Goal: Task Accomplishment & Management: Use online tool/utility

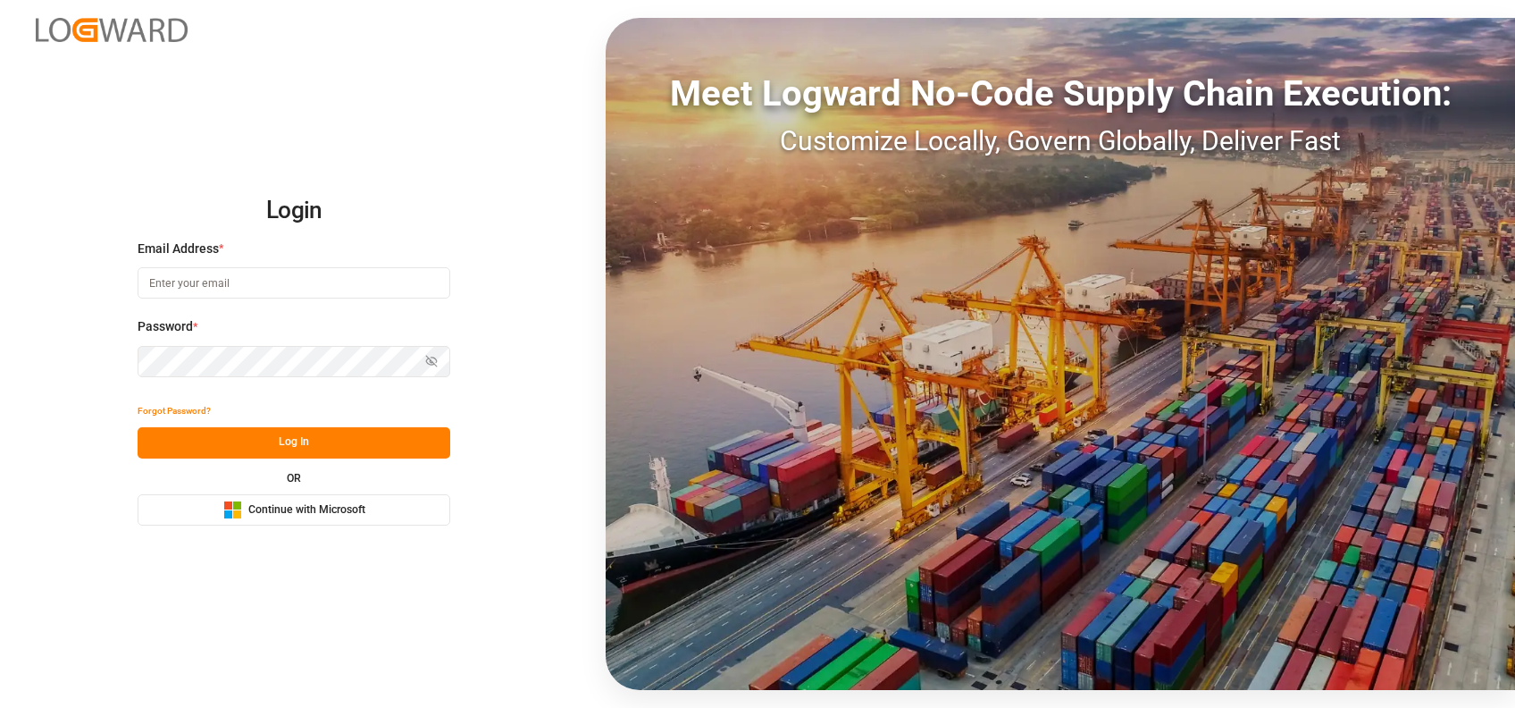
type input "shaini.ghorai@logward.com"
click at [351, 505] on span "Continue with Microsoft" at bounding box center [306, 510] width 117 height 16
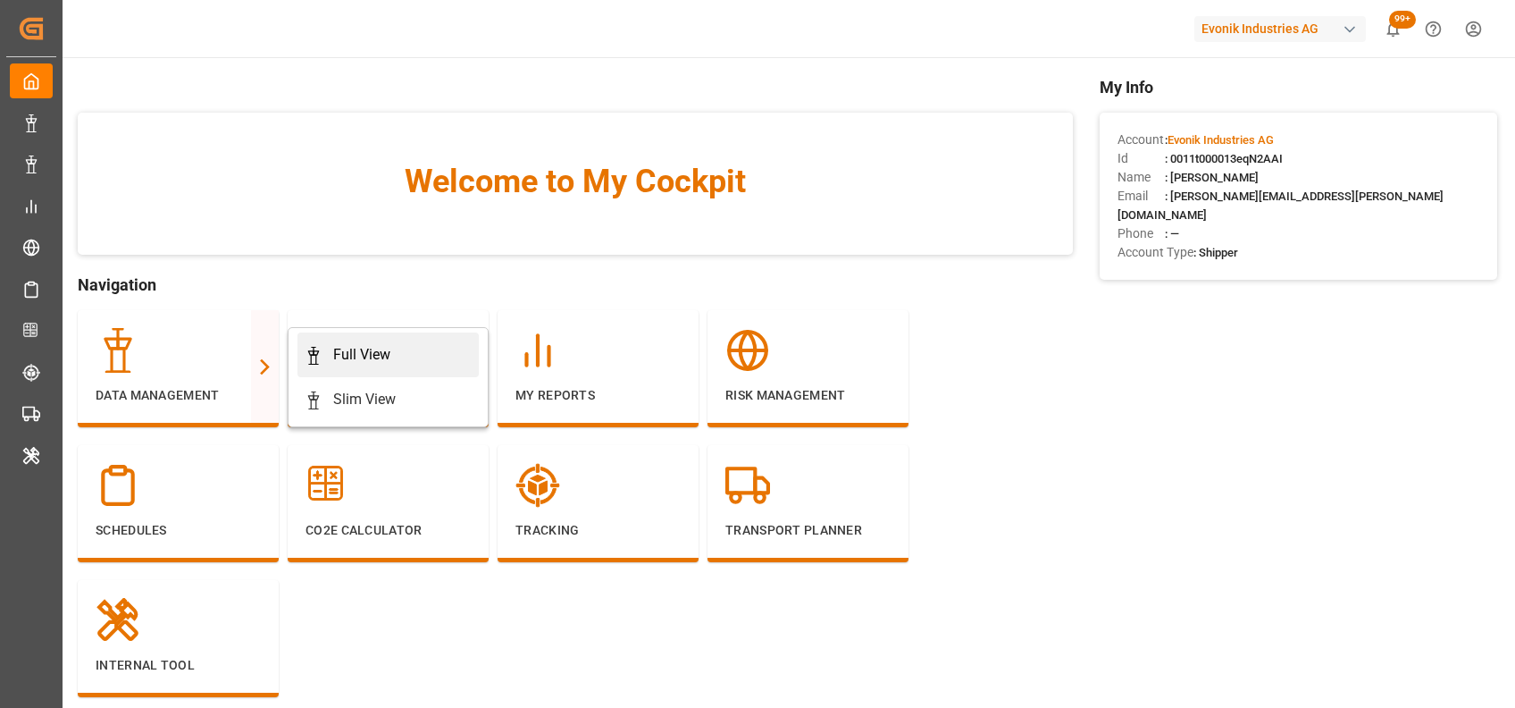
click at [384, 346] on div "Full View" at bounding box center [361, 354] width 57 height 21
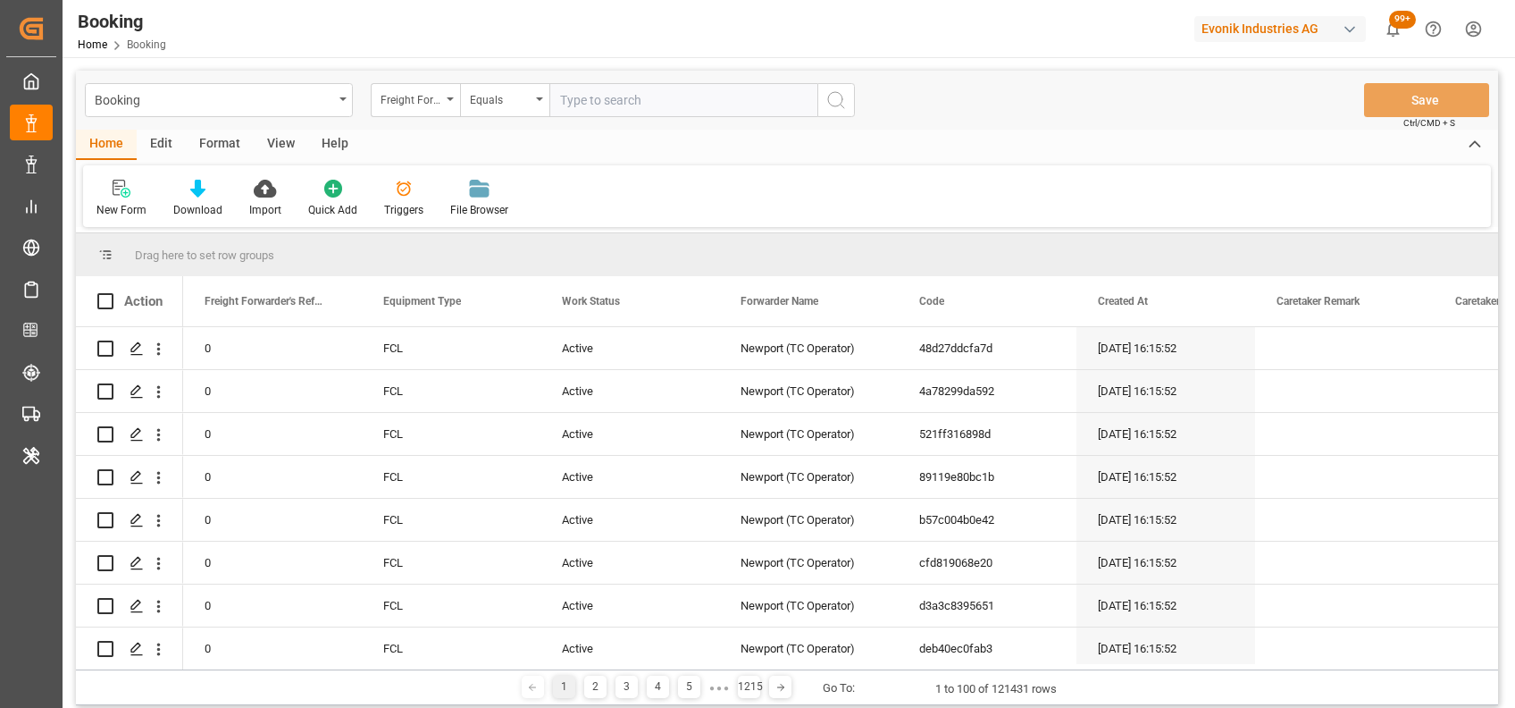
click at [233, 142] on div "Format" at bounding box center [220, 145] width 68 height 30
click at [128, 200] on div "Filter Rows" at bounding box center [123, 198] width 80 height 39
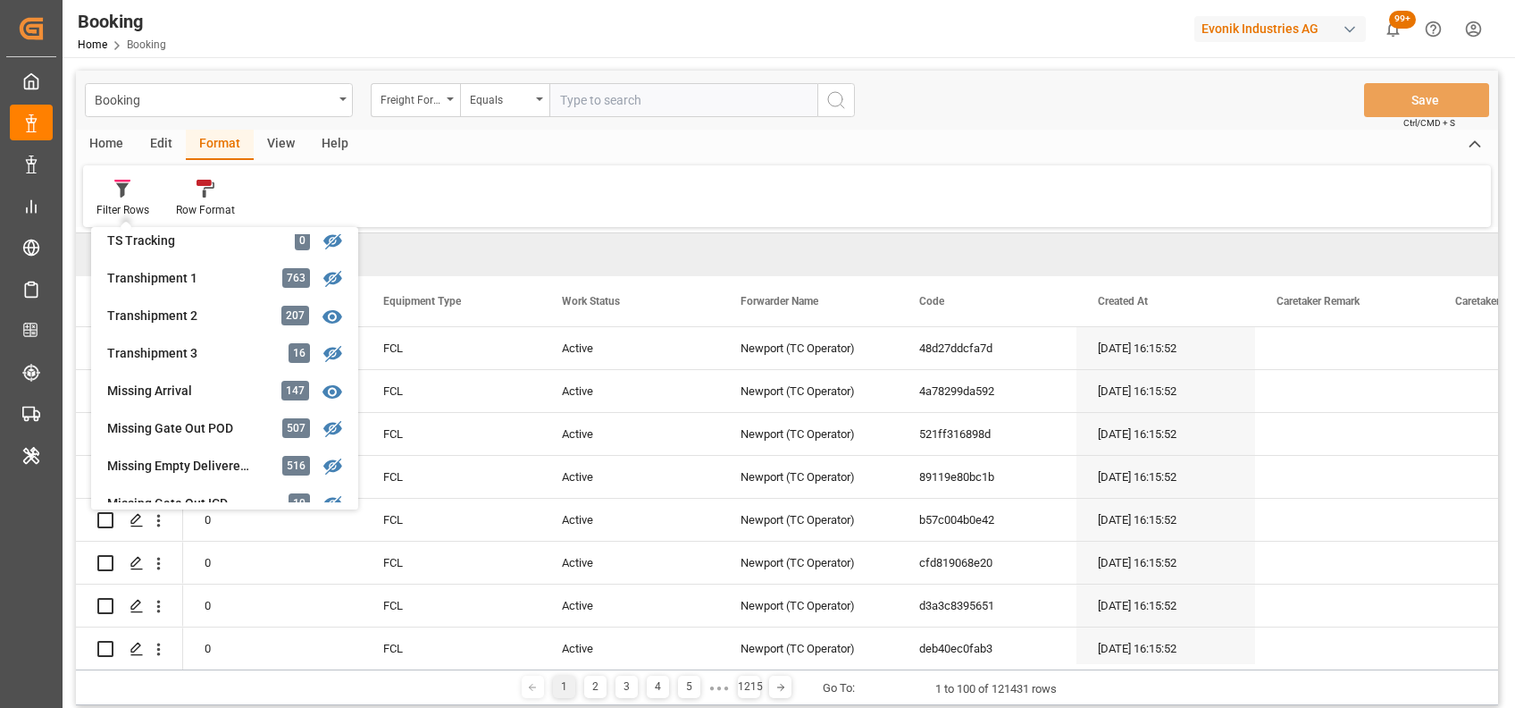
scroll to position [578, 0]
click at [195, 419] on div "Missing Gate Out POD" at bounding box center [185, 425] width 156 height 19
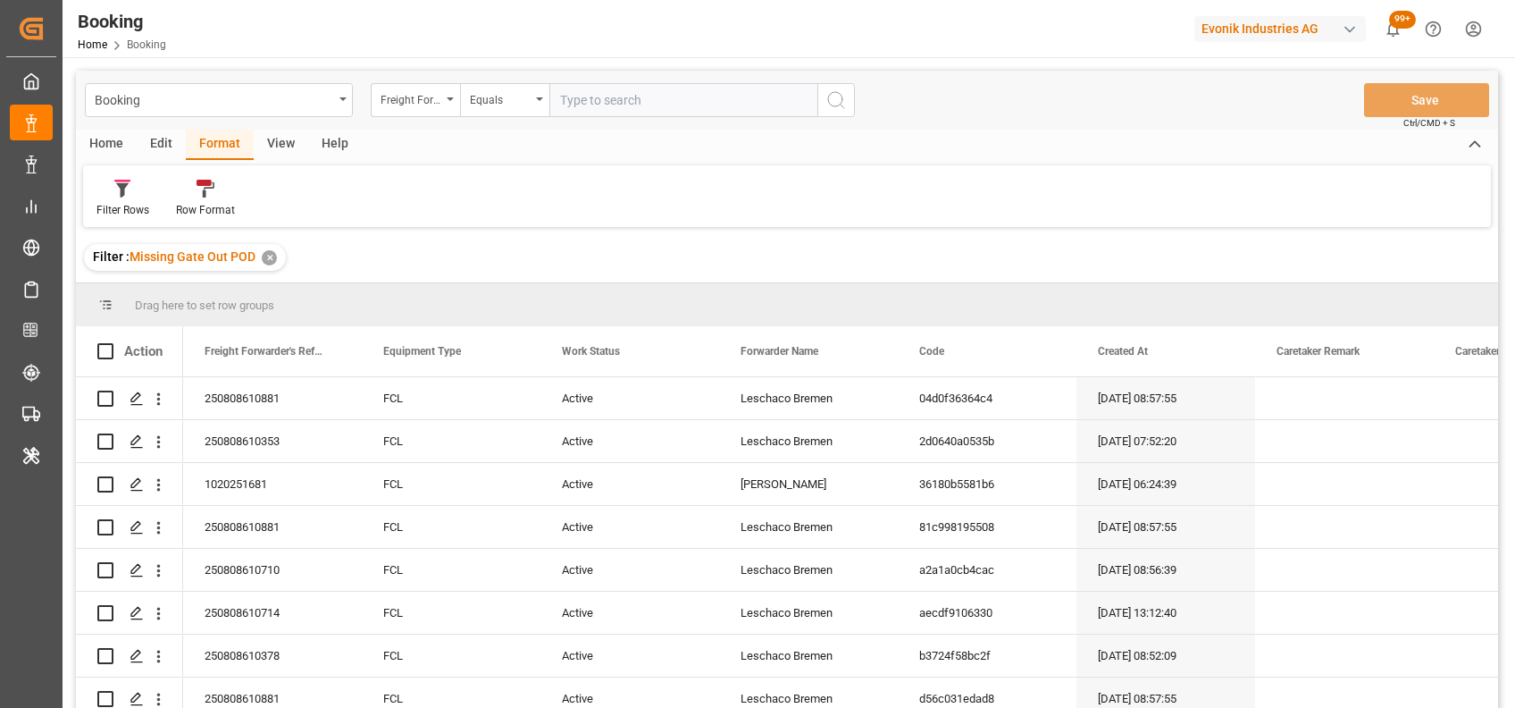
click at [264, 144] on div "View" at bounding box center [281, 145] width 55 height 30
click at [107, 205] on div "Default" at bounding box center [113, 210] width 35 height 16
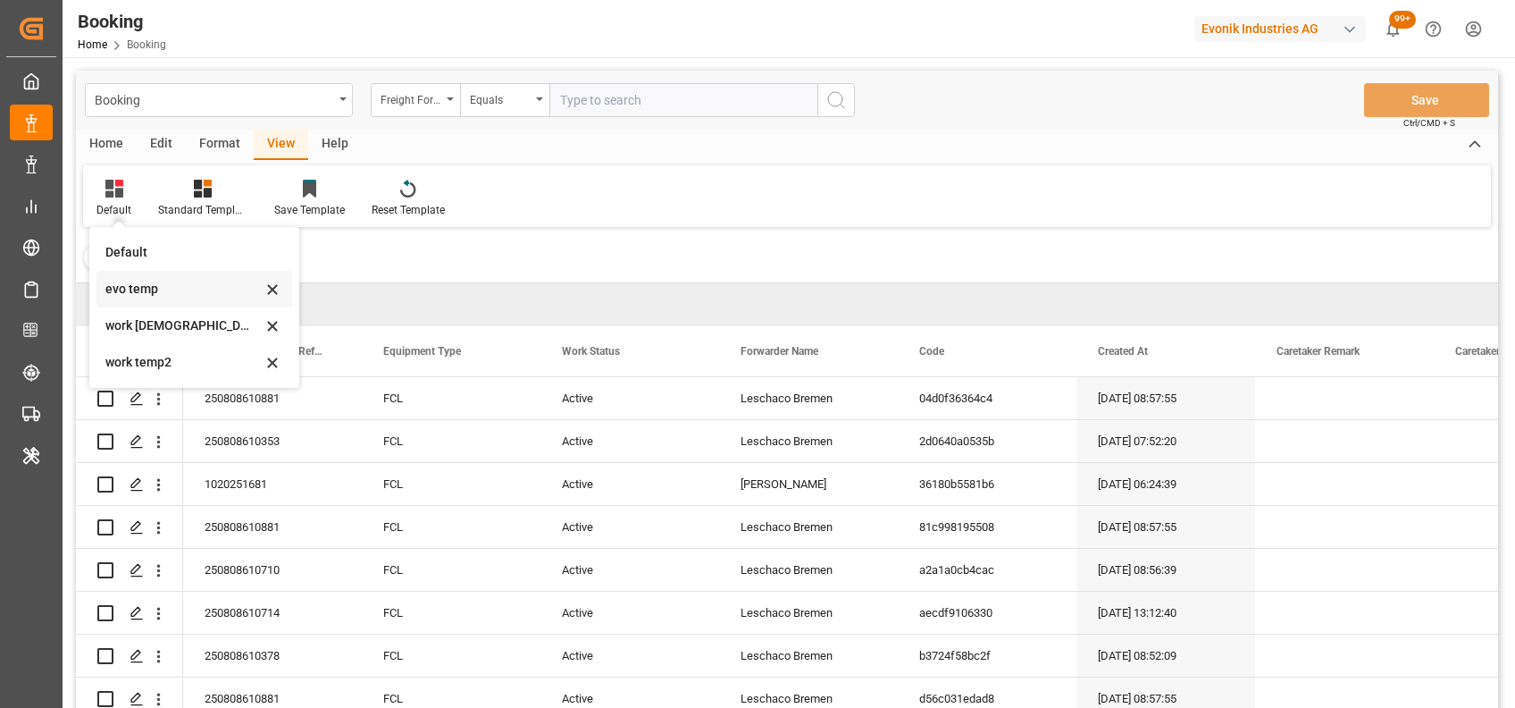
click at [139, 294] on div "evo temp" at bounding box center [183, 289] width 156 height 19
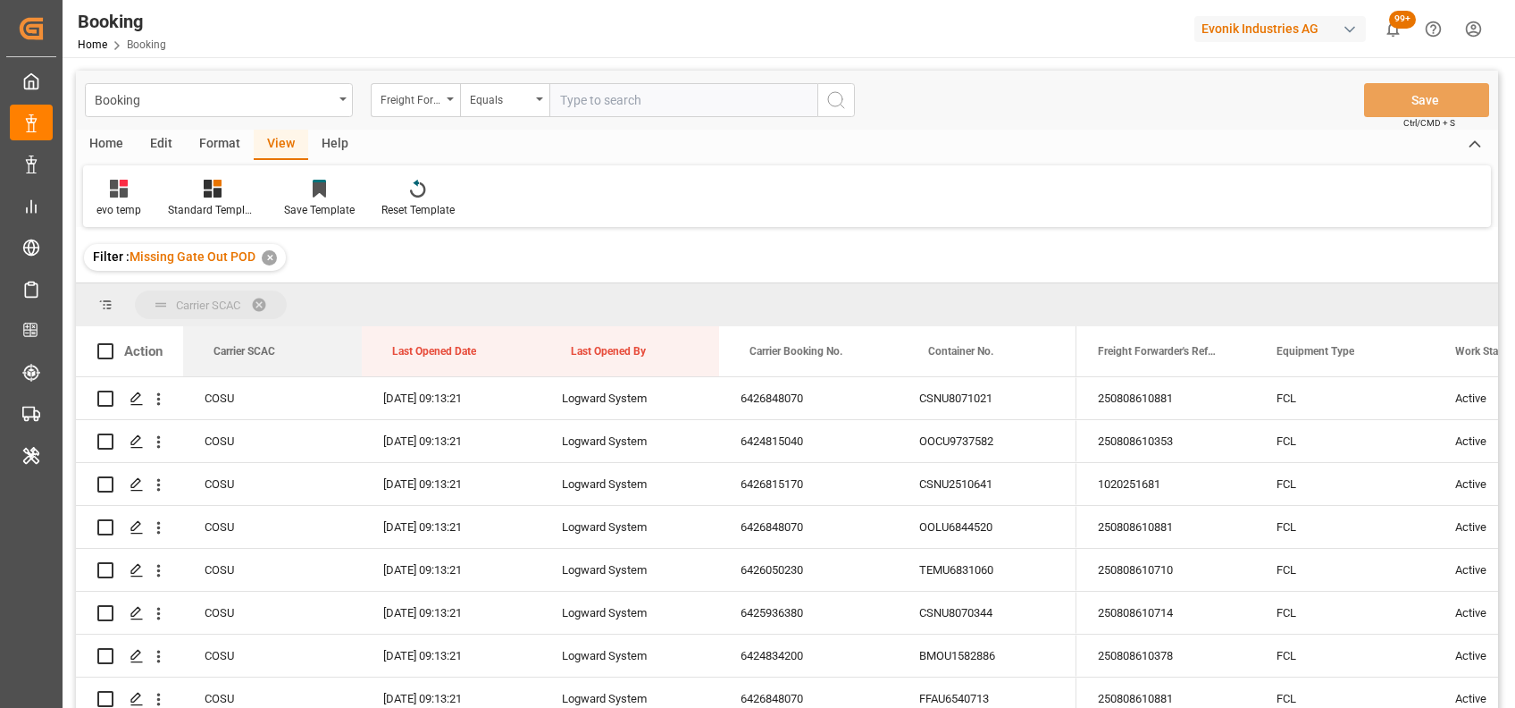
drag, startPoint x: 227, startPoint y: 341, endPoint x: 206, endPoint y: 294, distance: 51.6
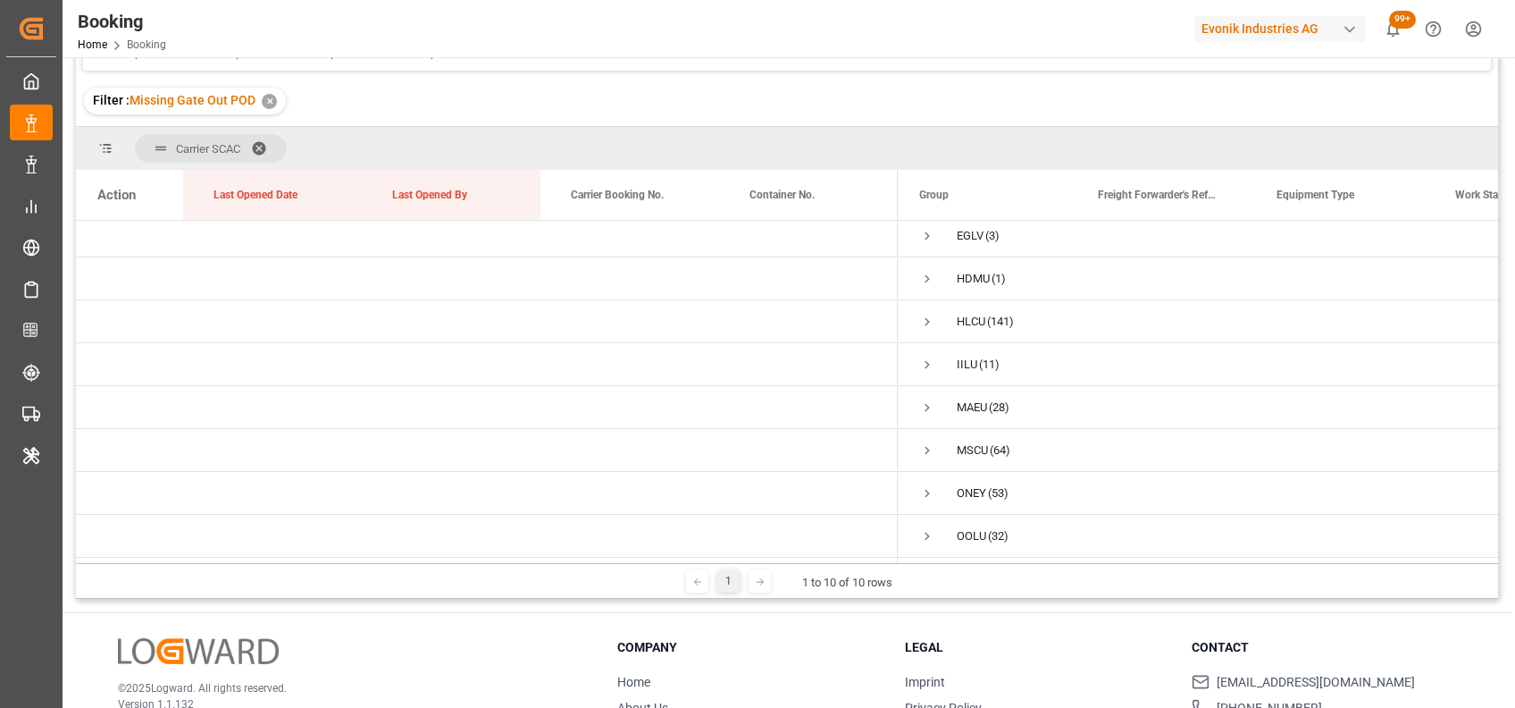
scroll to position [155, 0]
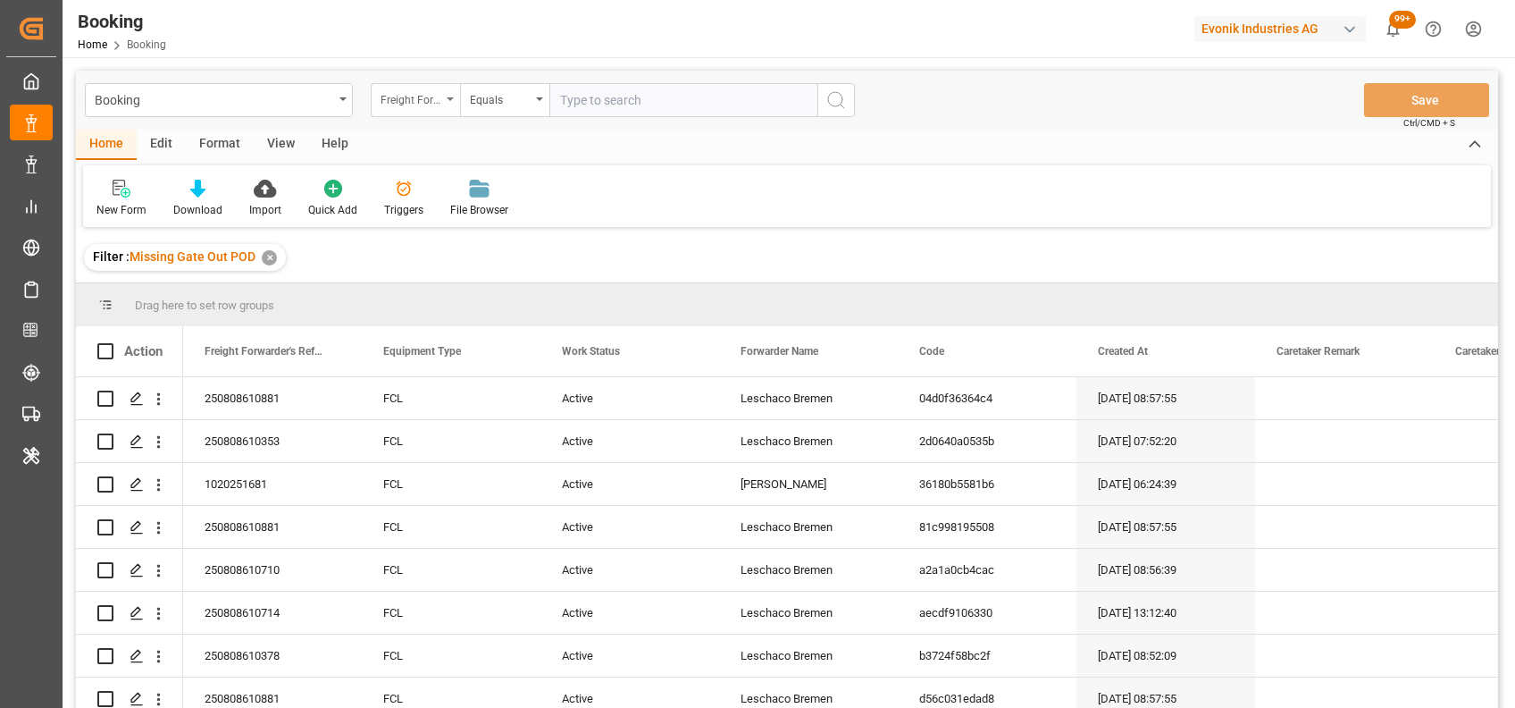
click at [449, 97] on icon "open menu" at bounding box center [450, 99] width 7 height 4
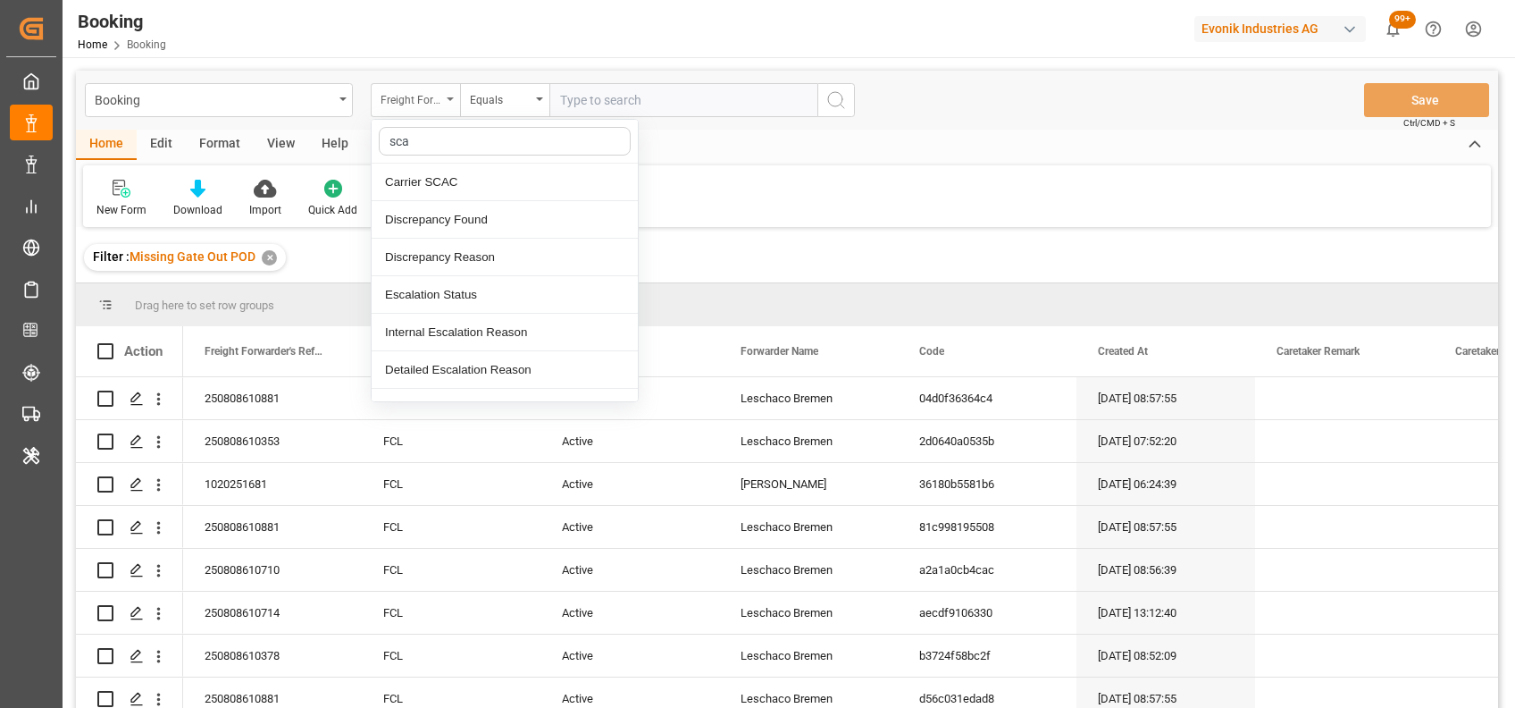
type input "scac"
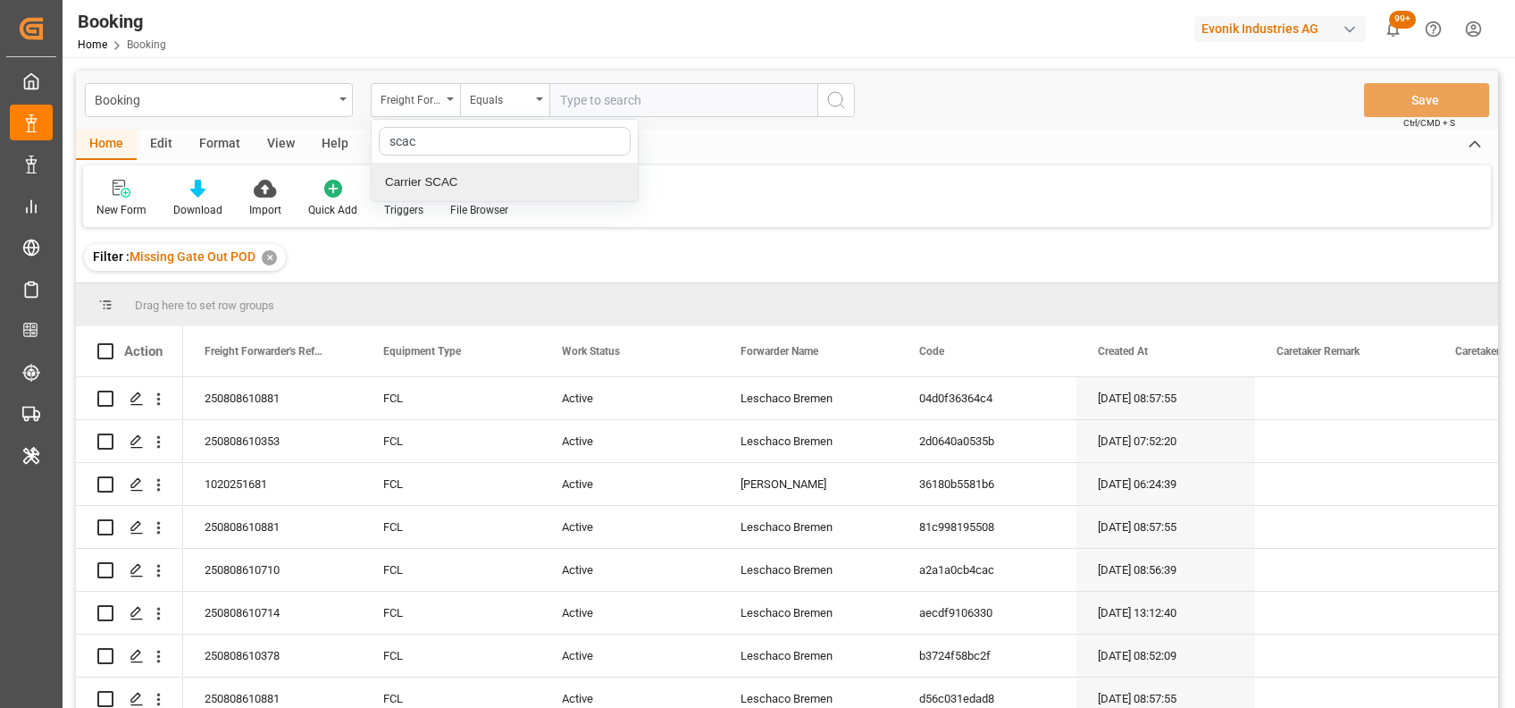
click at [463, 180] on div "Carrier SCAC" at bounding box center [505, 183] width 266 height 38
click at [629, 99] on input "text" at bounding box center [683, 100] width 268 height 34
type input "maeu"
click at [835, 100] on icon "search button" at bounding box center [836, 99] width 21 height 21
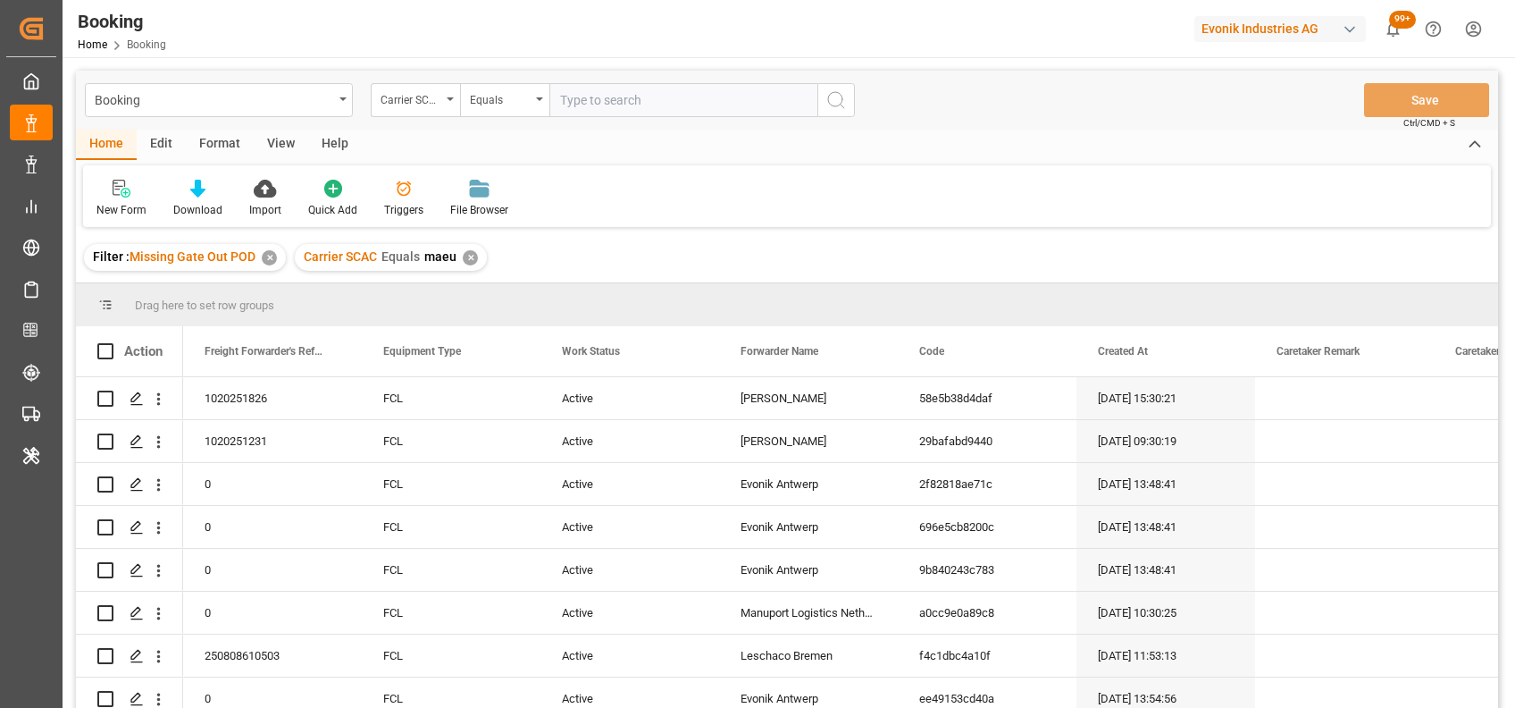
click at [237, 147] on div "Format" at bounding box center [220, 145] width 68 height 30
click at [143, 200] on div "Filter Rows" at bounding box center [123, 198] width 80 height 39
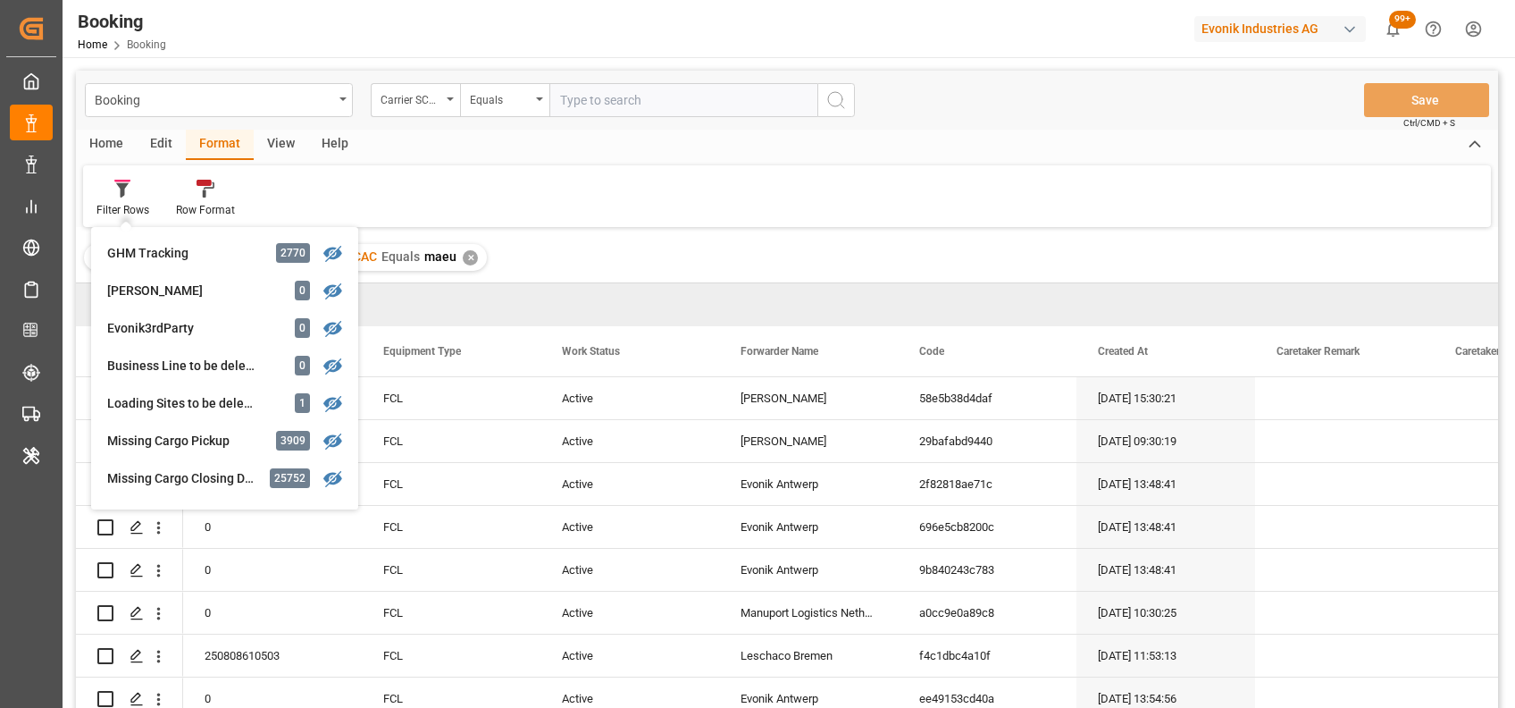
click at [276, 143] on div "View" at bounding box center [281, 145] width 55 height 30
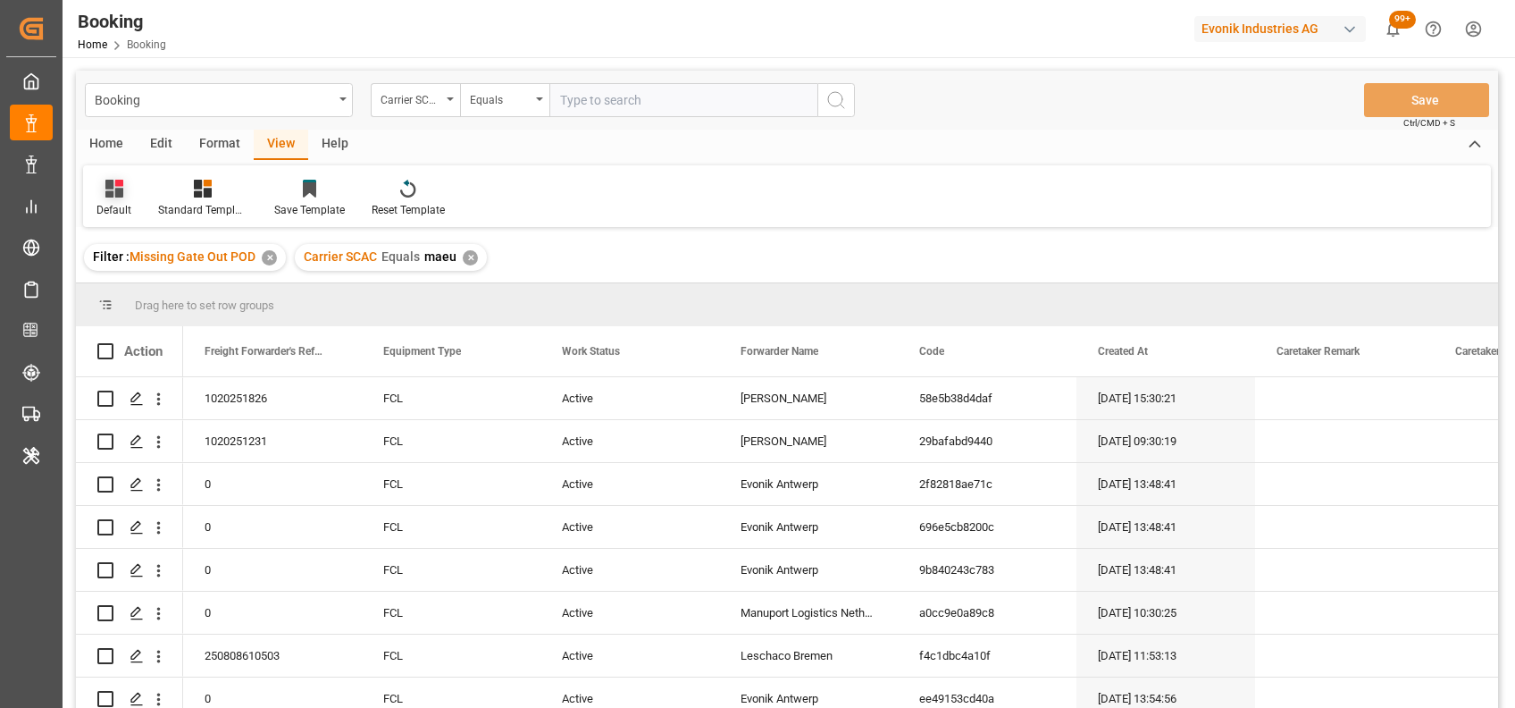
click at [129, 203] on div "Default" at bounding box center [113, 210] width 35 height 16
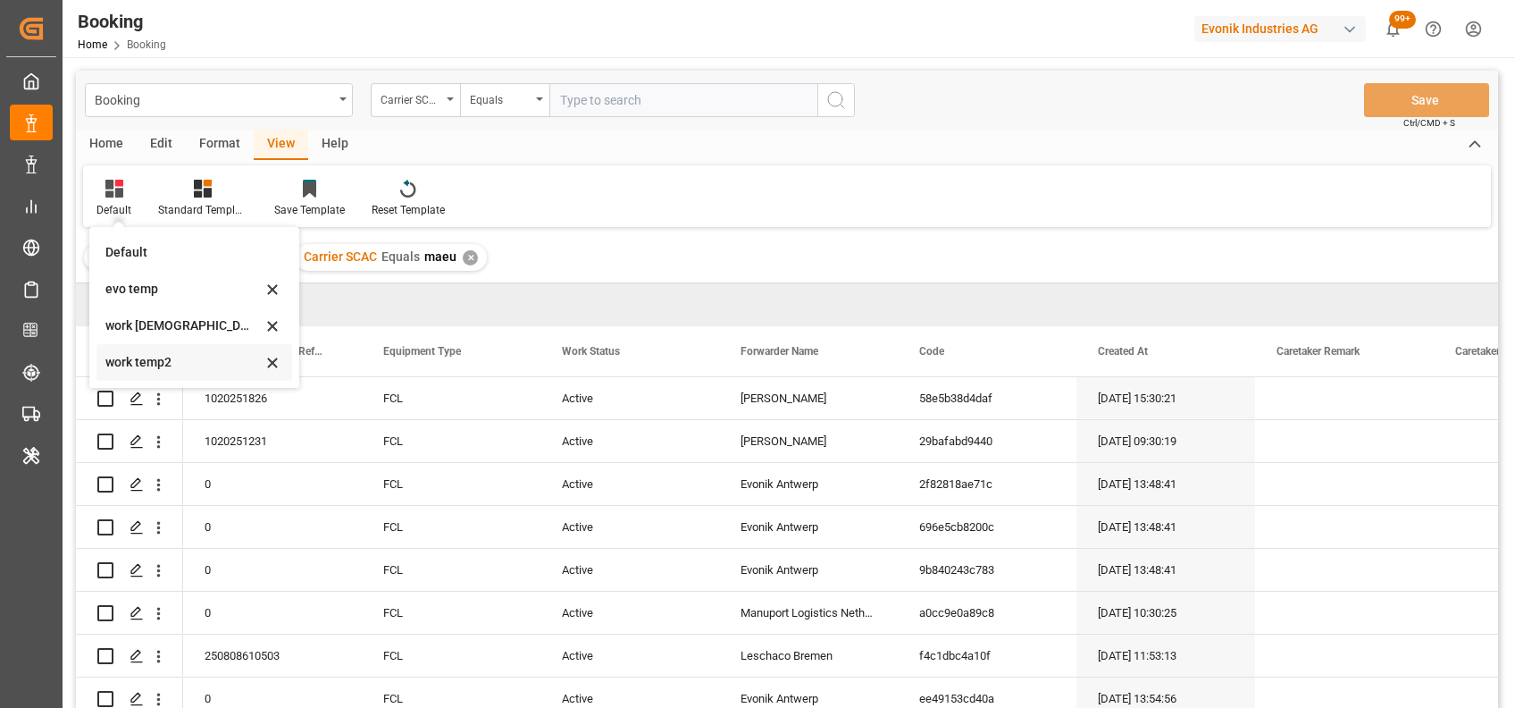
click at [159, 366] on div "work temp2" at bounding box center [183, 362] width 156 height 19
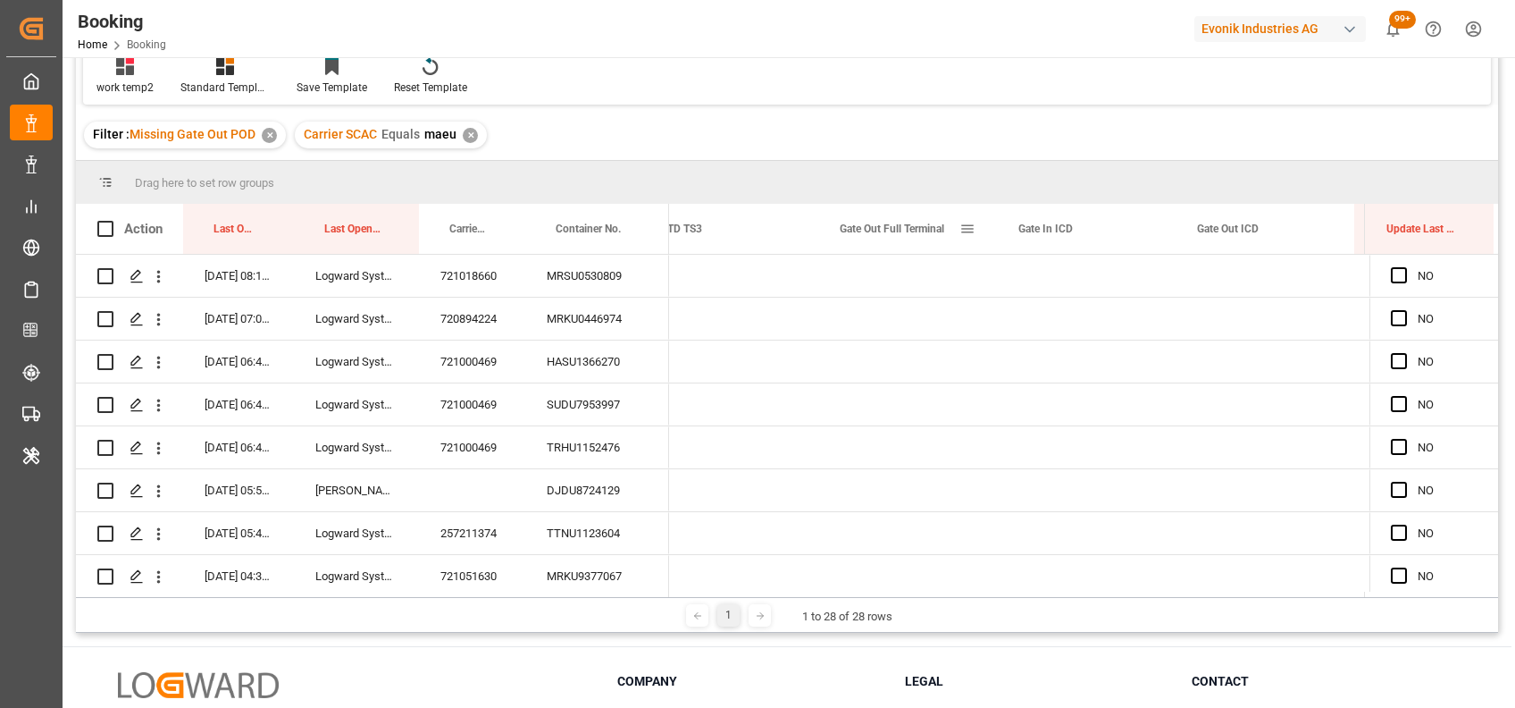
click at [973, 223] on span at bounding box center [968, 229] width 16 height 16
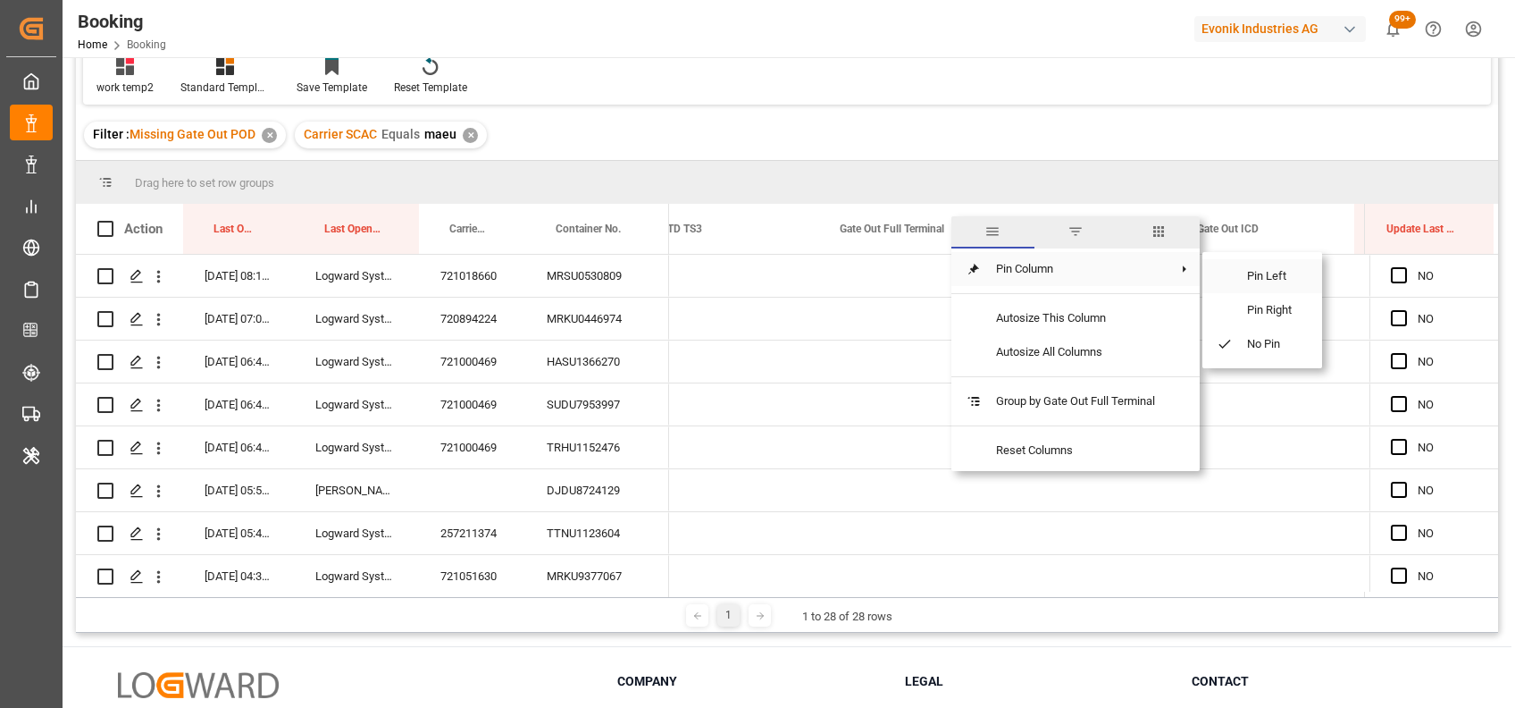
click at [1251, 278] on span "Pin Left" at bounding box center [1270, 276] width 75 height 34
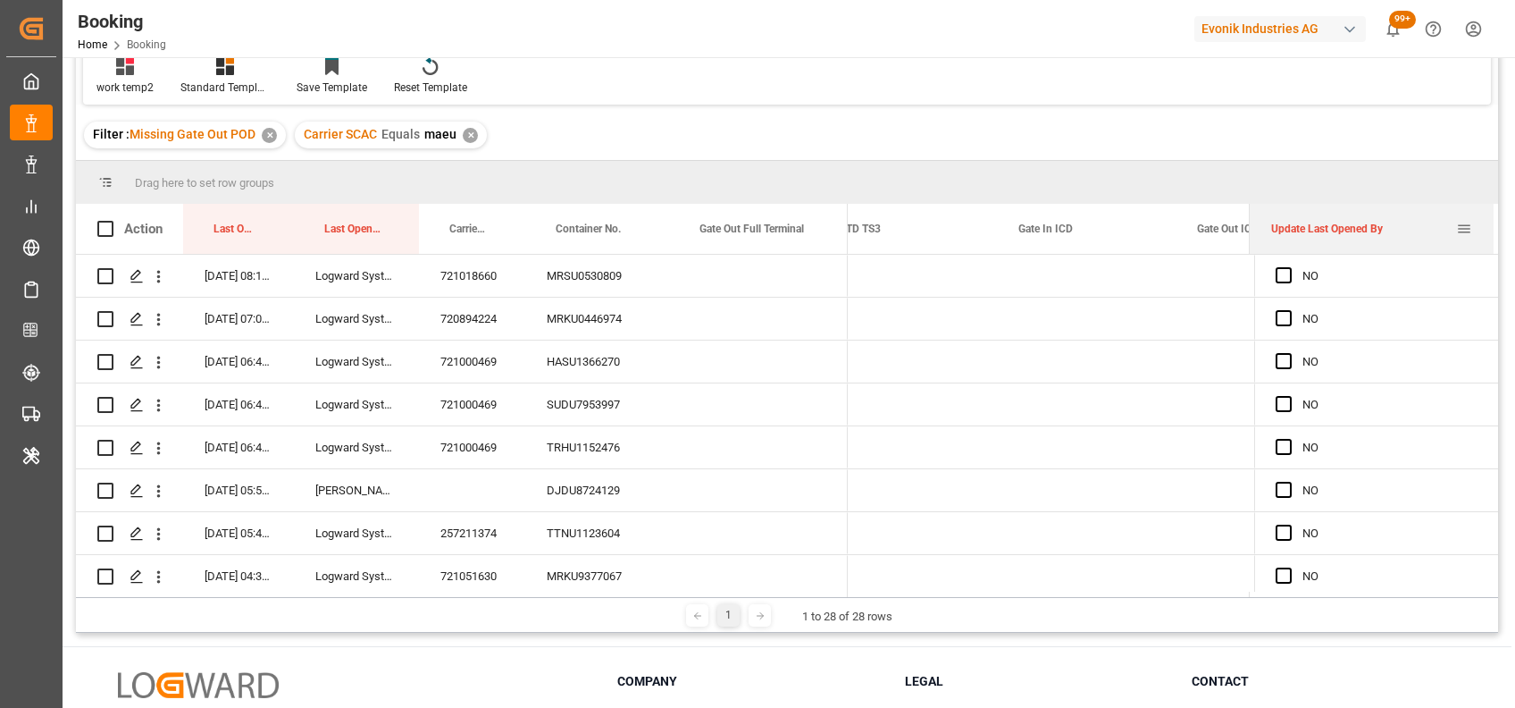
drag, startPoint x: 1366, startPoint y: 229, endPoint x: 1237, endPoint y: 236, distance: 129.8
click at [1246, 236] on div at bounding box center [1249, 229] width 7 height 50
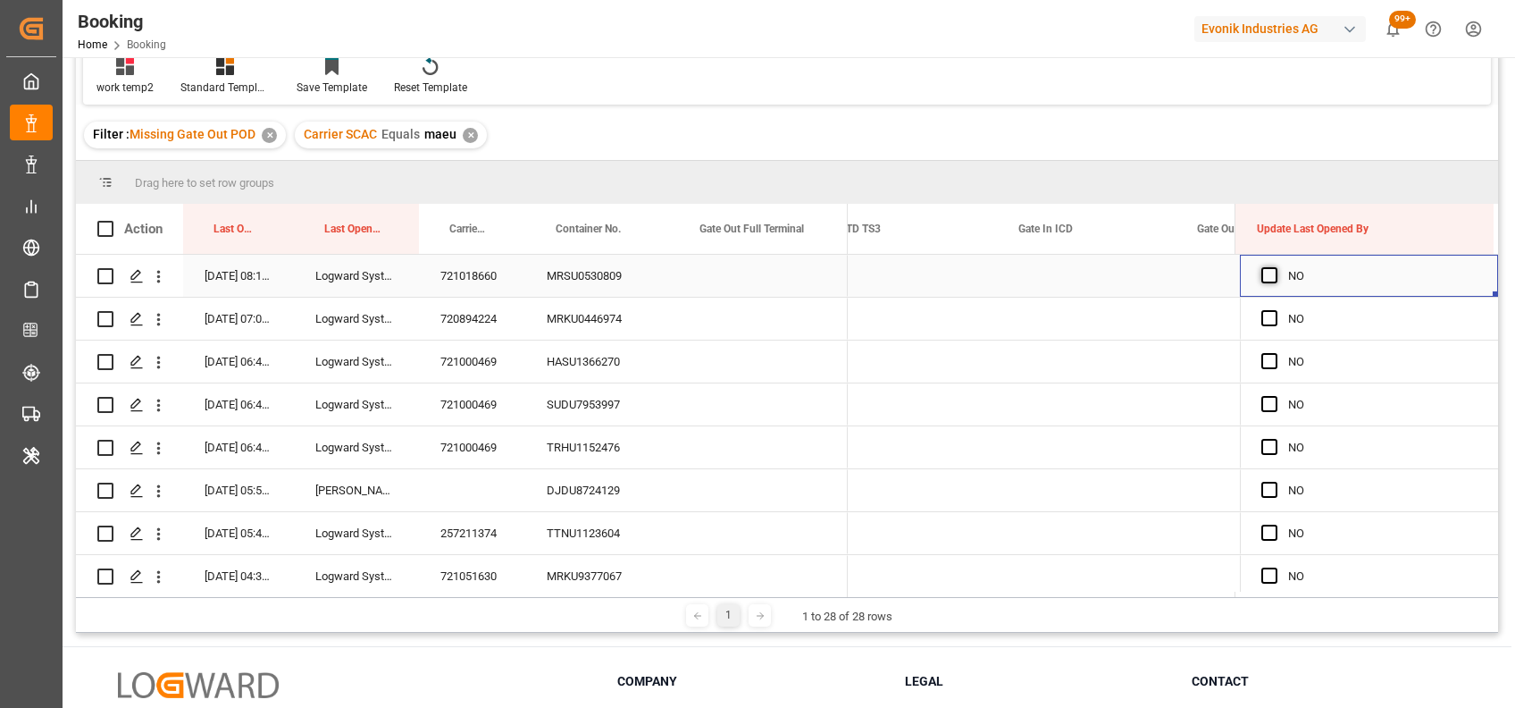
click at [1262, 275] on span "Press SPACE to select this row." at bounding box center [1270, 275] width 16 height 16
click at [1275, 267] on input "Press SPACE to select this row." at bounding box center [1275, 267] width 0 height 0
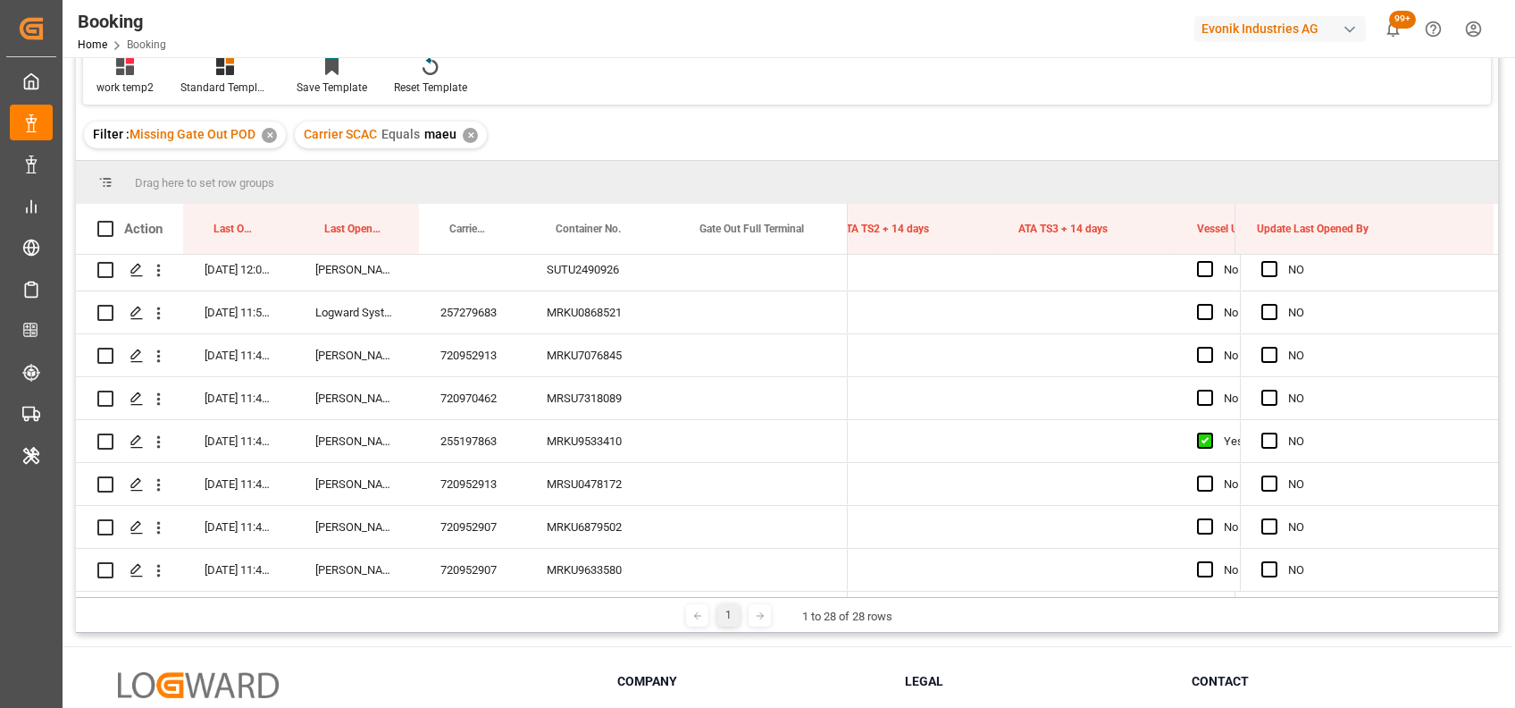
drag, startPoint x: 1490, startPoint y: 292, endPoint x: 1493, endPoint y: 602, distance: 310.0
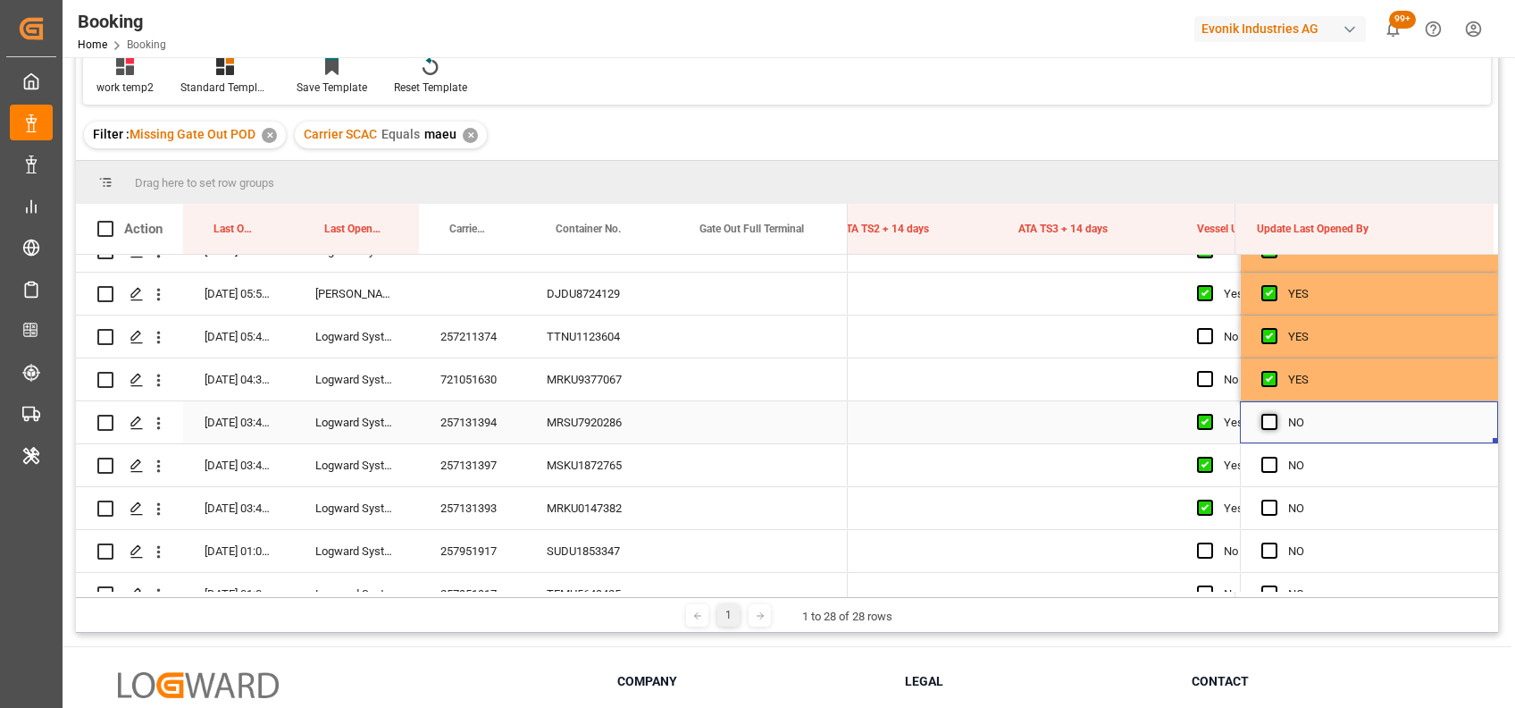
click at [1266, 418] on span "Press SPACE to select this row." at bounding box center [1270, 422] width 16 height 16
click at [1275, 414] on input "Press SPACE to select this row." at bounding box center [1275, 414] width 0 height 0
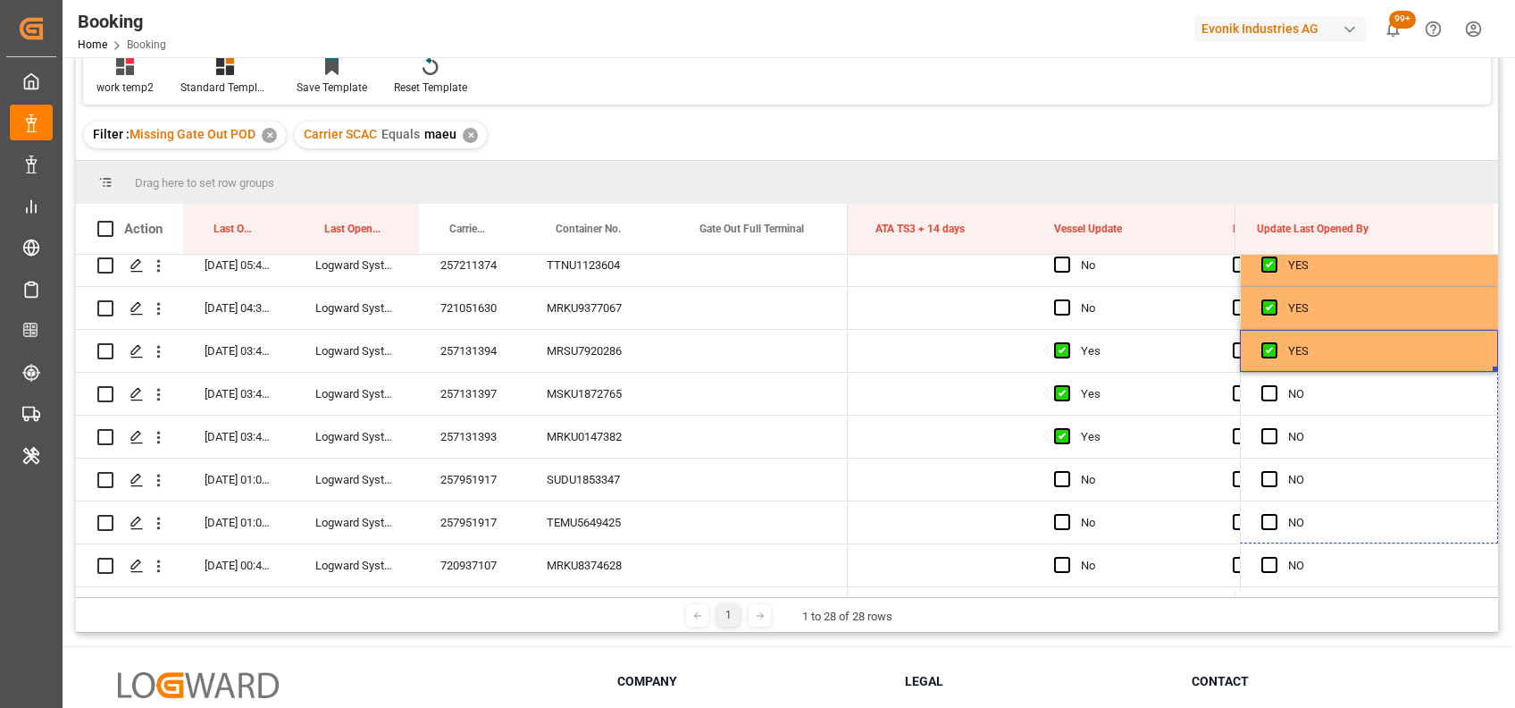
drag, startPoint x: 1489, startPoint y: 440, endPoint x: 1486, endPoint y: 631, distance: 191.2
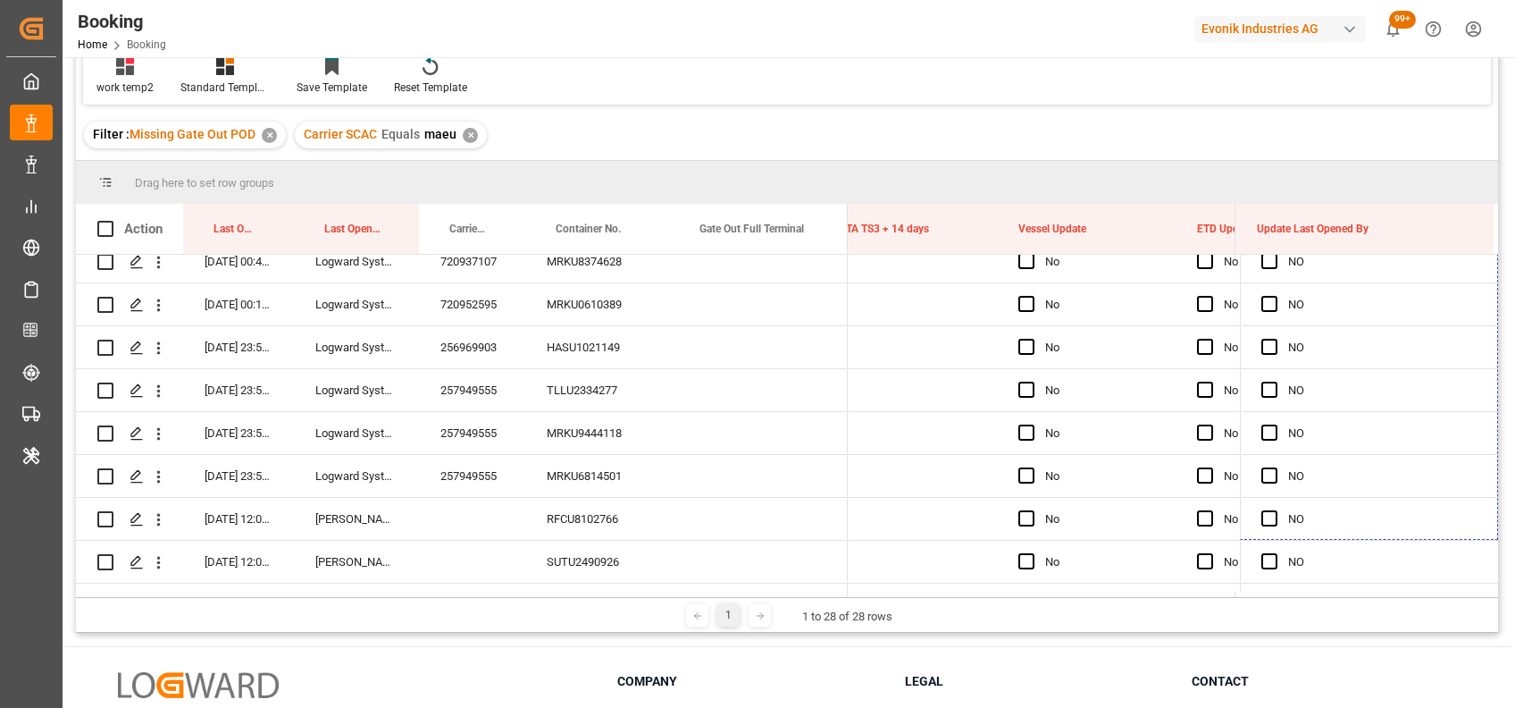
drag, startPoint x: 1489, startPoint y: 305, endPoint x: 1480, endPoint y: 615, distance: 310.2
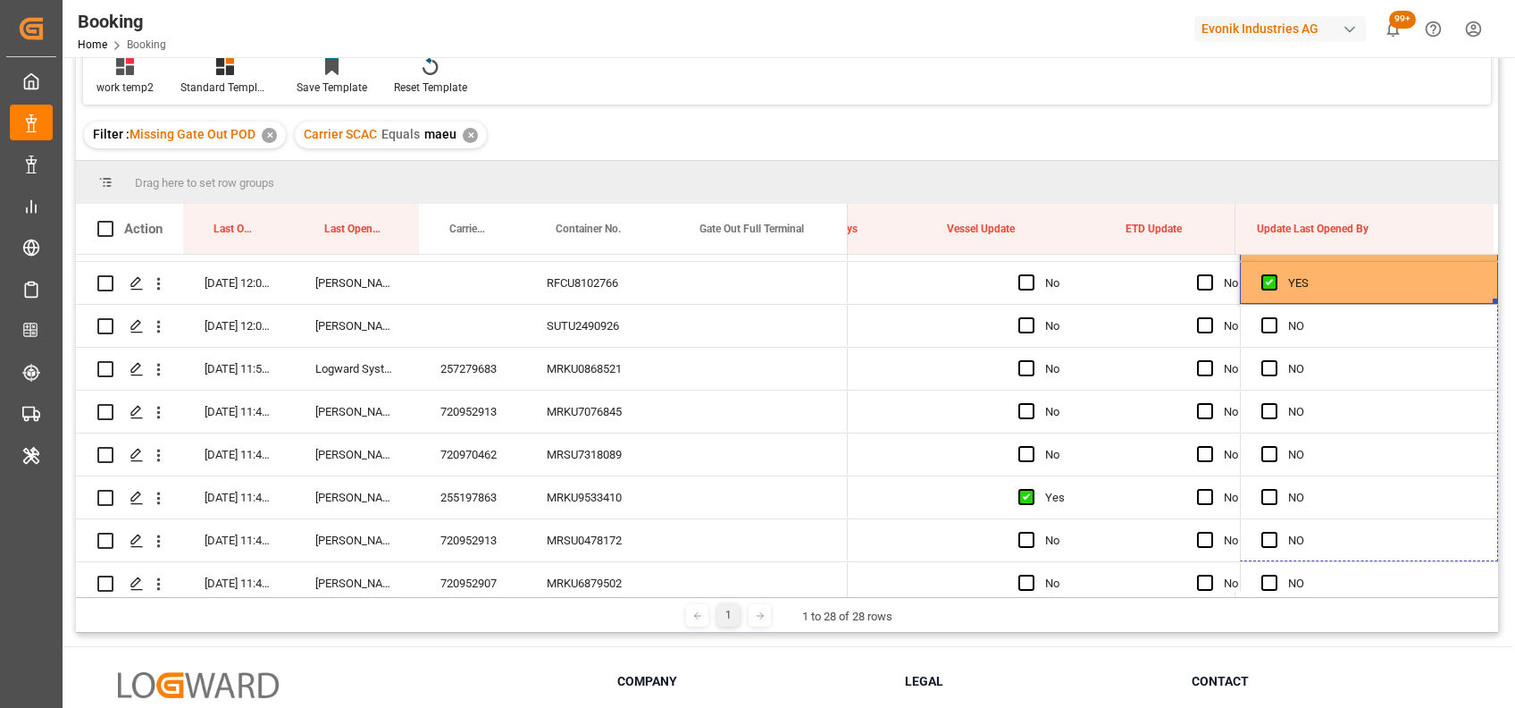
drag, startPoint x: 1489, startPoint y: 300, endPoint x: 1494, endPoint y: 614, distance: 313.6
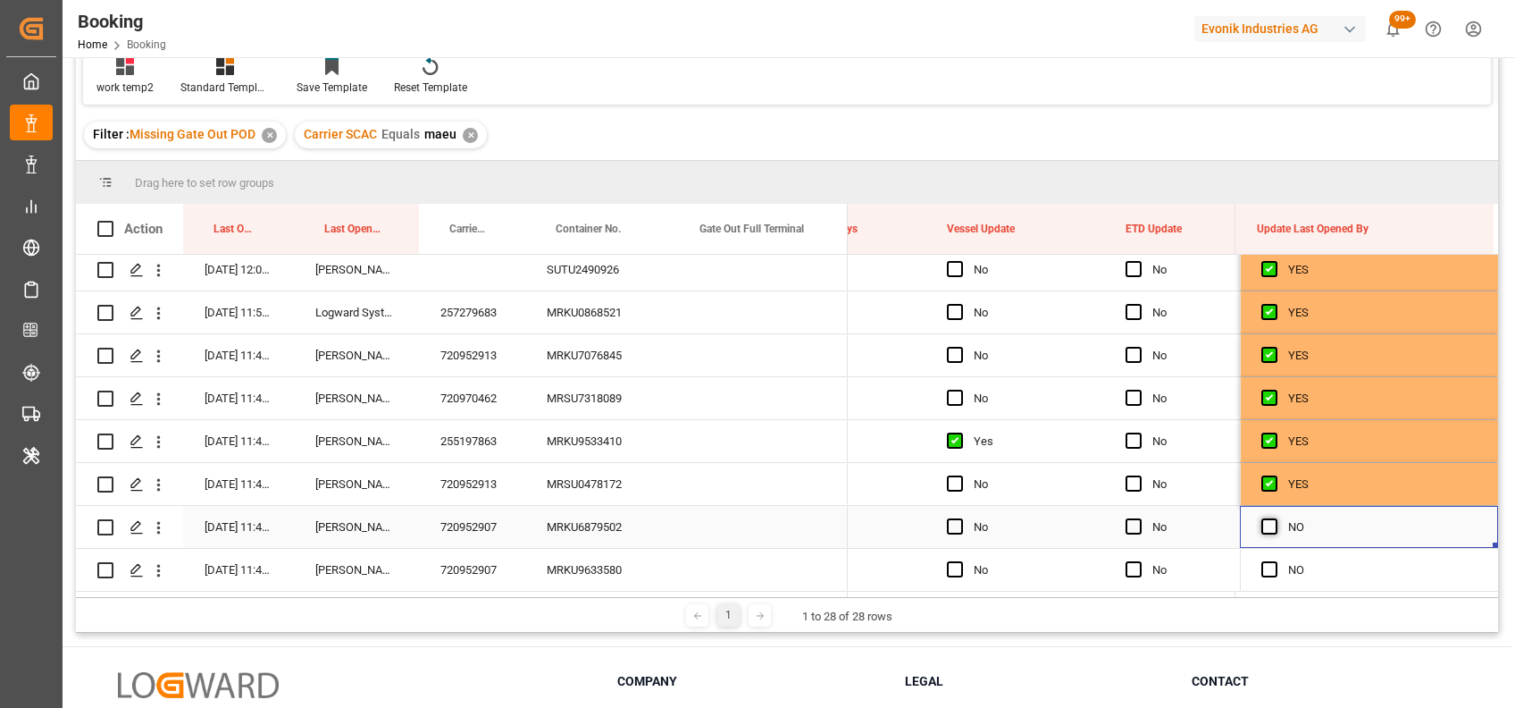
click at [1266, 518] on span "Press SPACE to select this row." at bounding box center [1270, 526] width 16 height 16
click at [1275, 518] on input "Press SPACE to select this row." at bounding box center [1275, 518] width 0 height 0
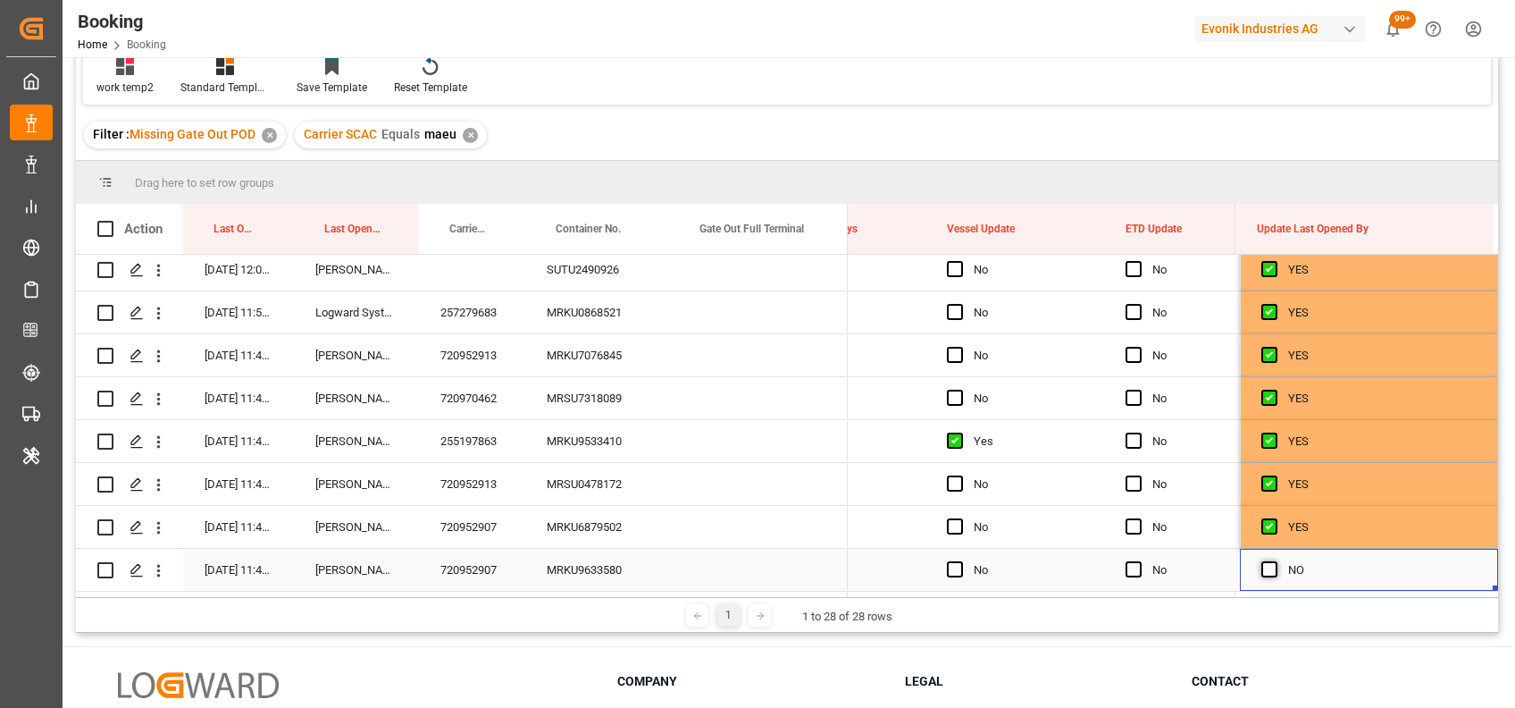
click at [1269, 565] on span "Press SPACE to select this row." at bounding box center [1270, 569] width 16 height 16
click at [1275, 561] on input "Press SPACE to select this row." at bounding box center [1275, 561] width 0 height 0
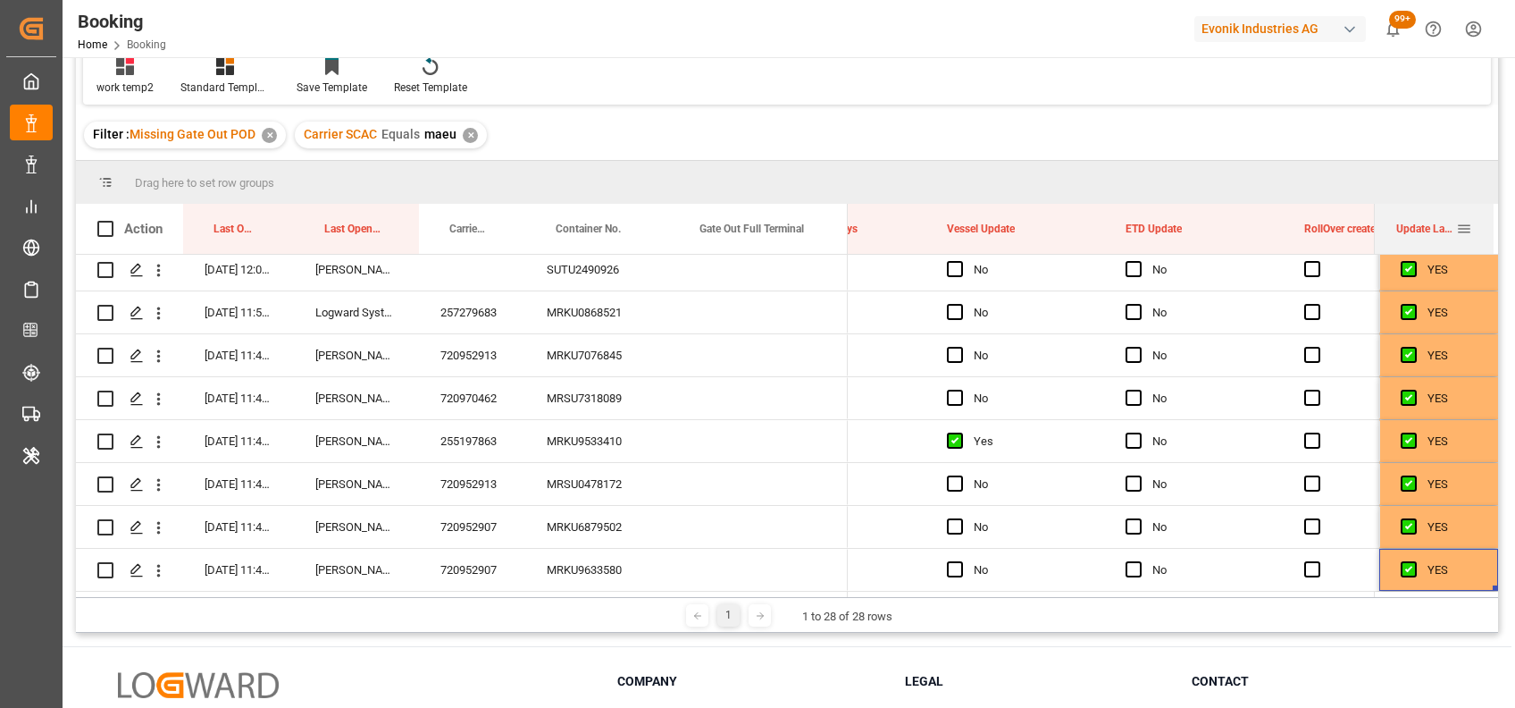
drag, startPoint x: 1237, startPoint y: 222, endPoint x: 1380, endPoint y: 211, distance: 143.4
click at [1379, 211] on div at bounding box center [1374, 229] width 7 height 50
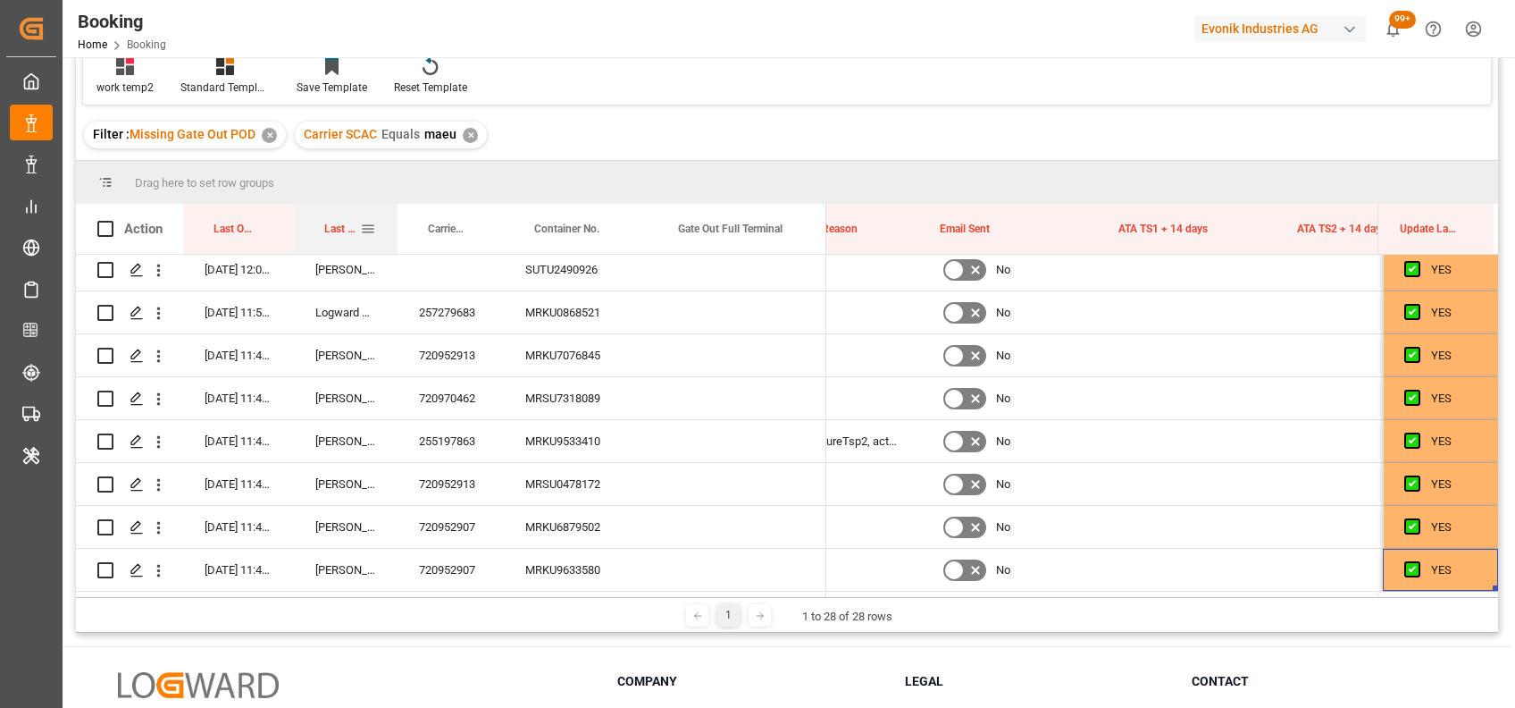
drag, startPoint x: 416, startPoint y: 222, endPoint x: 395, endPoint y: 220, distance: 21.5
click at [395, 220] on div at bounding box center [397, 229] width 7 height 50
drag, startPoint x: 289, startPoint y: 221, endPoint x: 280, endPoint y: 221, distance: 9.8
click at [290, 221] on div at bounding box center [293, 229] width 7 height 50
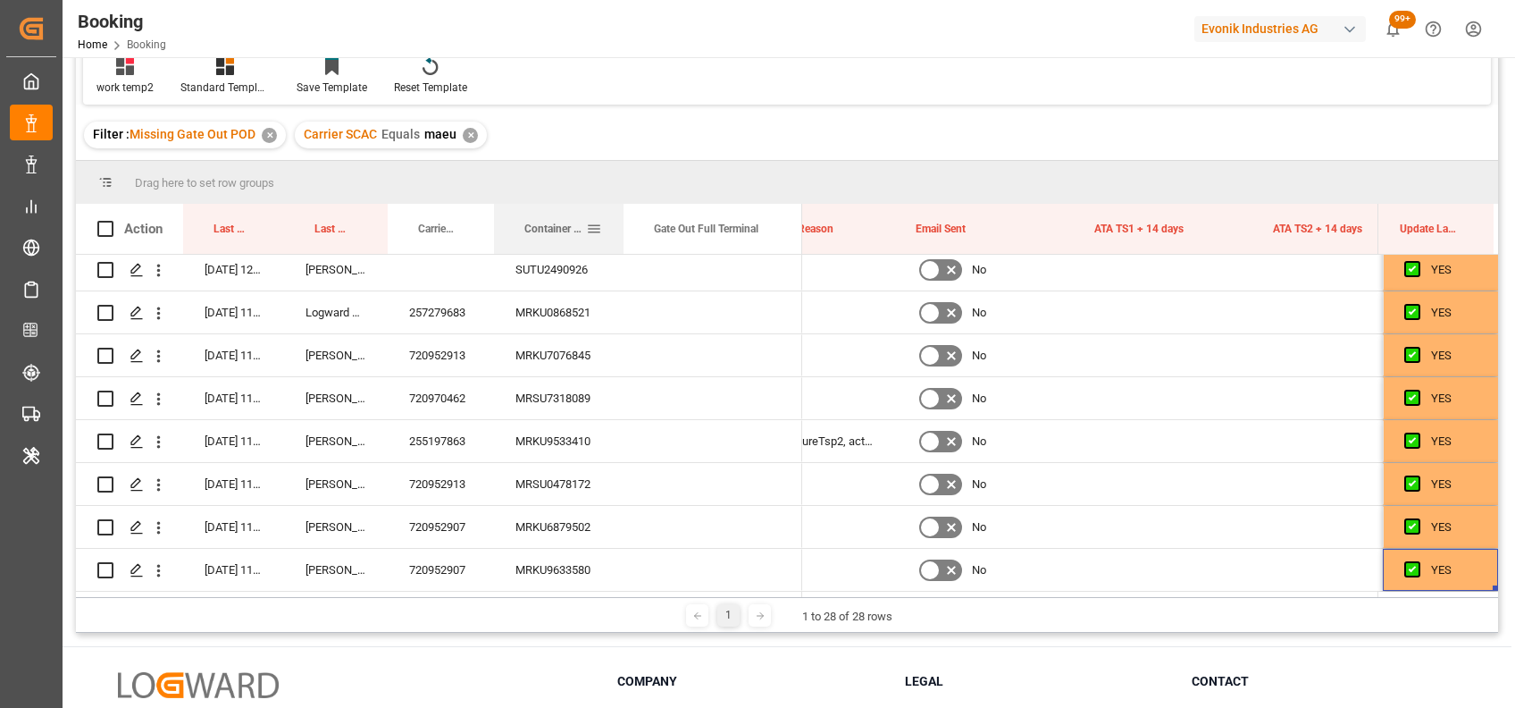
drag, startPoint x: 636, startPoint y: 222, endPoint x: 622, endPoint y: 220, distance: 14.4
click at [622, 220] on div at bounding box center [623, 229] width 7 height 50
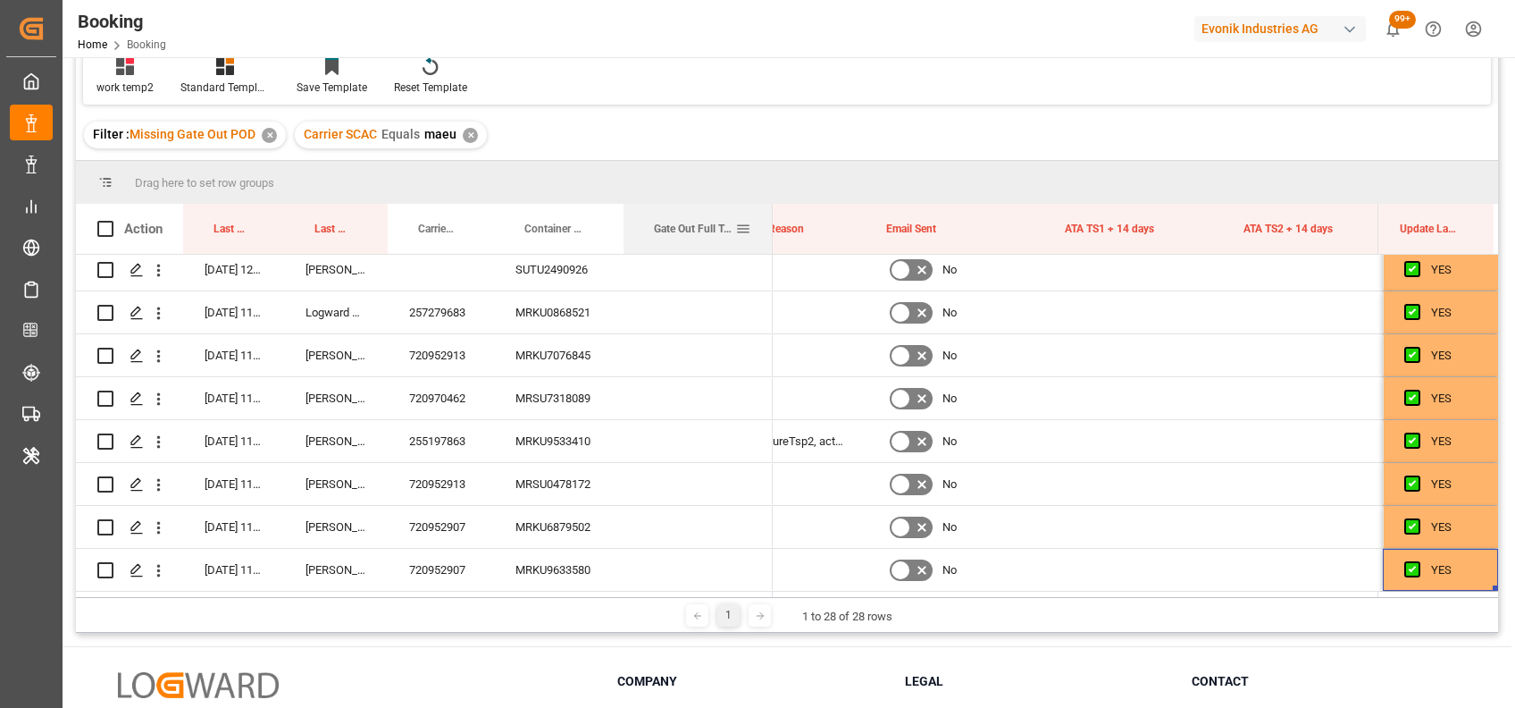
drag, startPoint x: 801, startPoint y: 214, endPoint x: 770, endPoint y: 211, distance: 30.6
click at [770, 211] on div at bounding box center [772, 229] width 7 height 50
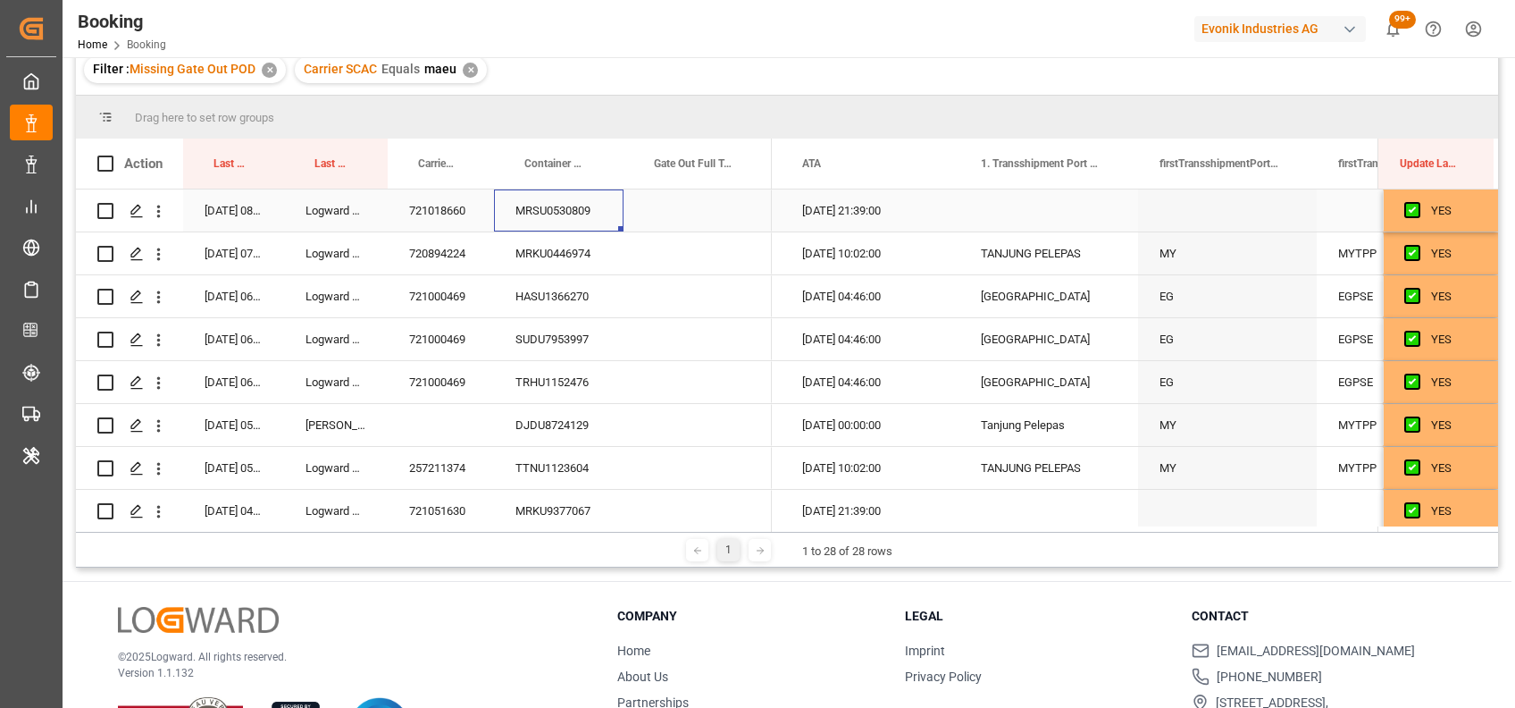
click at [557, 208] on div "MRSU0530809" at bounding box center [559, 210] width 130 height 42
click at [529, 254] on div "MRKU0446974" at bounding box center [559, 253] width 130 height 42
click at [451, 289] on div "721000469" at bounding box center [441, 296] width 106 height 42
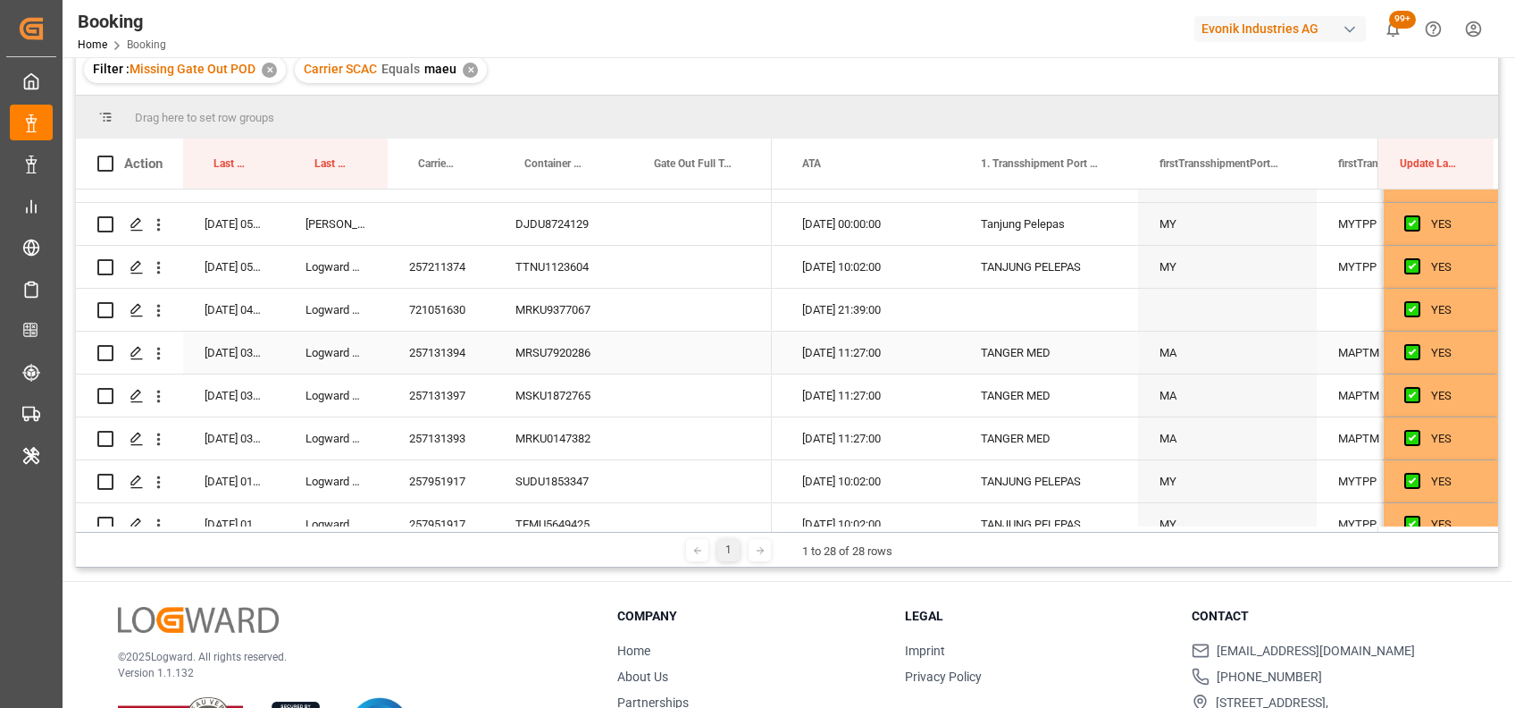
scroll to position [204, 0]
click at [552, 214] on div "DJDU8724129" at bounding box center [559, 221] width 130 height 42
click at [556, 249] on div "TTNU1123604" at bounding box center [559, 264] width 130 height 42
click at [554, 298] on div "MRKU9377067" at bounding box center [559, 307] width 130 height 42
click at [539, 359] on div "MRSU7920286" at bounding box center [559, 350] width 130 height 42
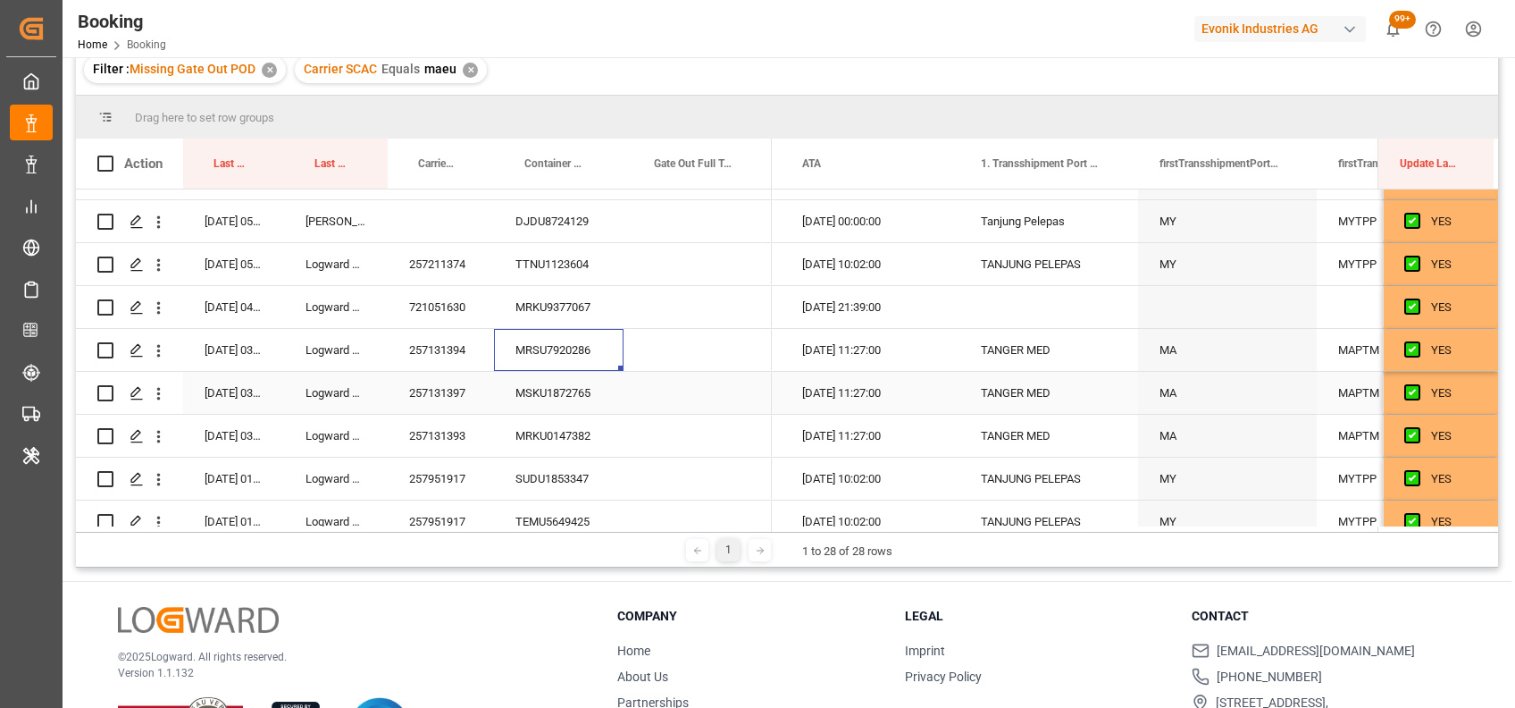
click at [551, 388] on div "MSKU1872765" at bounding box center [559, 393] width 130 height 42
click at [547, 439] on div "MRKU0147382" at bounding box center [559, 436] width 130 height 42
click at [538, 473] on div "SUDU1853347" at bounding box center [559, 478] width 130 height 42
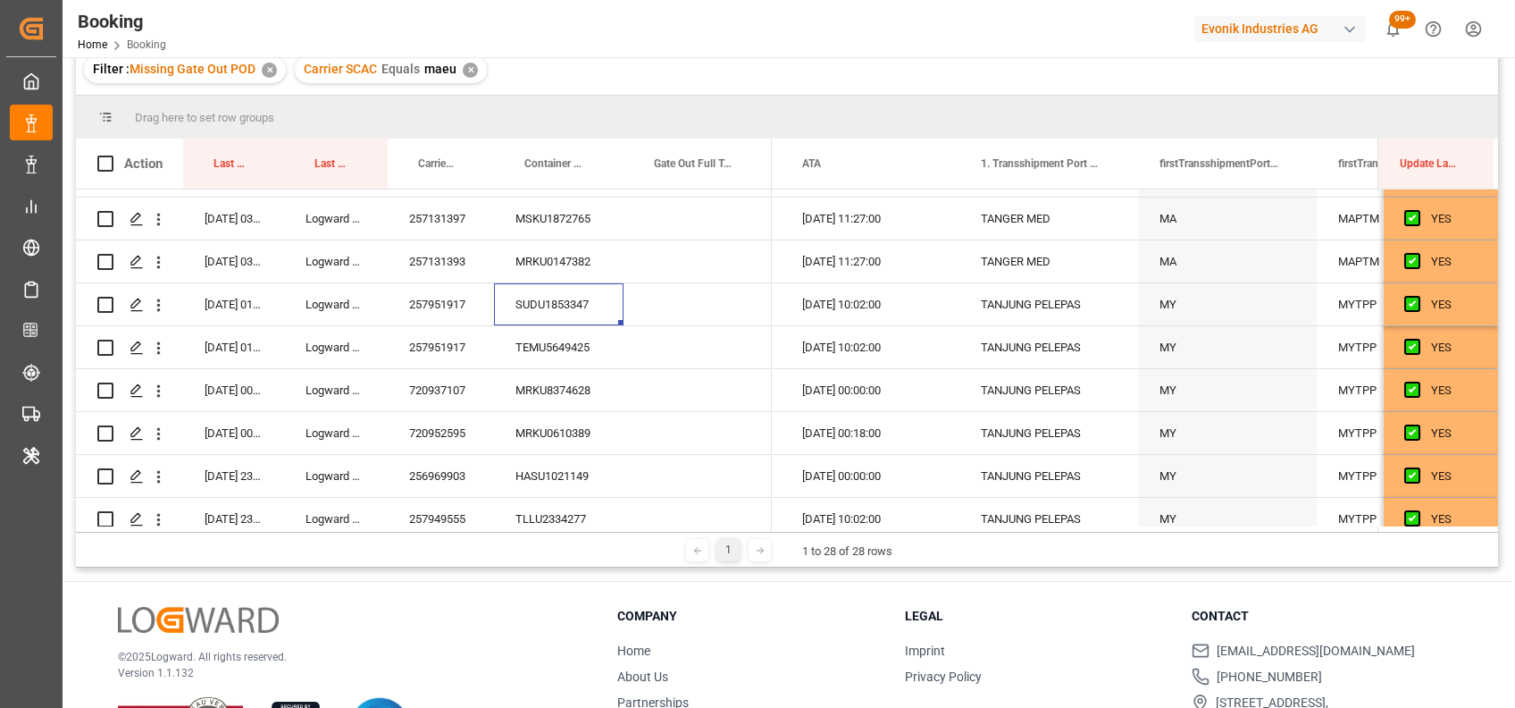
scroll to position [381, 0]
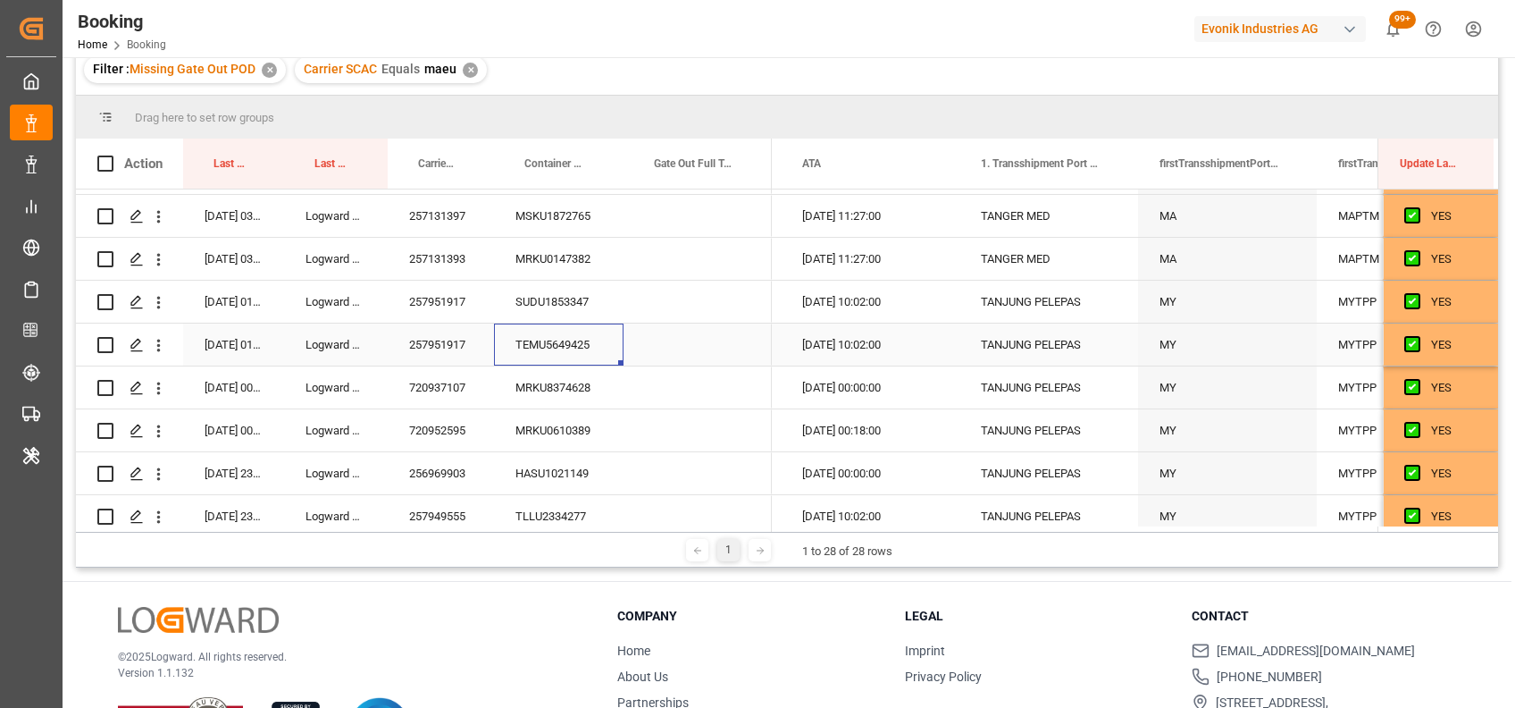
click at [553, 338] on div "TEMU5649425" at bounding box center [559, 344] width 130 height 42
click at [536, 394] on div "MRKU8374628" at bounding box center [559, 387] width 130 height 42
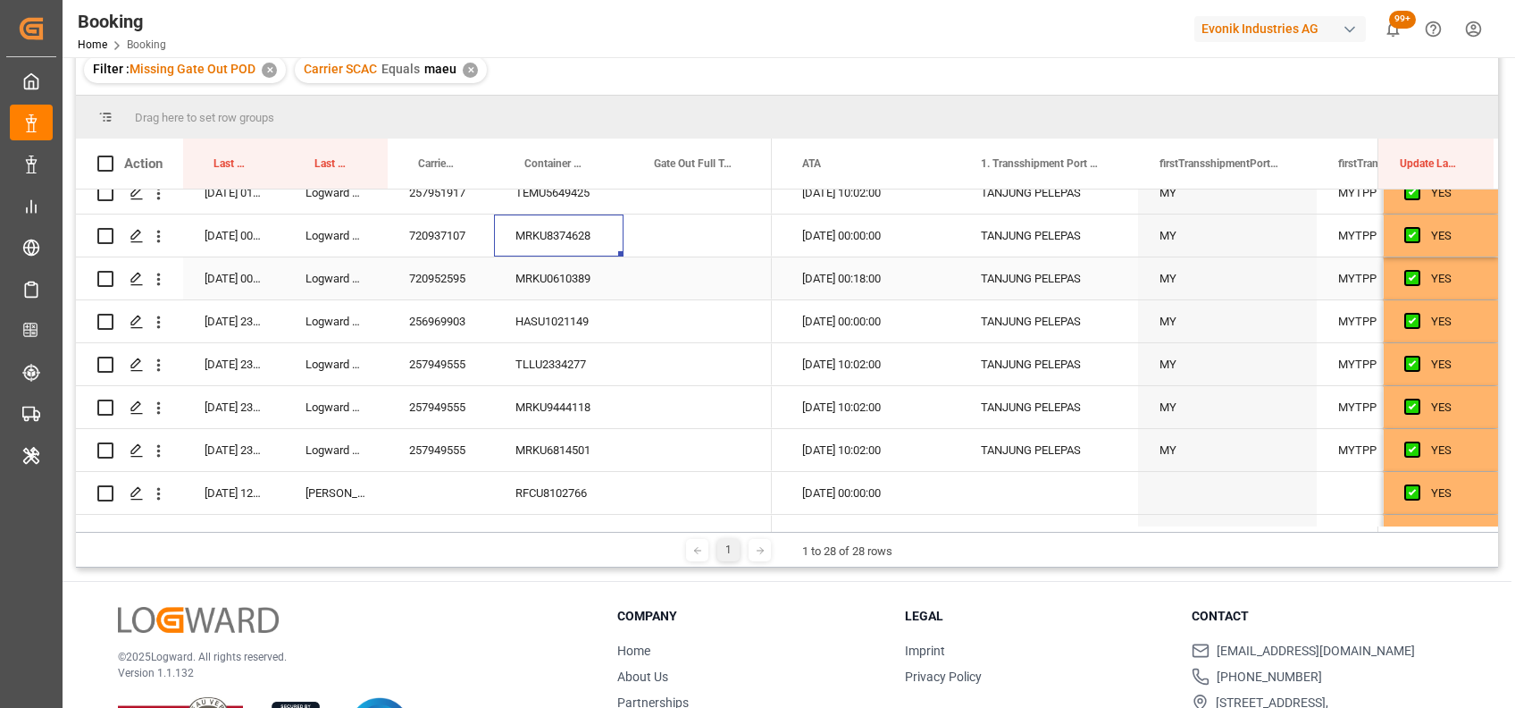
scroll to position [535, 0]
click at [557, 272] on div "MRKU0610389" at bounding box center [559, 276] width 130 height 42
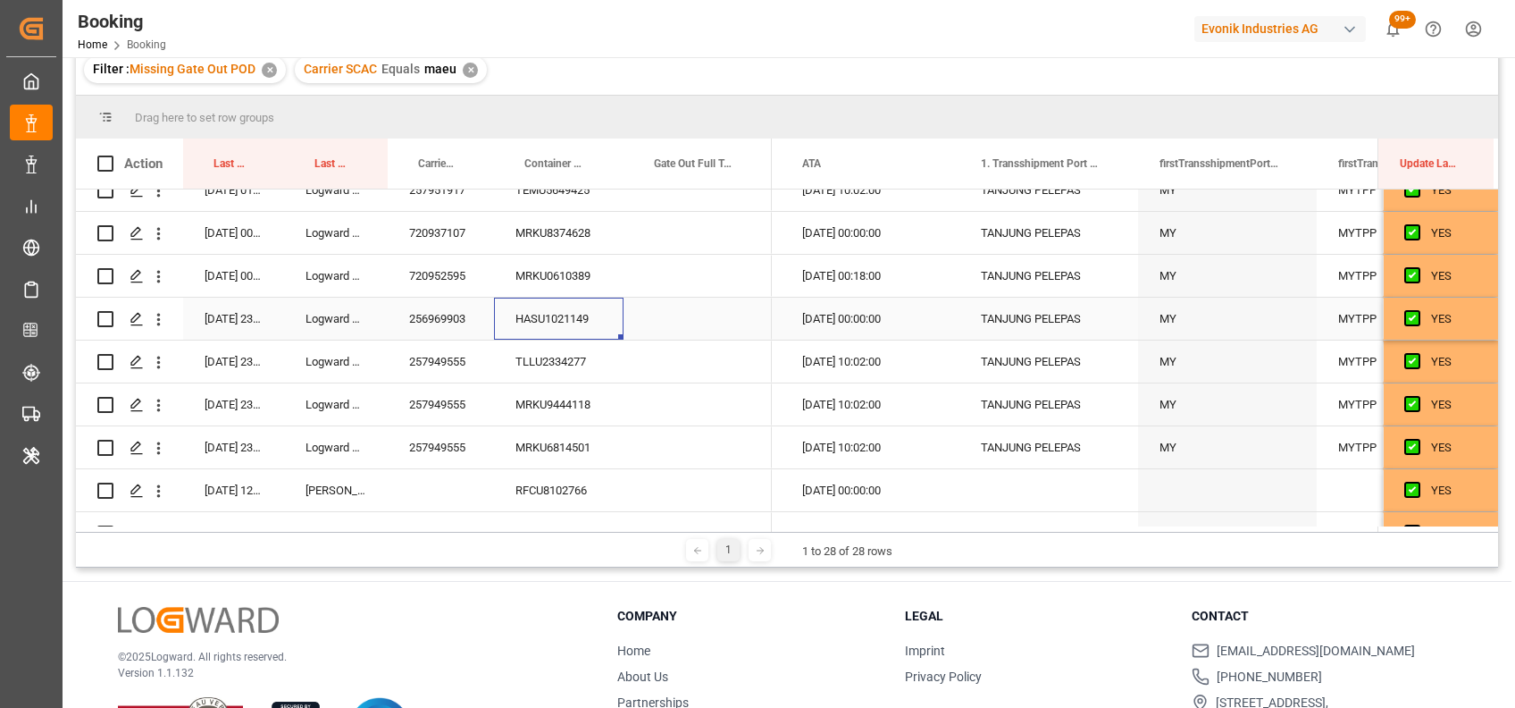
click at [563, 305] on div "HASU1021149" at bounding box center [559, 319] width 130 height 42
click at [555, 285] on div "MRKU0610389" at bounding box center [559, 276] width 130 height 42
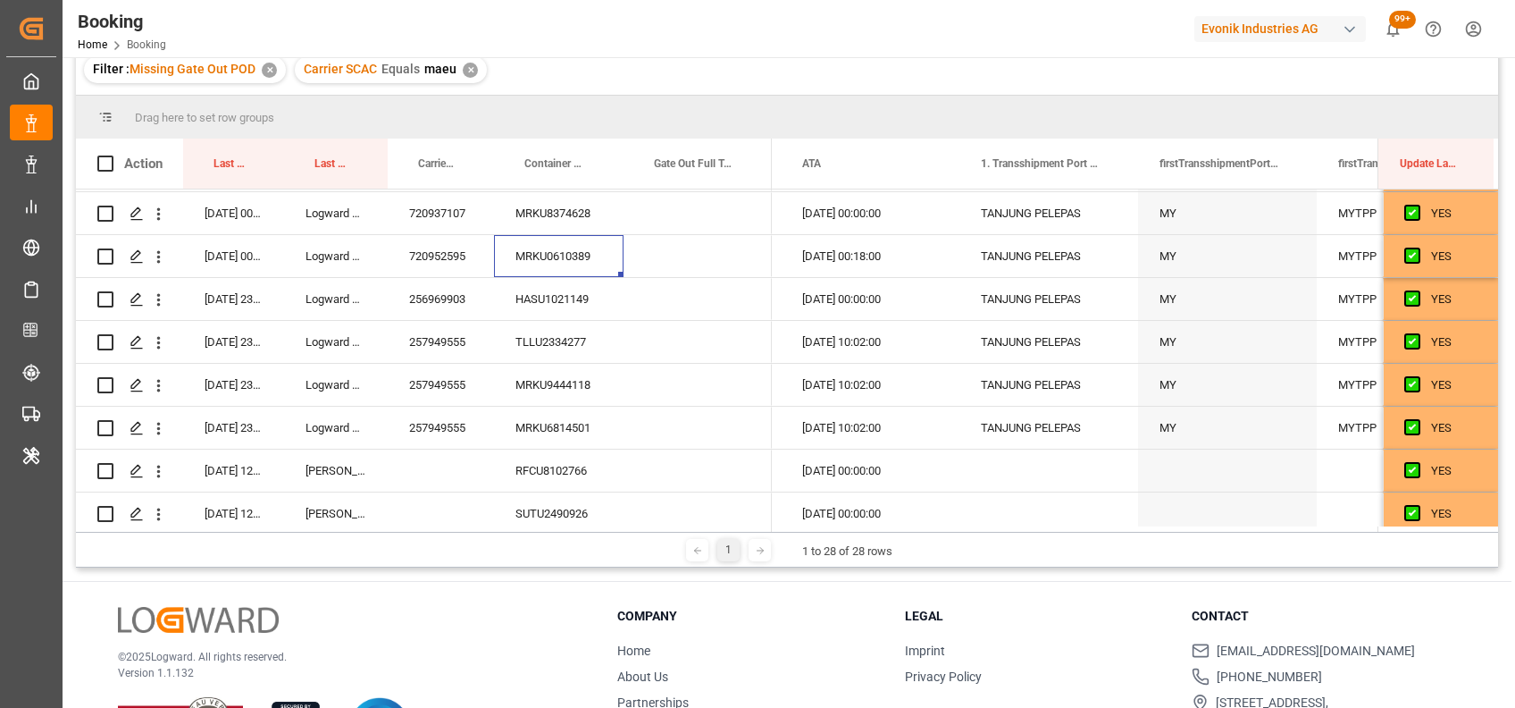
scroll to position [561, 0]
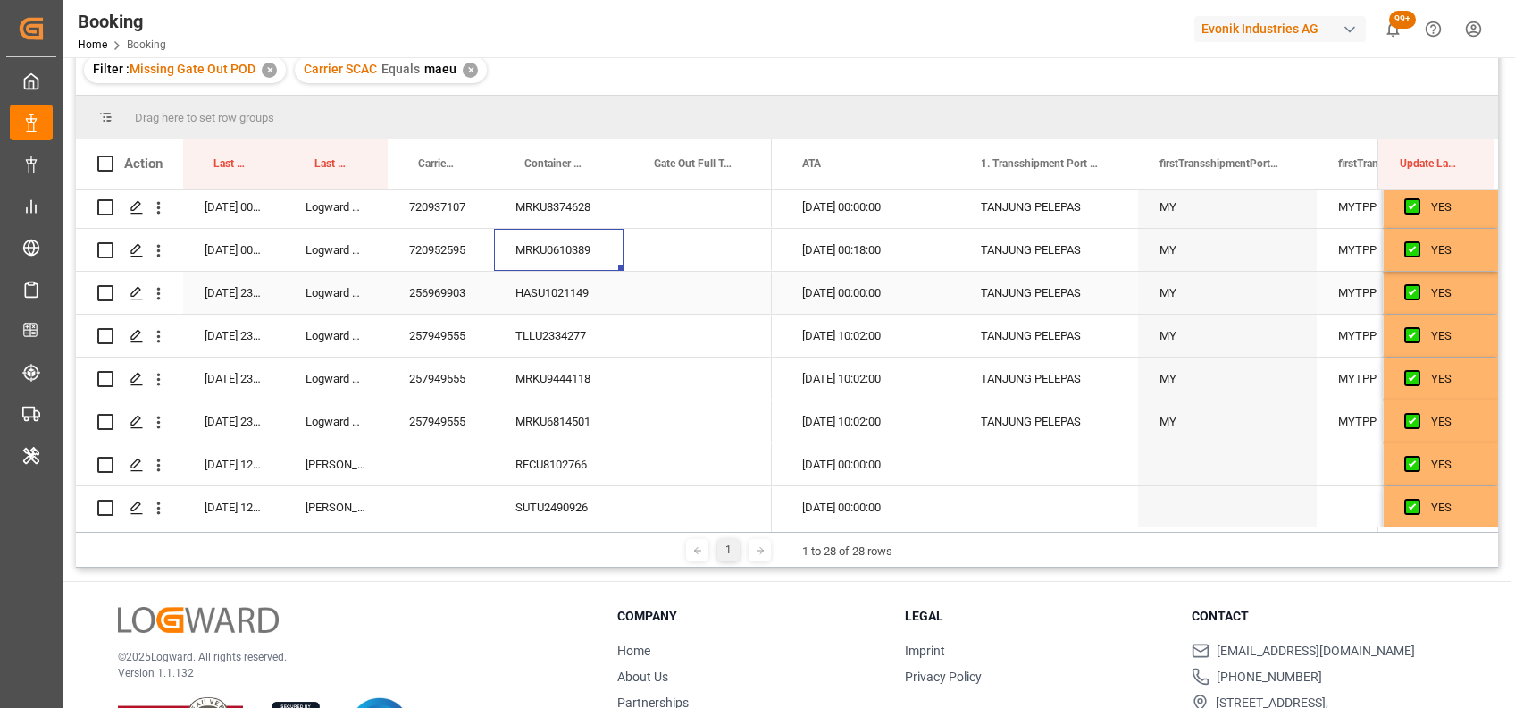
click at [554, 291] on div "HASU1021149" at bounding box center [559, 293] width 130 height 42
click at [467, 347] on div "257949555" at bounding box center [441, 336] width 106 height 42
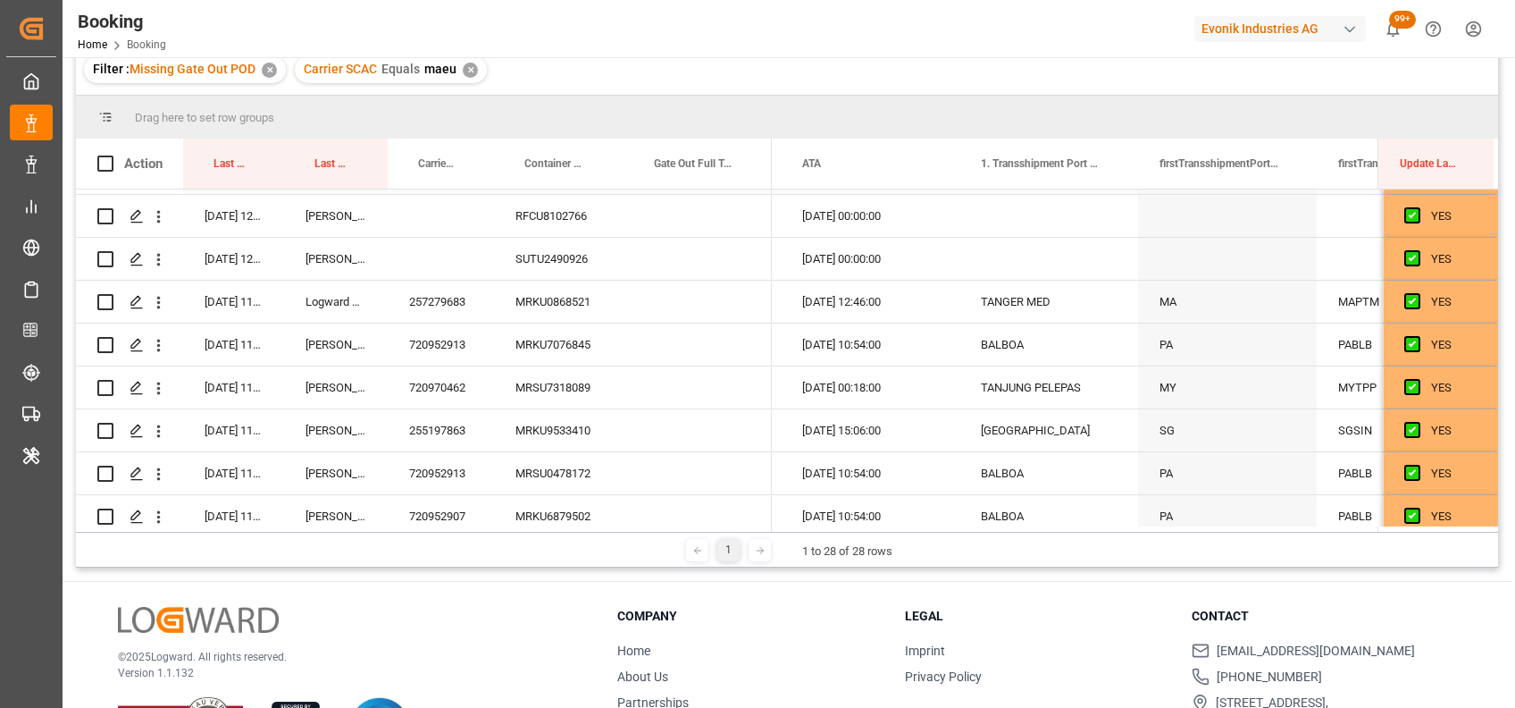
scroll to position [814, 0]
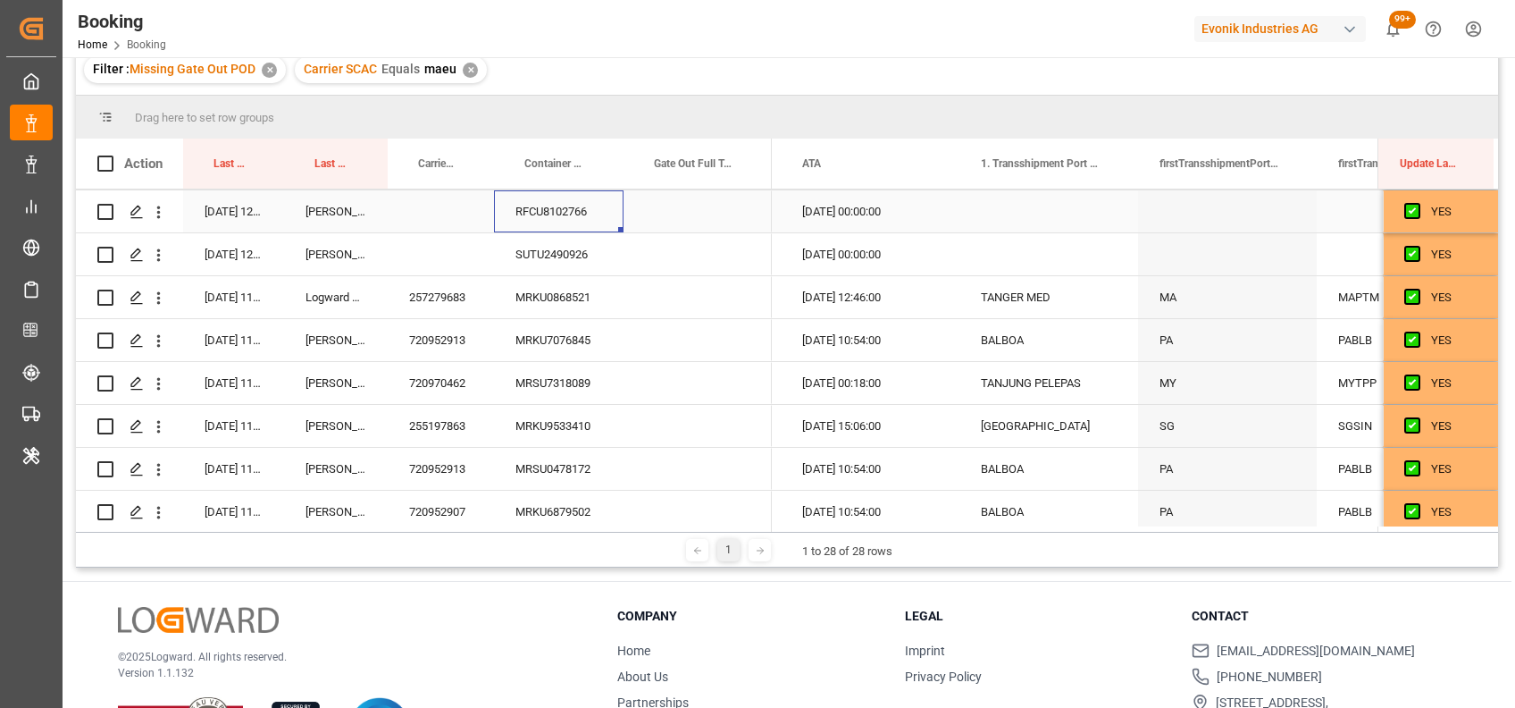
click at [538, 211] on div "RFCU8102766" at bounding box center [559, 211] width 130 height 42
click at [558, 261] on div "SUTU2490926" at bounding box center [559, 254] width 130 height 42
click at [554, 290] on div "MRKU0868521" at bounding box center [559, 297] width 130 height 42
click at [547, 339] on div "MRKU7076845" at bounding box center [559, 340] width 130 height 42
click at [529, 378] on div "MRSU7318089" at bounding box center [559, 383] width 130 height 42
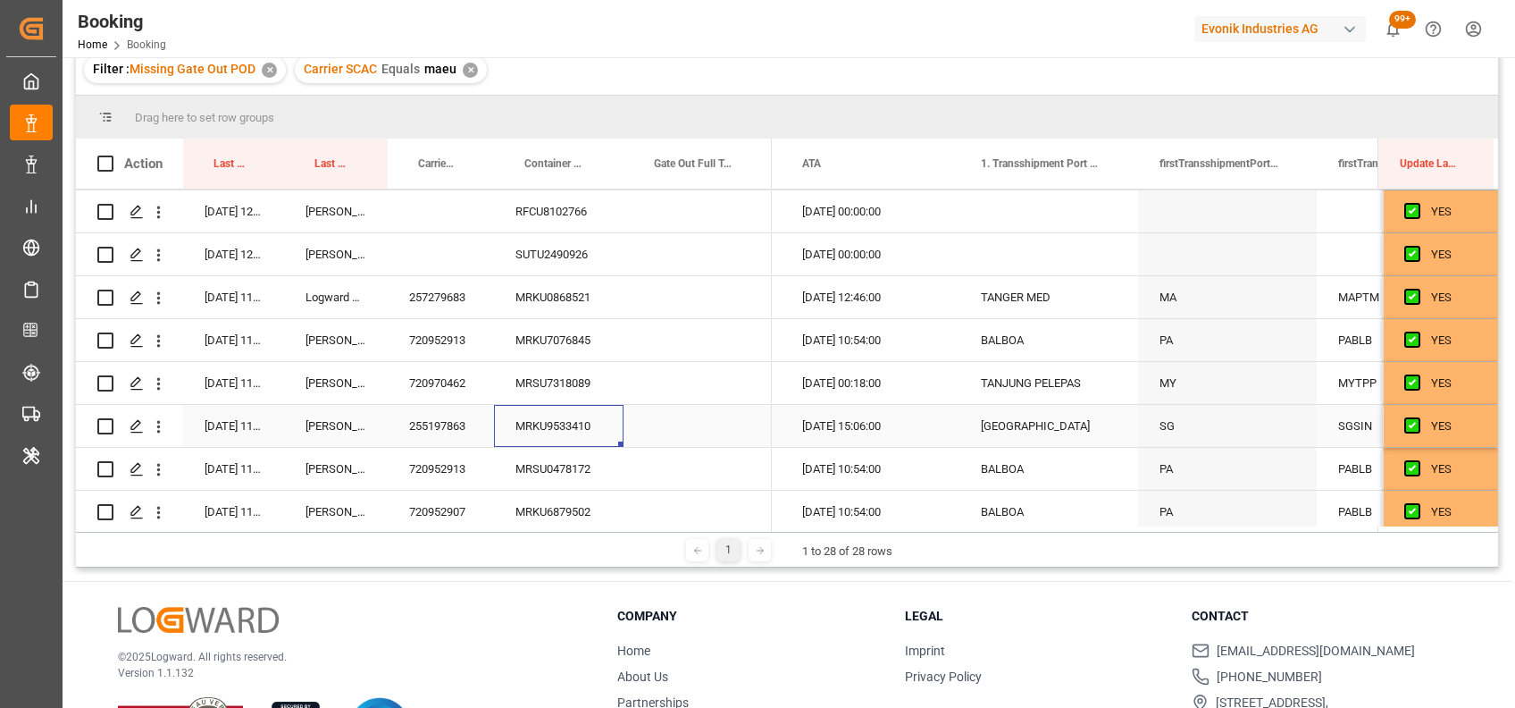
click at [535, 429] on div "MRKU9533410" at bounding box center [559, 426] width 130 height 42
click at [544, 454] on div "MRSU0478172" at bounding box center [559, 469] width 130 height 42
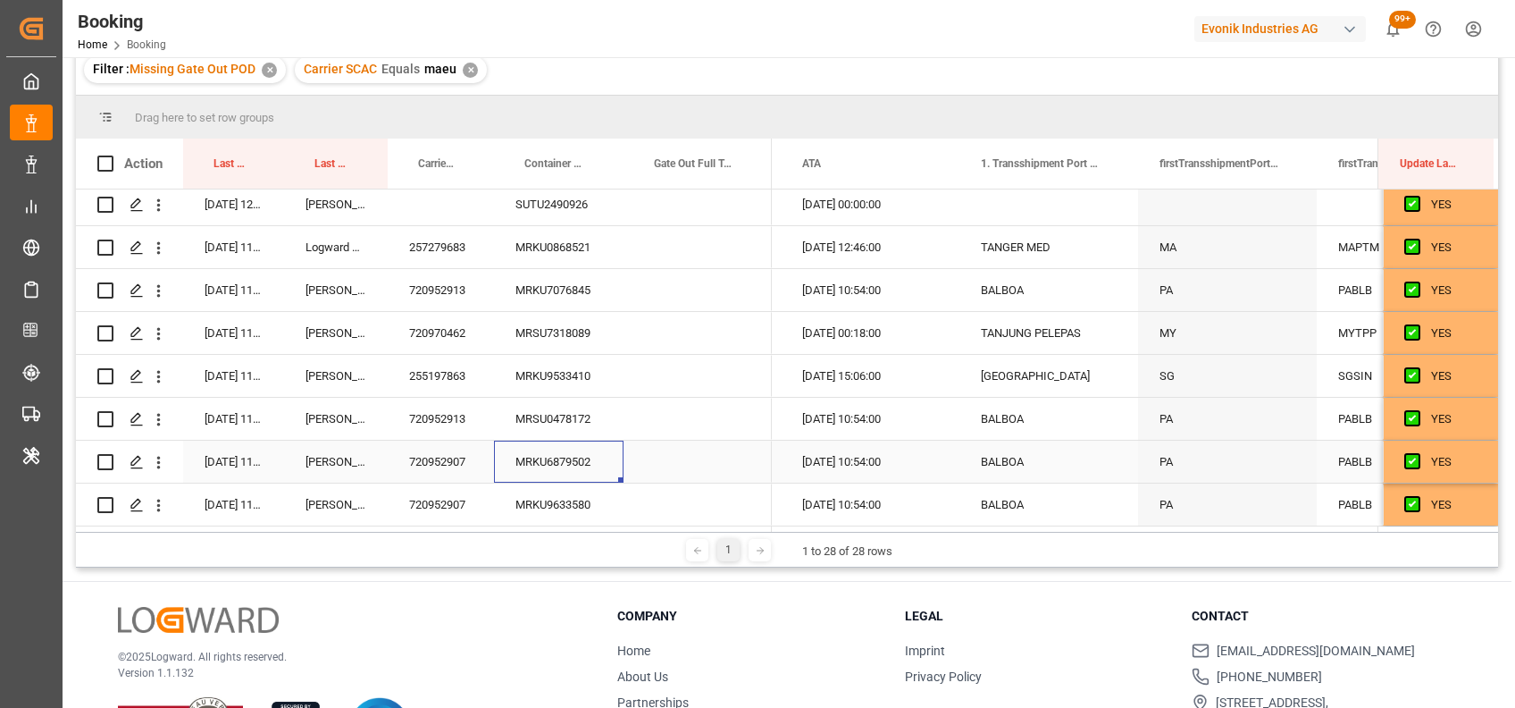
click at [577, 449] on div "MRKU6879502" at bounding box center [559, 461] width 130 height 42
click at [536, 494] on div "MRKU9633580" at bounding box center [559, 504] width 130 height 42
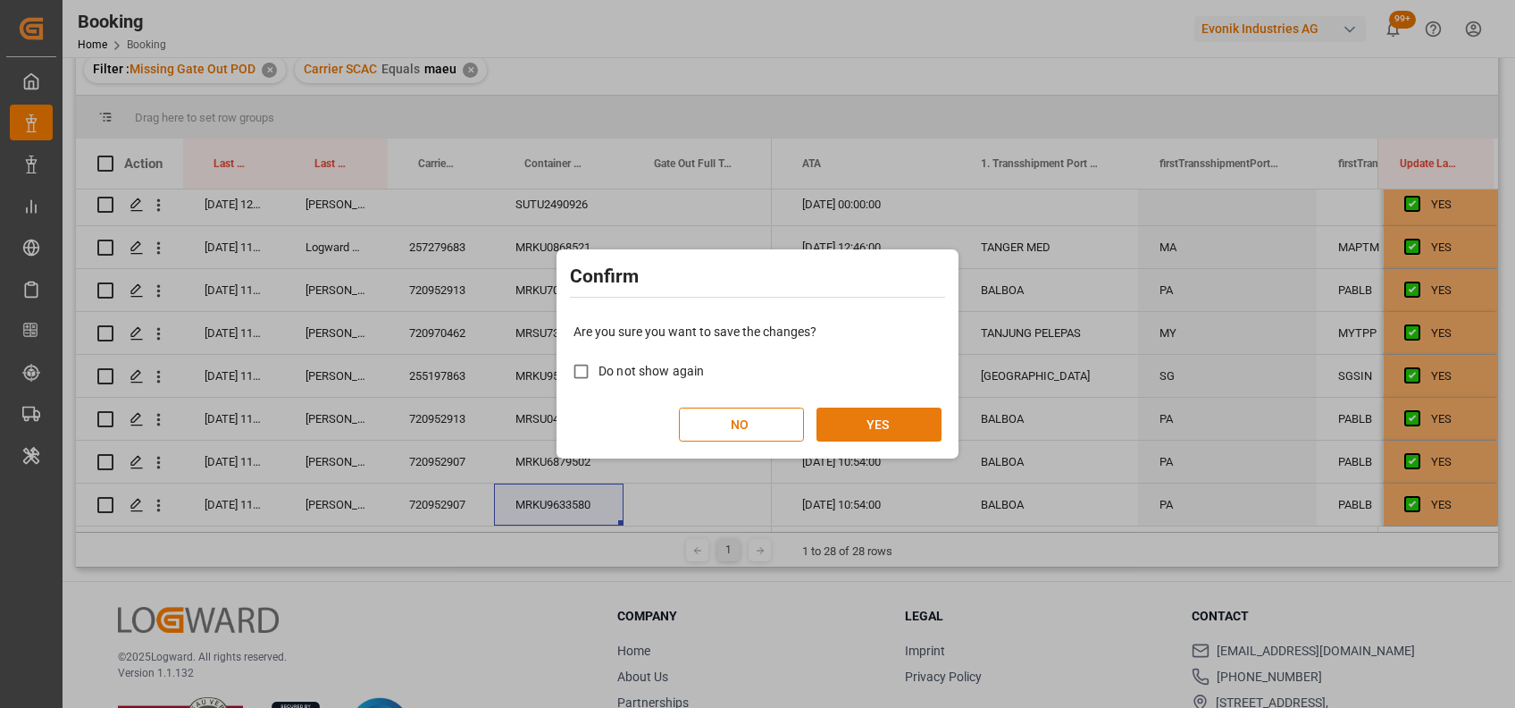
click at [902, 429] on button "YES" at bounding box center [879, 424] width 125 height 34
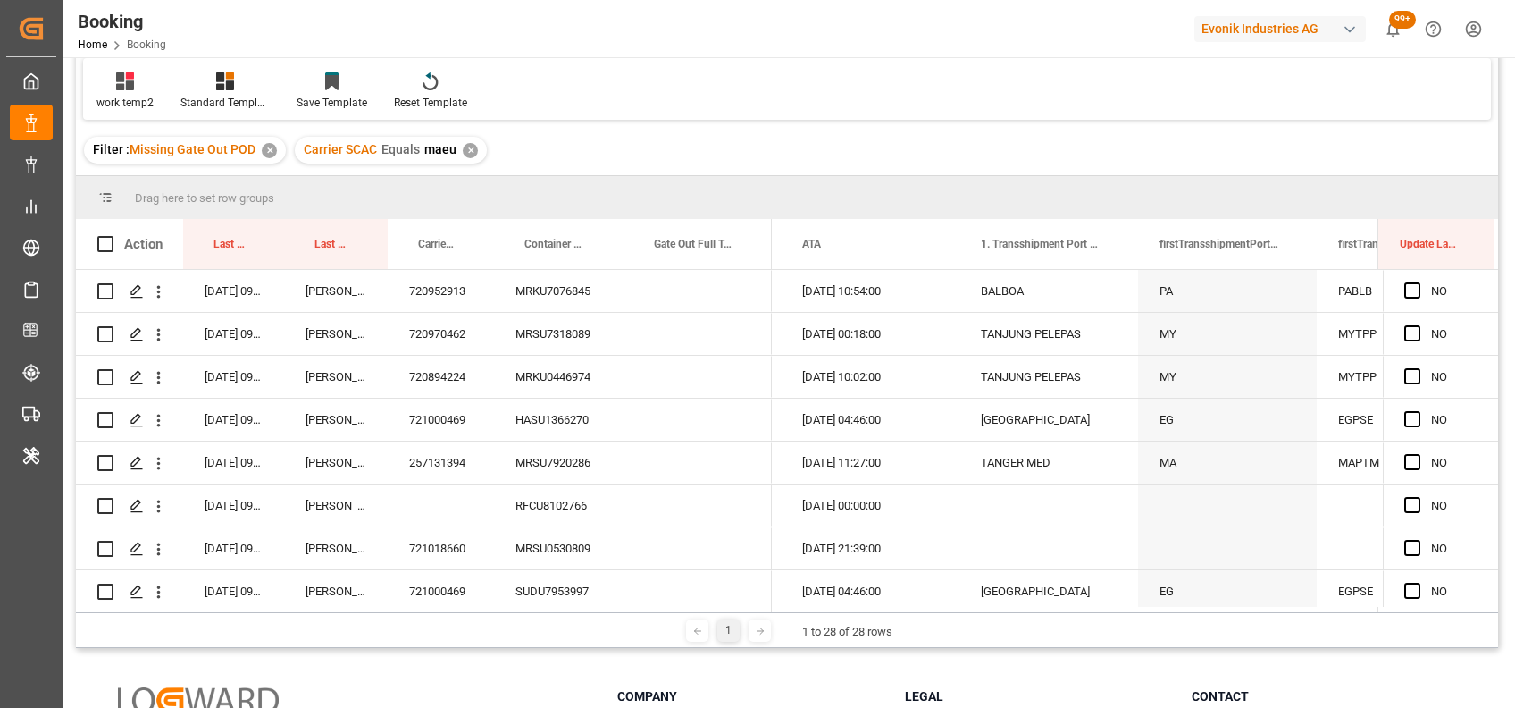
scroll to position [0, 0]
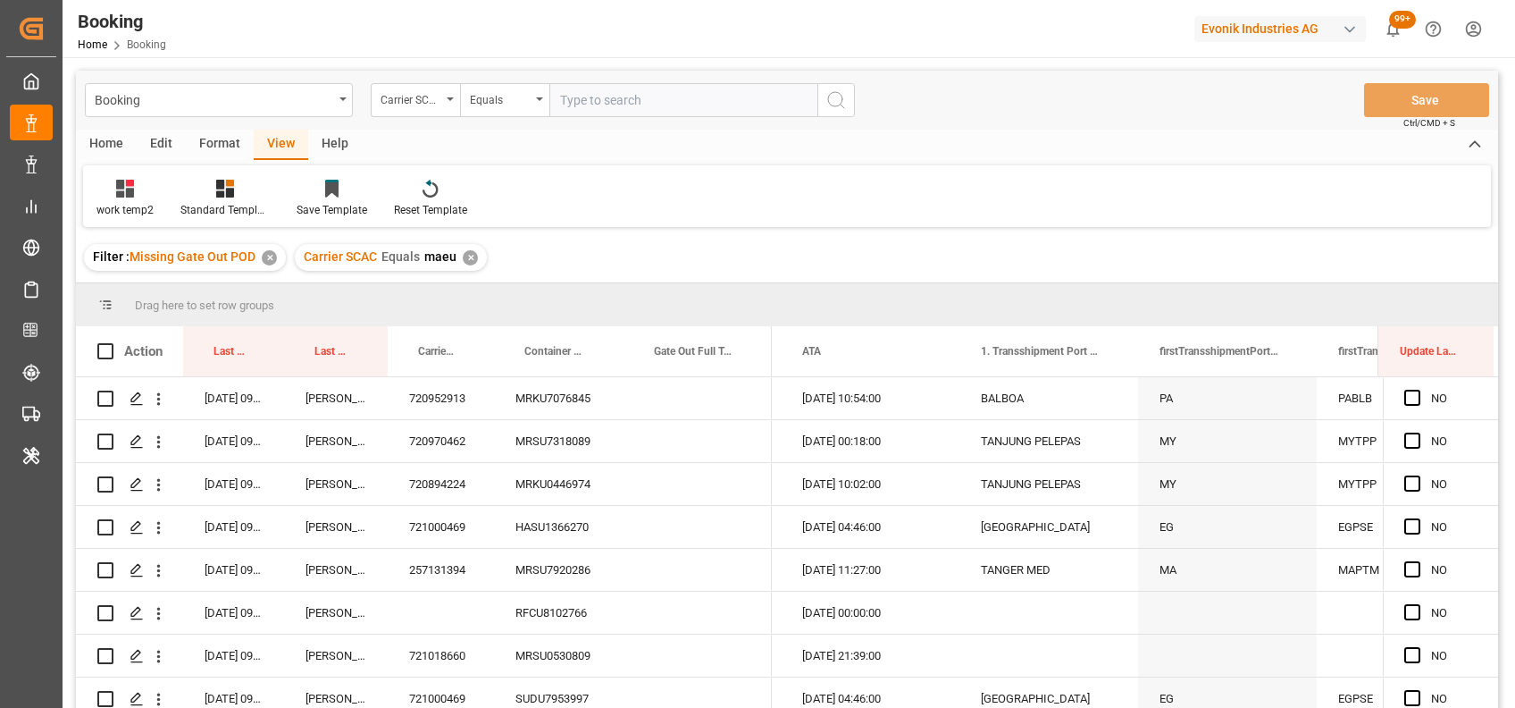
click at [471, 256] on div "✕" at bounding box center [470, 257] width 15 height 15
click at [612, 102] on input "text" at bounding box center [683, 100] width 268 height 34
type input "o"
type input "cosu"
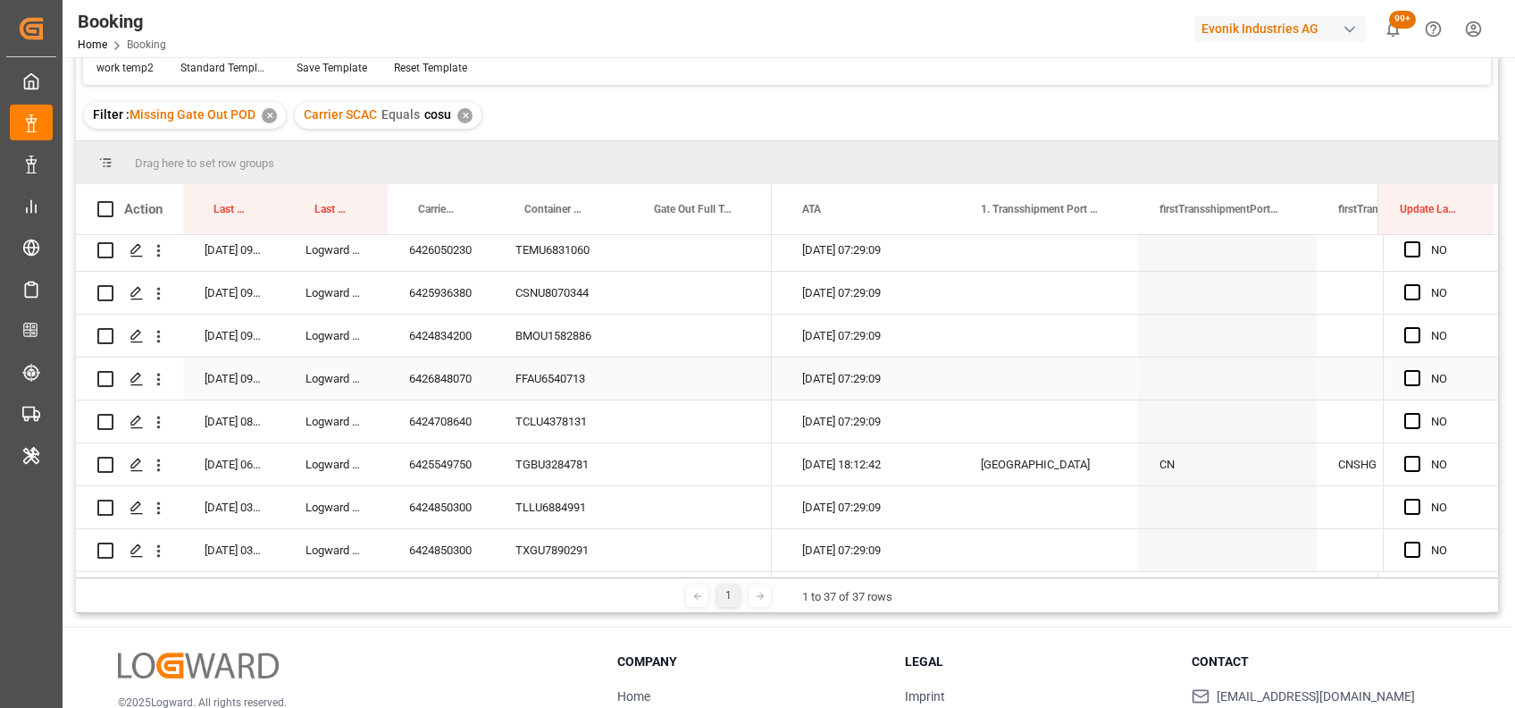
scroll to position [179, 0]
drag, startPoint x: 1380, startPoint y: 222, endPoint x: 1210, endPoint y: 225, distance: 169.8
click at [1375, 225] on div at bounding box center [1378, 209] width 7 height 50
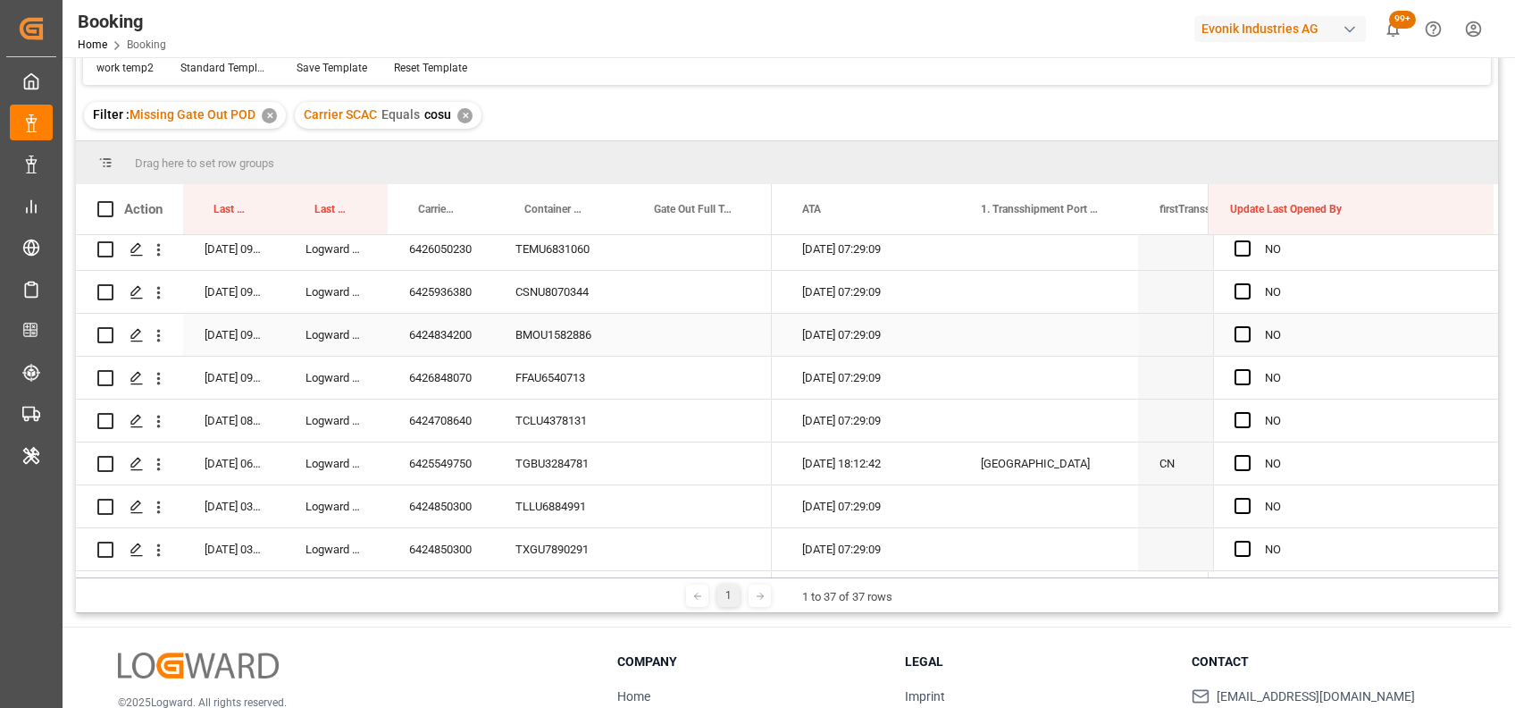
scroll to position [0, 0]
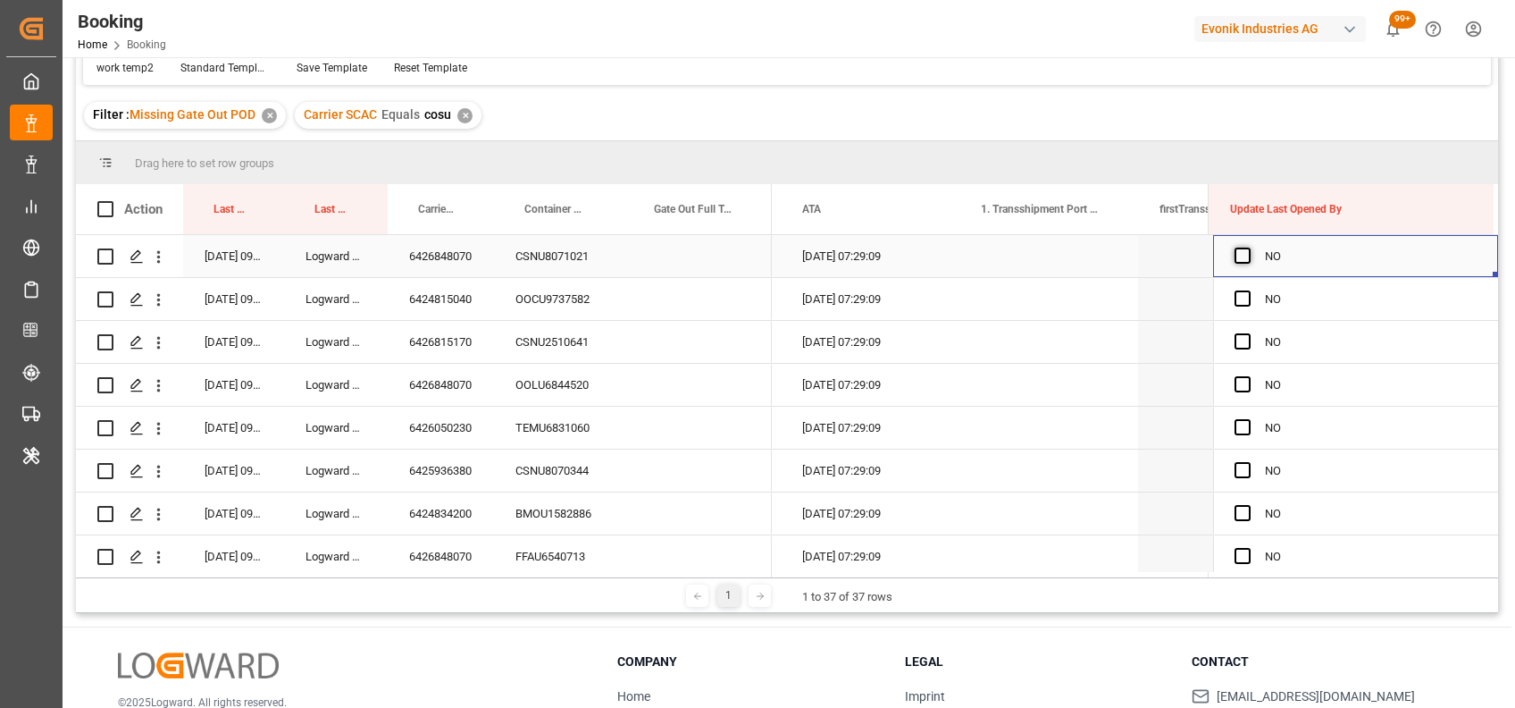
click at [1235, 260] on span "Press SPACE to select this row." at bounding box center [1243, 255] width 16 height 16
click at [1248, 247] on input "Press SPACE to select this row." at bounding box center [1248, 247] width 0 height 0
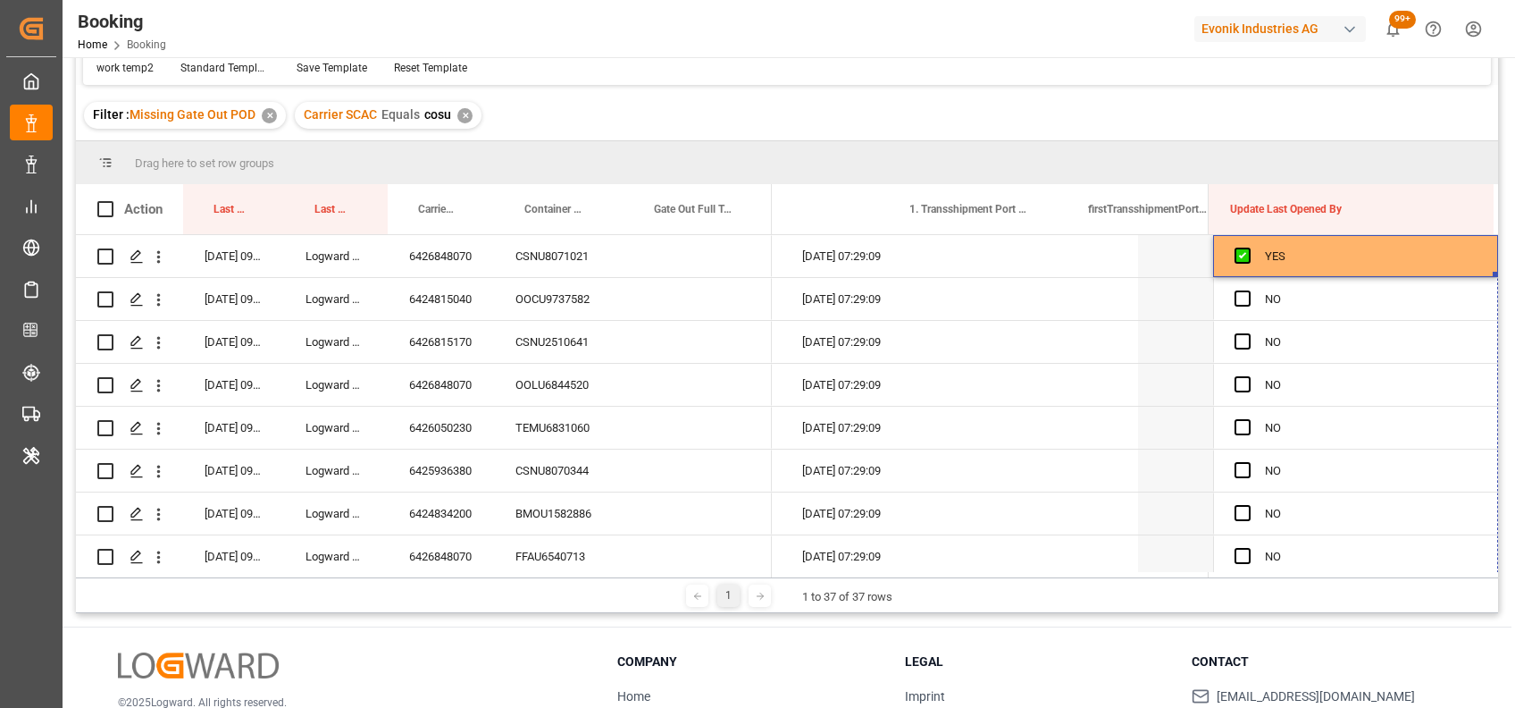
scroll to position [0, 17787]
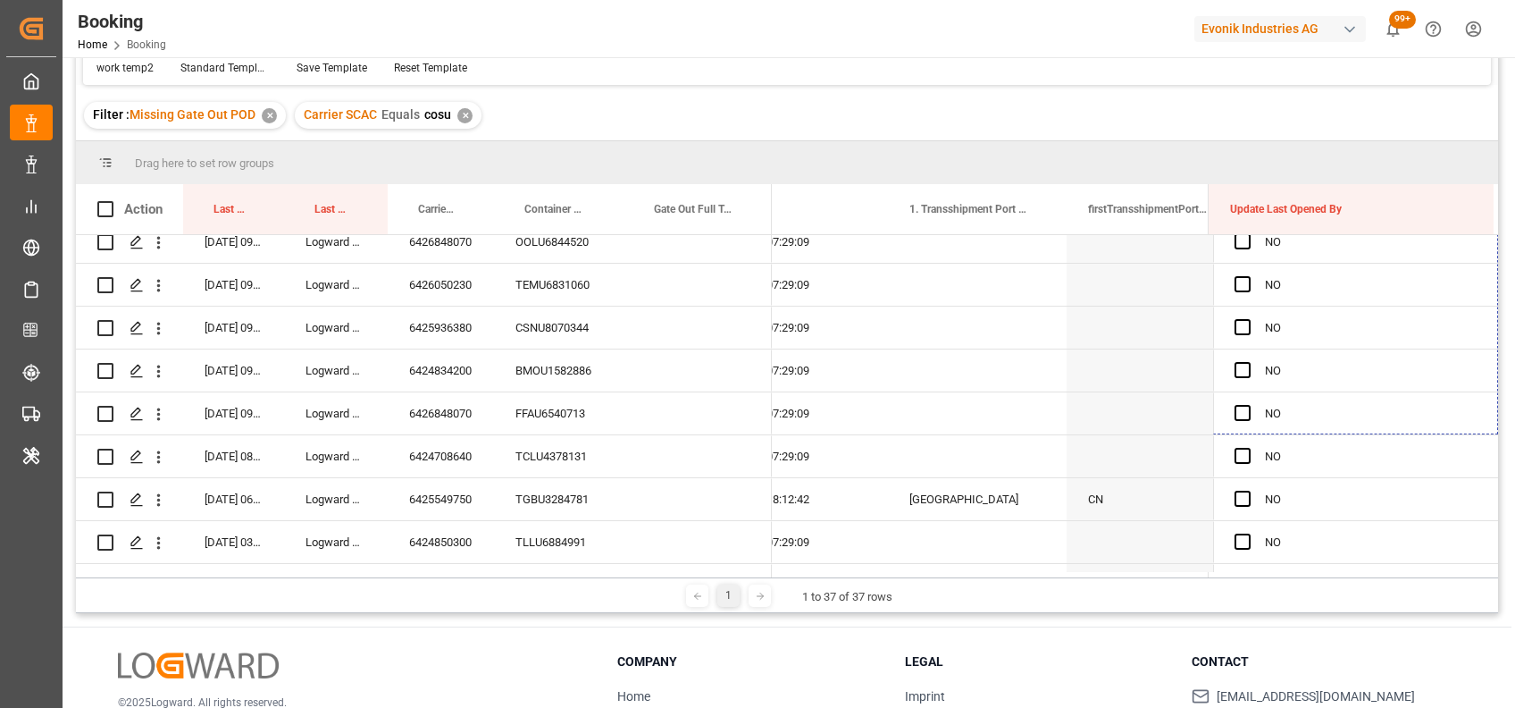
drag, startPoint x: 1490, startPoint y: 272, endPoint x: 1480, endPoint y: 650, distance: 379.0
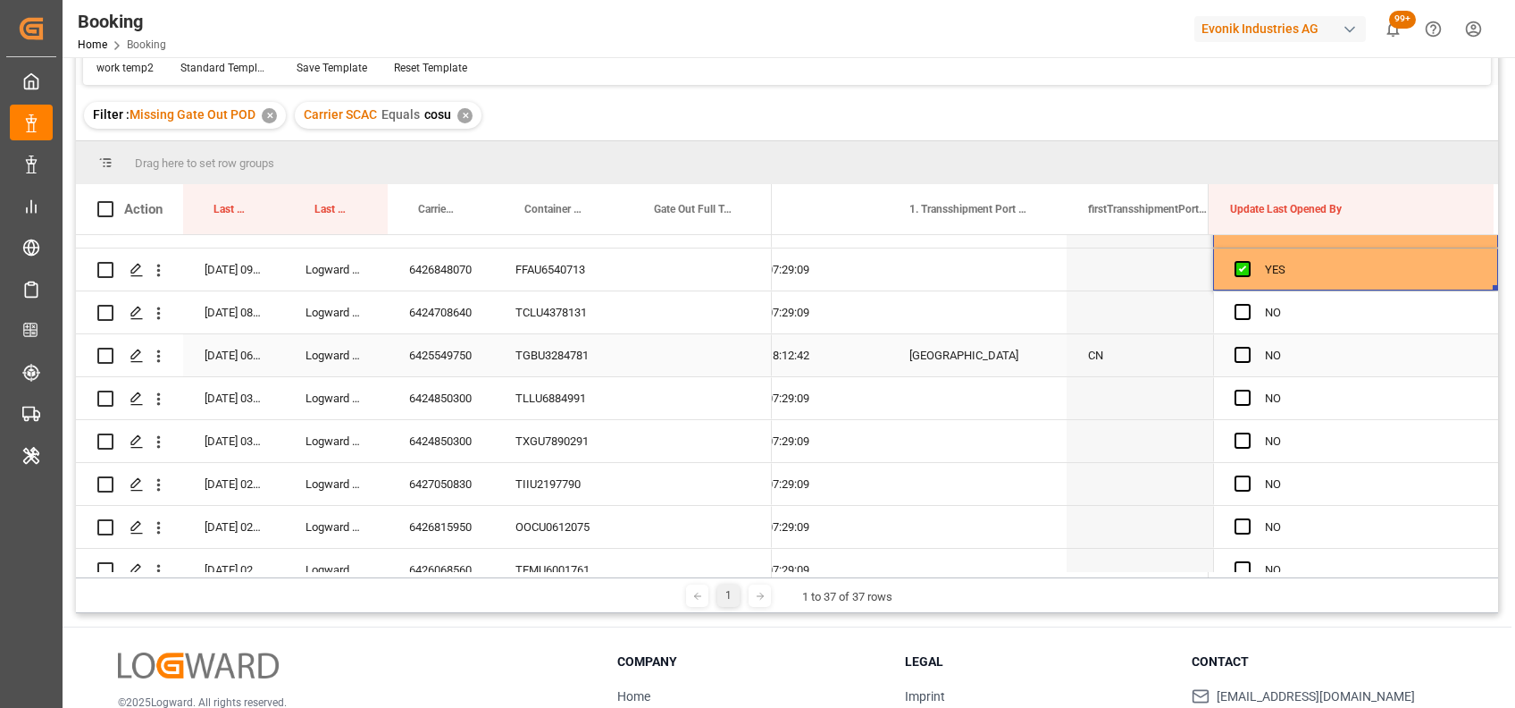
scroll to position [288, 0]
drag, startPoint x: 1489, startPoint y: 287, endPoint x: 1485, endPoint y: 671, distance: 384.2
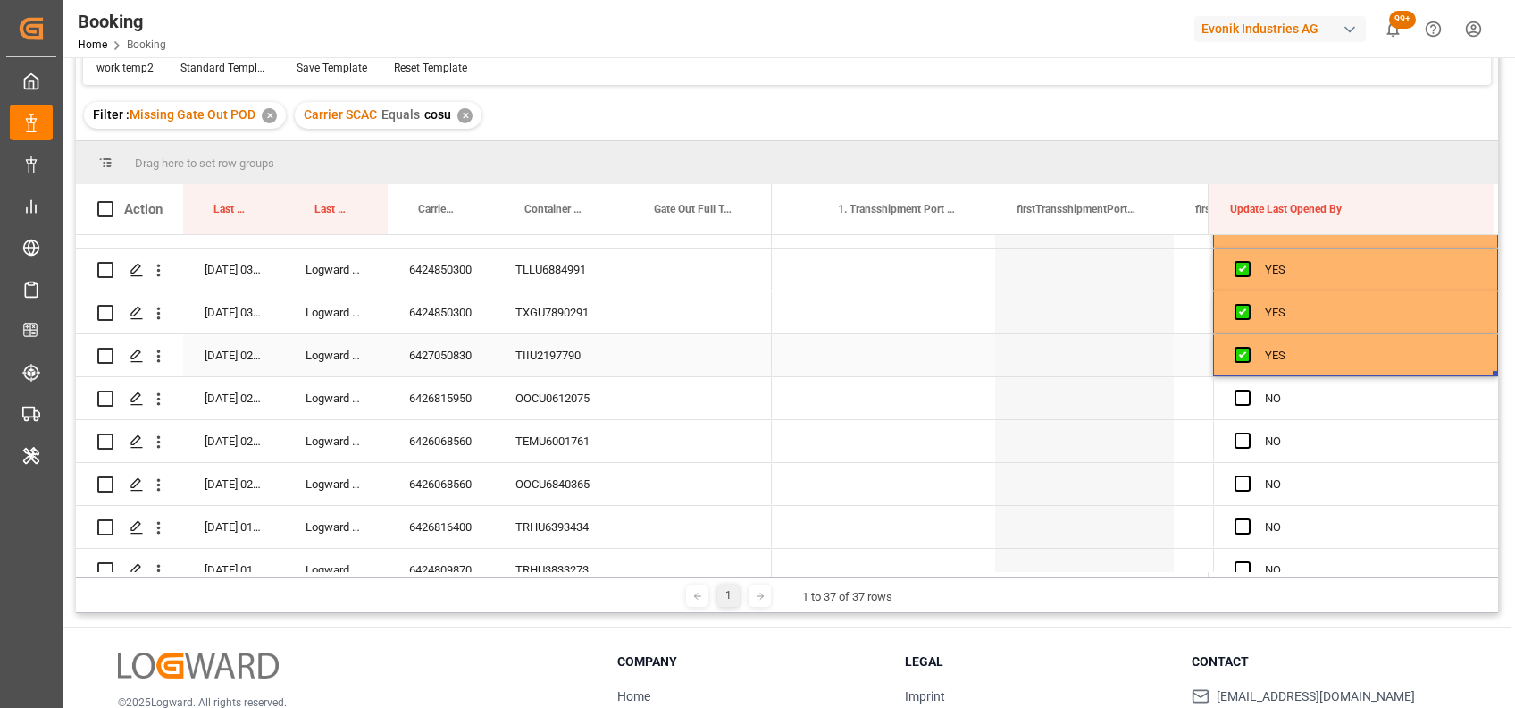
scroll to position [416, 0]
drag, startPoint x: 1490, startPoint y: 372, endPoint x: 1497, endPoint y: 650, distance: 278.0
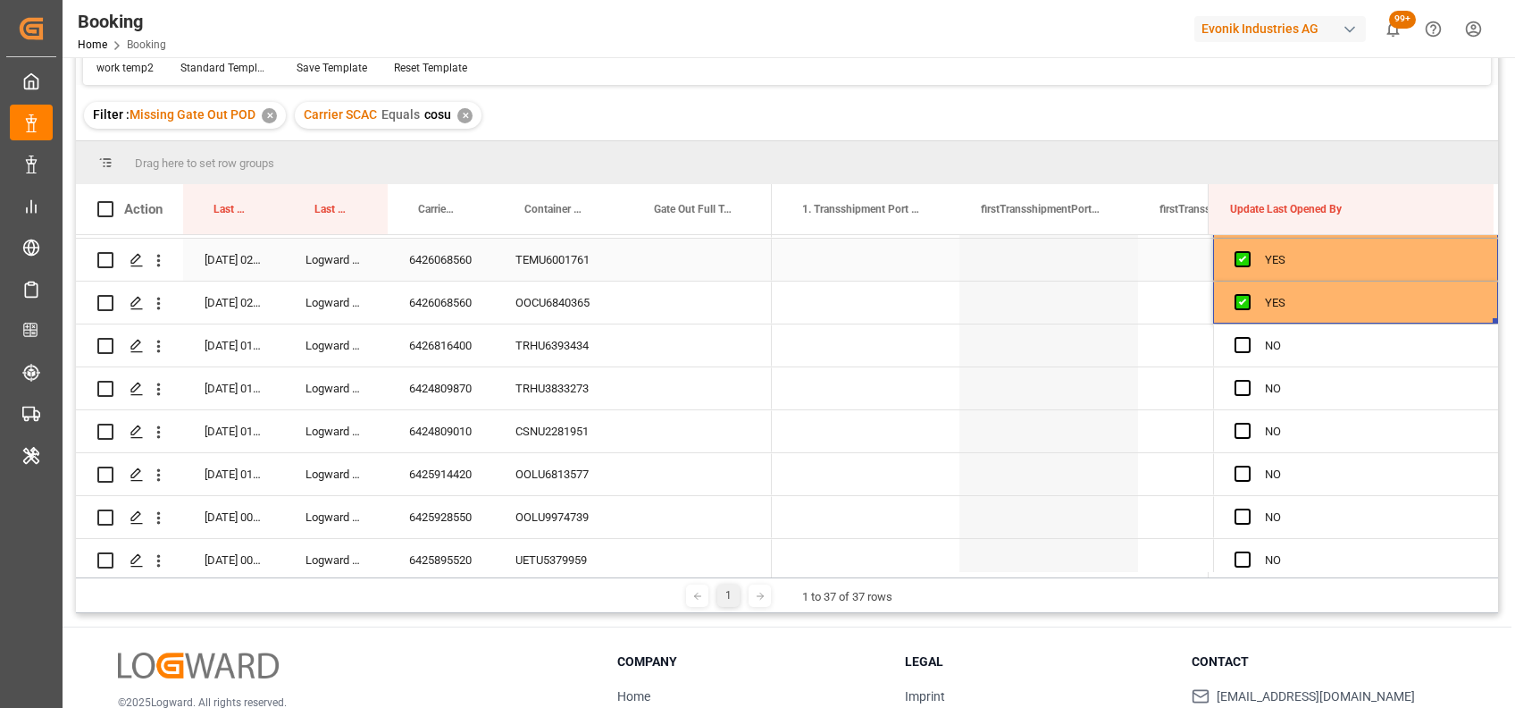
scroll to position [598, 0]
drag, startPoint x: 1489, startPoint y: 320, endPoint x: 1498, endPoint y: 636, distance: 316.4
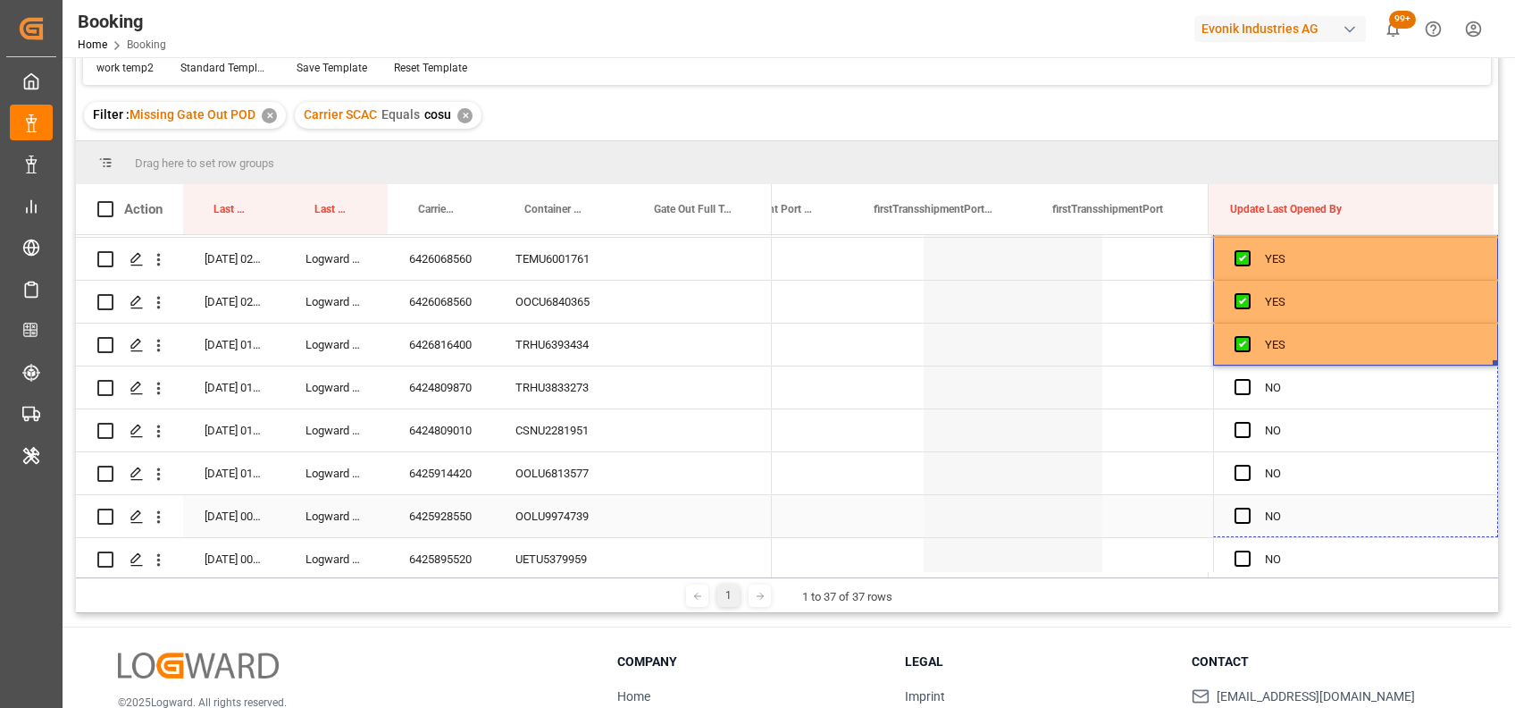
scroll to position [0, 18073]
drag, startPoint x: 1489, startPoint y: 363, endPoint x: 1485, endPoint y: 558, distance: 194.8
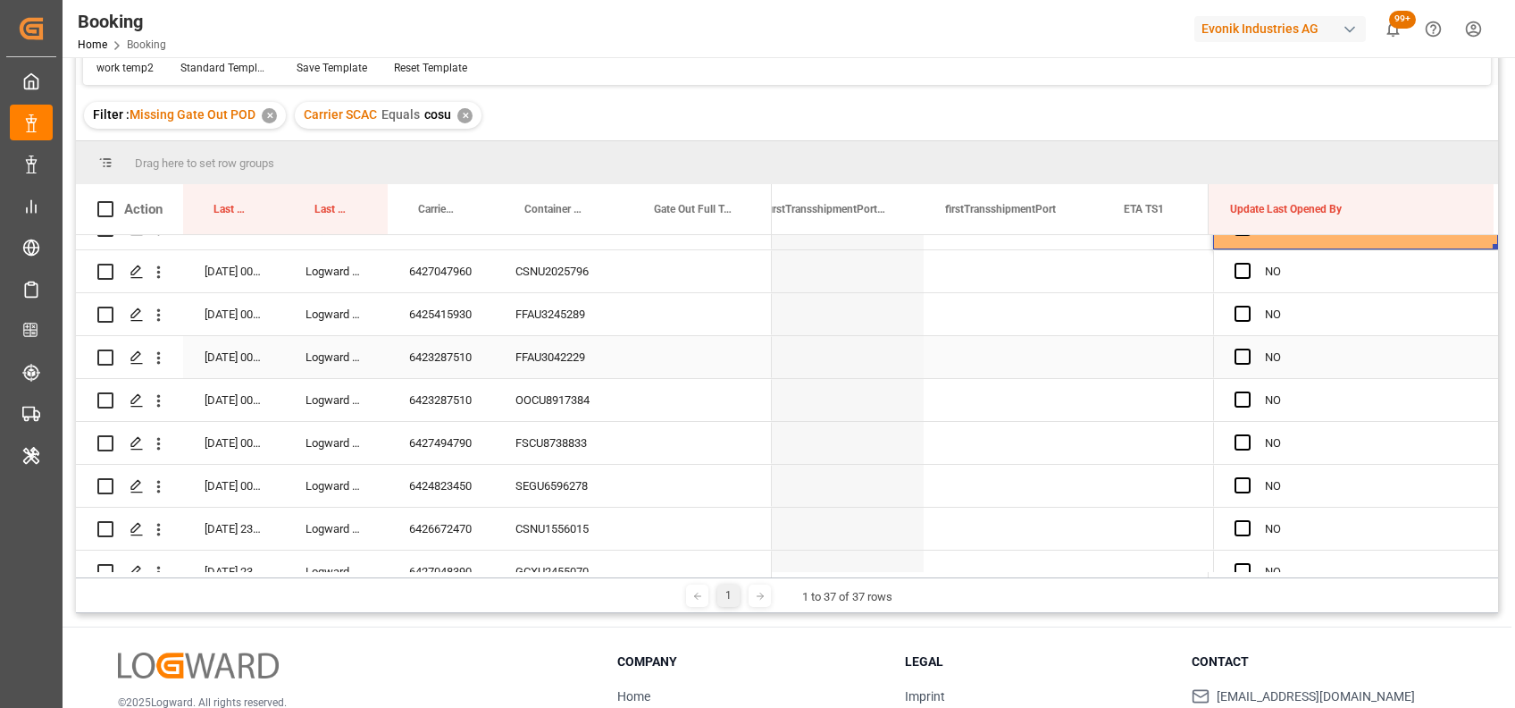
scroll to position [926, 0]
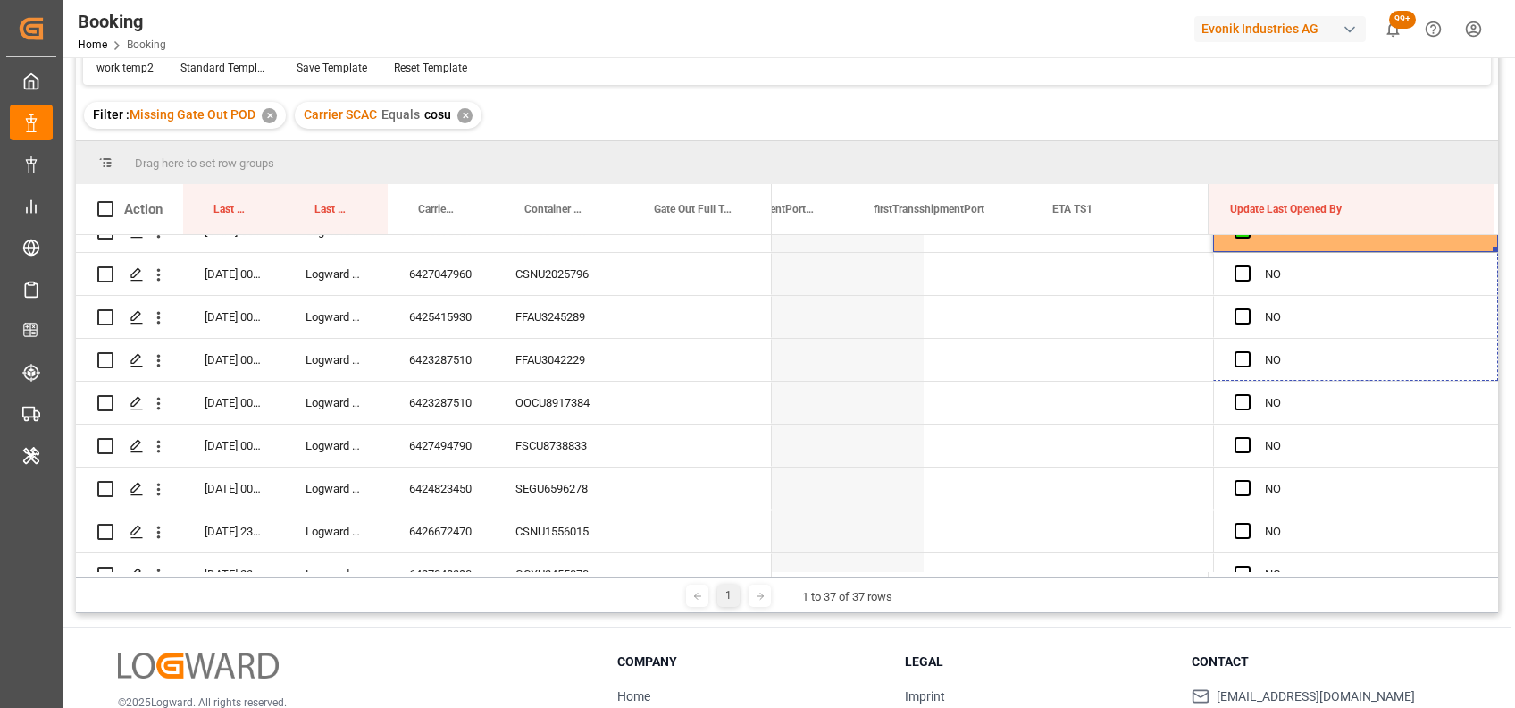
drag, startPoint x: 1490, startPoint y: 247, endPoint x: 1514, endPoint y: 629, distance: 383.1
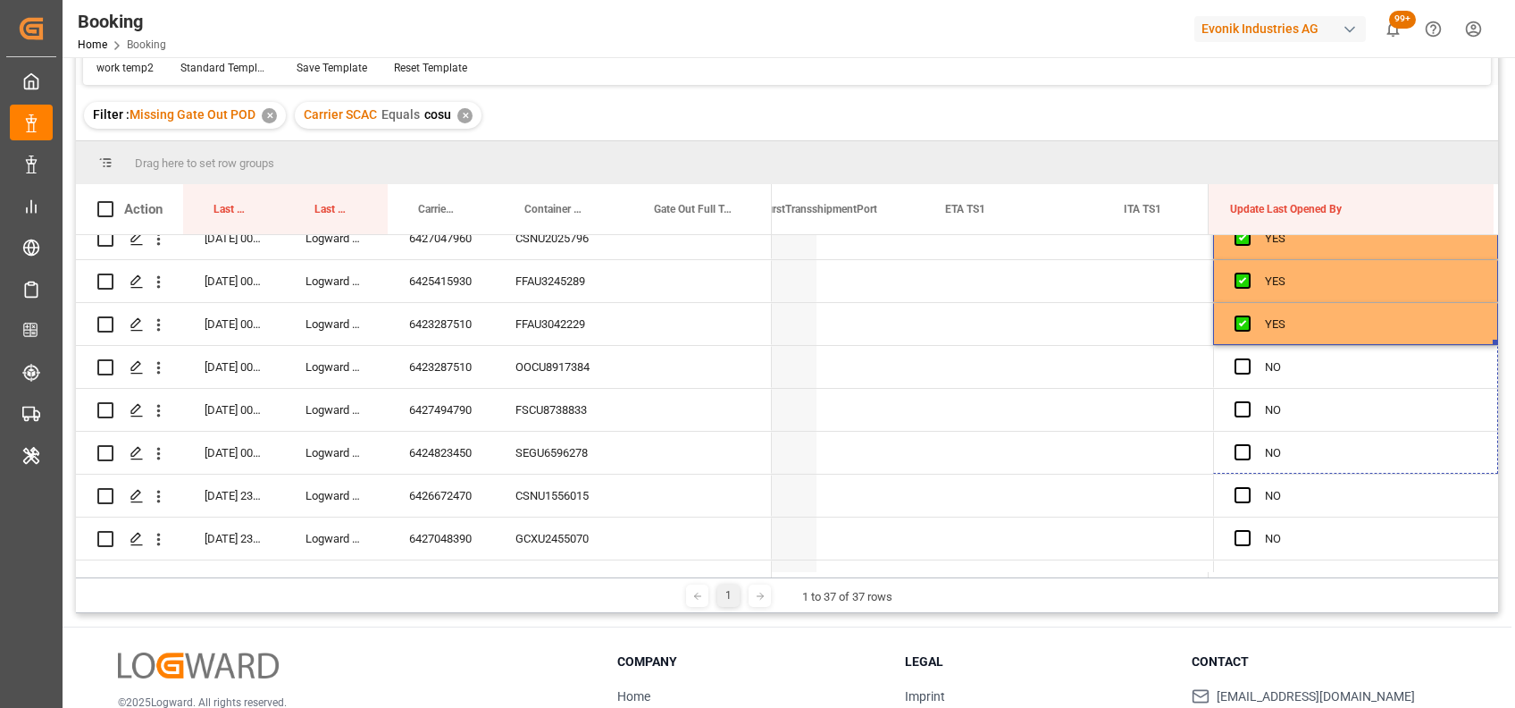
scroll to position [0, 18323]
drag, startPoint x: 1490, startPoint y: 341, endPoint x: 1505, endPoint y: 636, distance: 295.2
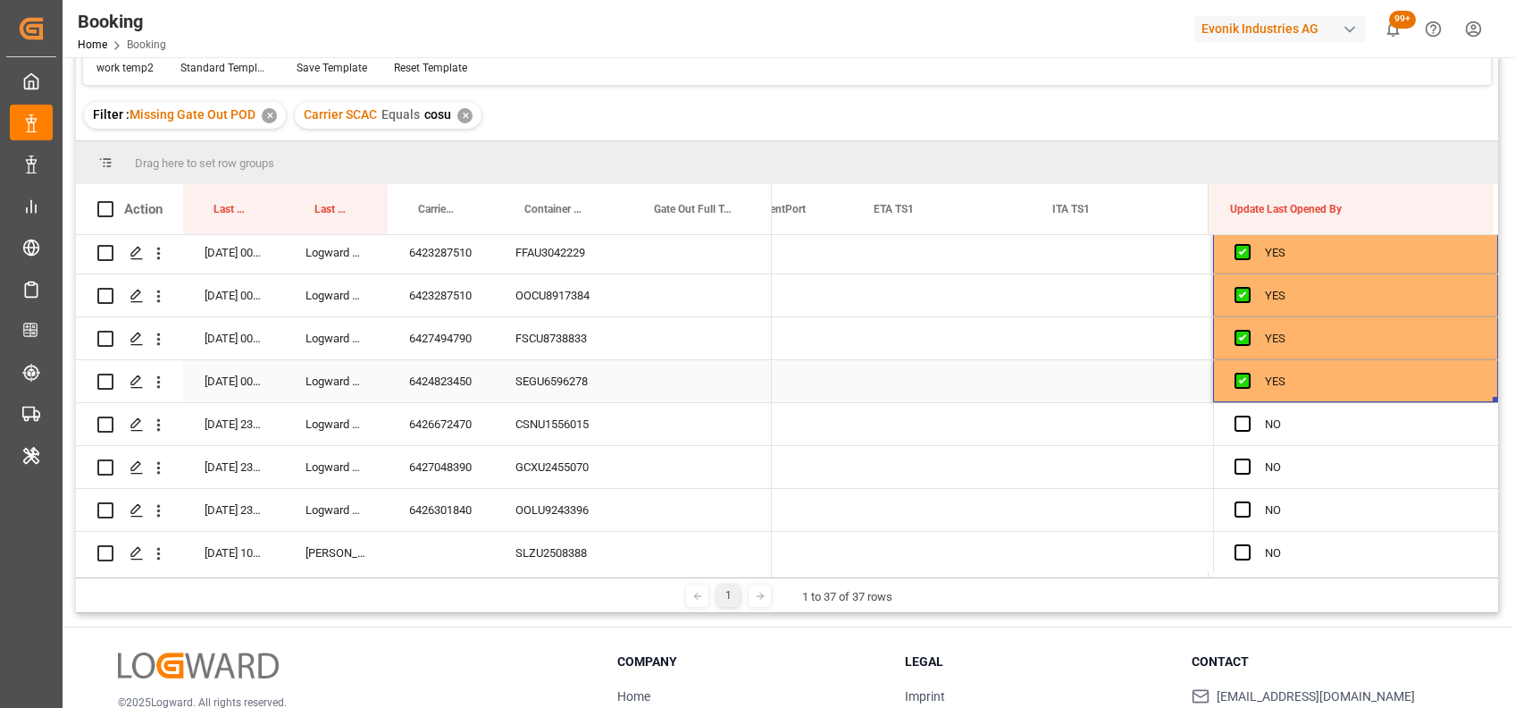
scroll to position [0, 18431]
drag, startPoint x: 1489, startPoint y: 398, endPoint x: 1497, endPoint y: 579, distance: 181.5
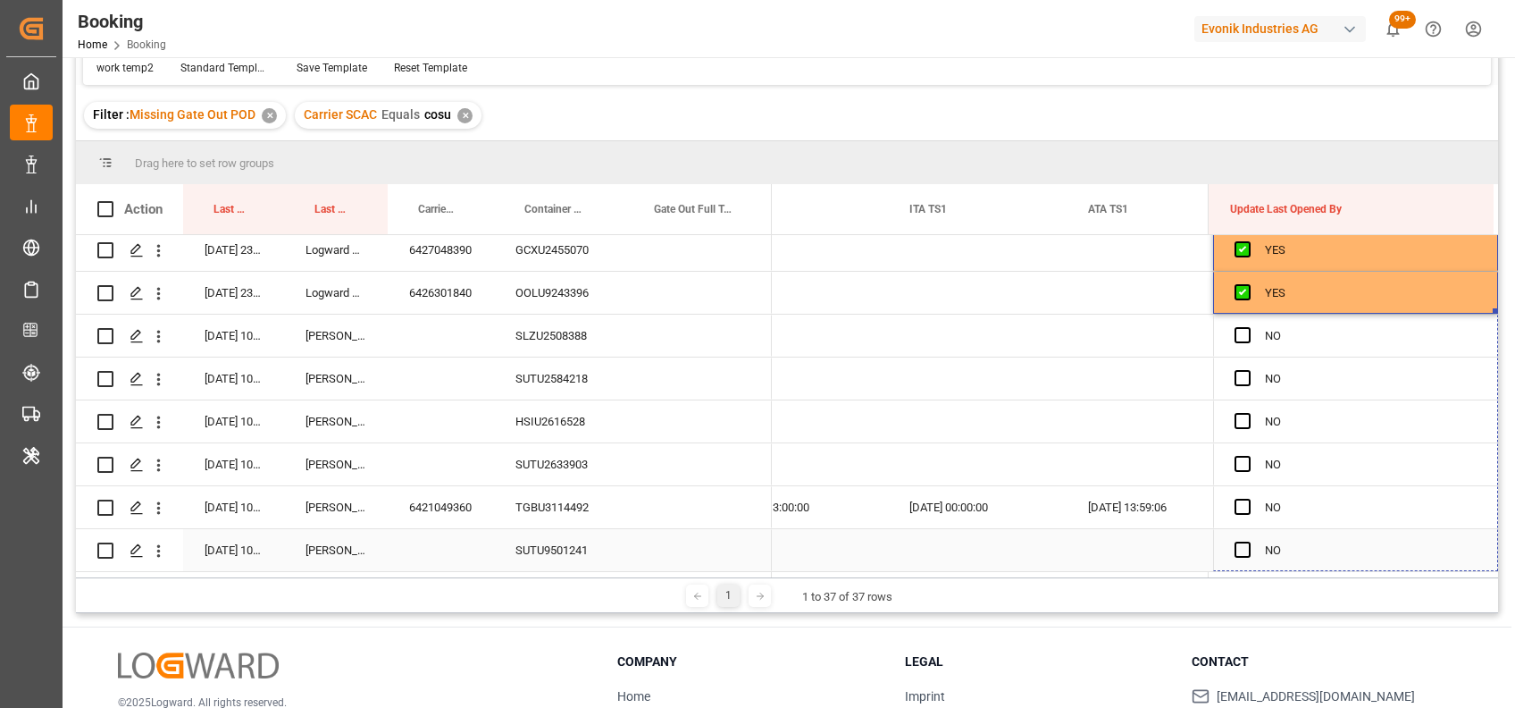
drag, startPoint x: 1490, startPoint y: 306, endPoint x: 1483, endPoint y: 537, distance: 231.5
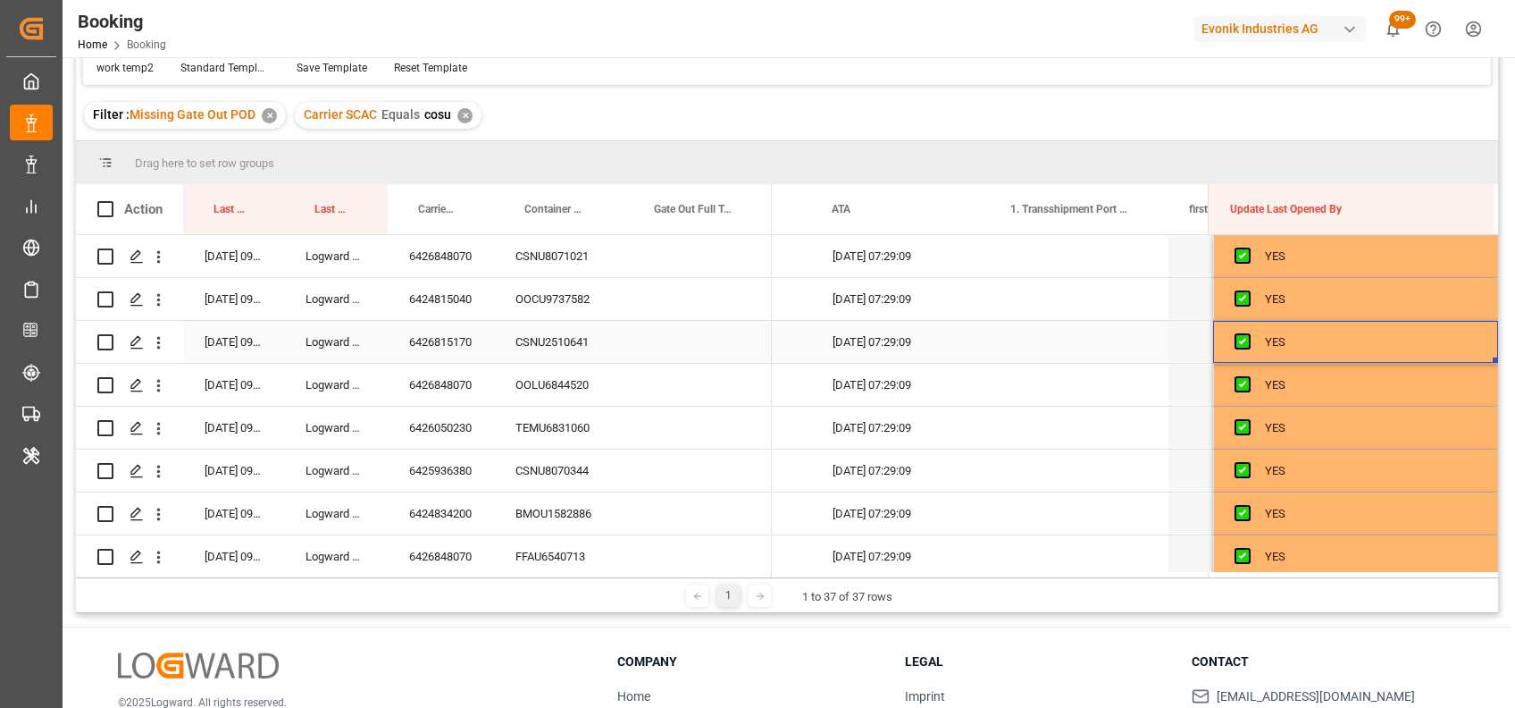
click at [1254, 335] on div "Press SPACE to select this row." at bounding box center [1250, 342] width 30 height 41
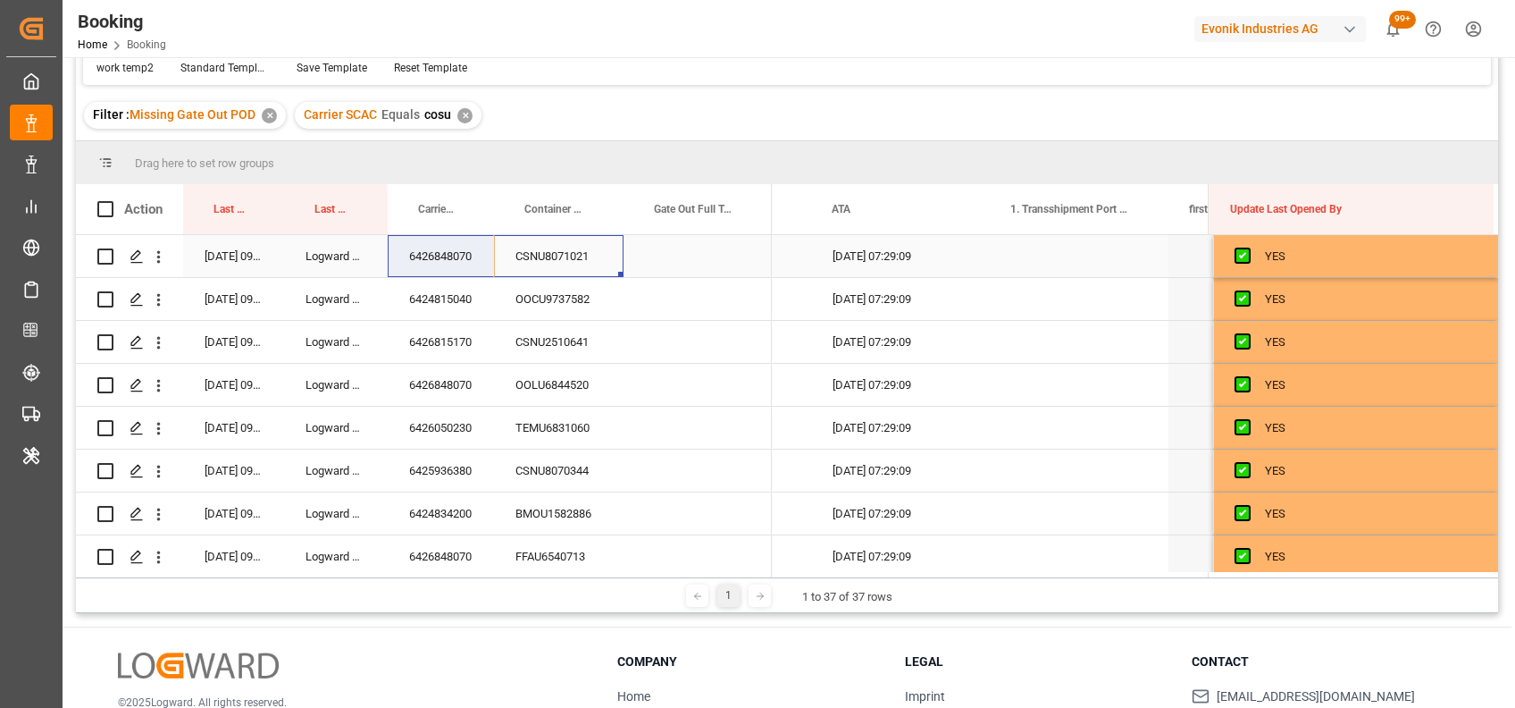
drag, startPoint x: 559, startPoint y: 257, endPoint x: 465, endPoint y: 254, distance: 94.8
click at [465, 254] on div "08-10-2025 09:13:21 Logward System 6426848070 CSNU8071021" at bounding box center [424, 256] width 696 height 43
click at [465, 254] on div "6426848070" at bounding box center [441, 256] width 106 height 42
click at [466, 288] on div "6424815040" at bounding box center [441, 299] width 106 height 42
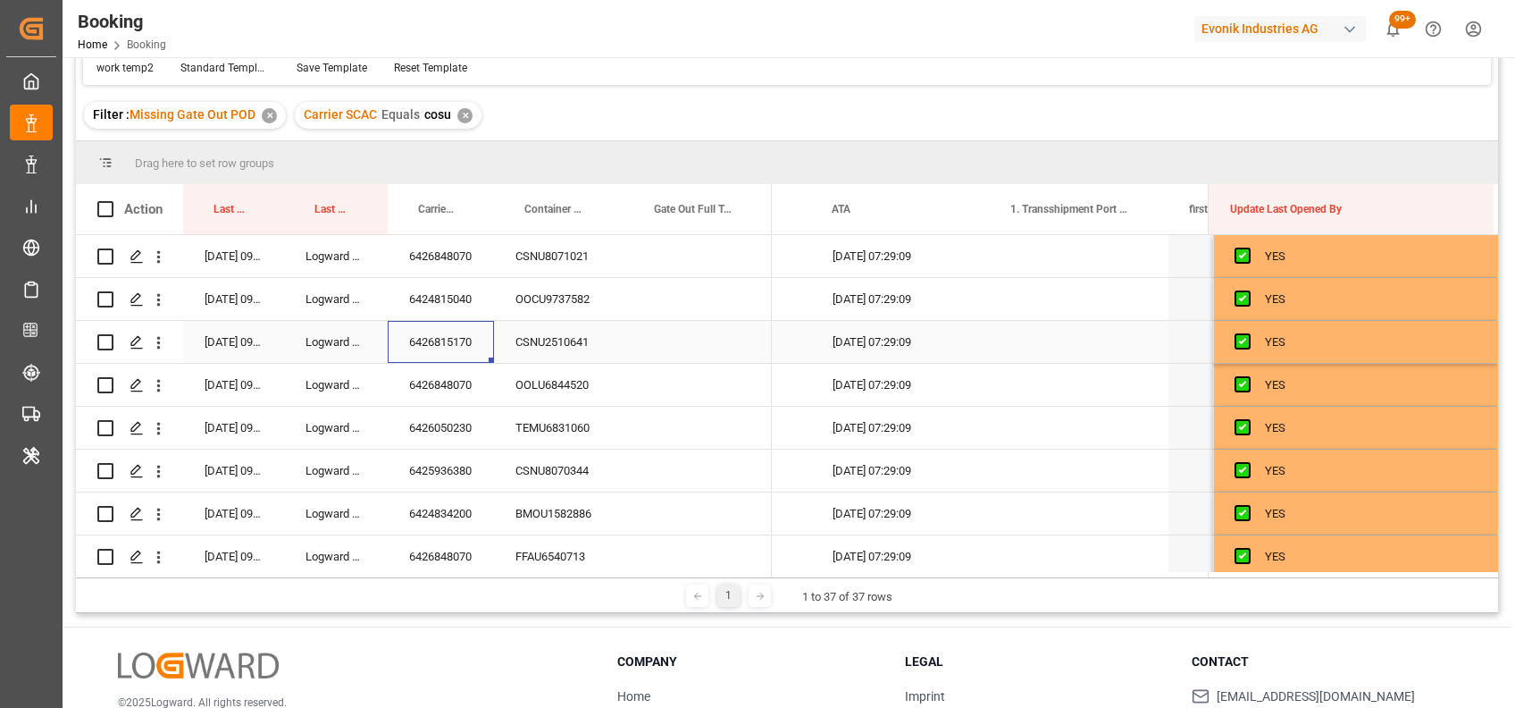
click at [430, 336] on div "6426815170" at bounding box center [441, 342] width 106 height 42
click at [685, 329] on div "Press SPACE to select this row." at bounding box center [698, 342] width 148 height 42
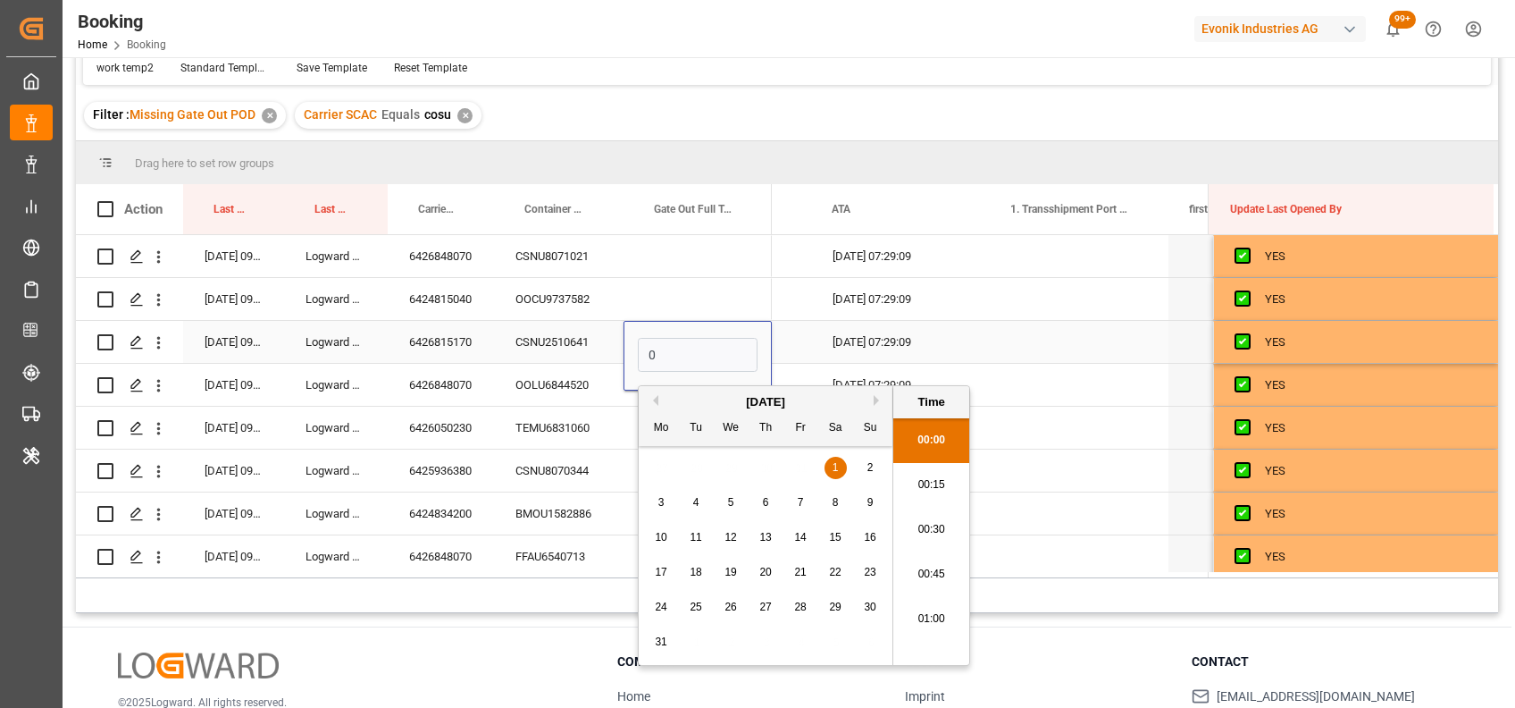
scroll to position [2596, 0]
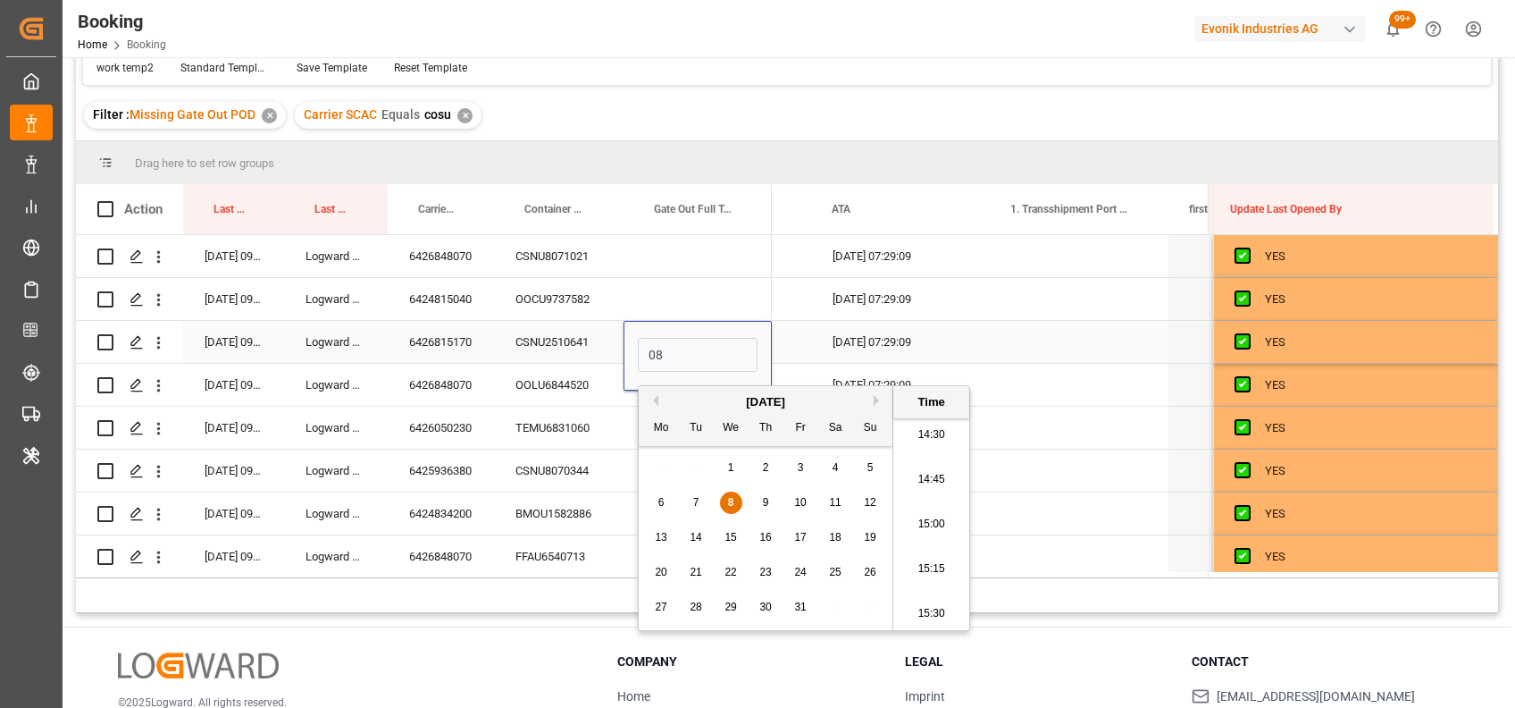
type input "08-10-2025 00:00"
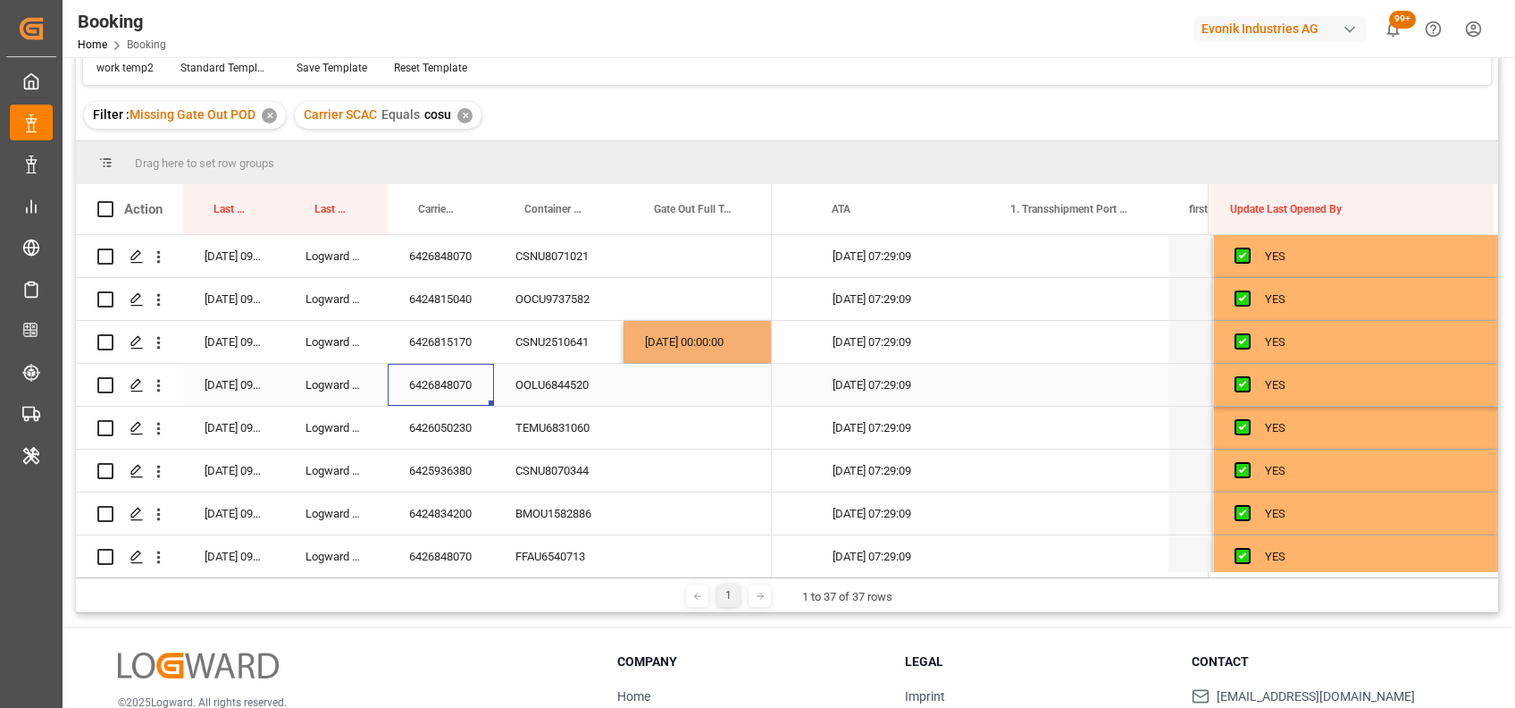
click at [436, 373] on div "6426848070" at bounding box center [441, 385] width 106 height 42
click at [471, 426] on div "6426050230" at bounding box center [441, 428] width 106 height 42
click at [429, 465] on div "6425936380" at bounding box center [441, 470] width 106 height 42
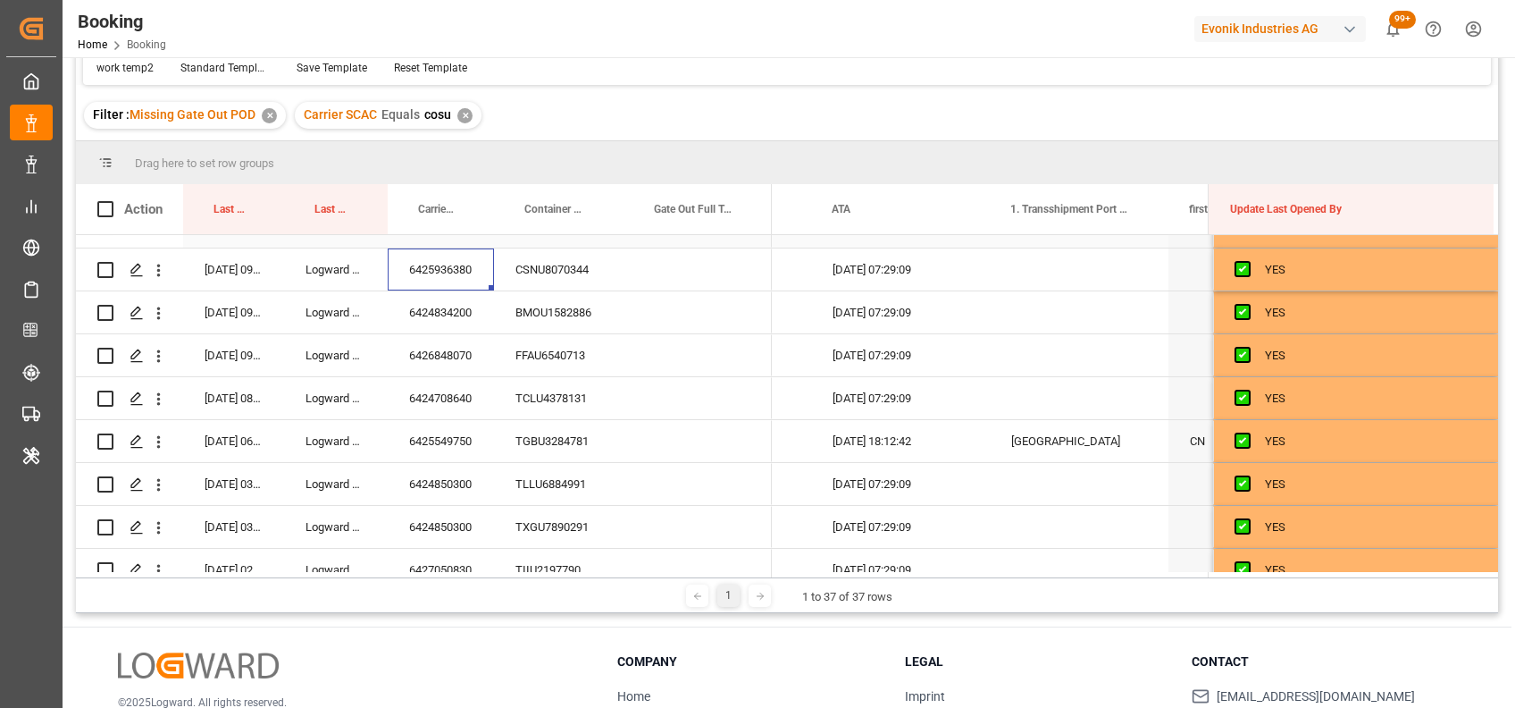
scroll to position [215, 0]
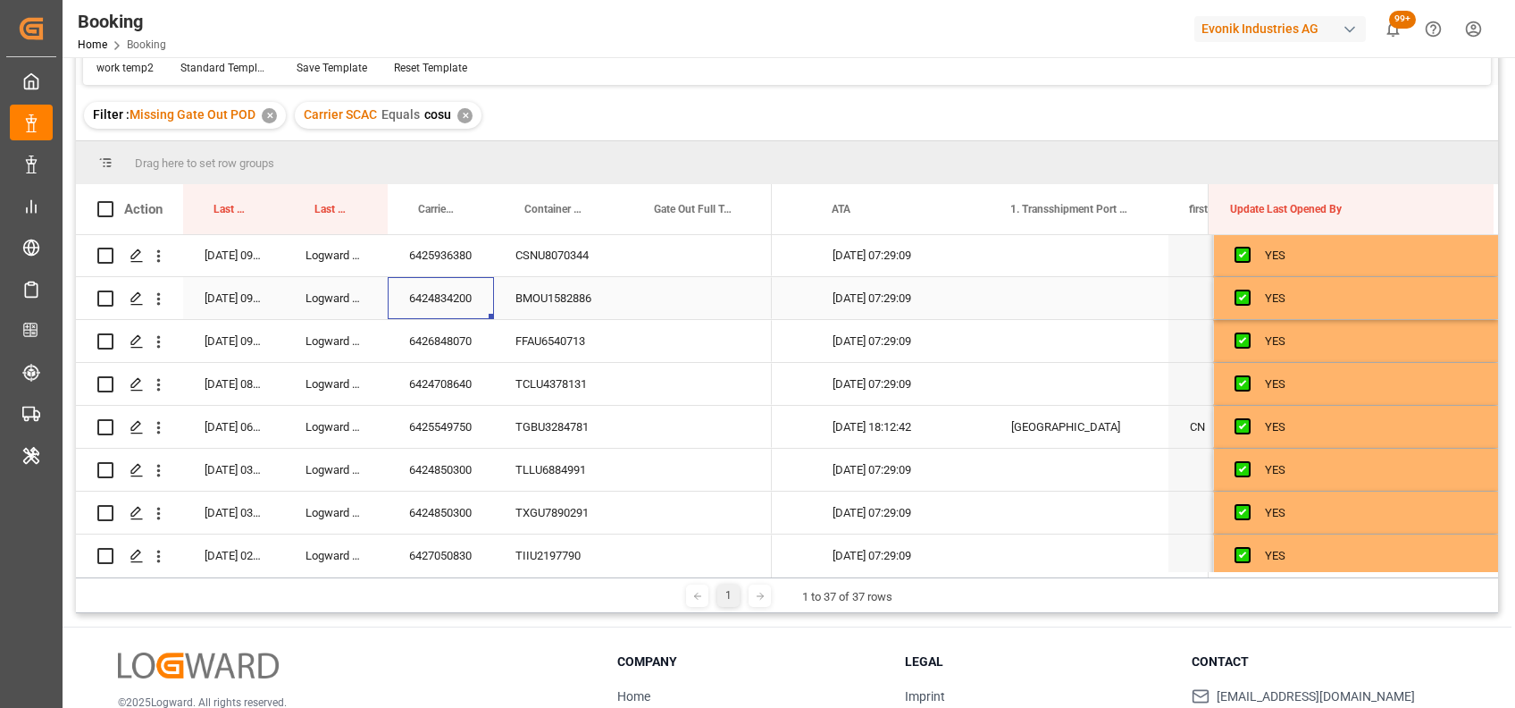
click at [421, 296] on div "6424834200" at bounding box center [441, 298] width 106 height 42
click at [451, 346] on div "6426848070" at bounding box center [441, 341] width 106 height 42
click at [456, 382] on div "6424708640" at bounding box center [441, 384] width 106 height 42
click at [450, 440] on div "6425549750" at bounding box center [441, 427] width 106 height 42
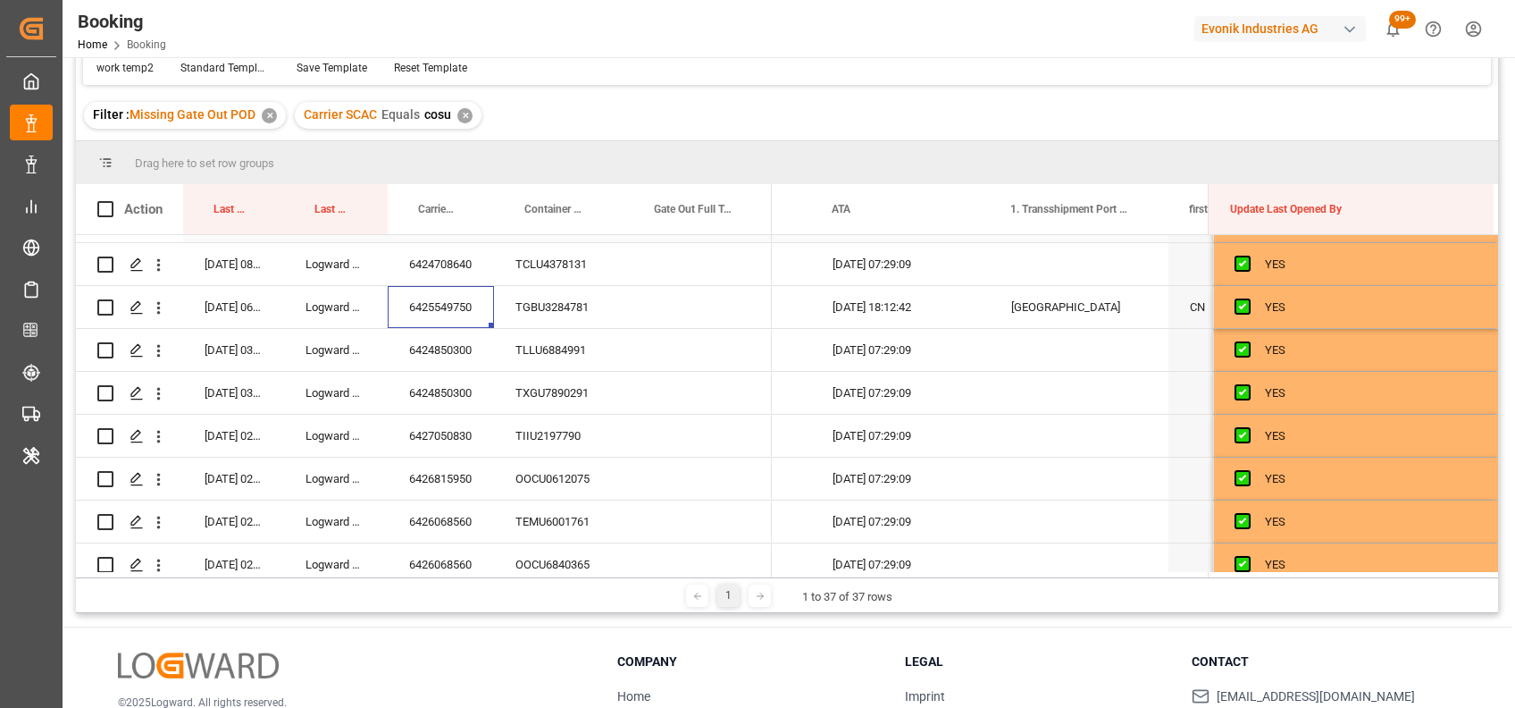
scroll to position [338, 0]
click at [430, 341] on div "6424850300" at bounding box center [441, 347] width 106 height 42
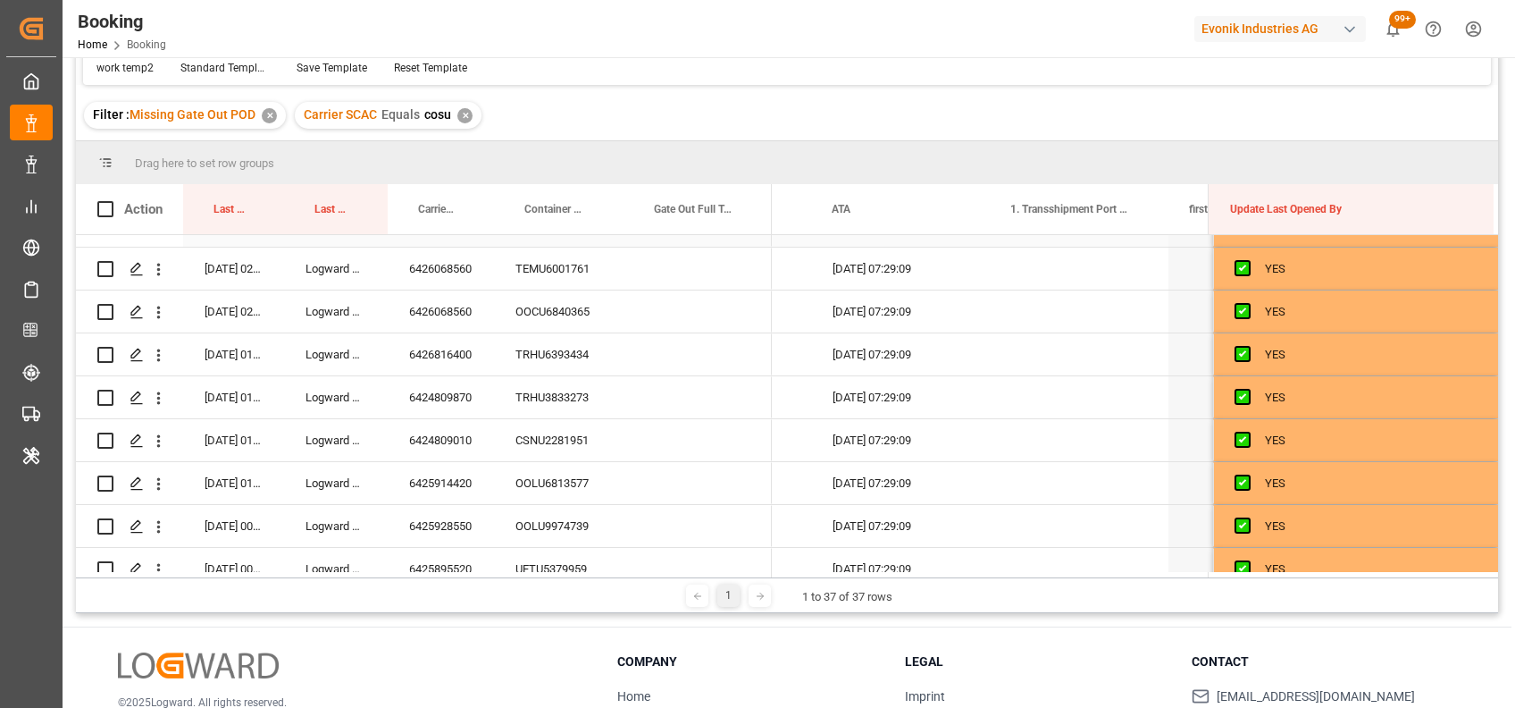
scroll to position [590, 0]
click at [419, 273] on div "6426068560" at bounding box center [441, 267] width 106 height 42
click at [420, 323] on div "6426068560" at bounding box center [441, 310] width 106 height 42
click at [439, 346] on div "6426816400" at bounding box center [441, 352] width 106 height 42
click at [656, 356] on div "Press SPACE to select this row." at bounding box center [698, 352] width 148 height 42
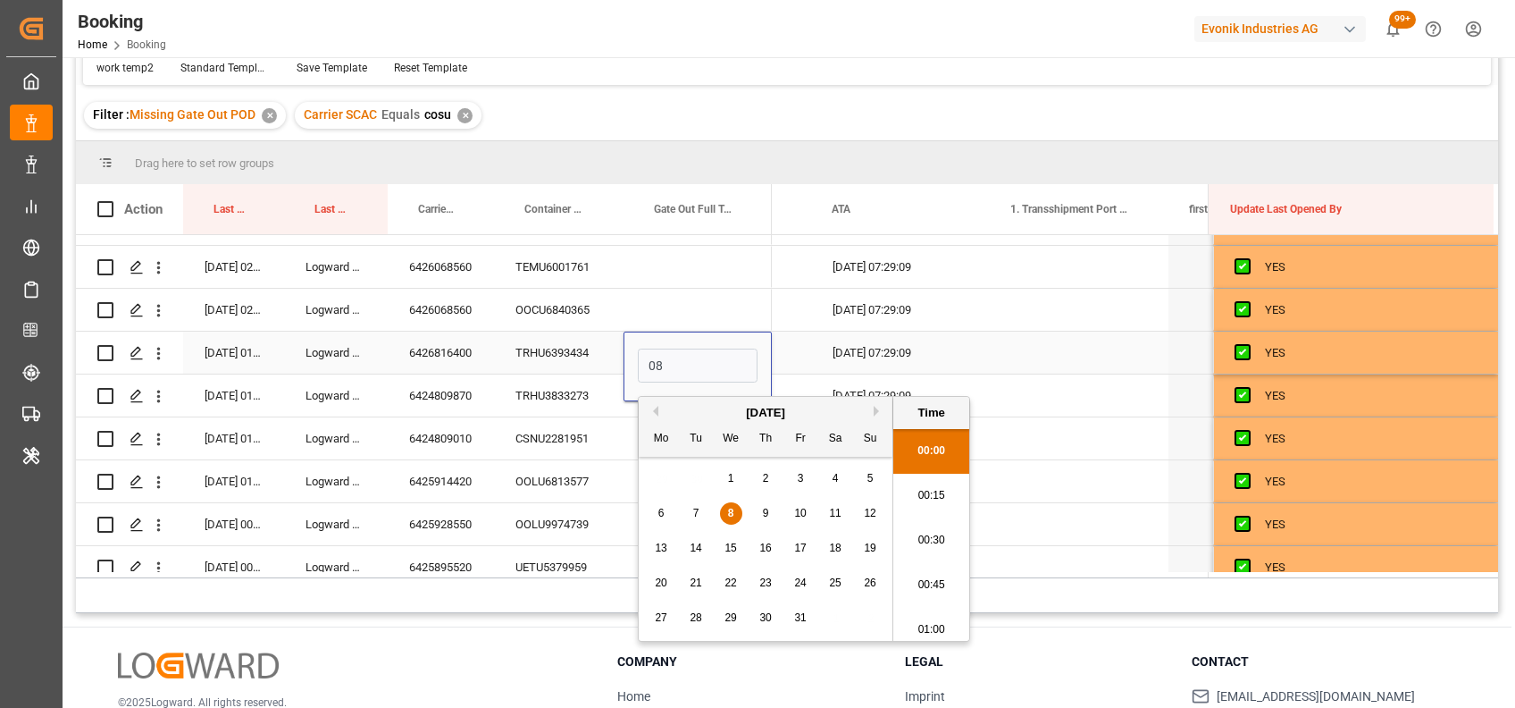
scroll to position [2596, 0]
type input "08-10-2025 00:00"
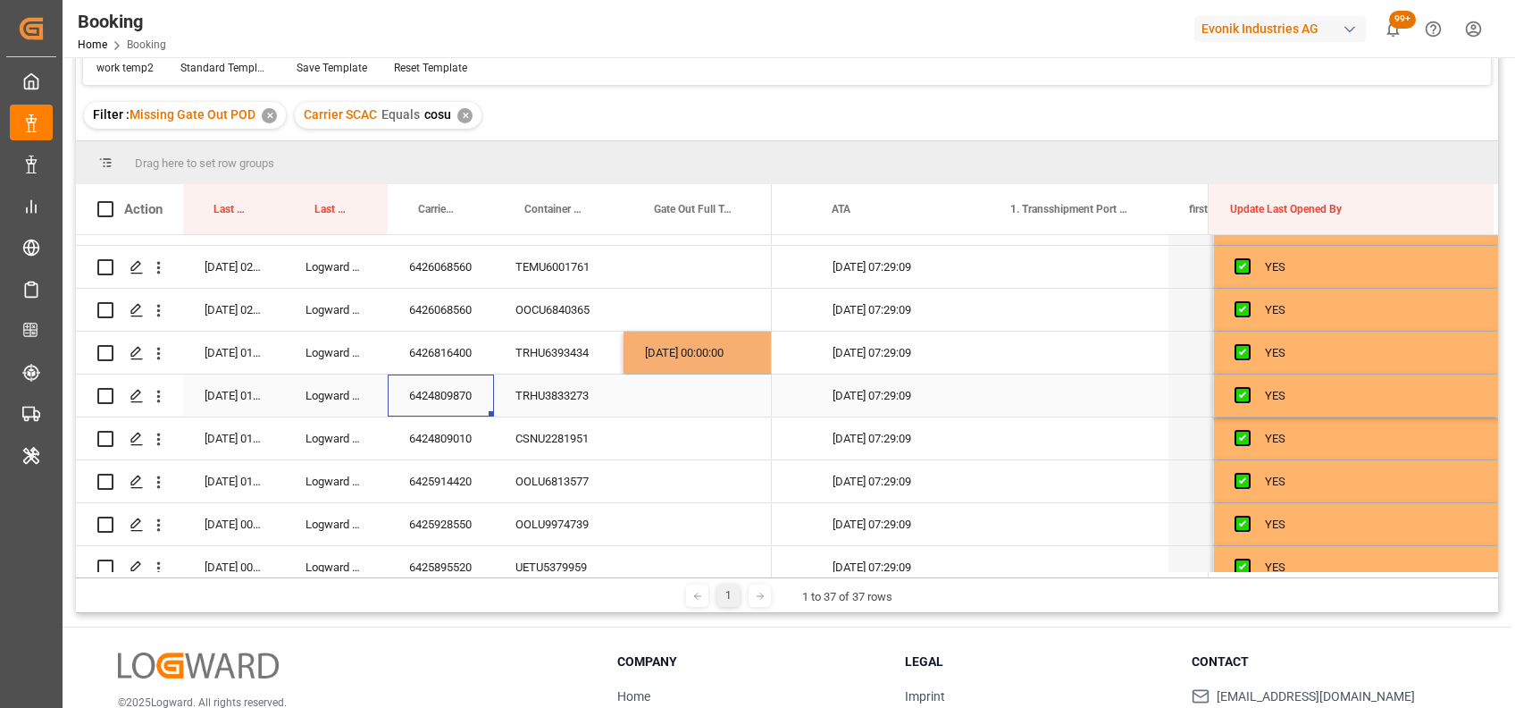
click at [472, 390] on div "6424809870" at bounding box center [441, 395] width 106 height 42
click at [449, 440] on div "6424809010" at bounding box center [441, 438] width 106 height 42
click at [440, 483] on div "6425914420" at bounding box center [441, 481] width 106 height 42
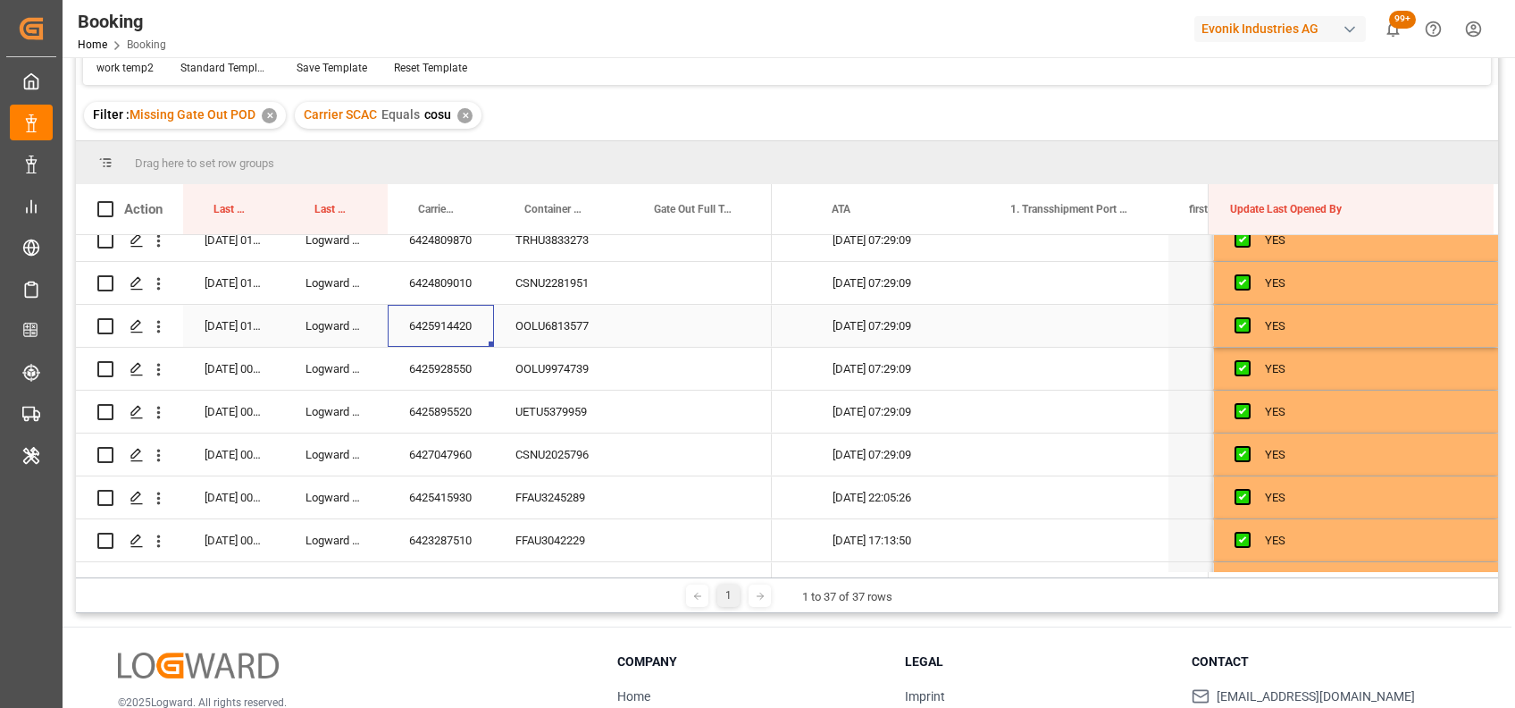
scroll to position [757, 0]
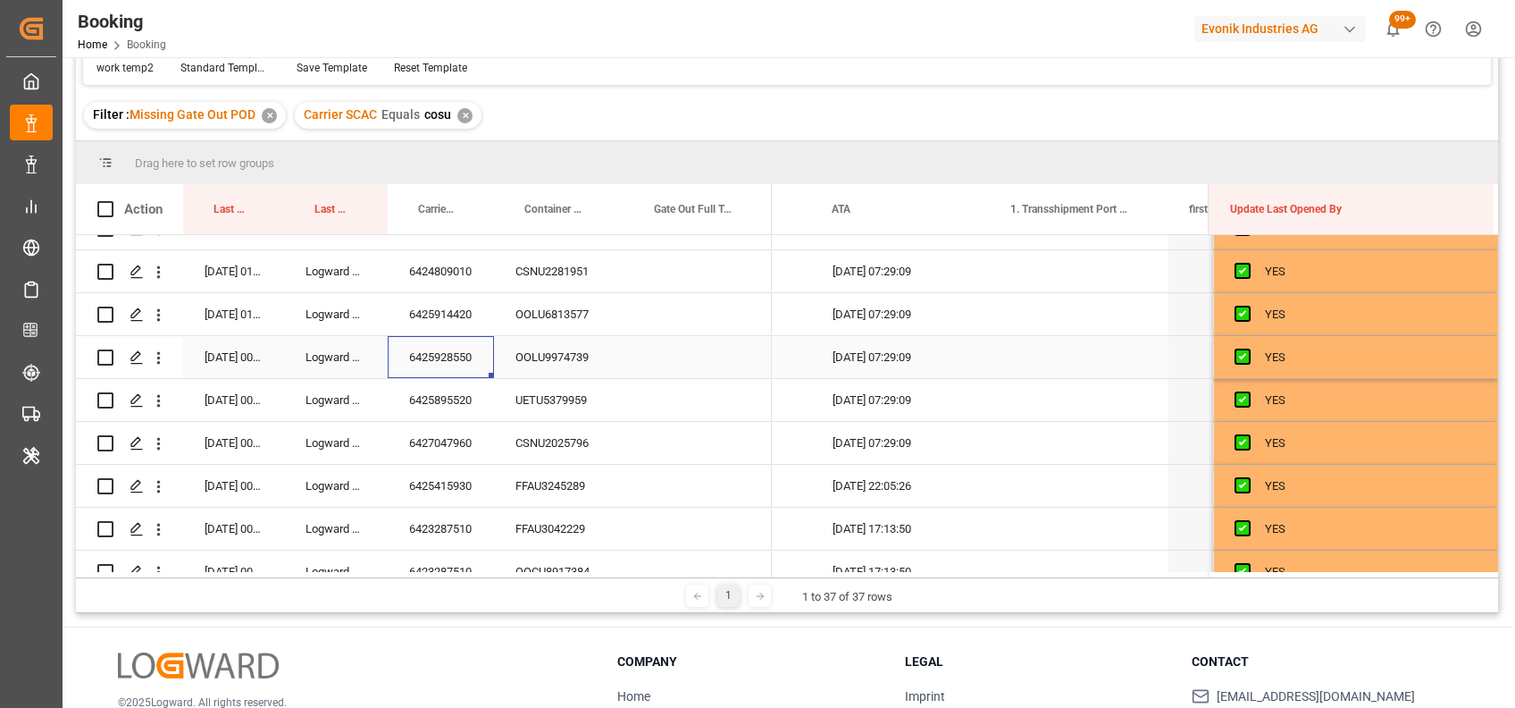
click at [436, 360] on div "6425928550" at bounding box center [441, 357] width 106 height 42
click at [441, 409] on div "6425895520" at bounding box center [441, 400] width 106 height 42
click at [420, 438] on div "6427047960" at bounding box center [441, 443] width 106 height 42
click at [433, 469] on div "6425415930" at bounding box center [441, 486] width 106 height 42
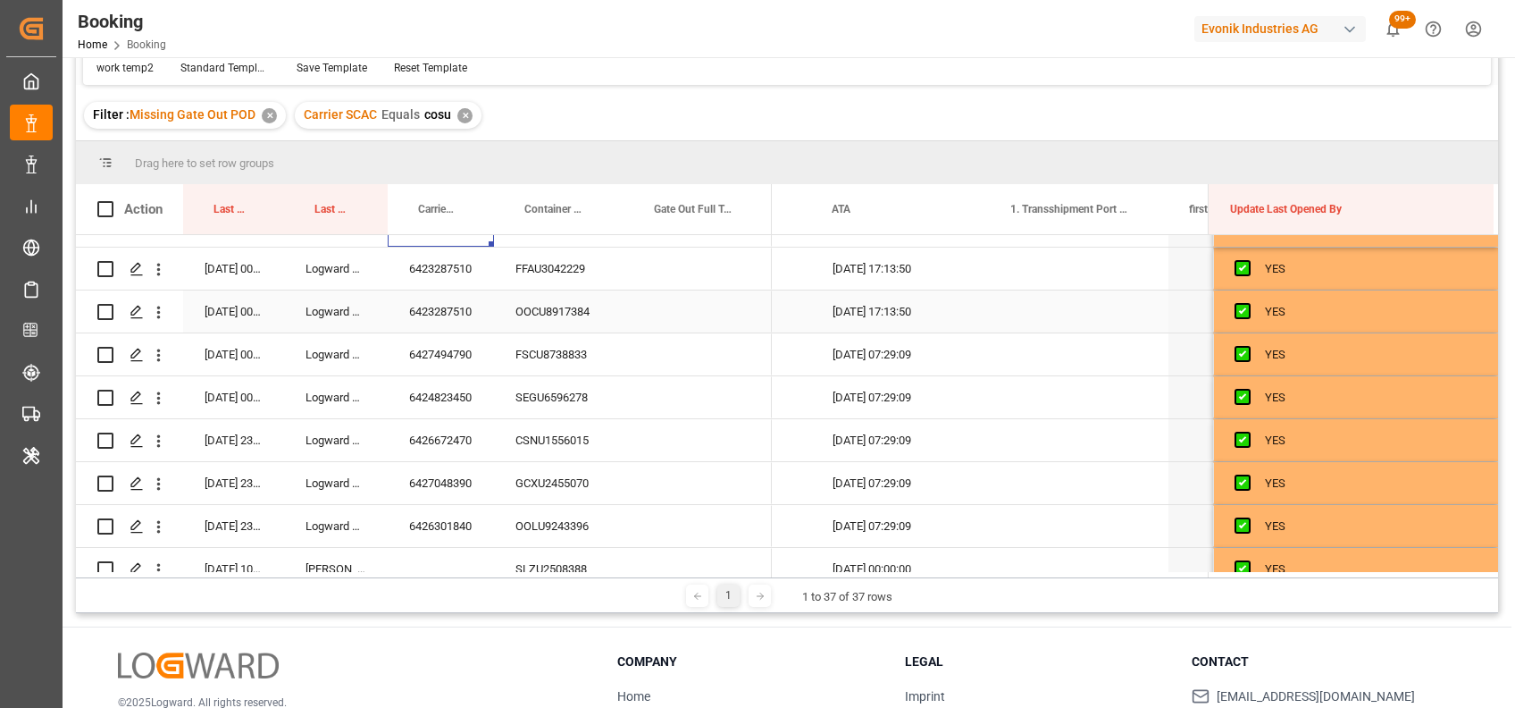
scroll to position [1019, 0]
click at [436, 271] on div "6423287510" at bounding box center [441, 267] width 106 height 42
click at [458, 315] on div "6423287510" at bounding box center [441, 310] width 106 height 42
click at [436, 343] on div "6427494790" at bounding box center [441, 352] width 106 height 42
click at [429, 393] on div "6424823450" at bounding box center [441, 395] width 106 height 42
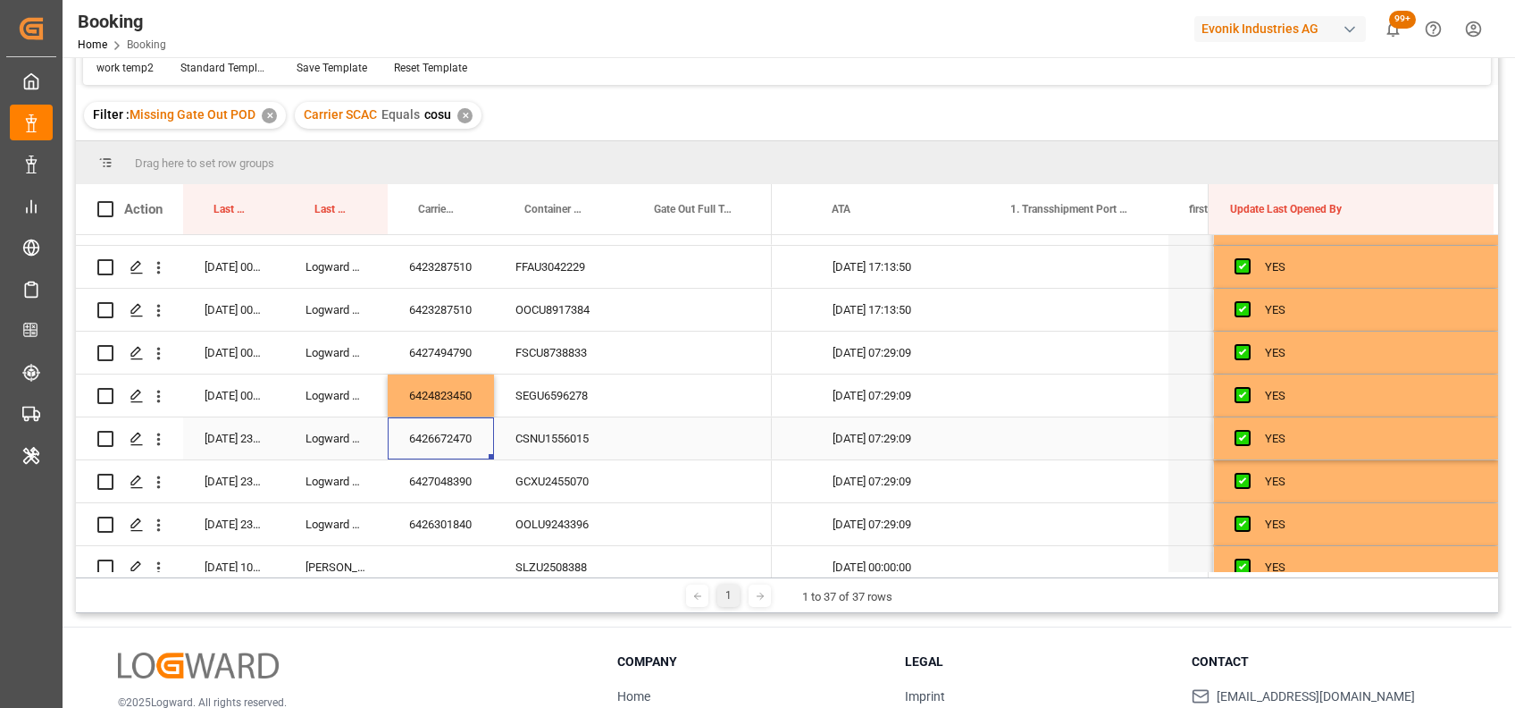
click at [415, 445] on div "6426672470" at bounding box center [441, 438] width 106 height 42
click at [429, 459] on div "07-10-2025 23:57:48 Logward System 6426672470 CSNU1556015" at bounding box center [424, 438] width 696 height 43
click at [440, 465] on div "6427048390" at bounding box center [441, 481] width 106 height 42
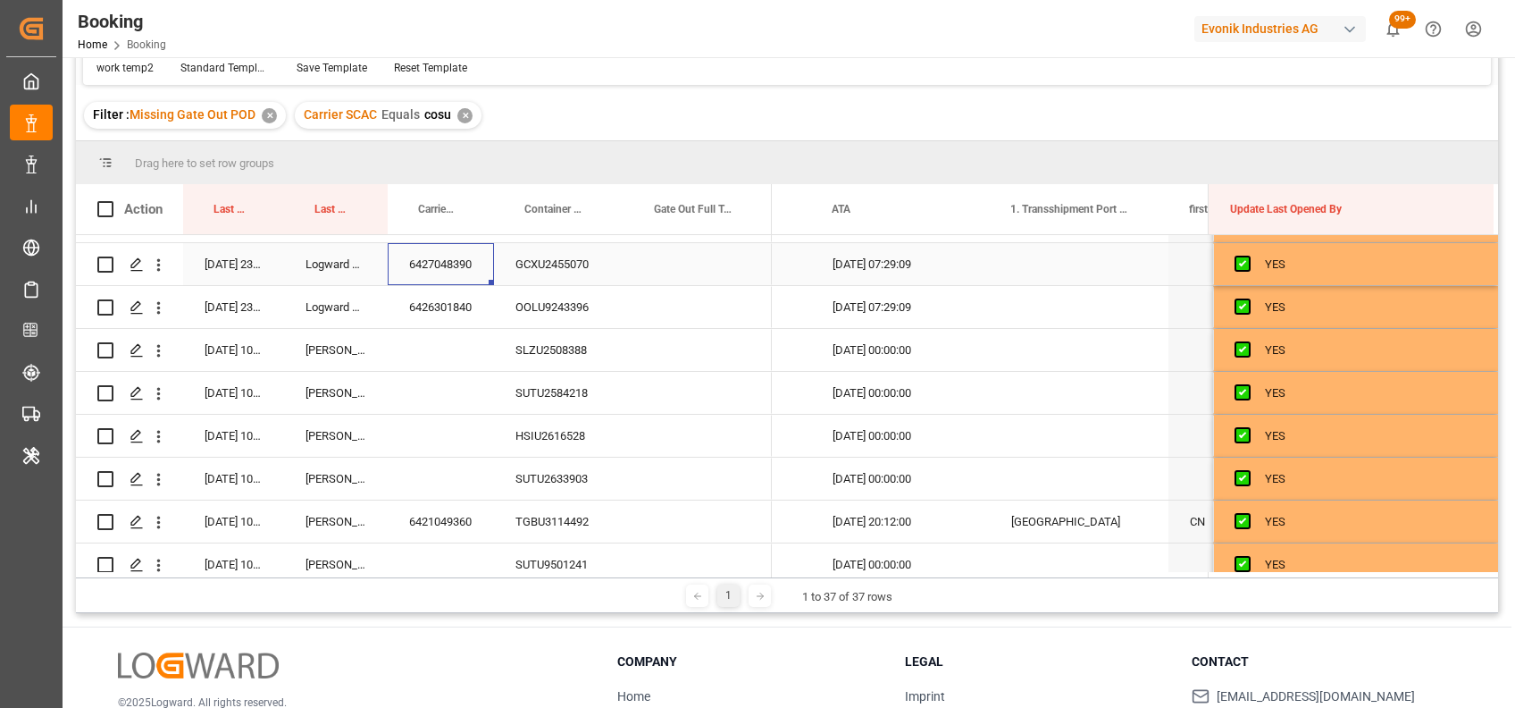
scroll to position [1255, 0]
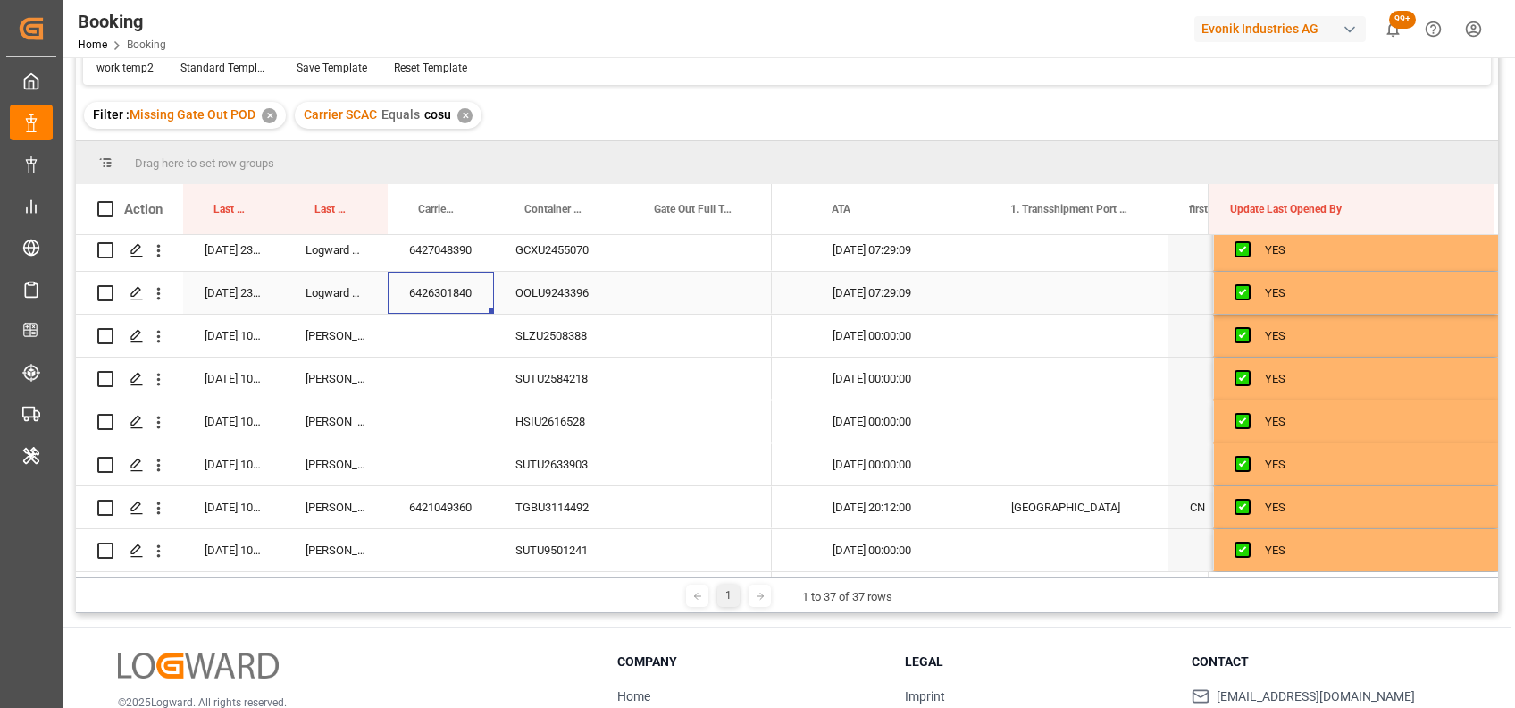
click at [432, 284] on div "6426301840" at bounding box center [441, 293] width 106 height 42
click at [536, 331] on div "SLZU2508388" at bounding box center [559, 336] width 130 height 42
click at [518, 373] on div "SUTU2584218" at bounding box center [559, 378] width 130 height 42
click at [586, 420] on div "HSIU2616528" at bounding box center [559, 421] width 130 height 42
click at [565, 465] on div "SUTU2633903" at bounding box center [559, 464] width 130 height 42
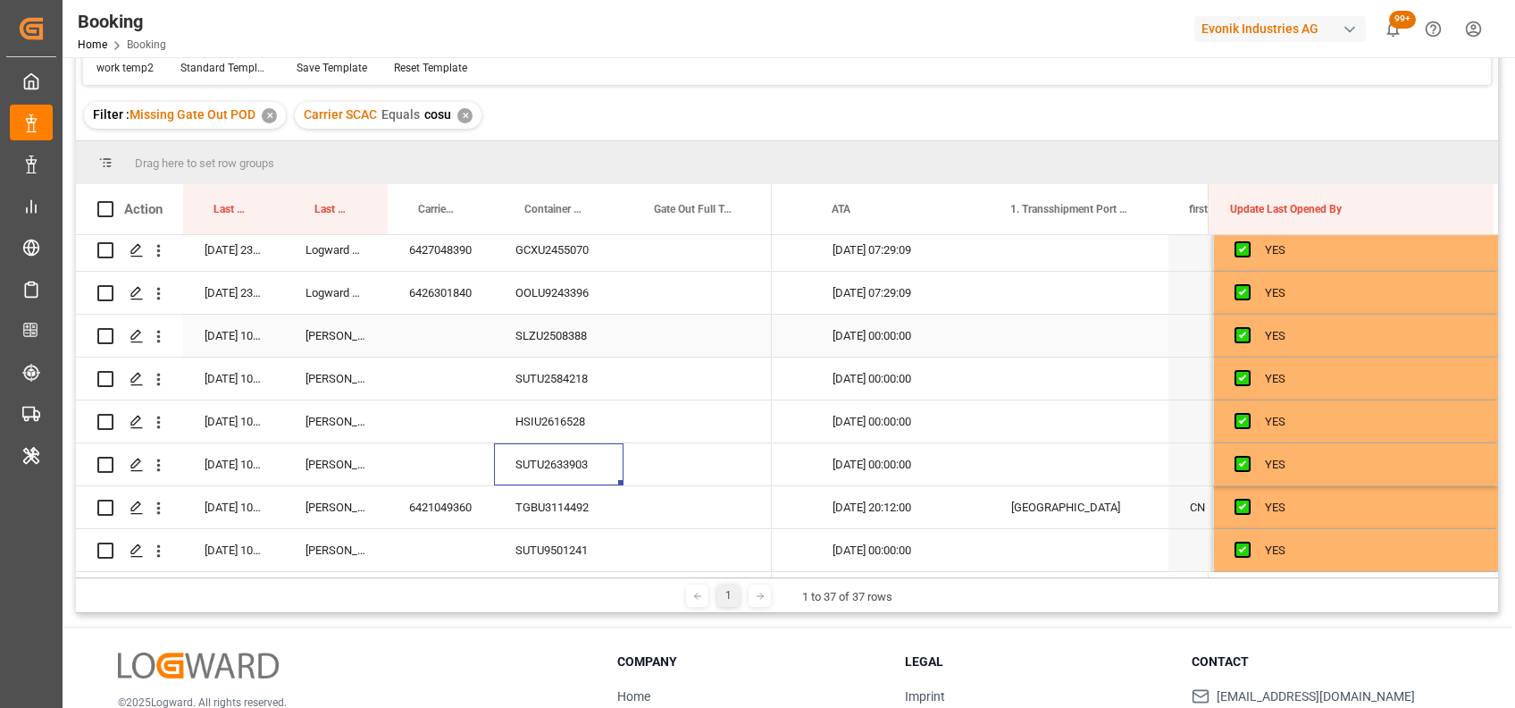
scroll to position [264, 0]
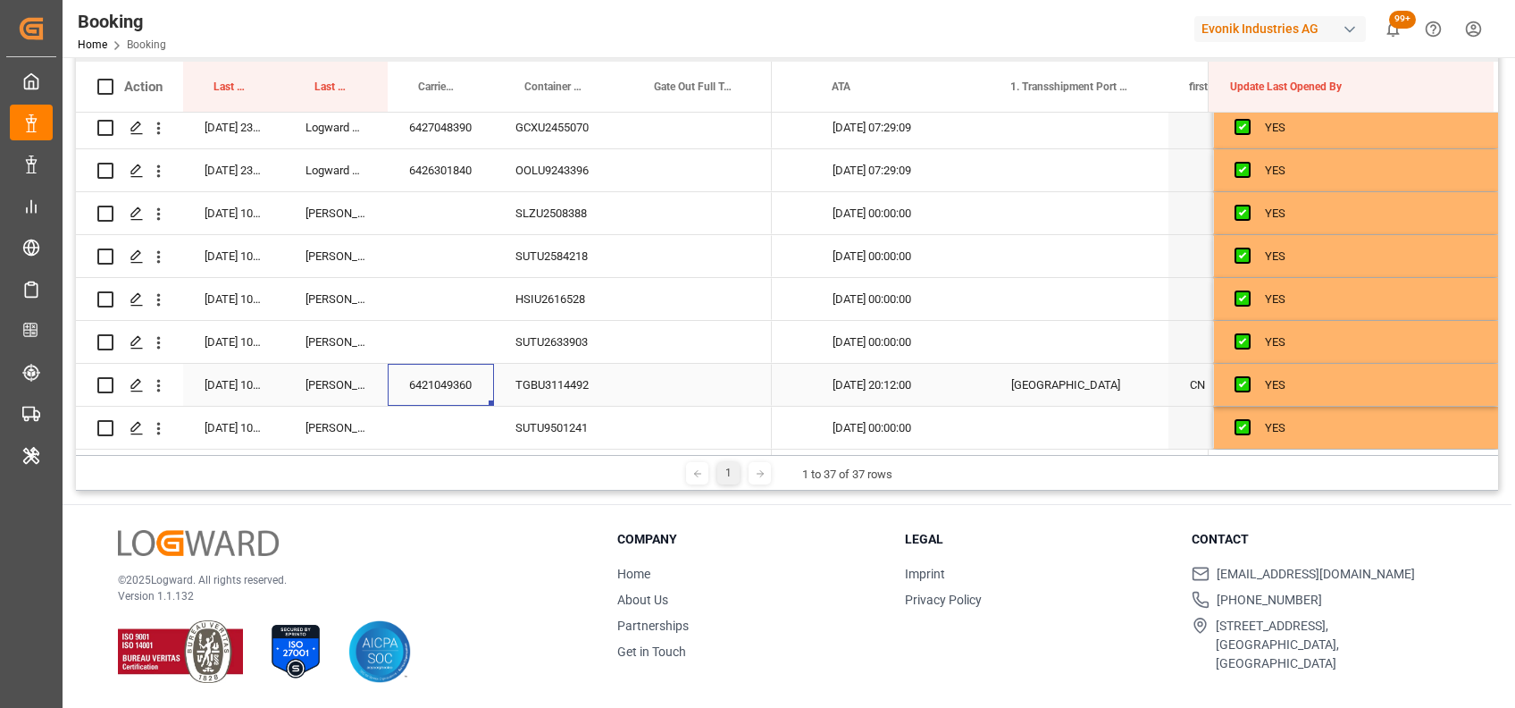
click at [439, 381] on div "6421049360" at bounding box center [441, 385] width 106 height 42
click at [532, 415] on div "SUTU9501241" at bounding box center [559, 428] width 130 height 42
click at [448, 375] on div "6421049360" at bounding box center [441, 385] width 106 height 42
click at [692, 382] on div "Press SPACE to select this row." at bounding box center [698, 385] width 148 height 42
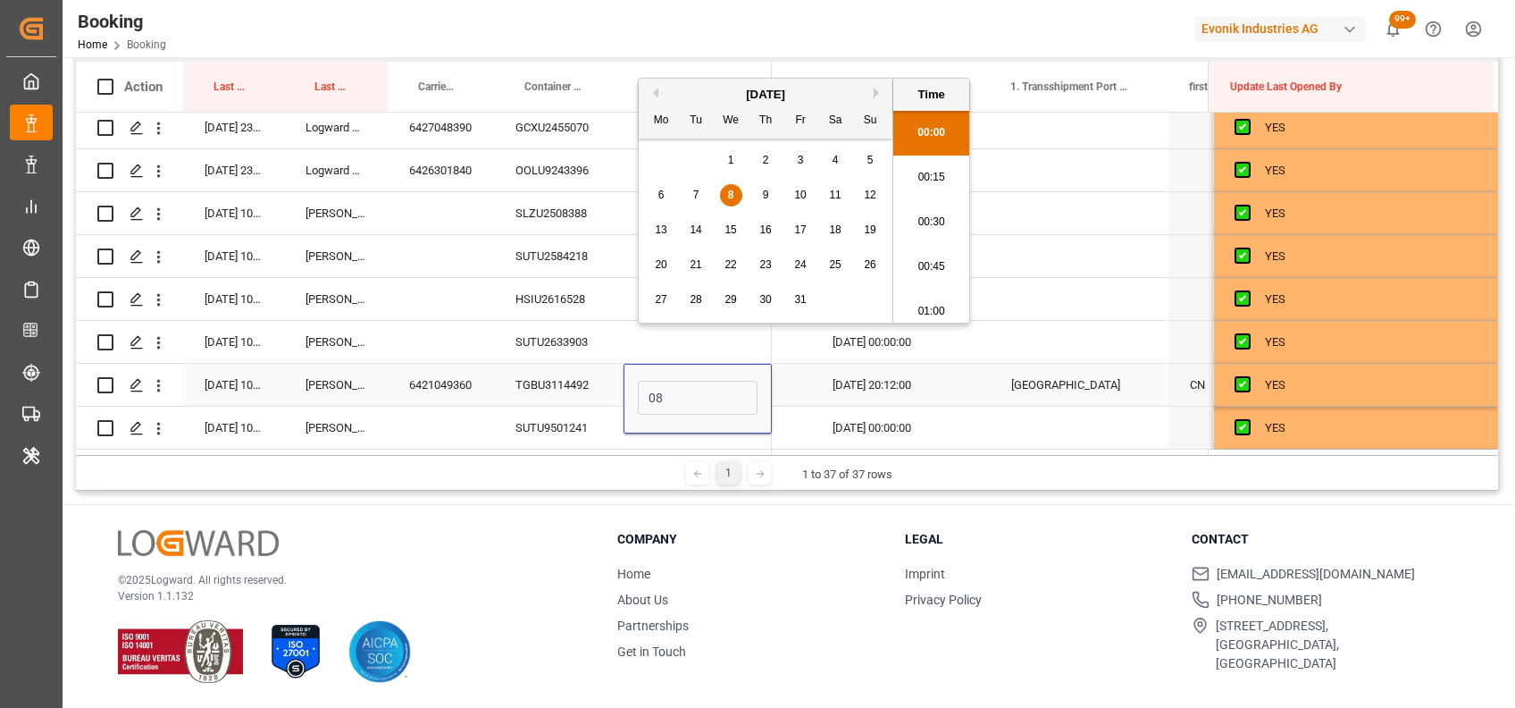
scroll to position [2596, 0]
type input "08-10-2025 00:00"
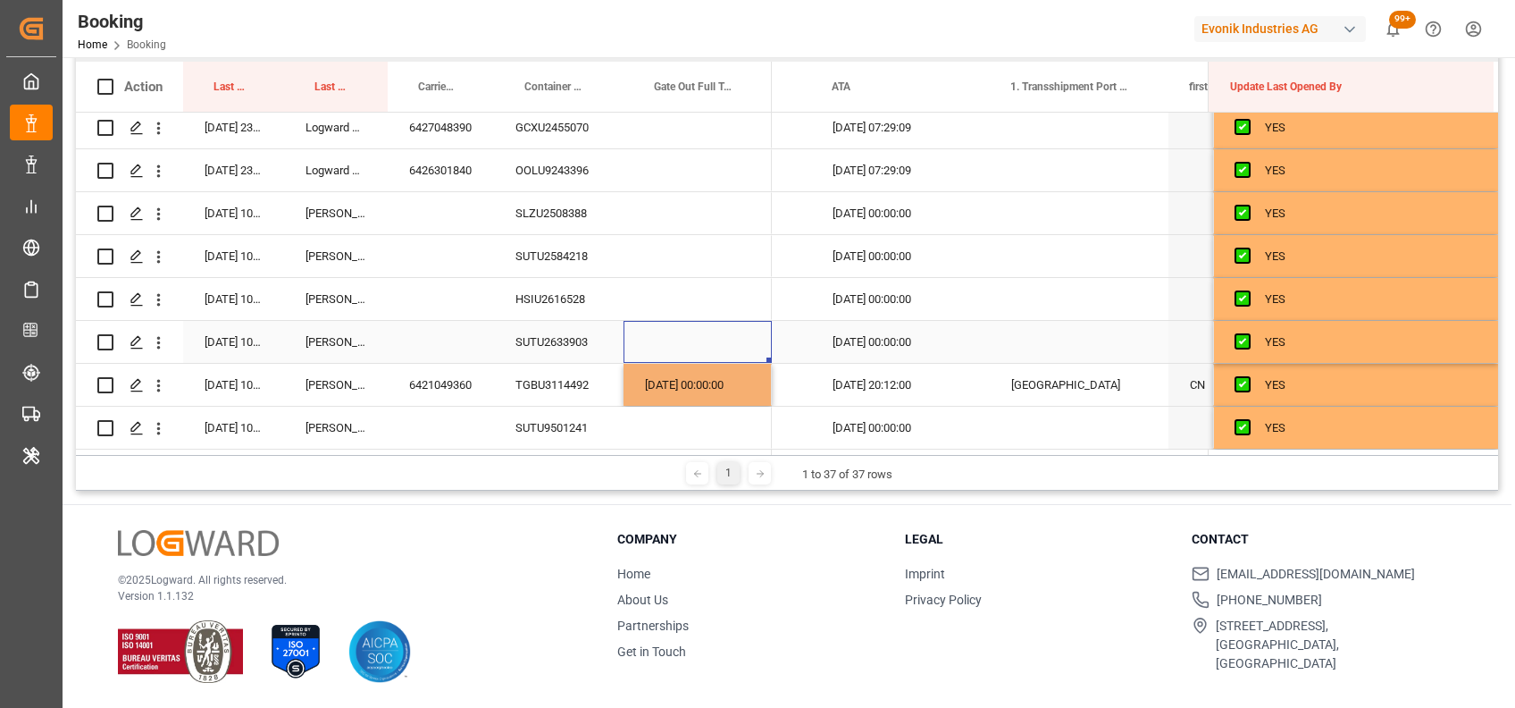
click at [664, 350] on div "Press SPACE to select this row." at bounding box center [698, 342] width 148 height 42
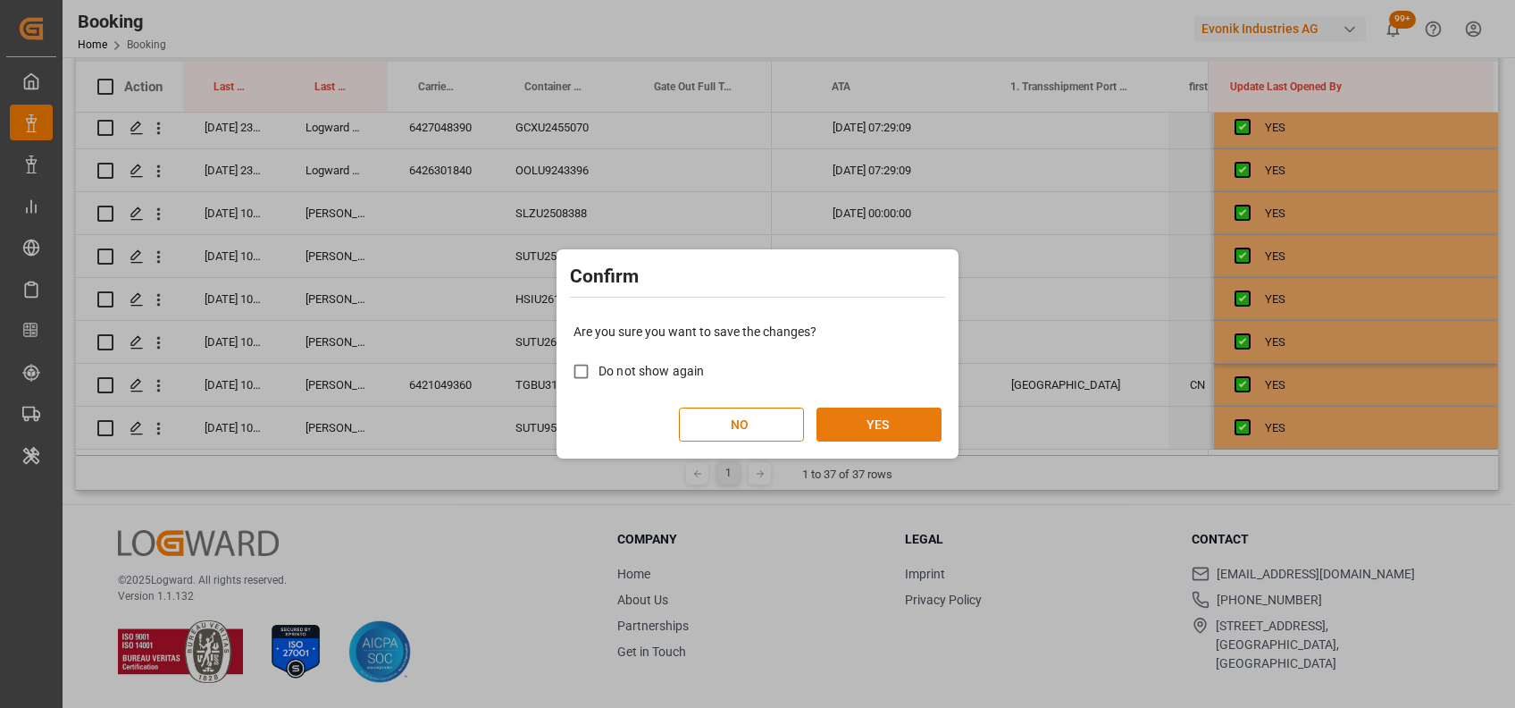
click at [856, 436] on button "YES" at bounding box center [879, 424] width 125 height 34
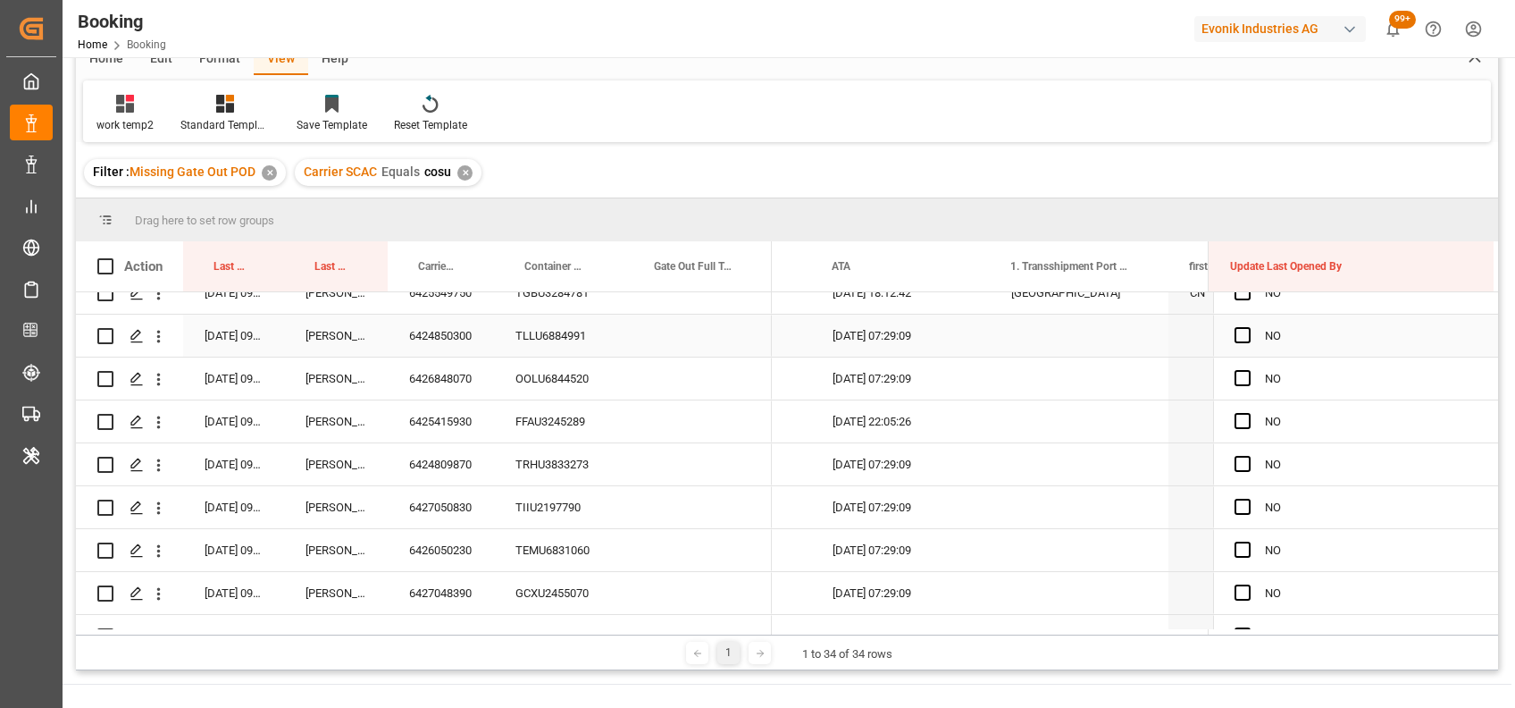
scroll to position [0, 0]
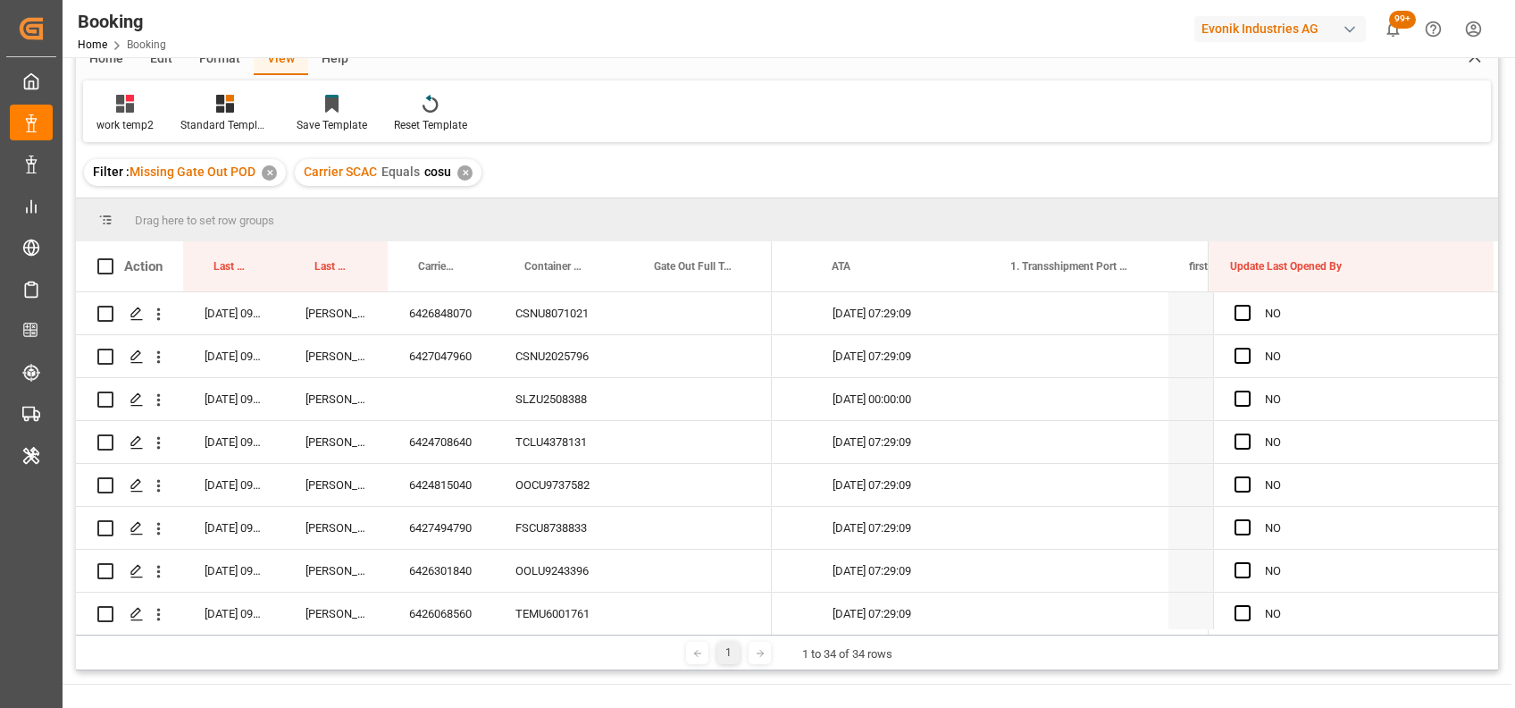
click at [459, 170] on div "✕" at bounding box center [464, 172] width 15 height 15
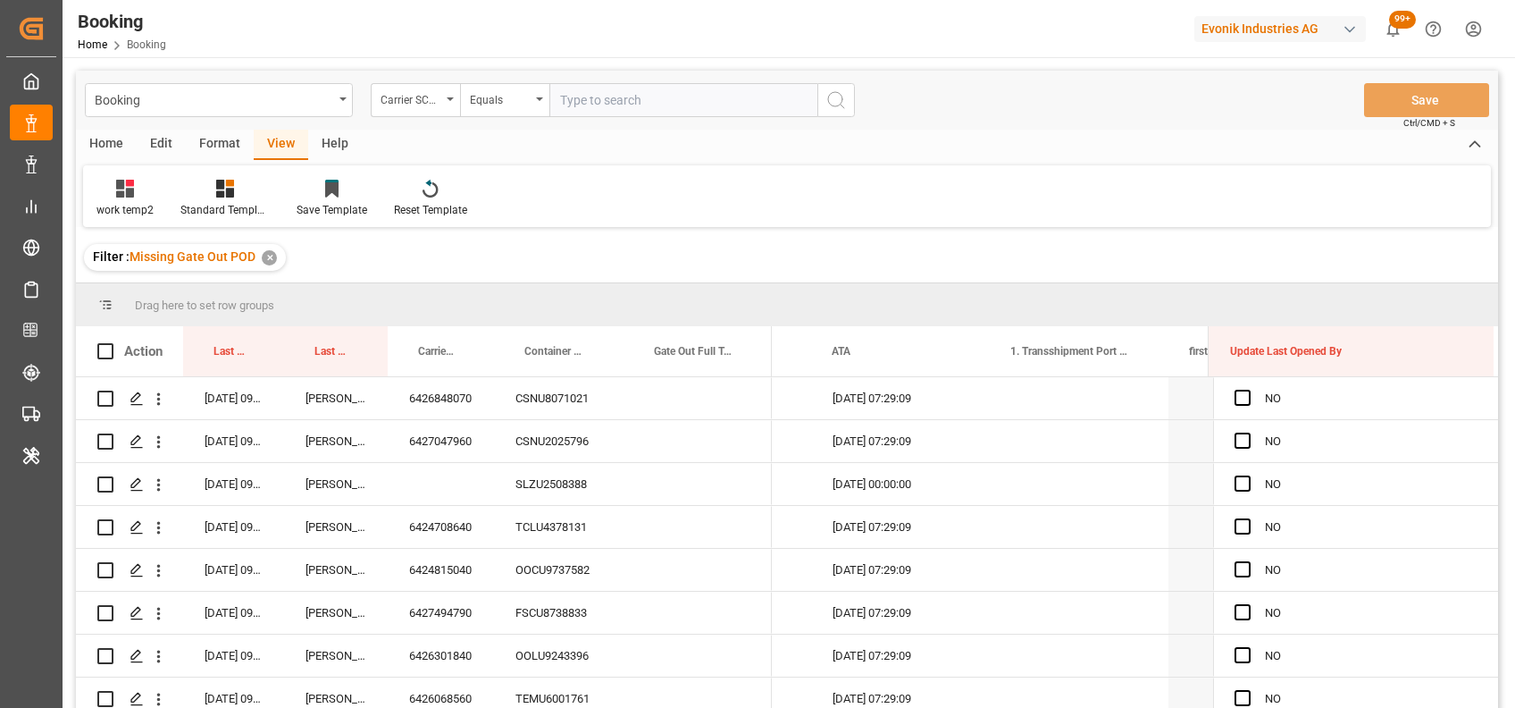
click at [608, 99] on input "text" at bounding box center [683, 100] width 268 height 34
type input "iilu"
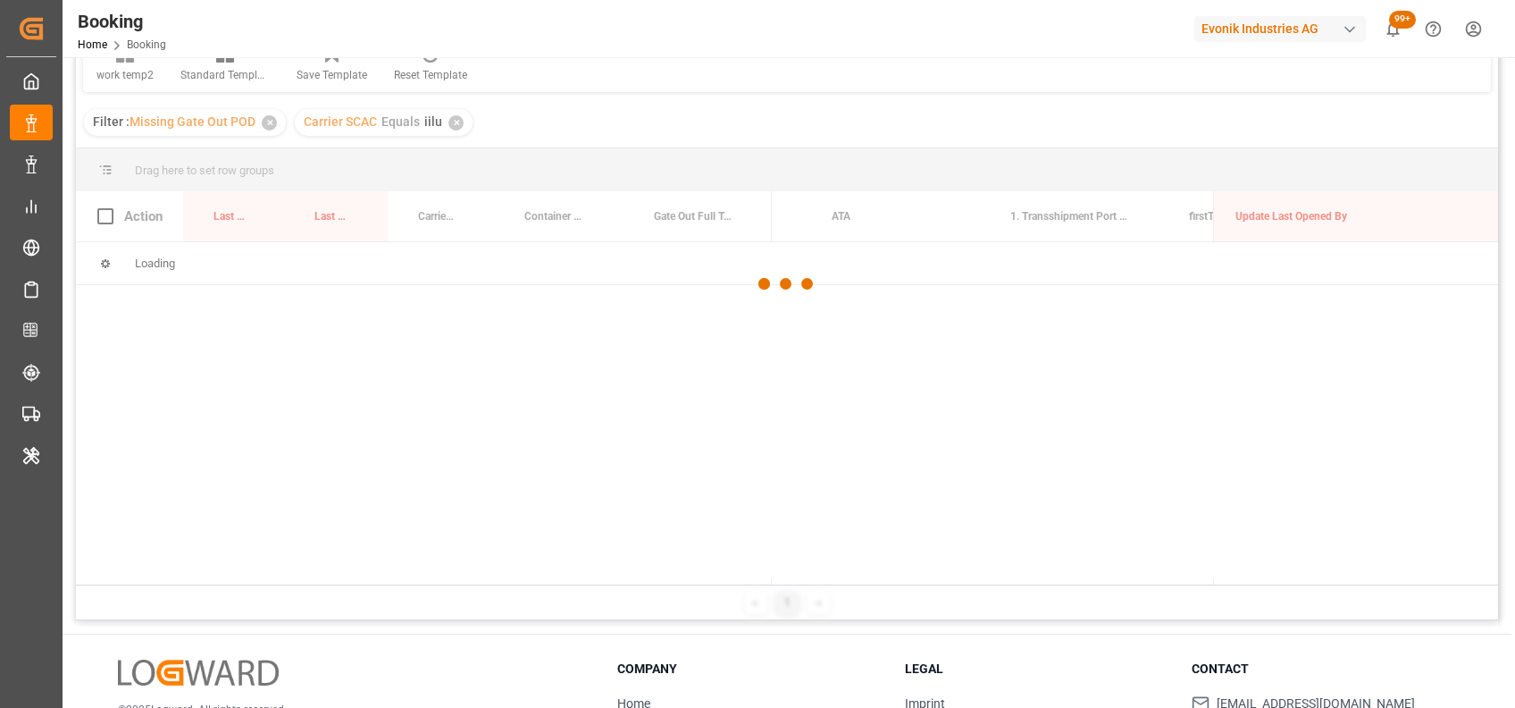
scroll to position [137, 0]
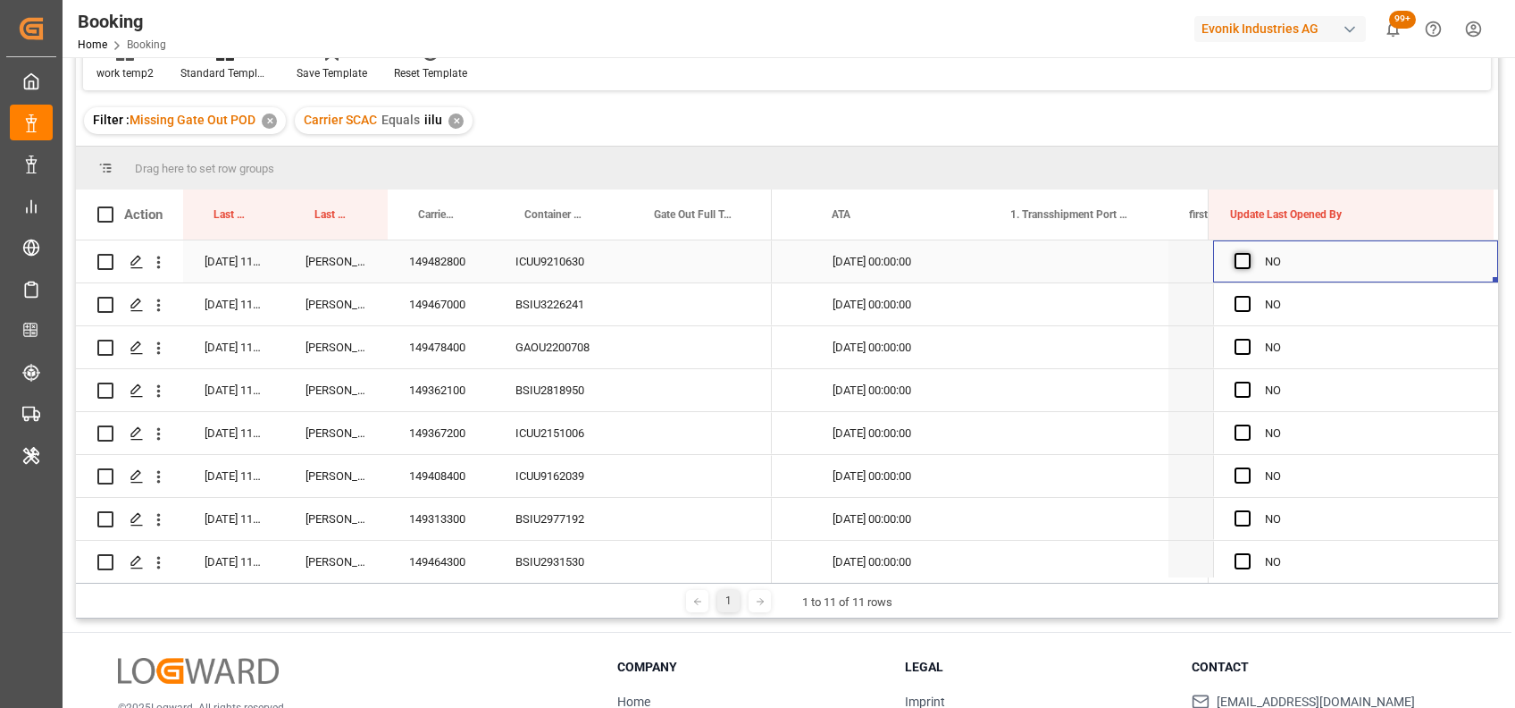
click at [1238, 264] on span "Press SPACE to select this row." at bounding box center [1243, 261] width 16 height 16
click at [1248, 253] on input "Press SPACE to select this row." at bounding box center [1248, 253] width 0 height 0
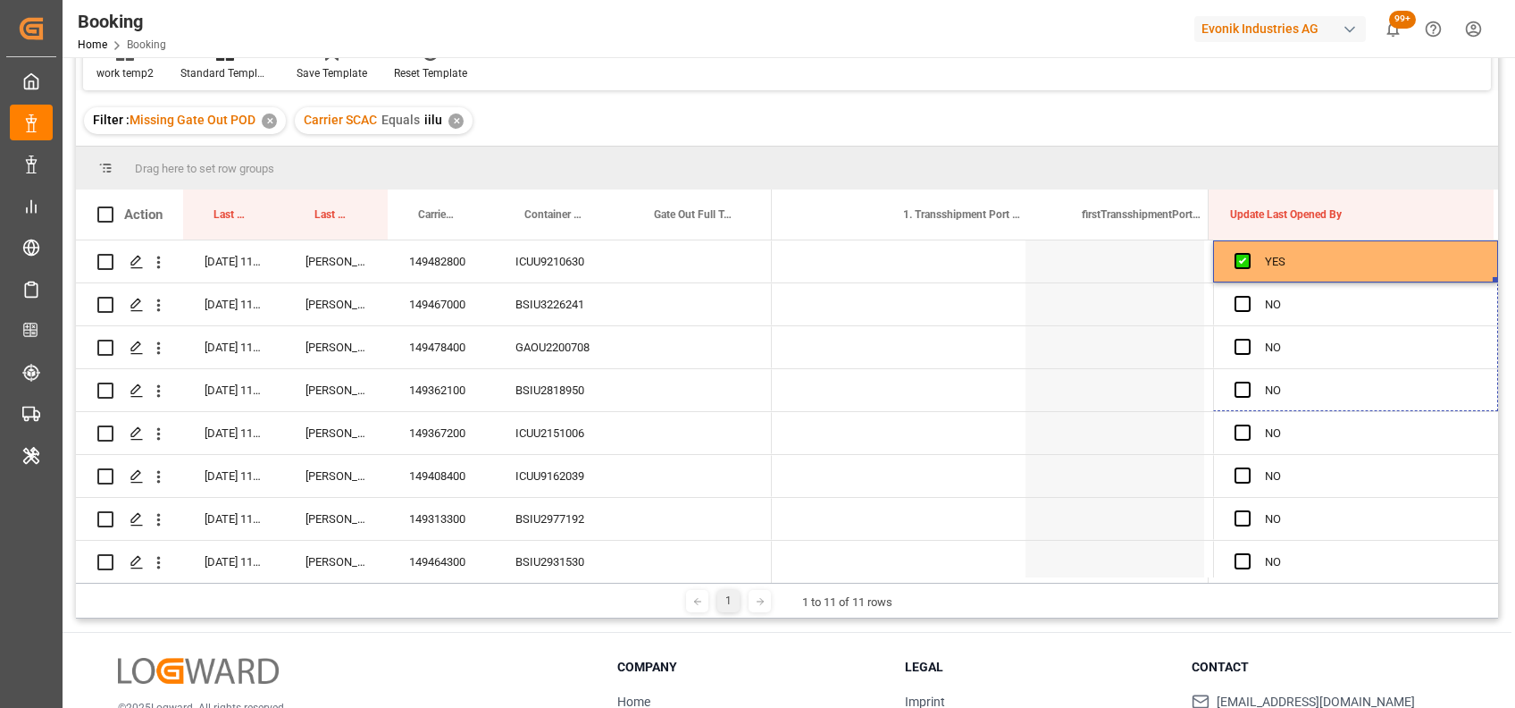
scroll to position [71, 0]
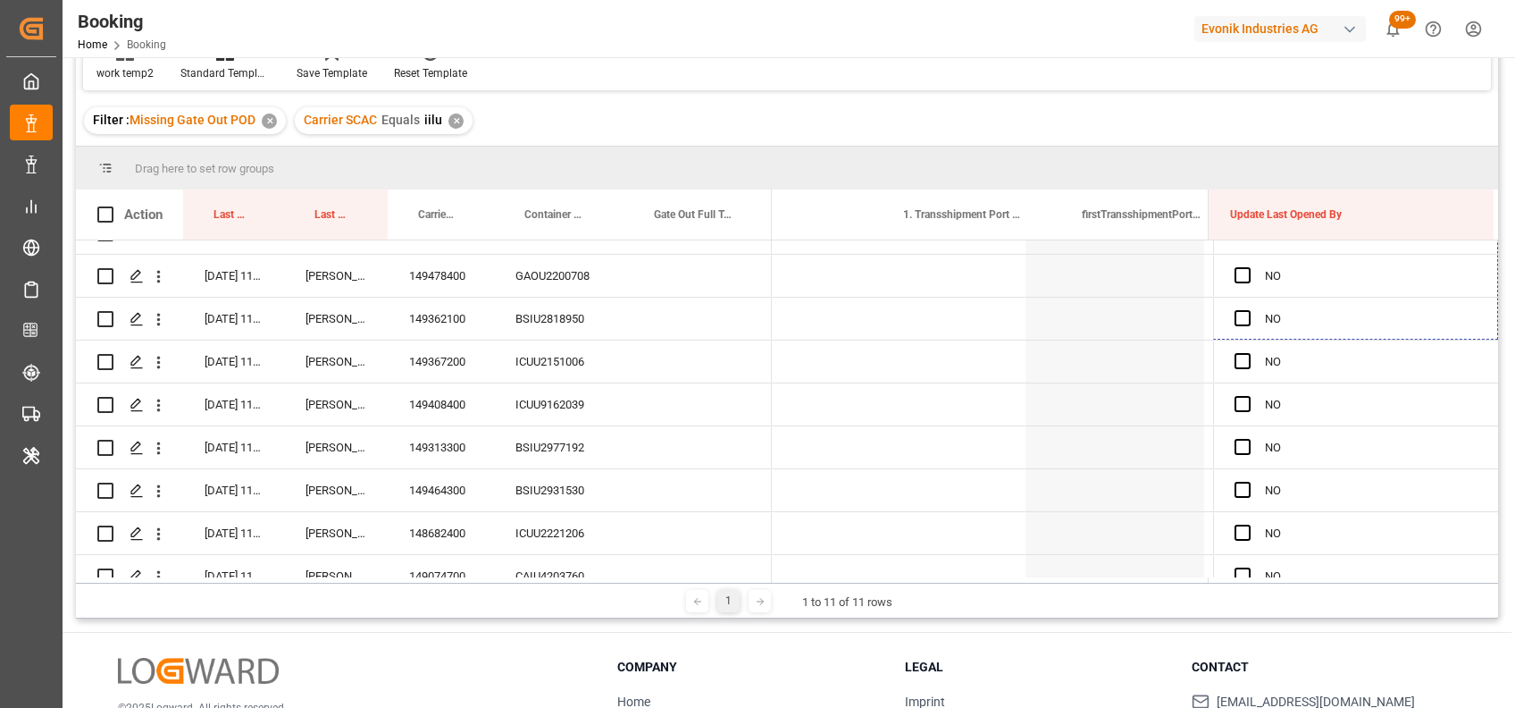
drag, startPoint x: 1488, startPoint y: 280, endPoint x: 1500, endPoint y: 679, distance: 399.6
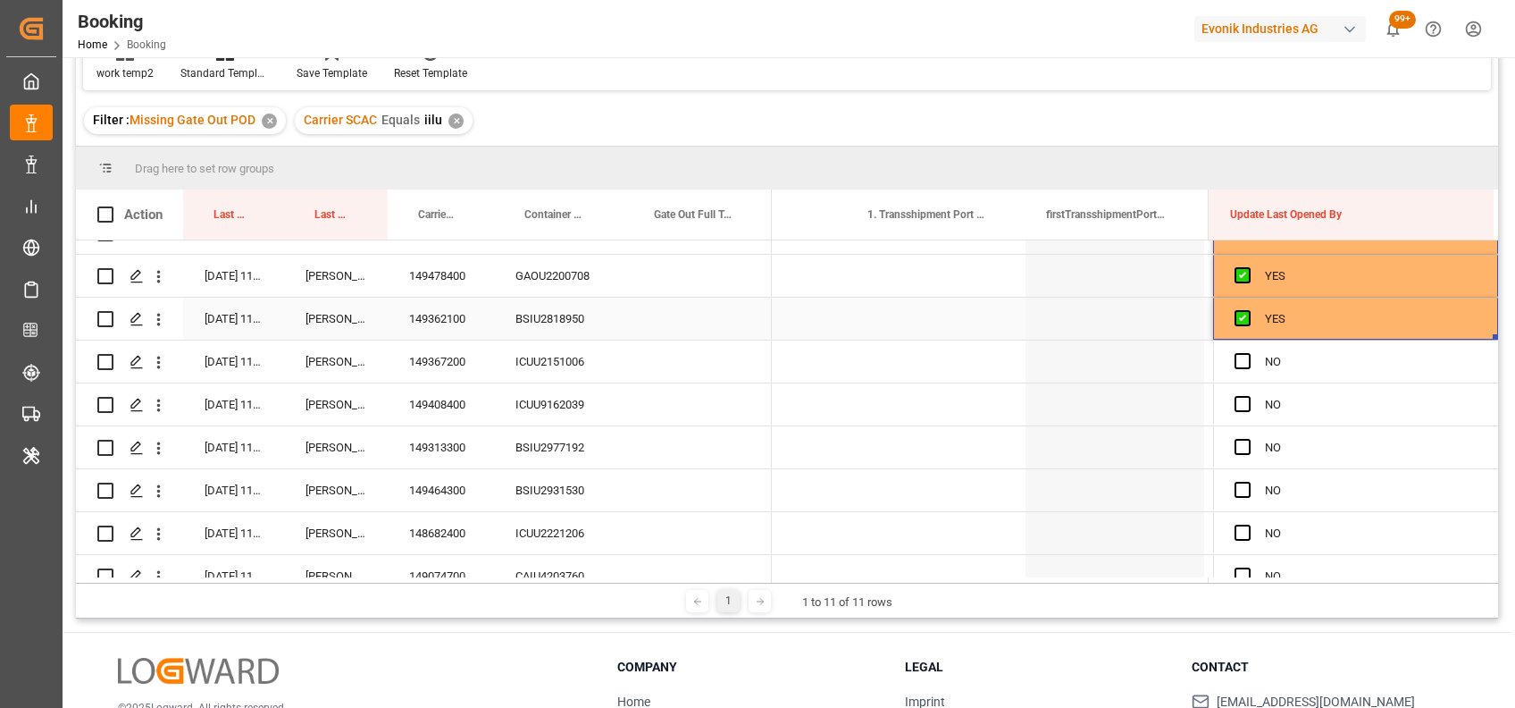
scroll to position [0, 17900]
drag, startPoint x: 1489, startPoint y: 337, endPoint x: 1482, endPoint y: 586, distance: 249.4
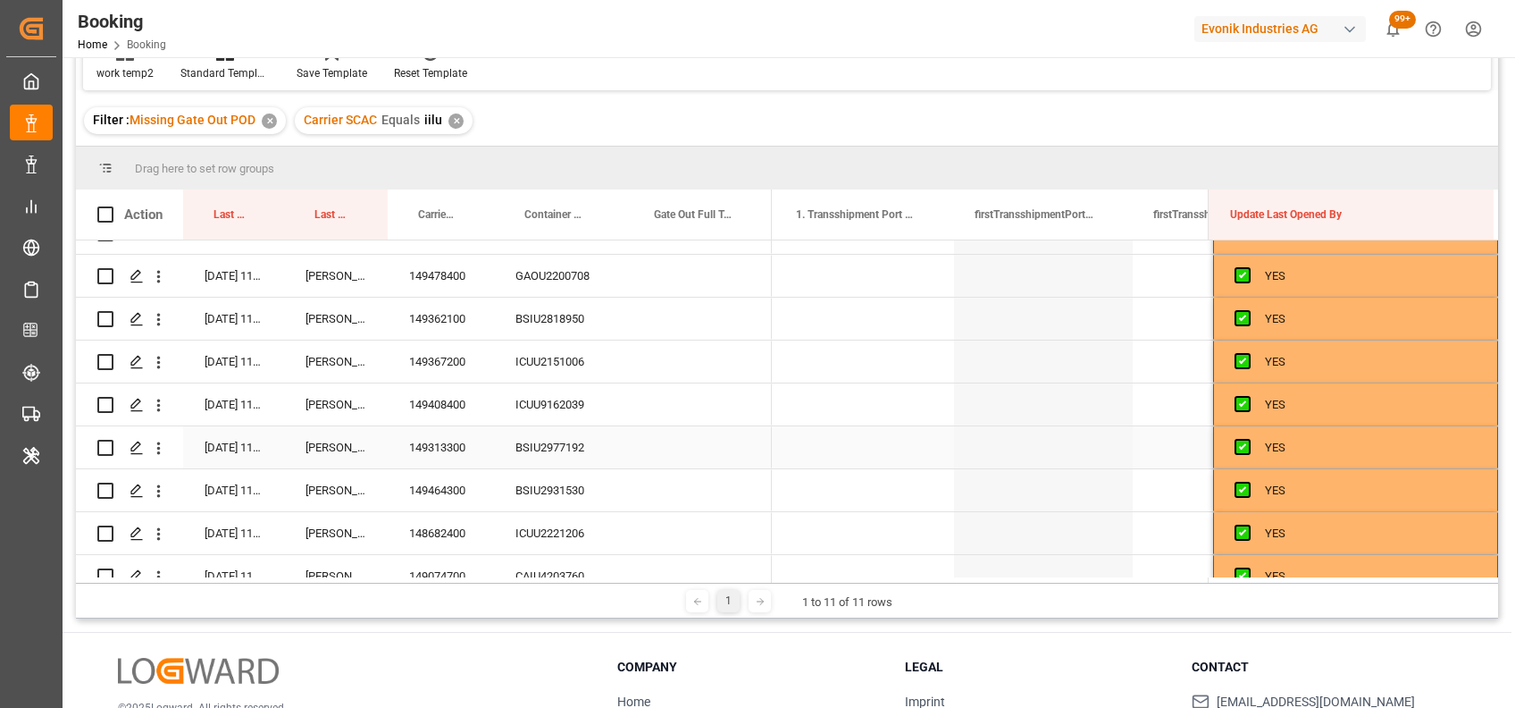
scroll to position [140, 0]
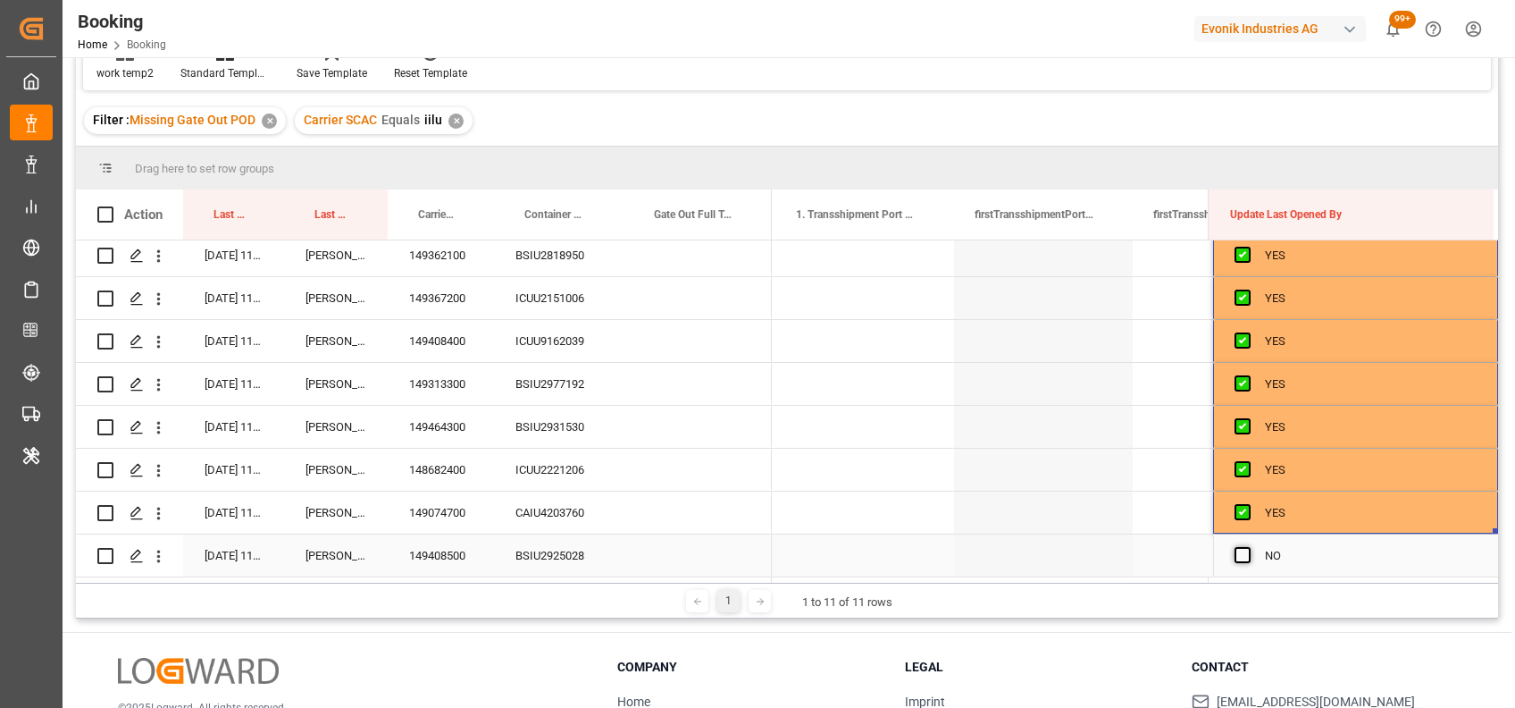
click at [1241, 547] on span "Press SPACE to select this row." at bounding box center [1243, 555] width 16 height 16
click at [1248, 547] on input "Press SPACE to select this row." at bounding box center [1248, 547] width 0 height 0
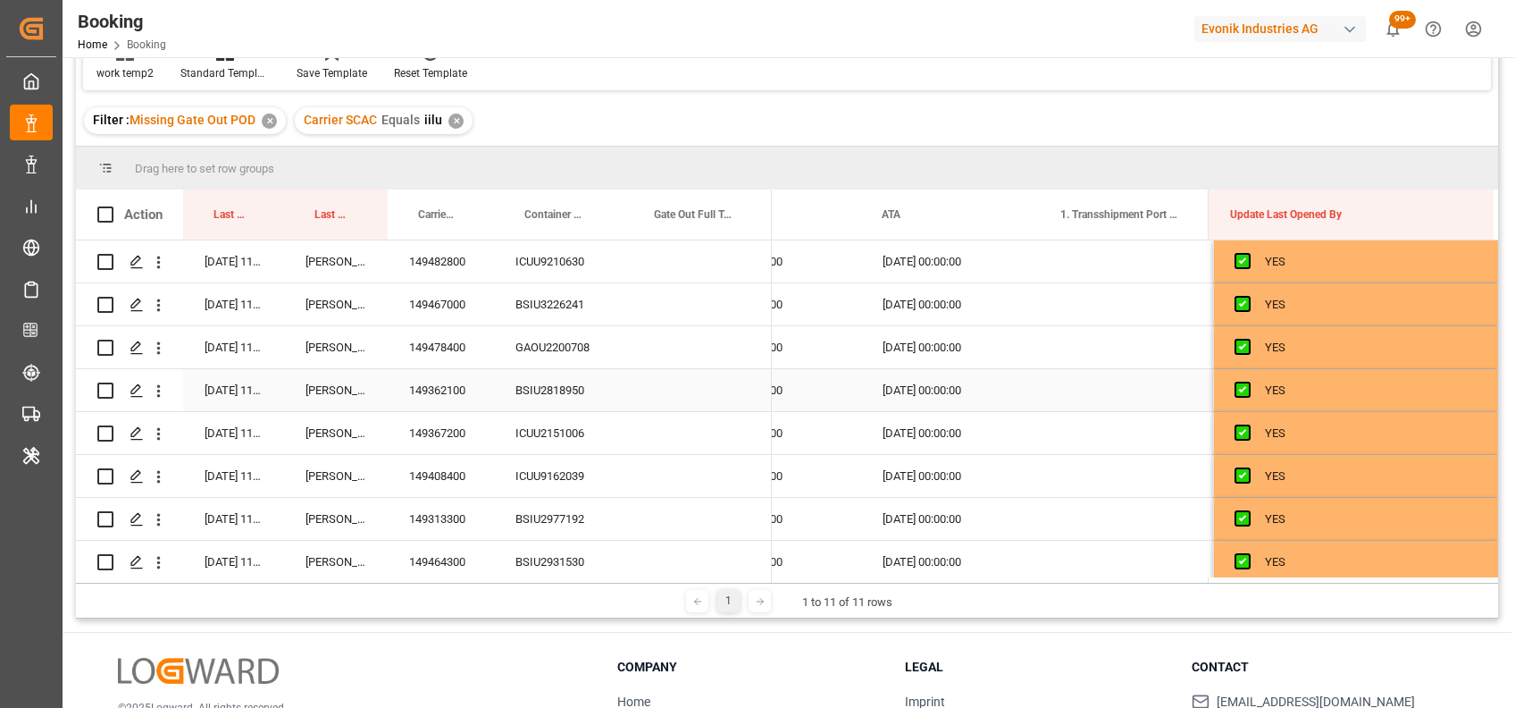
scroll to position [0, 17647]
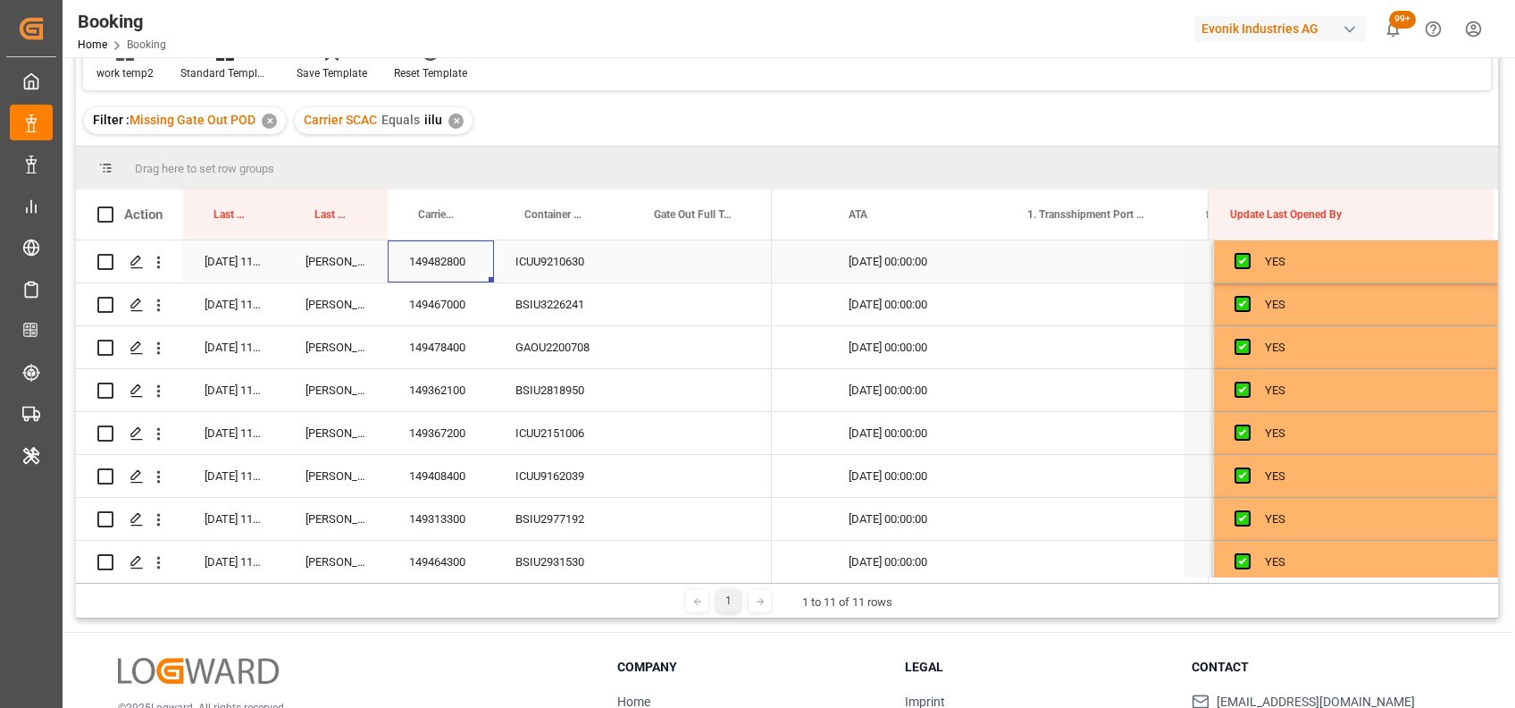
click at [449, 259] on div "149482800" at bounding box center [441, 261] width 106 height 42
click at [425, 300] on div "149467000" at bounding box center [441, 304] width 106 height 42
click at [457, 345] on div "149478400" at bounding box center [441, 347] width 106 height 42
click at [457, 379] on div "149362100" at bounding box center [441, 390] width 106 height 42
click at [465, 427] on div "149367200" at bounding box center [441, 433] width 106 height 42
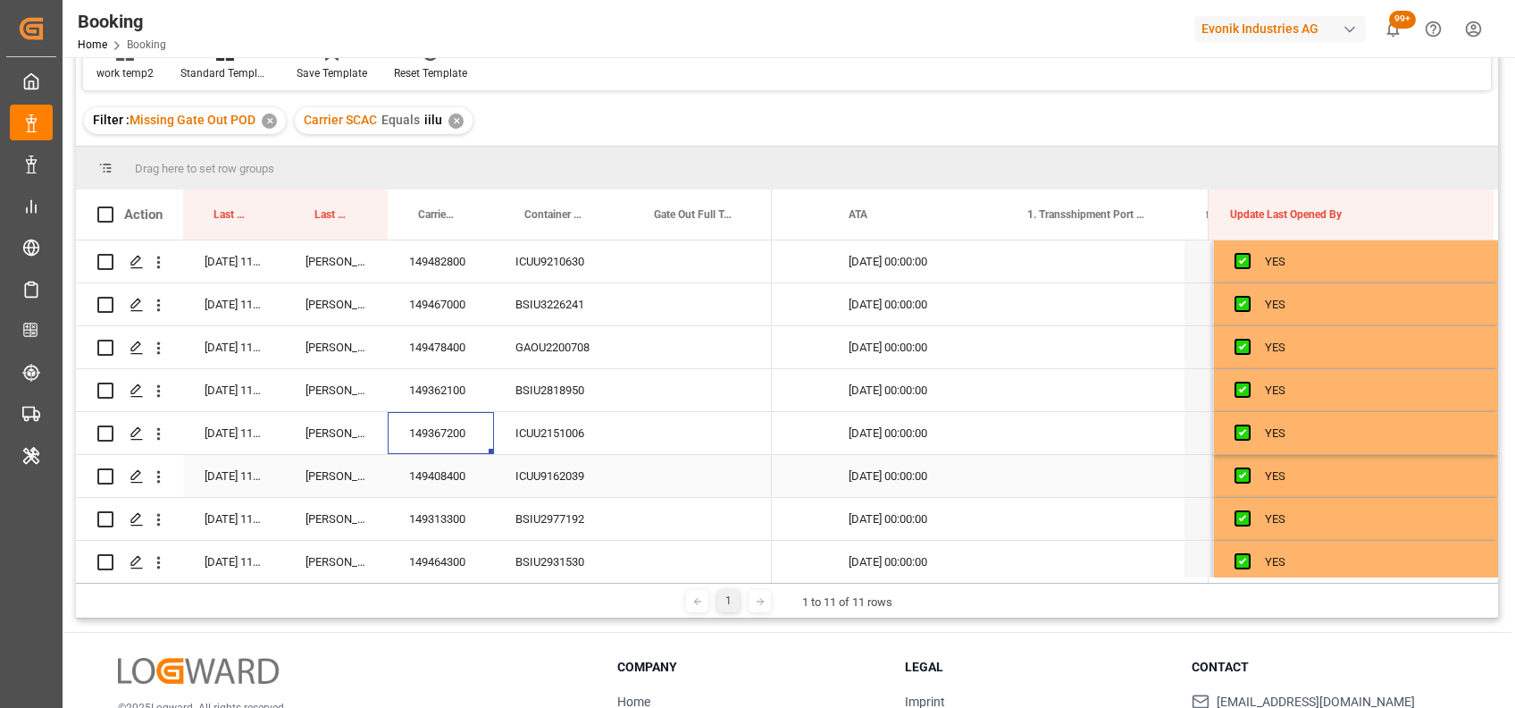
click at [429, 473] on div "149408400" at bounding box center [441, 476] width 106 height 42
click at [432, 511] on div "149313300" at bounding box center [441, 519] width 106 height 42
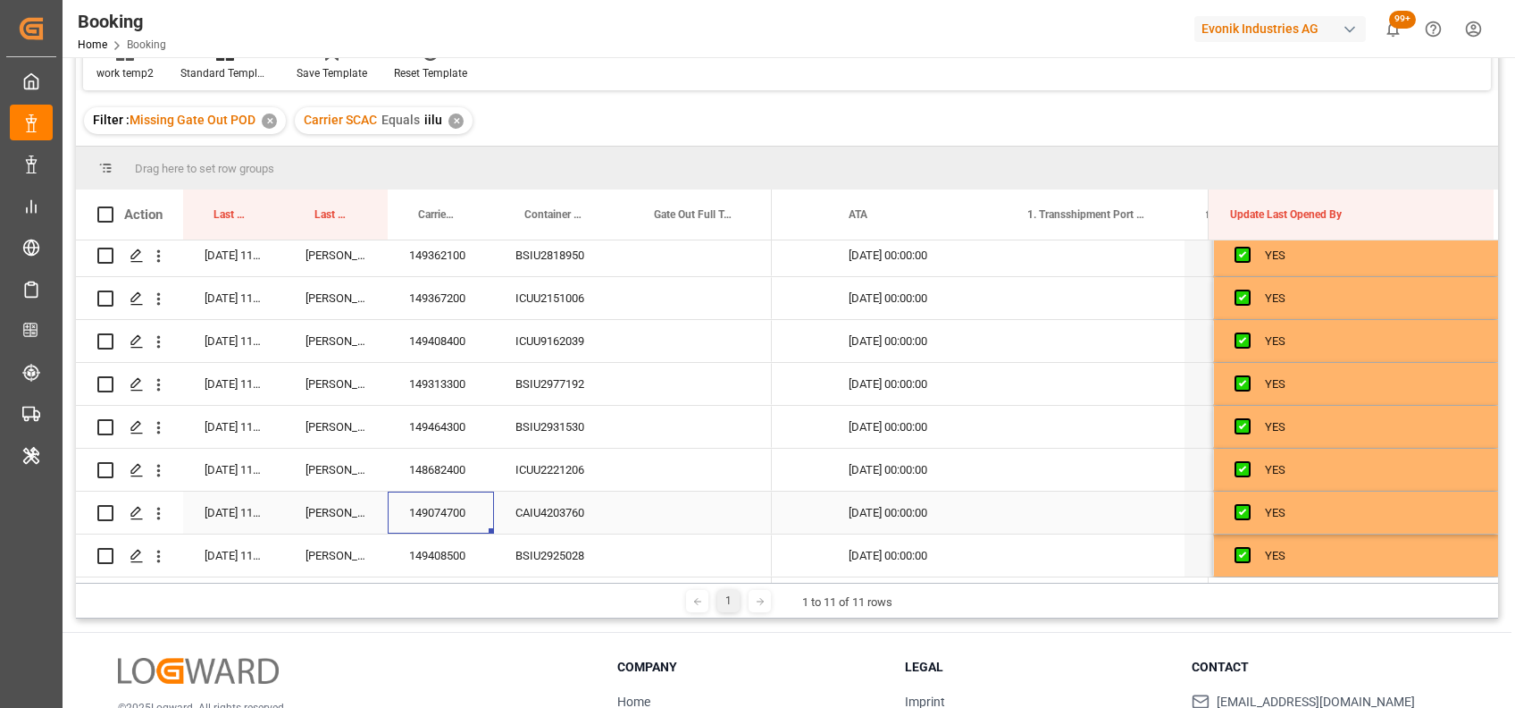
click at [444, 509] on div "149074700" at bounding box center [441, 512] width 106 height 42
click at [454, 407] on div "149464300" at bounding box center [441, 427] width 106 height 42
click at [435, 465] on div "148682400" at bounding box center [441, 470] width 106 height 42
click at [676, 458] on div "Press SPACE to select this row." at bounding box center [698, 470] width 148 height 42
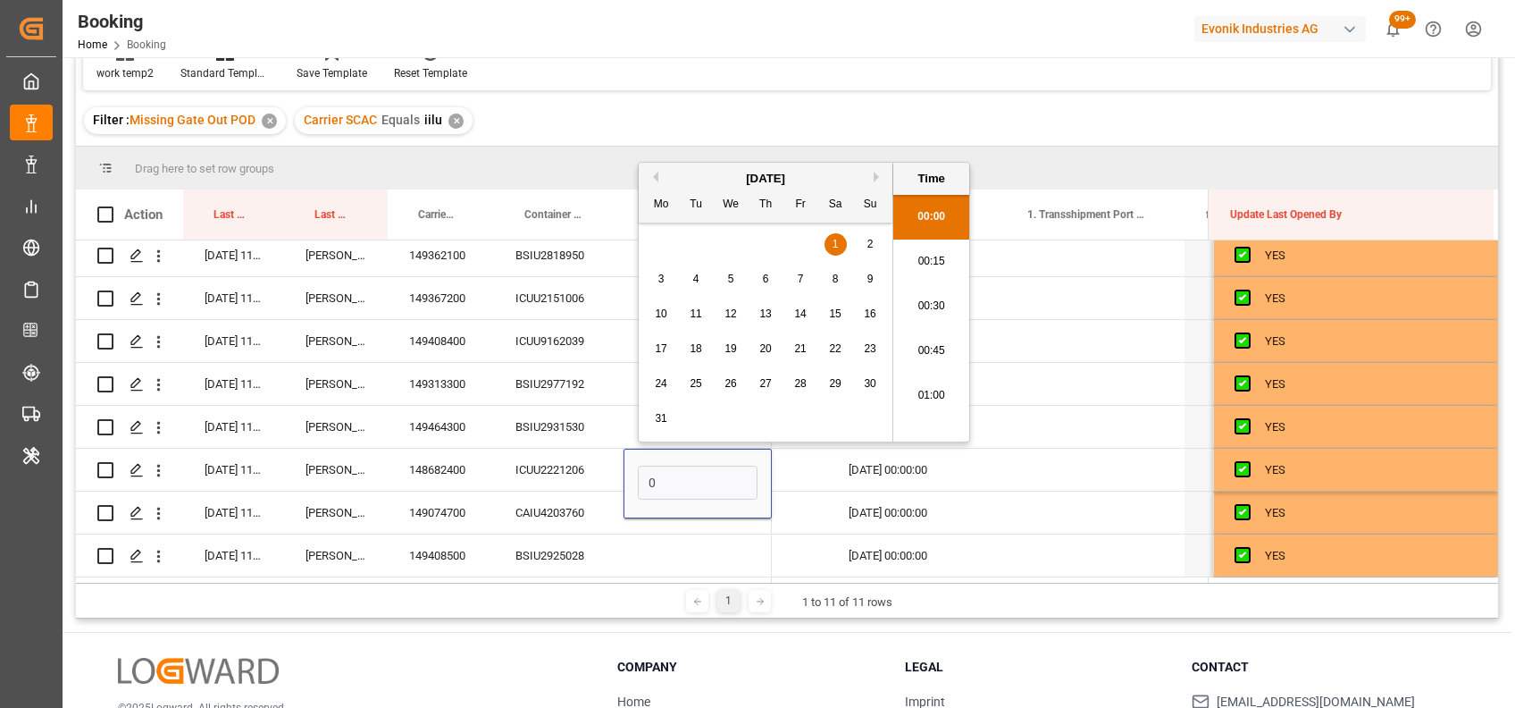
scroll to position [2596, 0]
type input "07-10-2025 00:00"
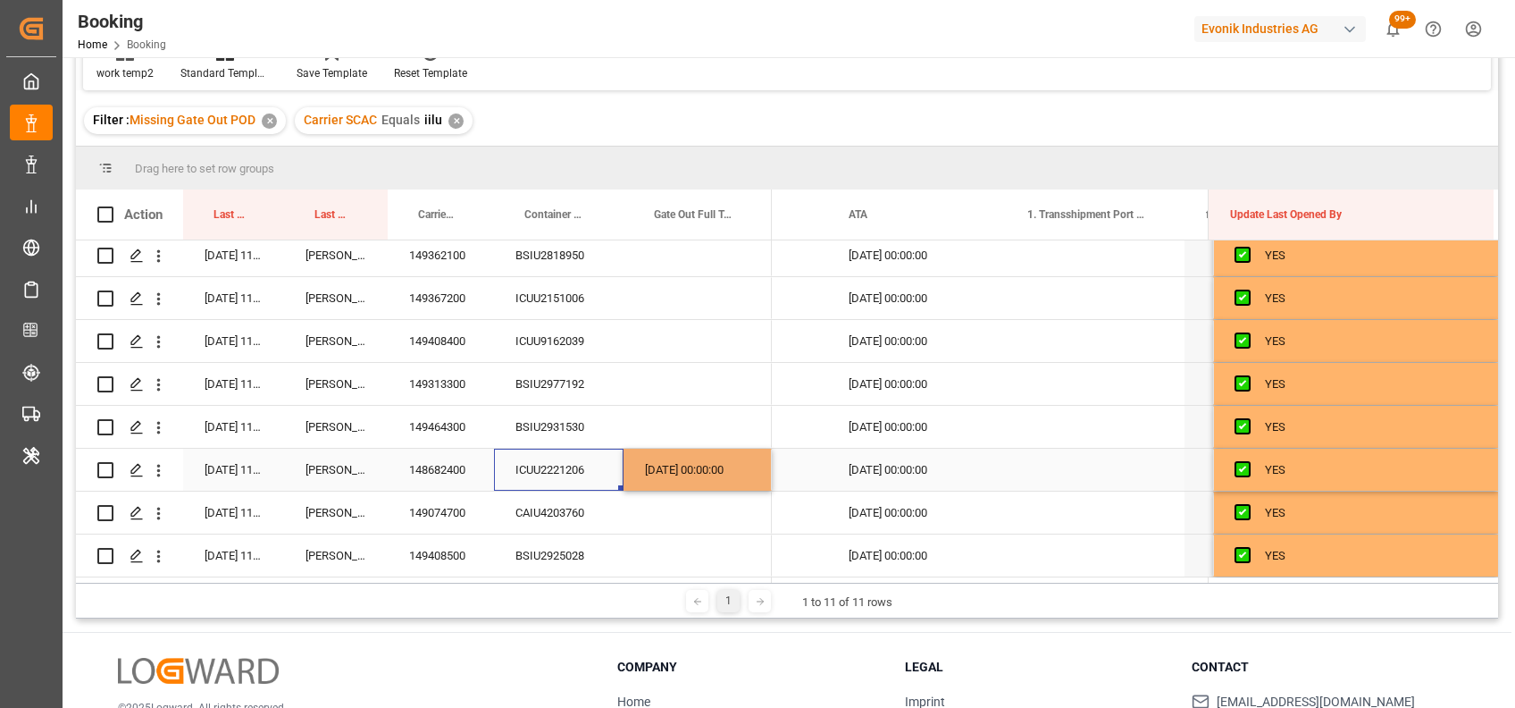
click at [540, 462] on div "ICUU2221206" at bounding box center [559, 470] width 130 height 42
click at [448, 506] on div "149074700" at bounding box center [441, 512] width 106 height 42
click at [437, 536] on div "149408500" at bounding box center [441, 555] width 106 height 42
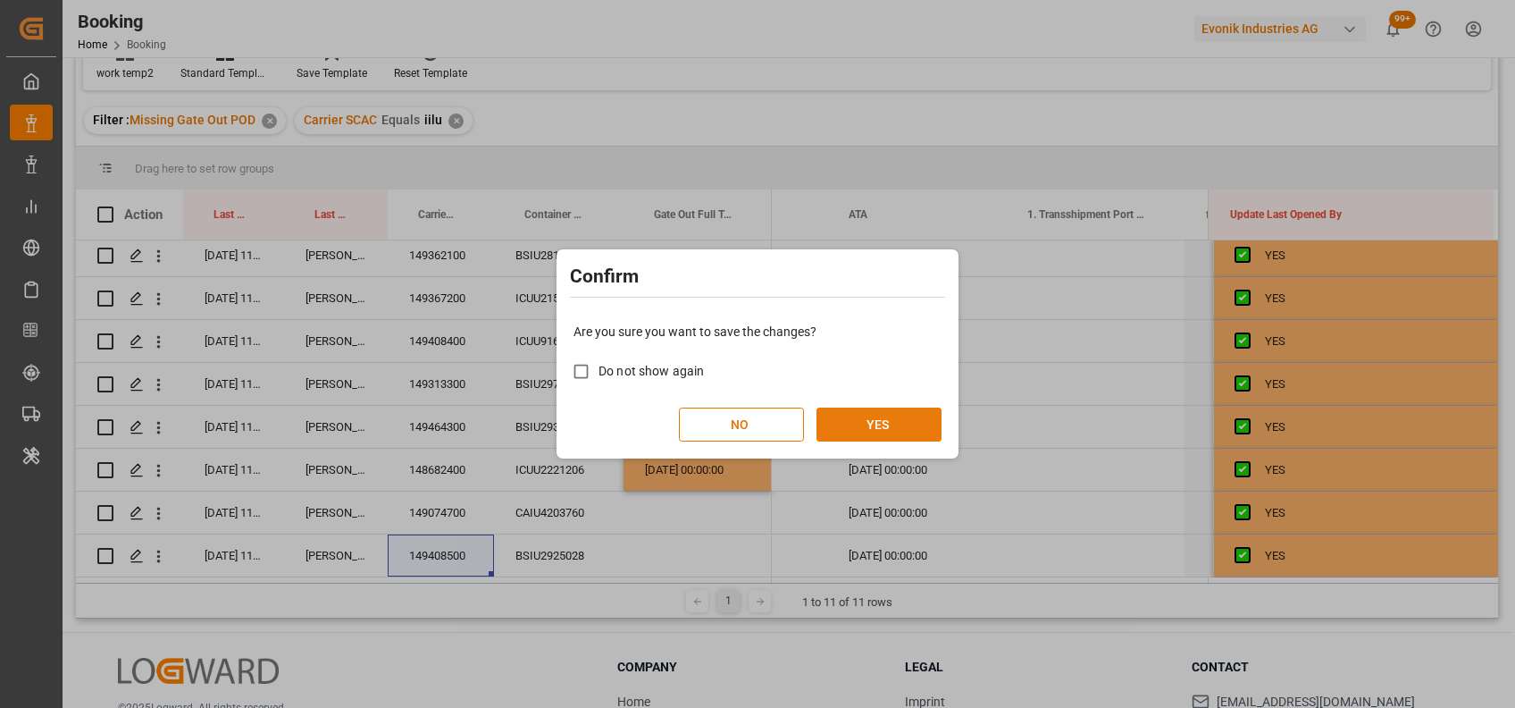
click at [878, 416] on button "YES" at bounding box center [879, 424] width 125 height 34
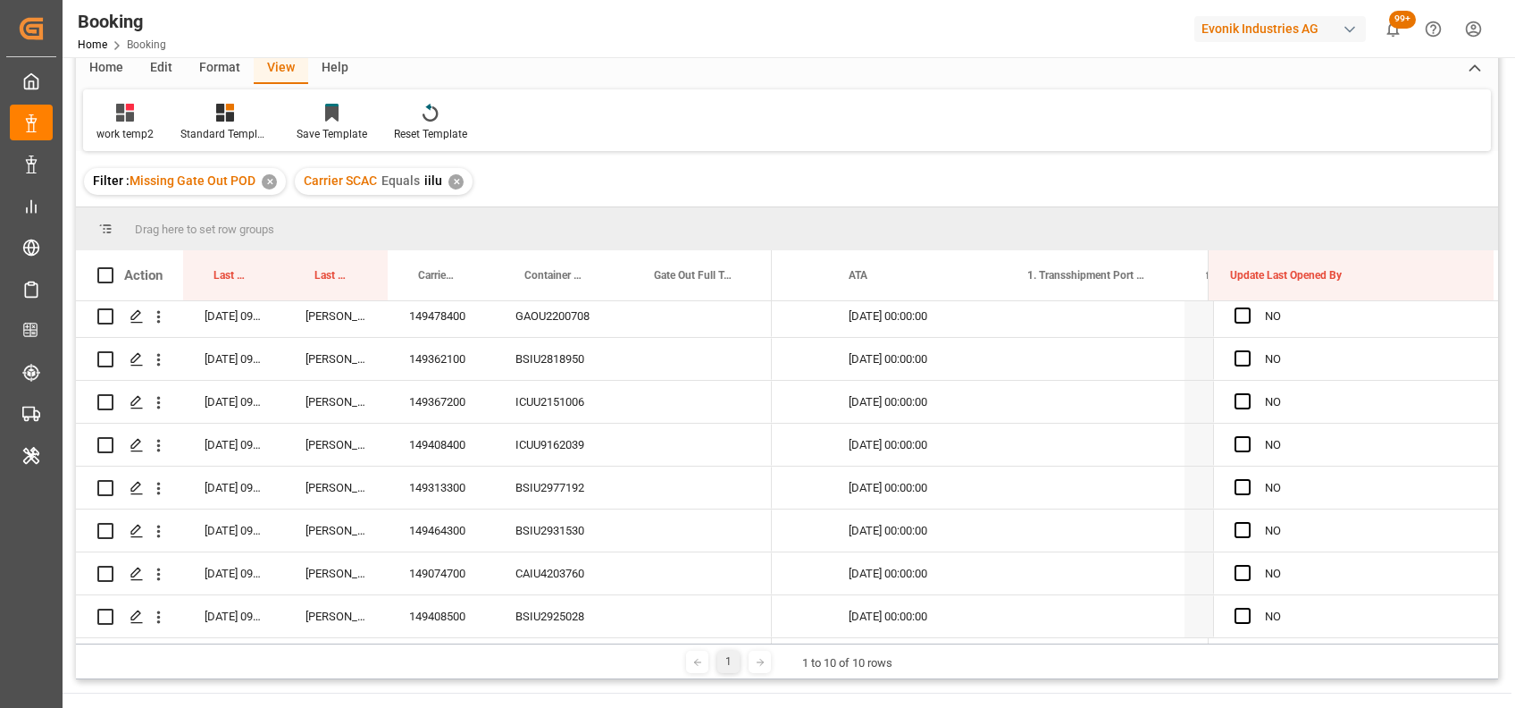
scroll to position [0, 0]
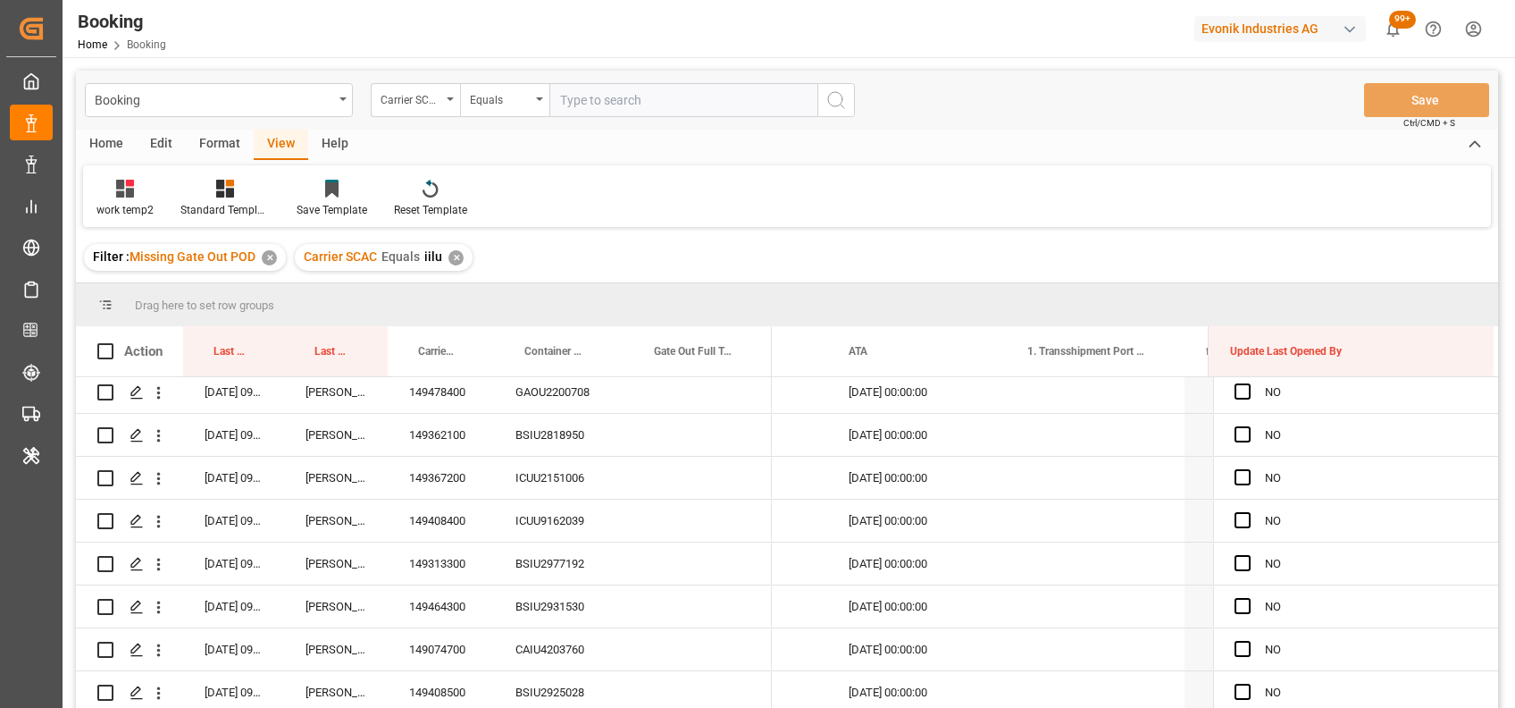
click at [622, 109] on input "text" at bounding box center [683, 100] width 268 height 34
type input "oney"
click at [451, 253] on div "✕" at bounding box center [456, 257] width 15 height 15
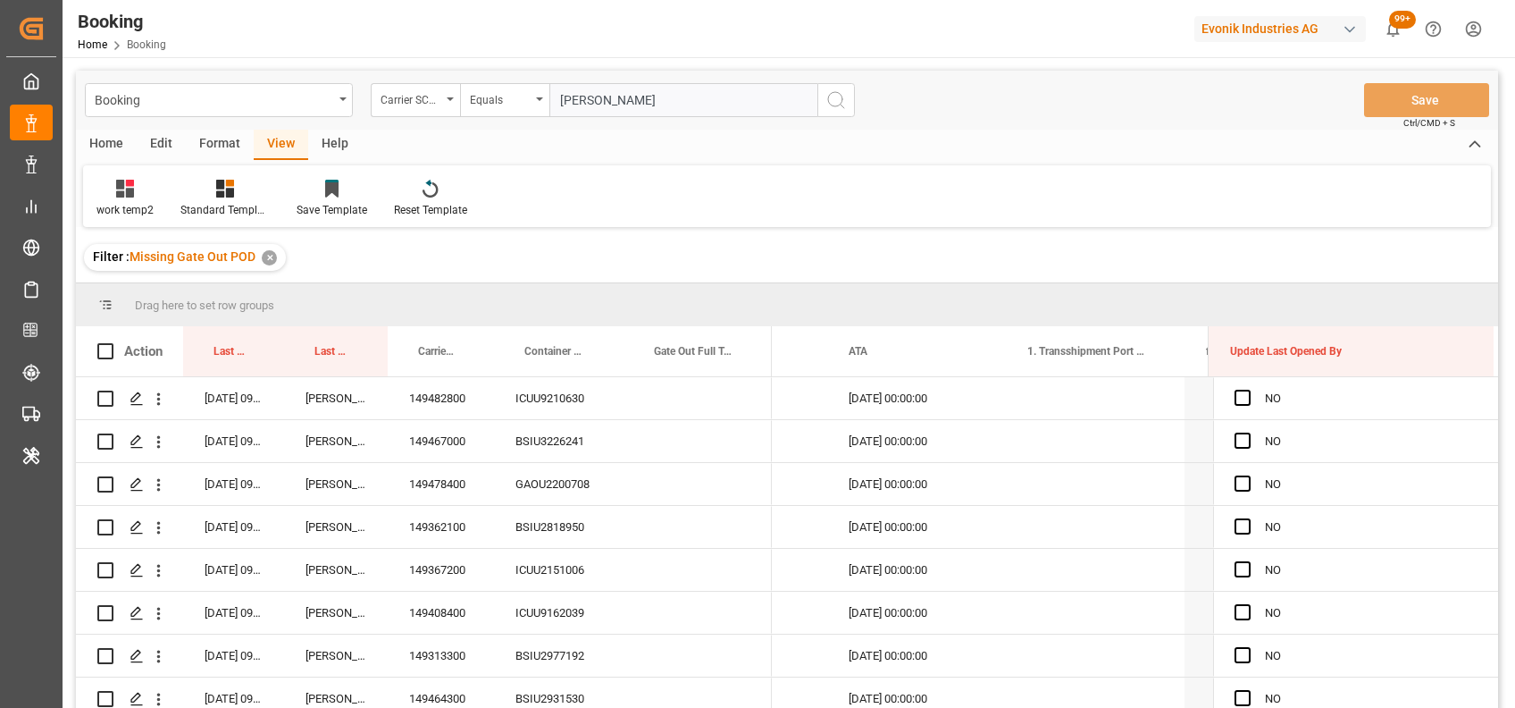
click at [843, 100] on icon "search button" at bounding box center [836, 99] width 21 height 21
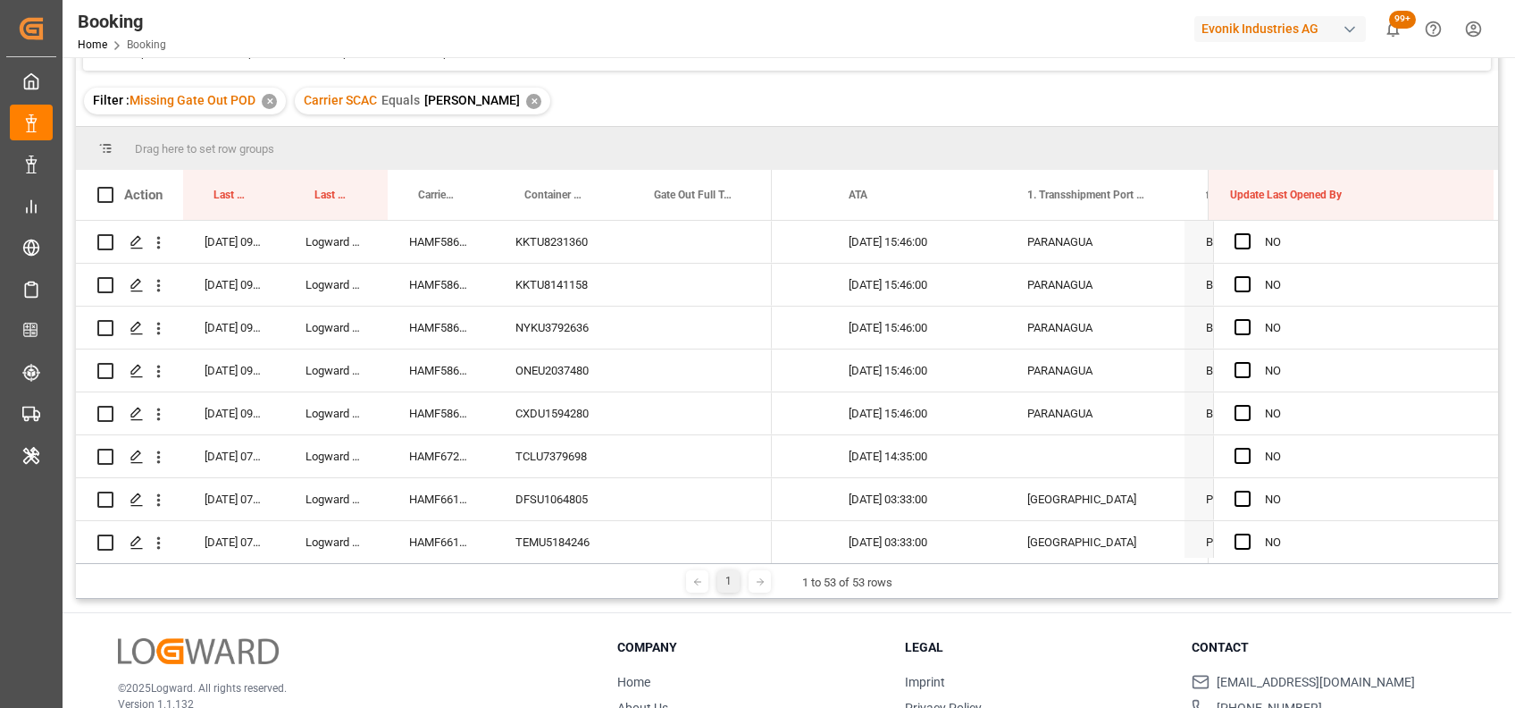
scroll to position [176, 0]
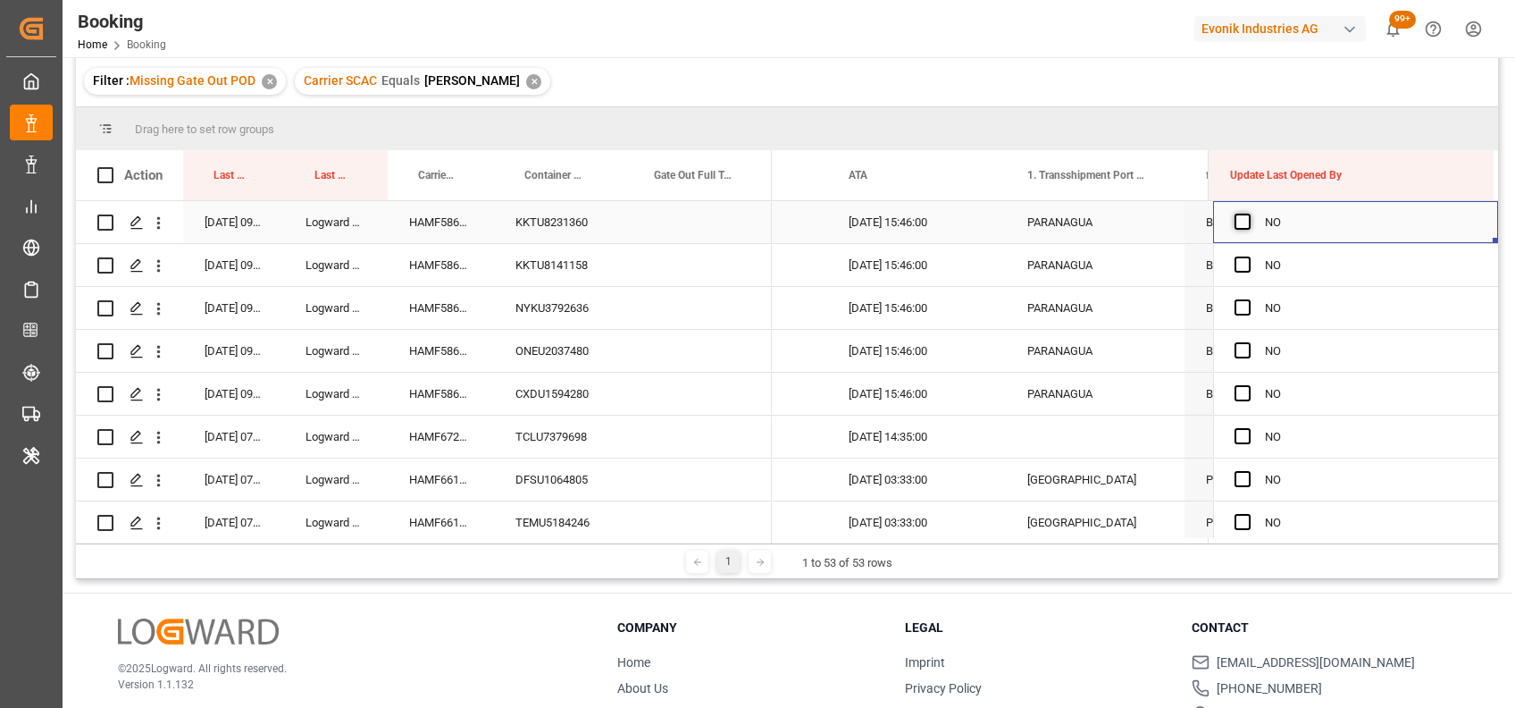
click at [1235, 225] on span "Press SPACE to select this row." at bounding box center [1243, 222] width 16 height 16
click at [1248, 214] on input "Press SPACE to select this row." at bounding box center [1248, 214] width 0 height 0
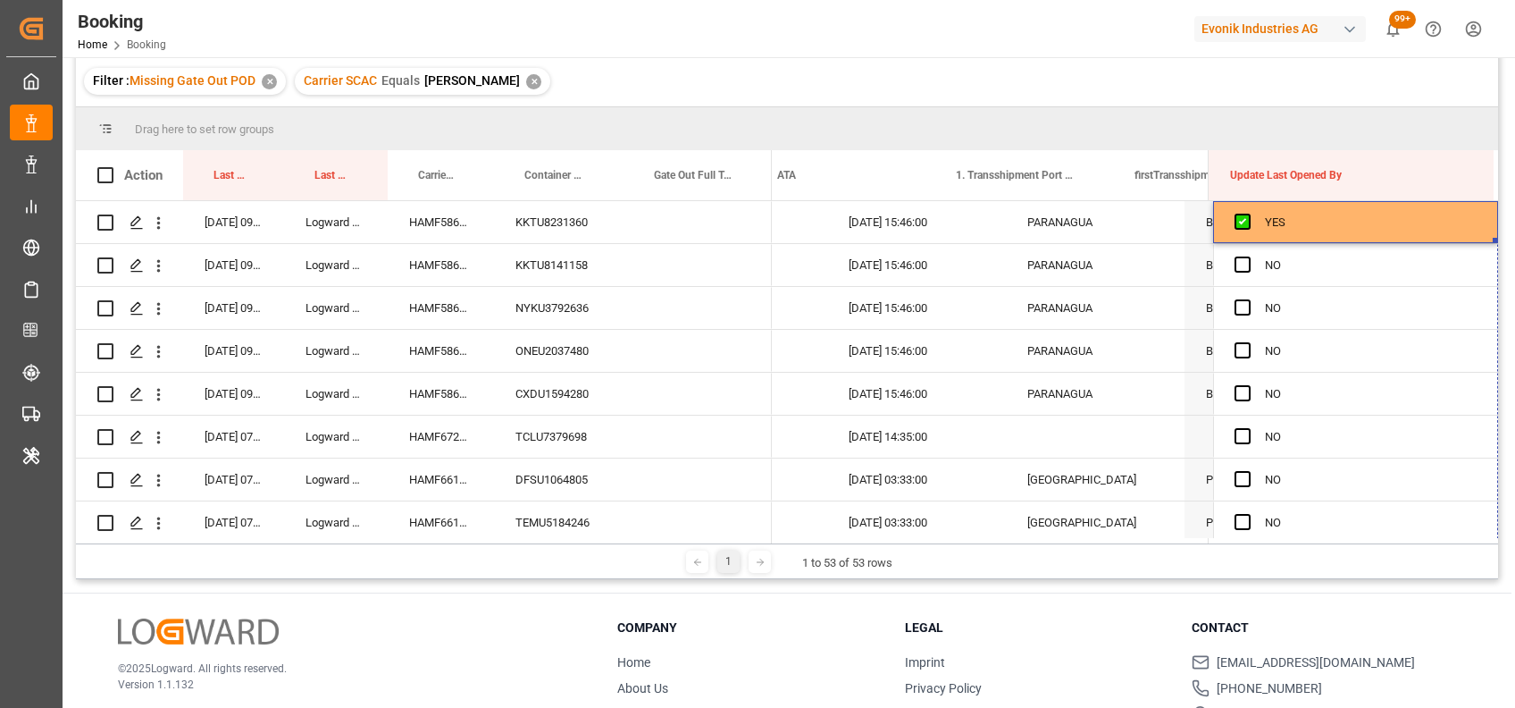
scroll to position [0, 17741]
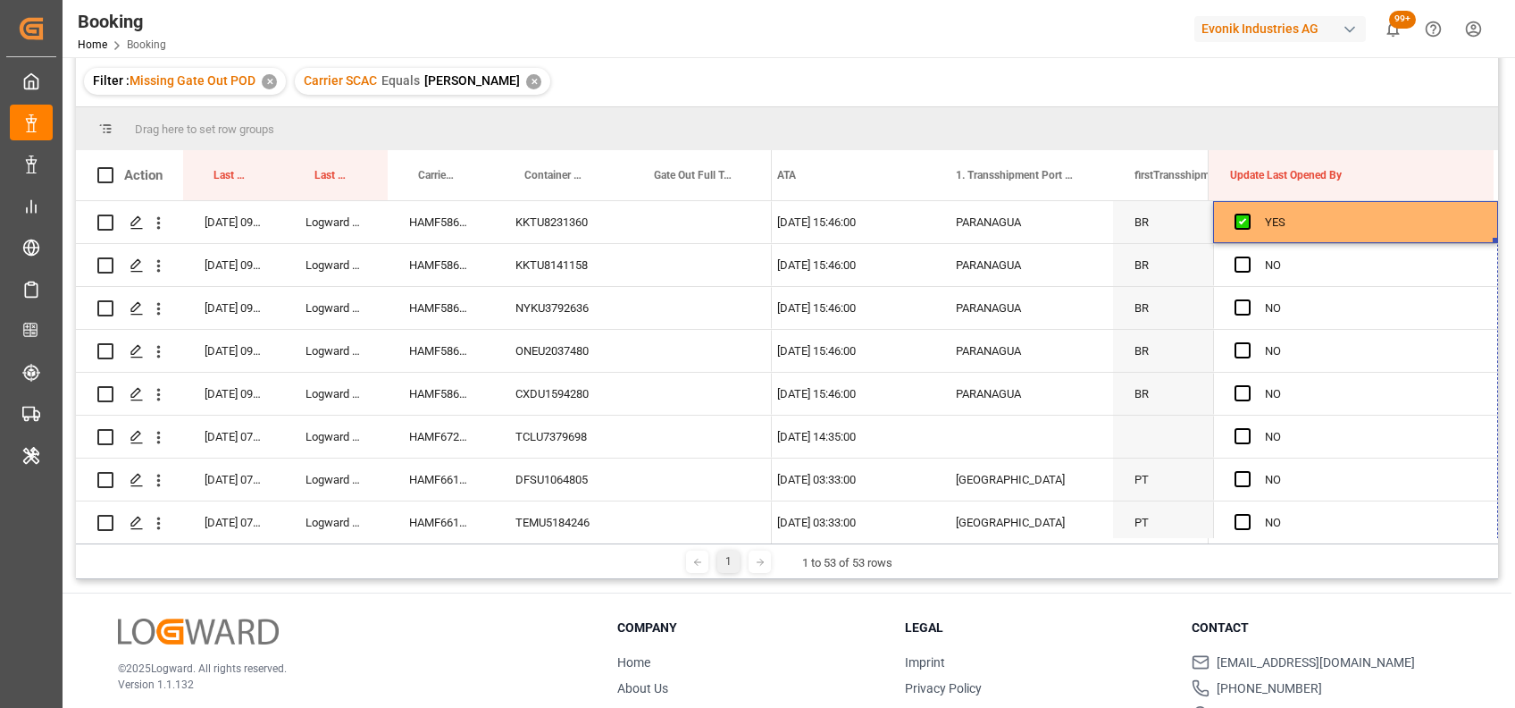
drag, startPoint x: 1488, startPoint y: 239, endPoint x: 1491, endPoint y: 593, distance: 353.8
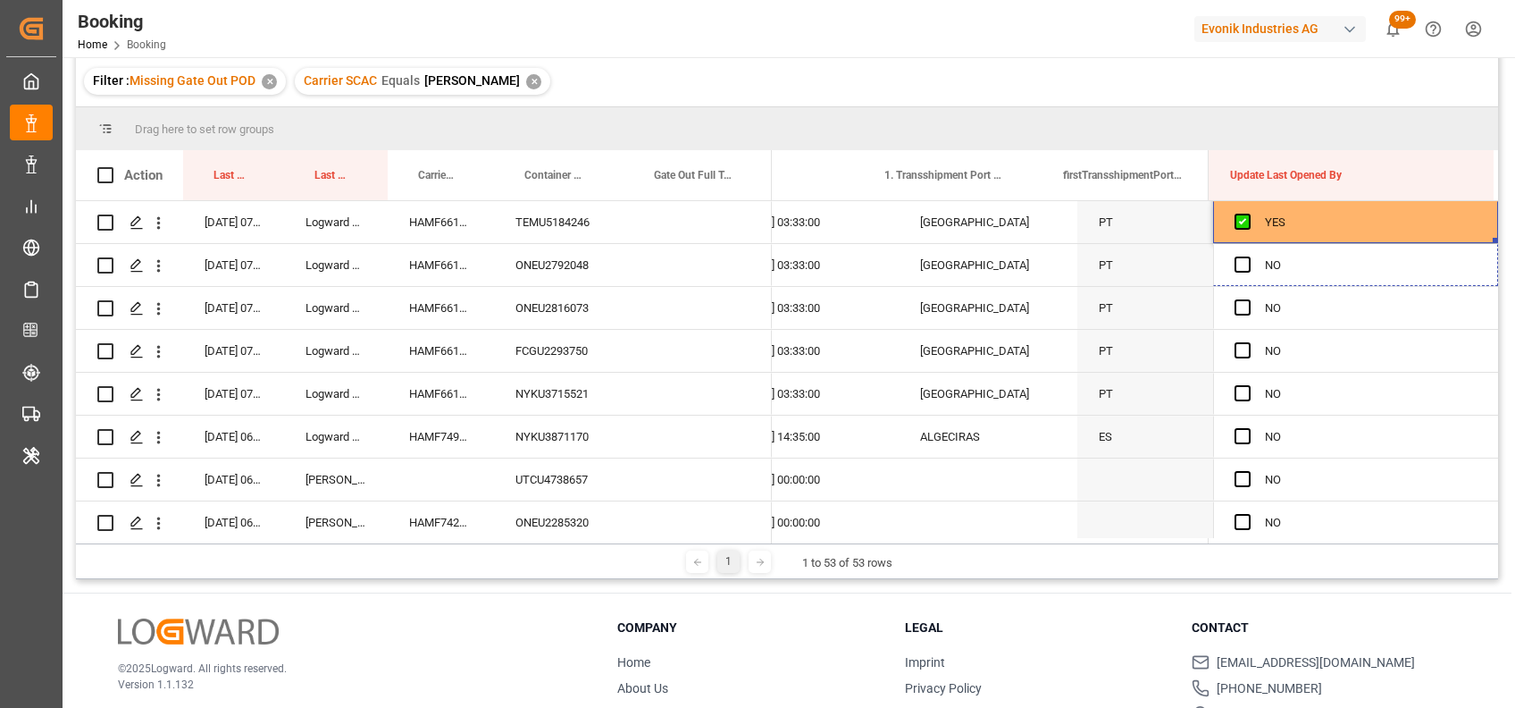
scroll to position [0, 17848]
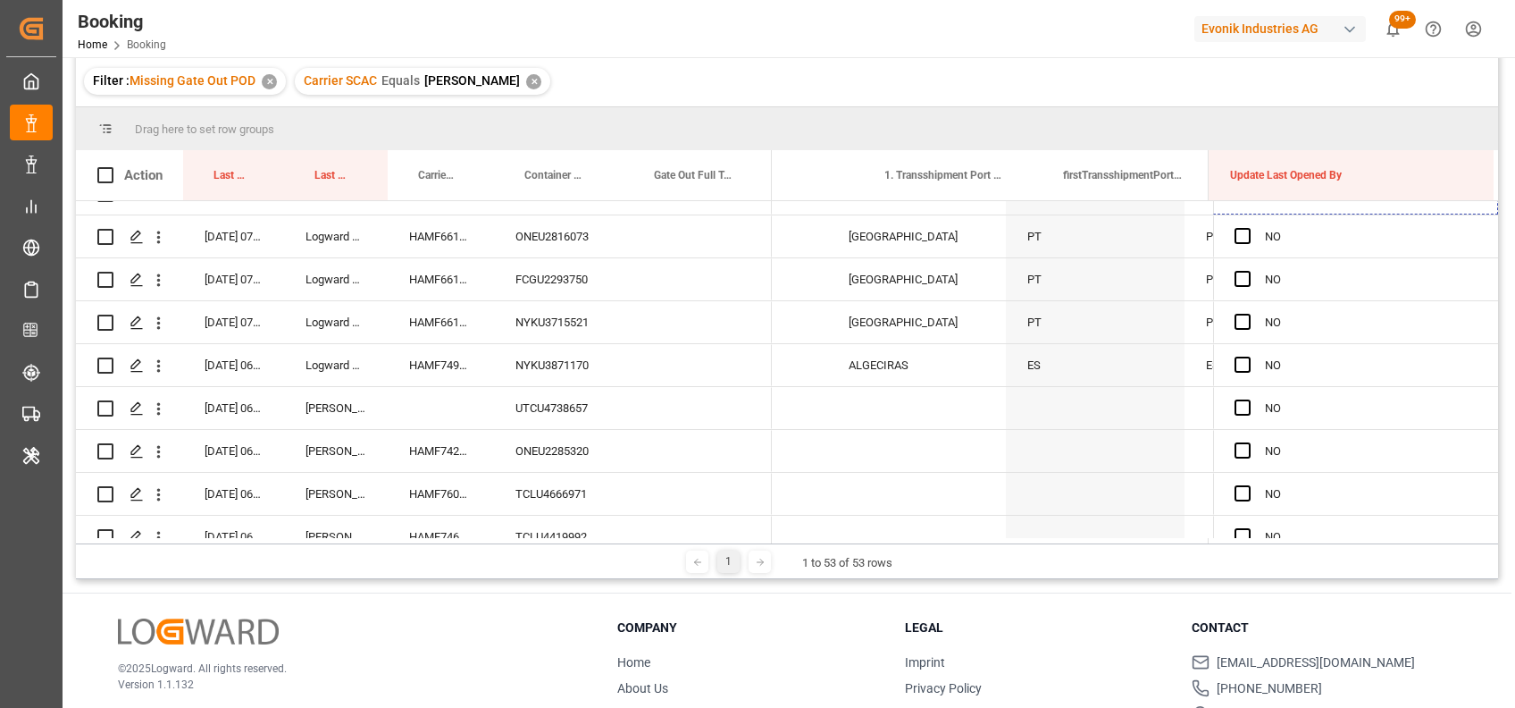
drag, startPoint x: 1489, startPoint y: 239, endPoint x: 1514, endPoint y: 583, distance: 344.9
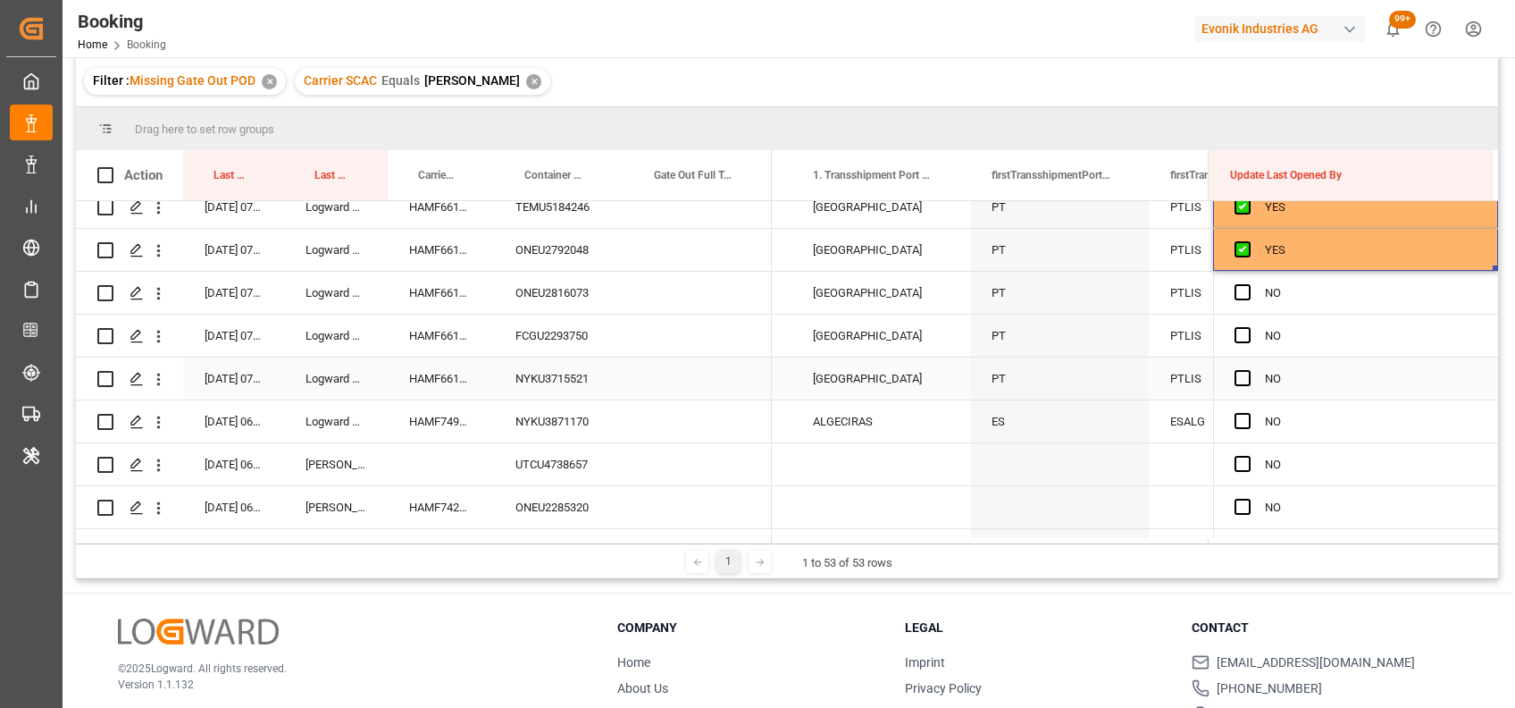
scroll to position [315, 0]
drag, startPoint x: 1487, startPoint y: 269, endPoint x: 1514, endPoint y: 619, distance: 351.3
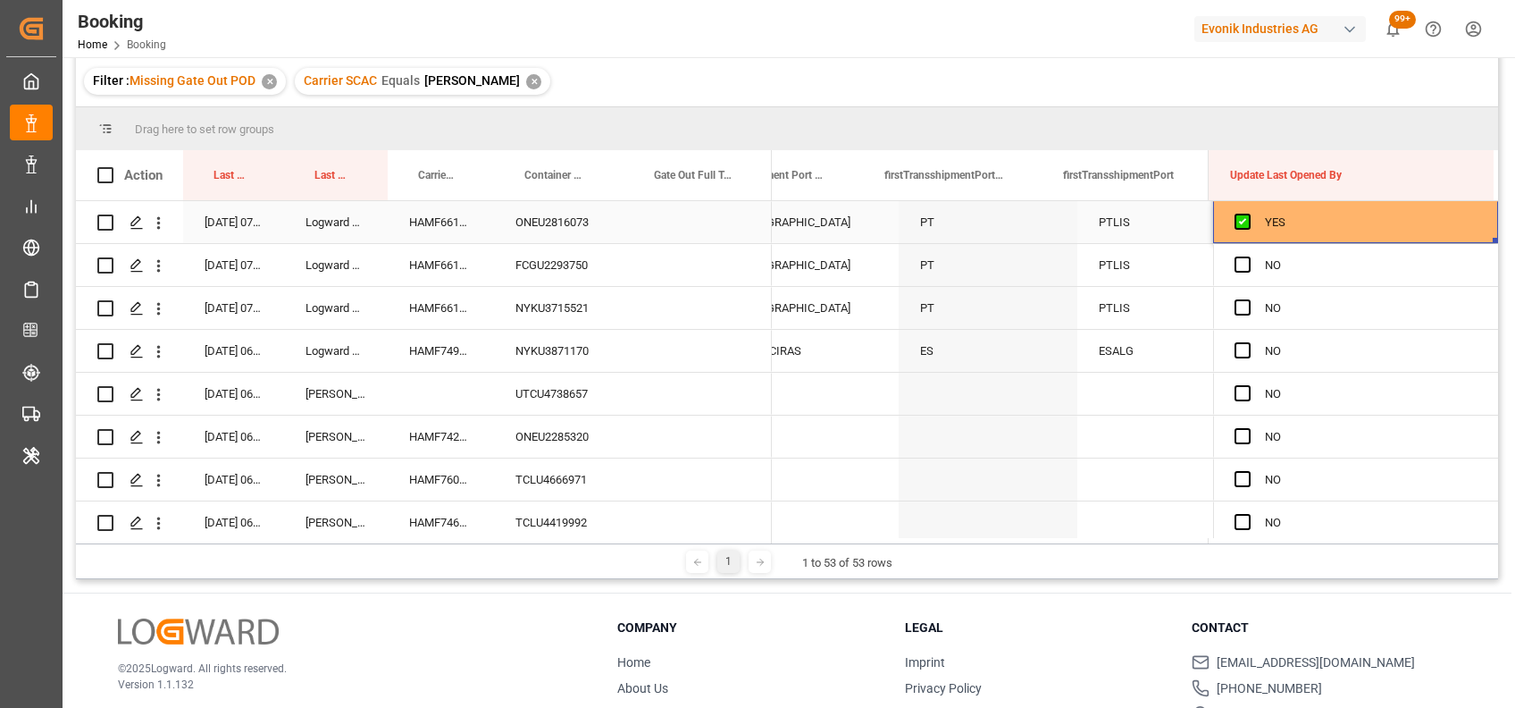
drag, startPoint x: 1489, startPoint y: 238, endPoint x: 1488, endPoint y: 651, distance: 413.7
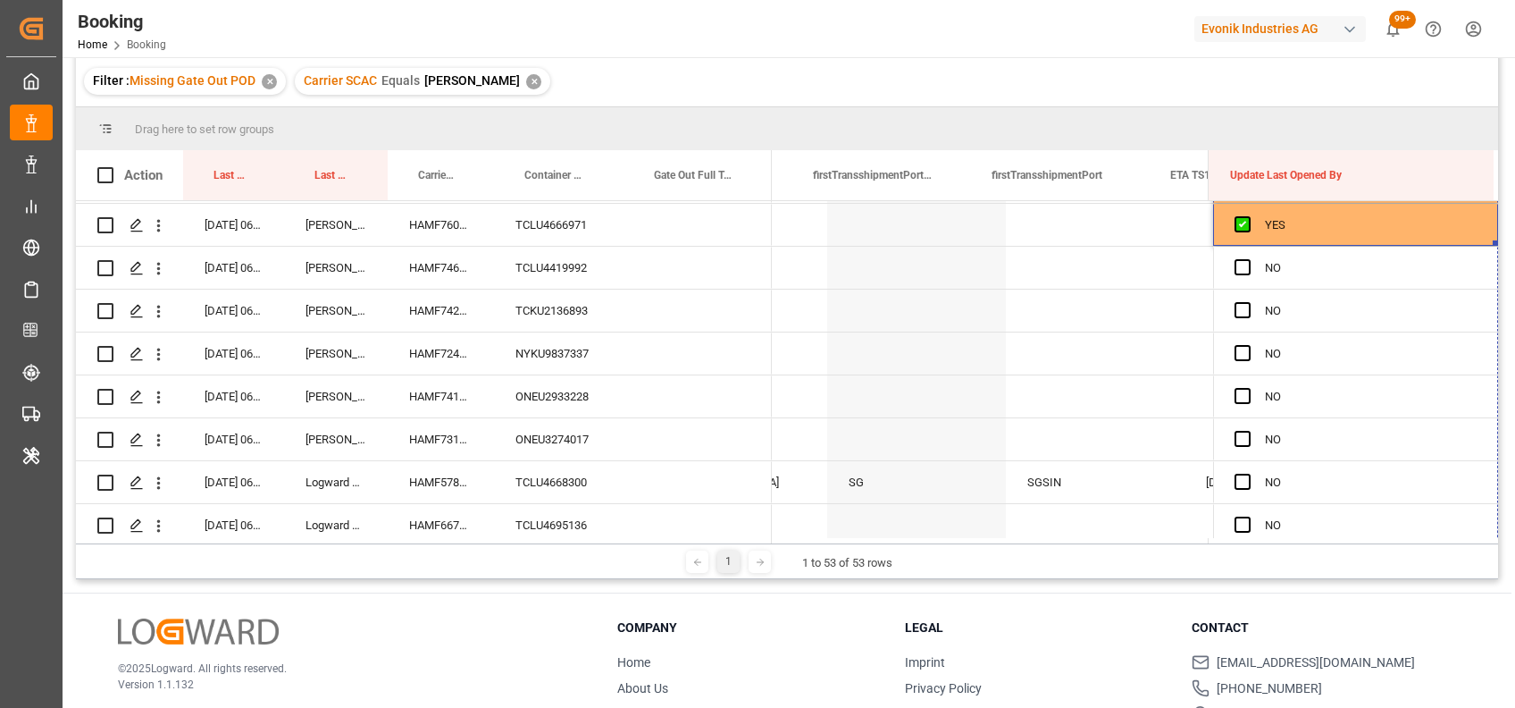
scroll to position [0, 18098]
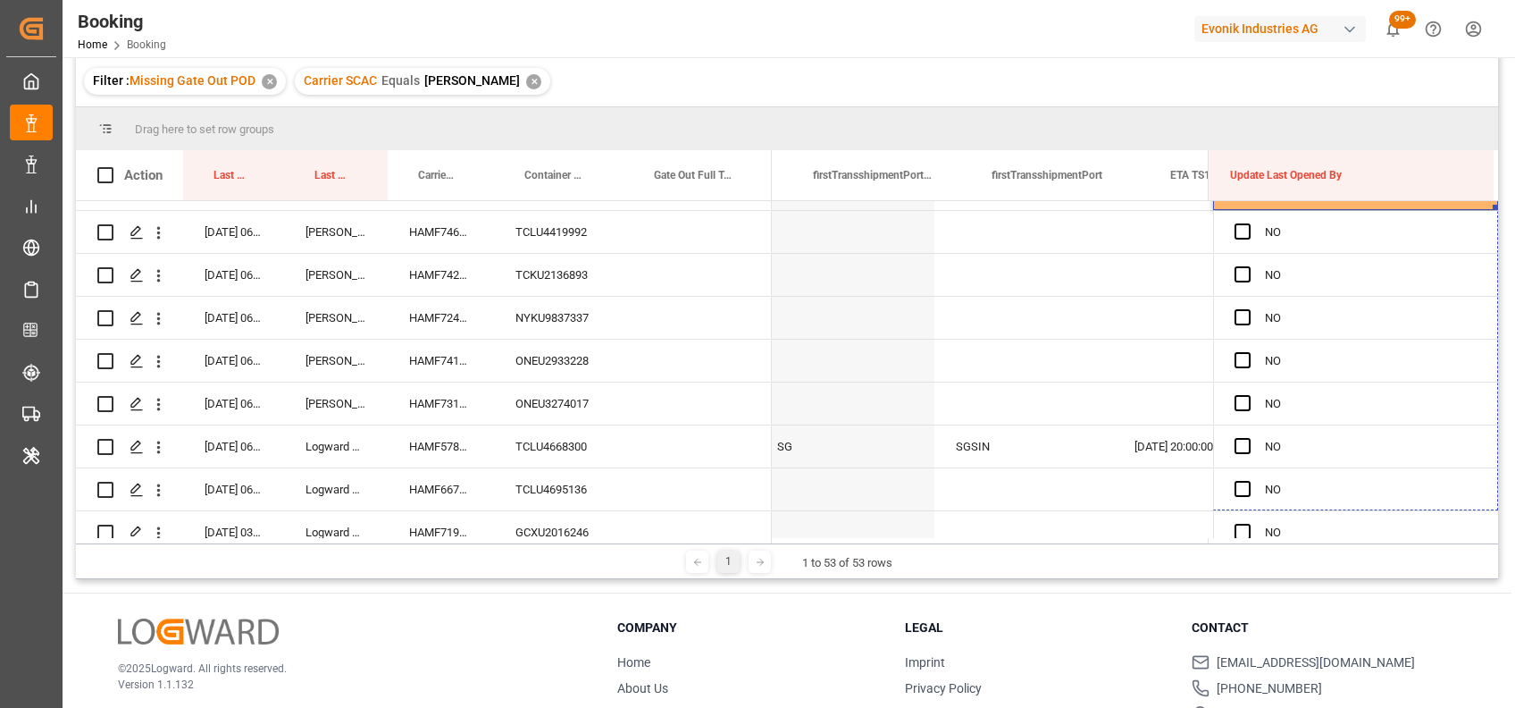
drag, startPoint x: 1487, startPoint y: 244, endPoint x: 1490, endPoint y: 577, distance: 333.3
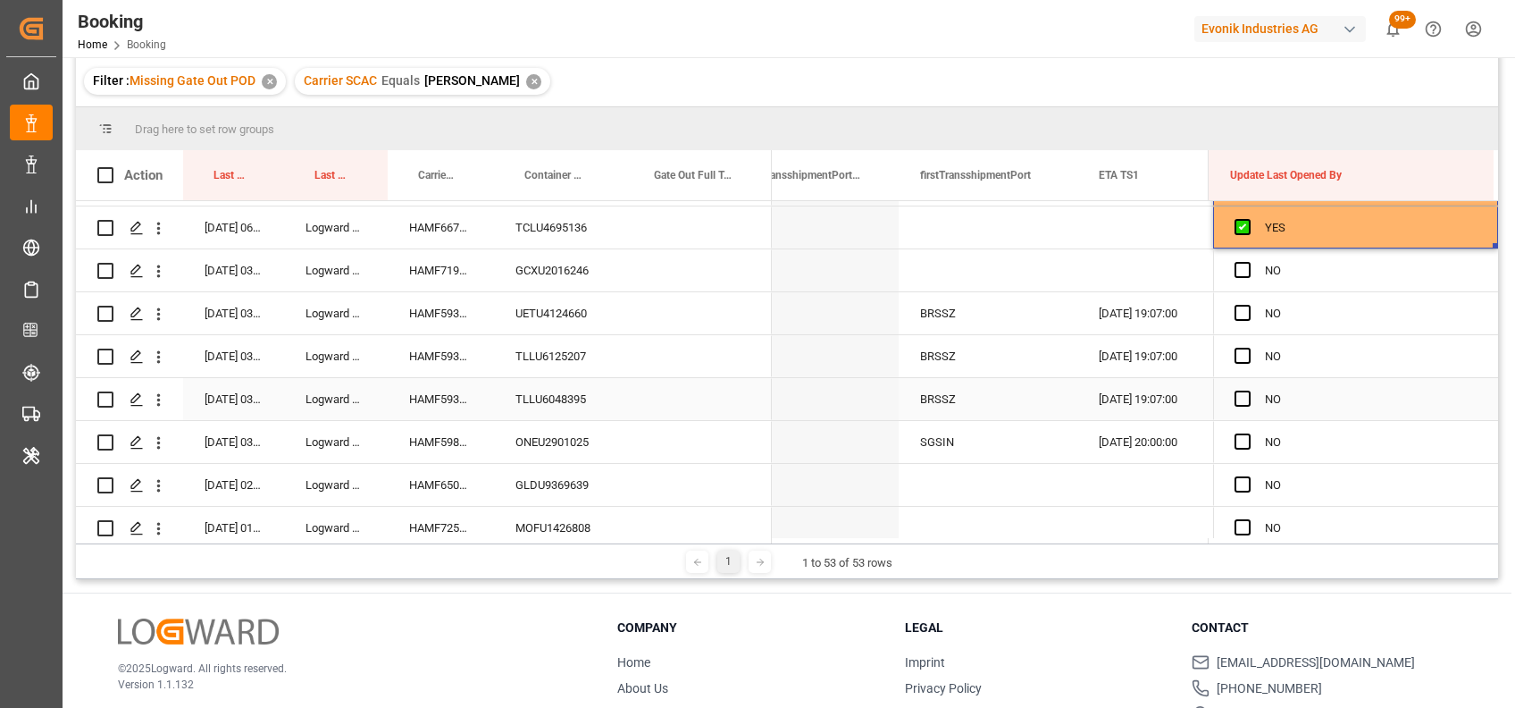
scroll to position [937, 0]
drag, startPoint x: 1489, startPoint y: 243, endPoint x: 1503, endPoint y: 622, distance: 379.1
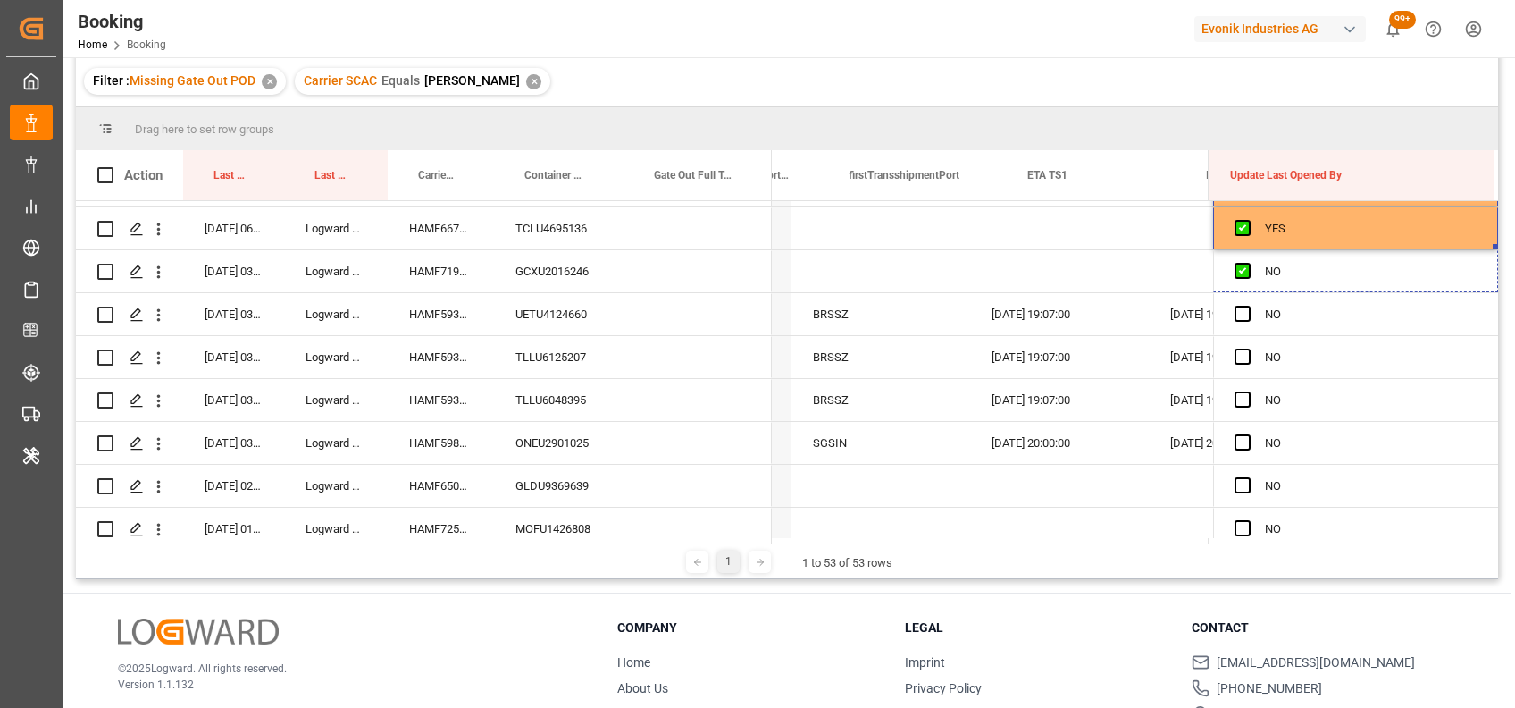
scroll to position [0, 0]
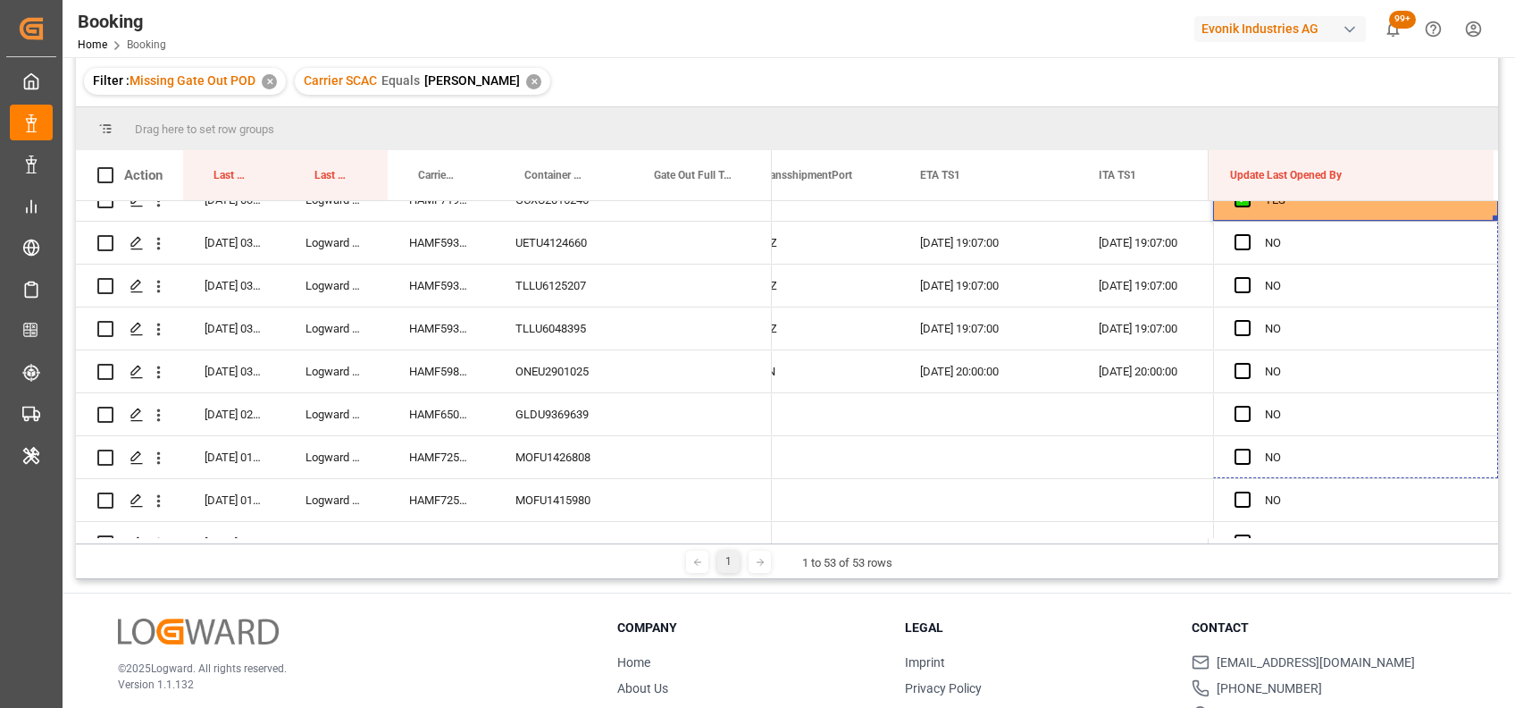
drag, startPoint x: 1488, startPoint y: 214, endPoint x: 1484, endPoint y: 621, distance: 406.5
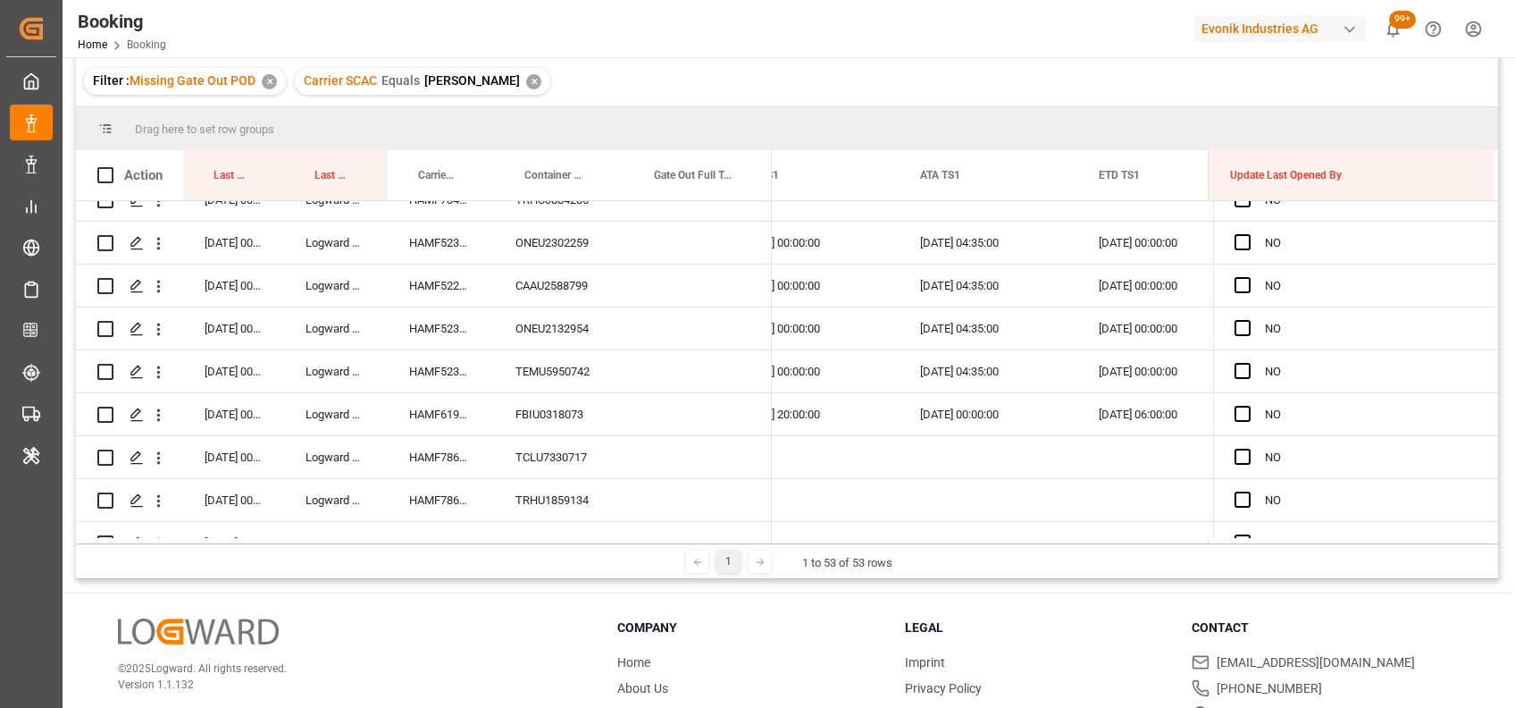
drag, startPoint x: 1489, startPoint y: 437, endPoint x: 1453, endPoint y: 517, distance: 88.4
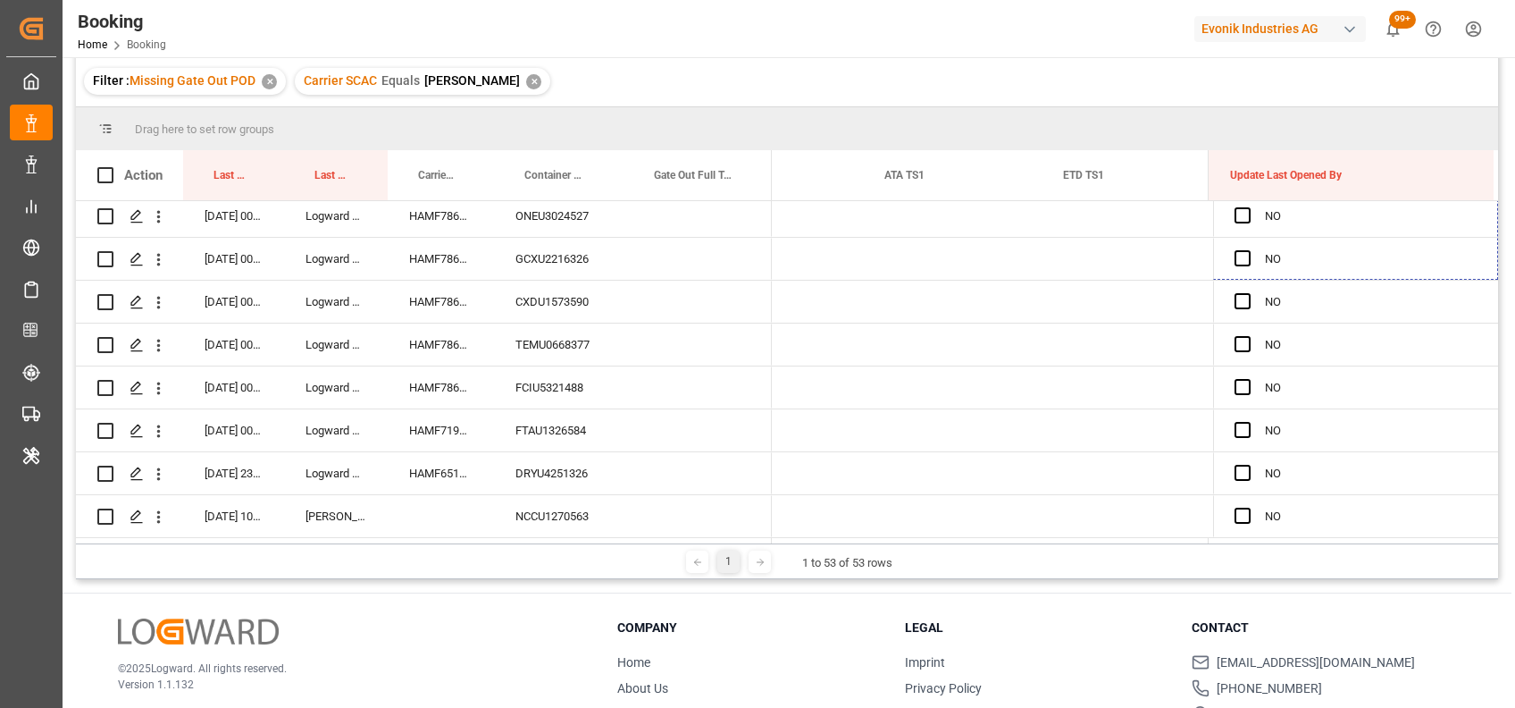
drag, startPoint x: 1488, startPoint y: 220, endPoint x: 1507, endPoint y: 625, distance: 406.1
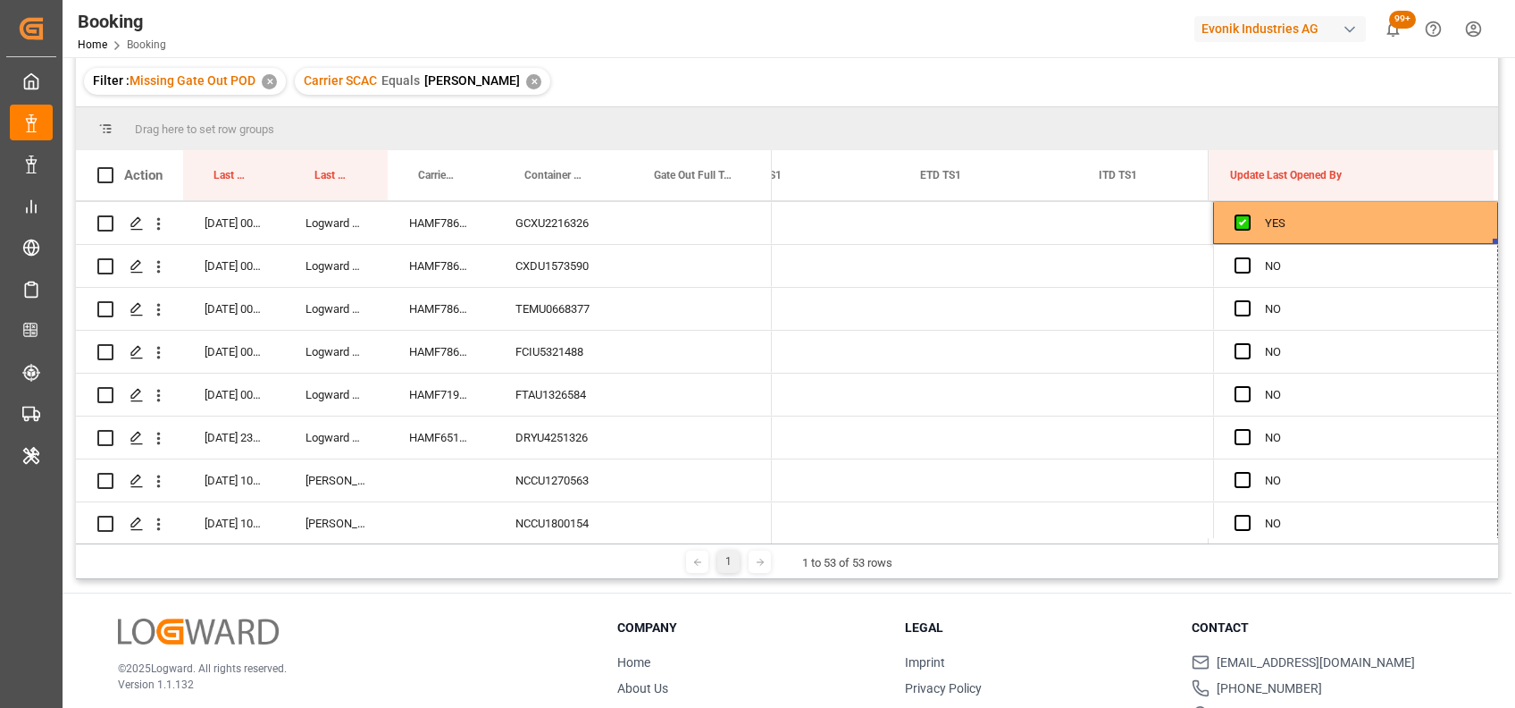
drag, startPoint x: 1487, startPoint y: 240, endPoint x: 1458, endPoint y: 602, distance: 363.0
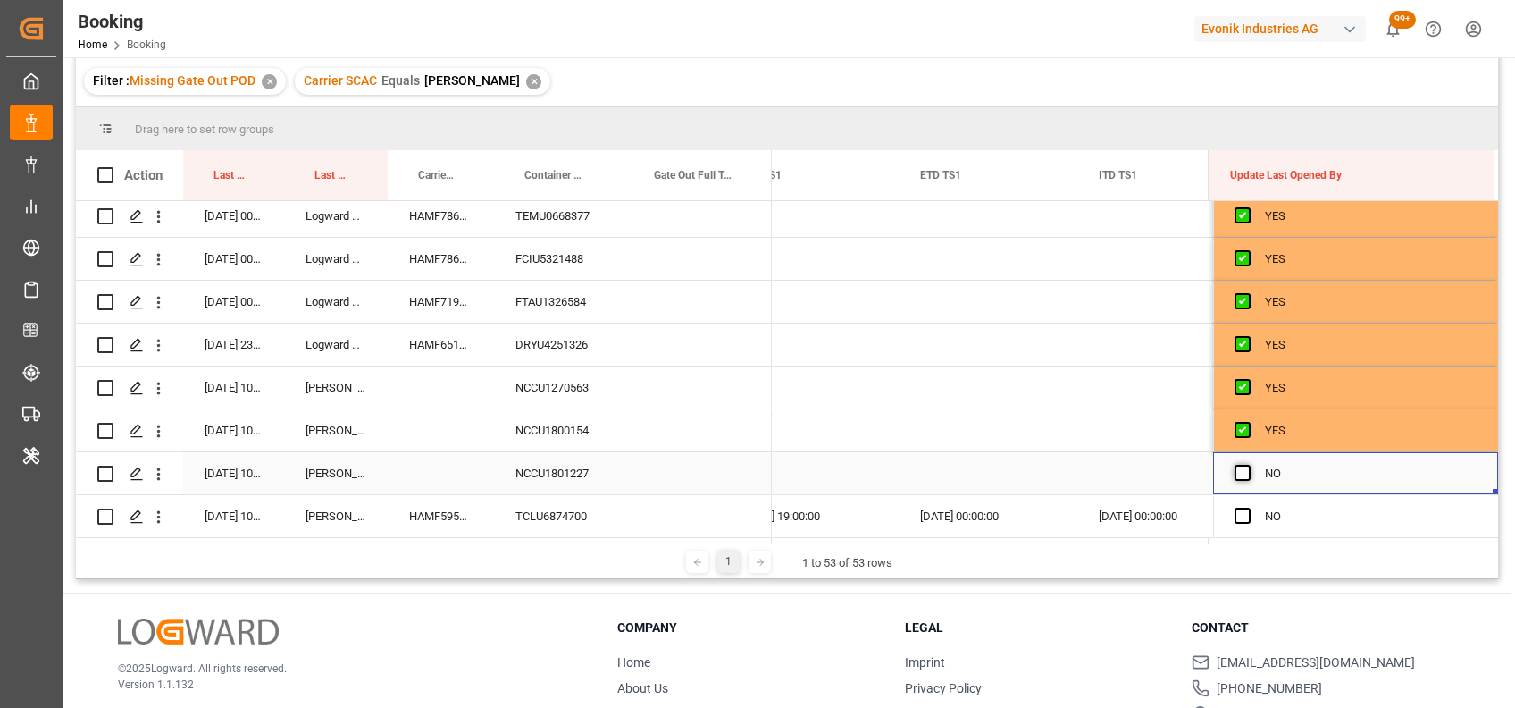
click at [1244, 466] on span "Press SPACE to select this row." at bounding box center [1243, 473] width 16 height 16
click at [1248, 465] on input "Press SPACE to select this row." at bounding box center [1248, 465] width 0 height 0
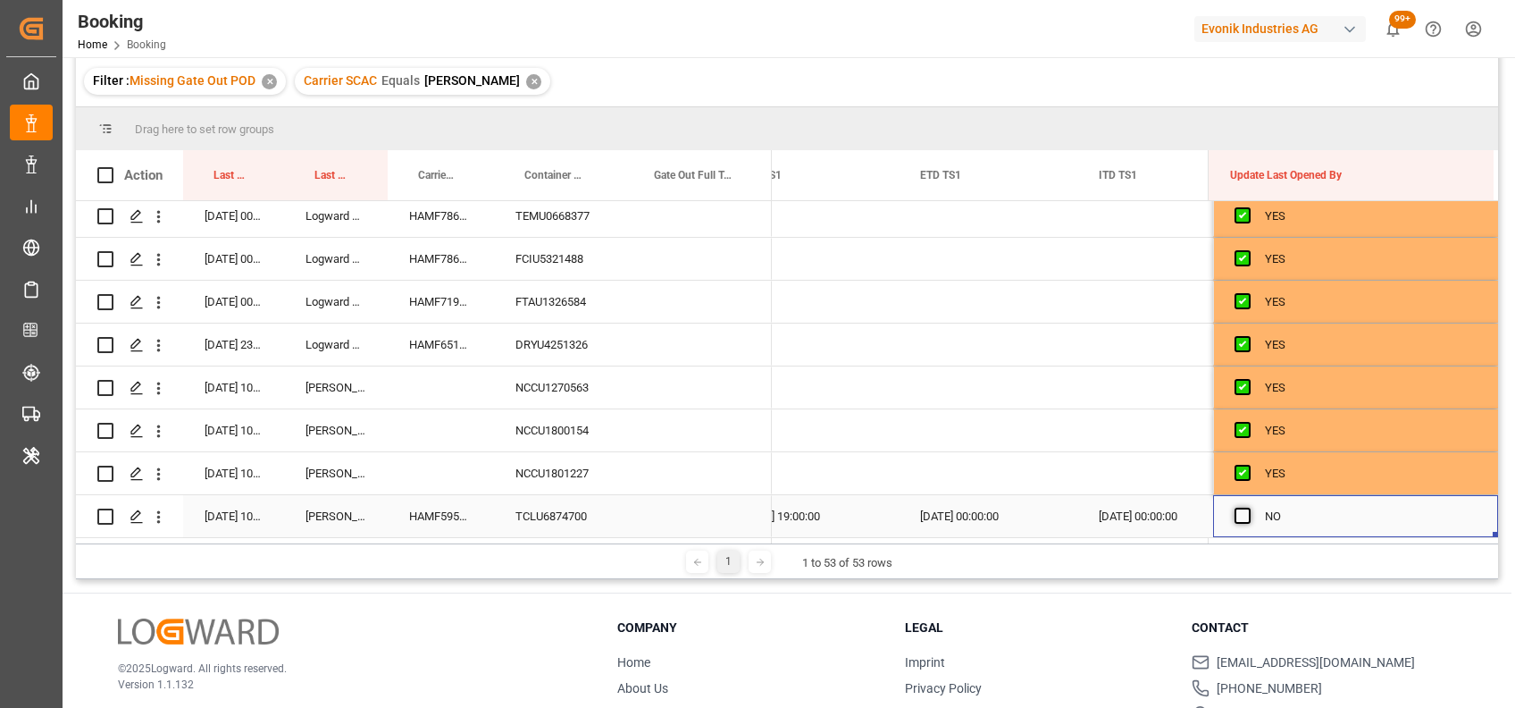
click at [1237, 511] on span "Press SPACE to select this row." at bounding box center [1243, 515] width 16 height 16
click at [1248, 507] on input "Press SPACE to select this row." at bounding box center [1248, 507] width 0 height 0
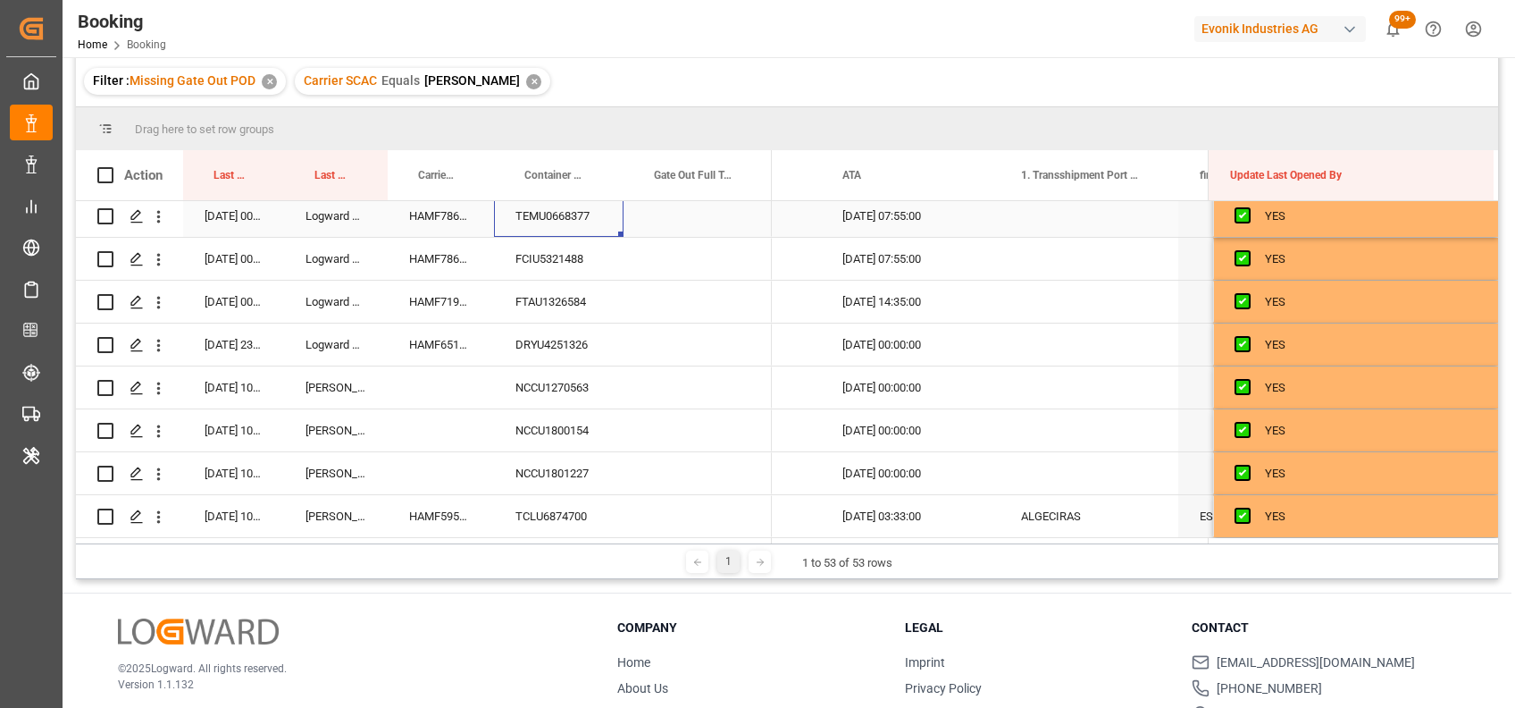
click at [543, 205] on div "TEMU0668377" at bounding box center [559, 216] width 130 height 42
click at [566, 254] on div "FCIU5321488" at bounding box center [559, 259] width 130 height 42
click at [536, 290] on div "FTAU1326584" at bounding box center [559, 302] width 130 height 42
click at [440, 296] on div "HAMF71963700" at bounding box center [441, 302] width 106 height 42
click at [435, 326] on div "HAMF65101800" at bounding box center [441, 344] width 106 height 42
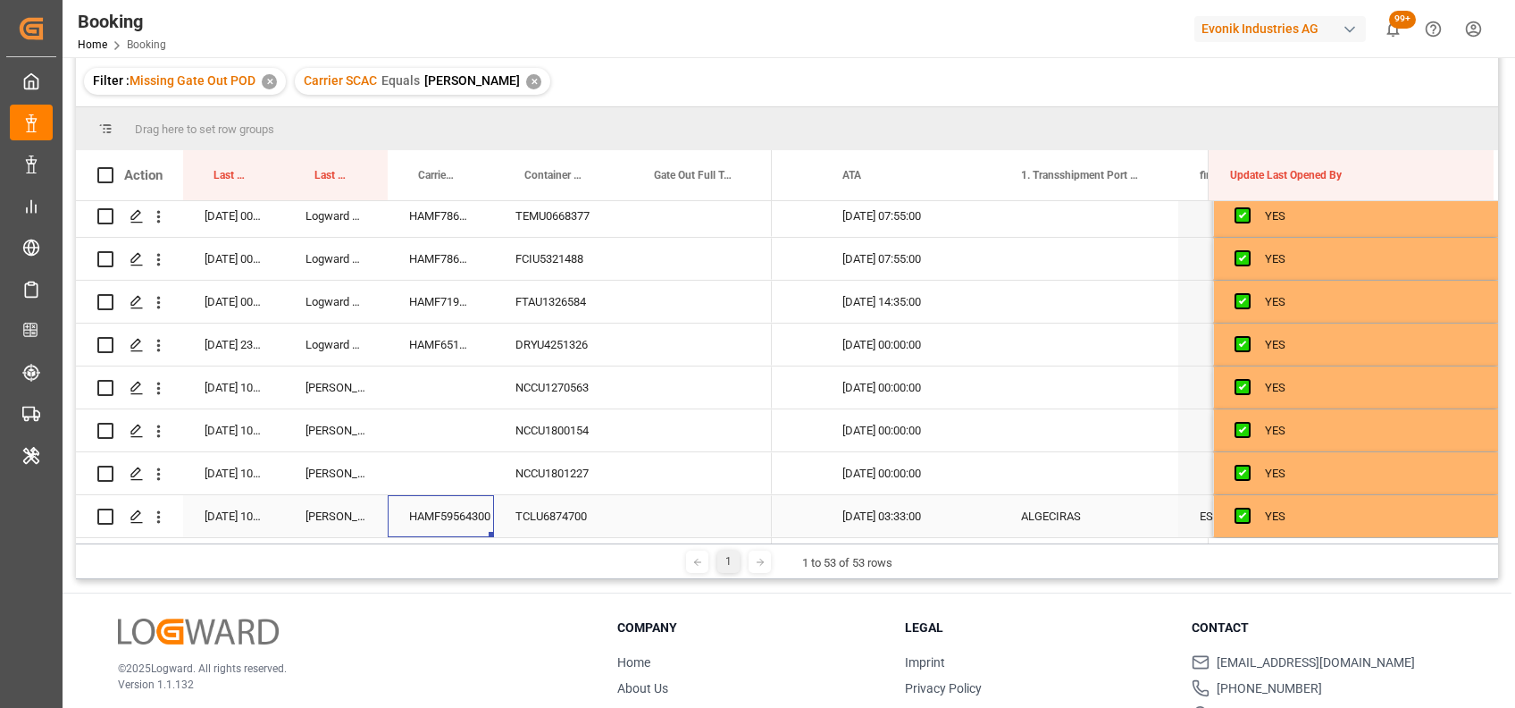
click at [440, 495] on div "HAMF59564300" at bounding box center [441, 516] width 106 height 42
click at [535, 372] on div "NCCU1270563" at bounding box center [559, 387] width 130 height 42
click at [164, 379] on icon "open menu" at bounding box center [158, 388] width 19 height 19
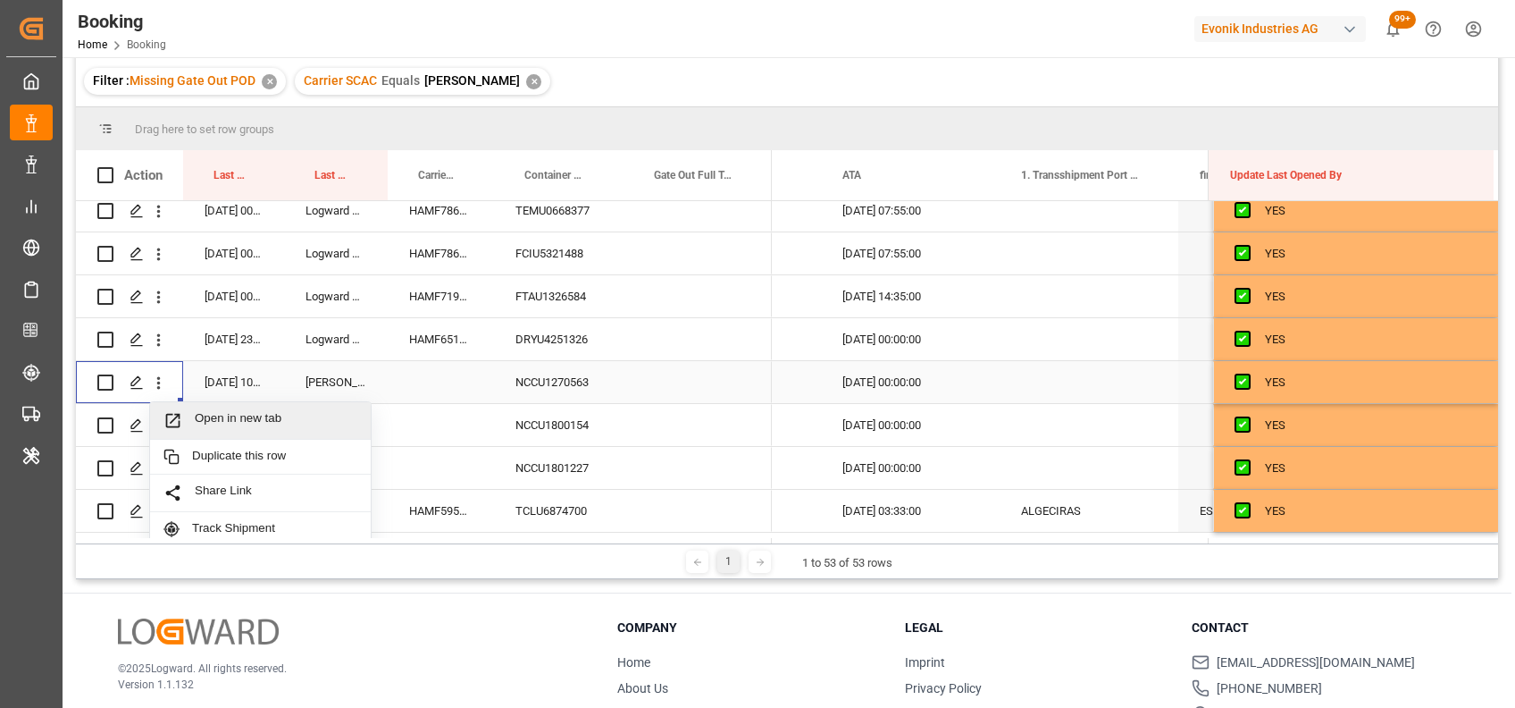
click at [225, 415] on span "Open in new tab" at bounding box center [276, 420] width 163 height 19
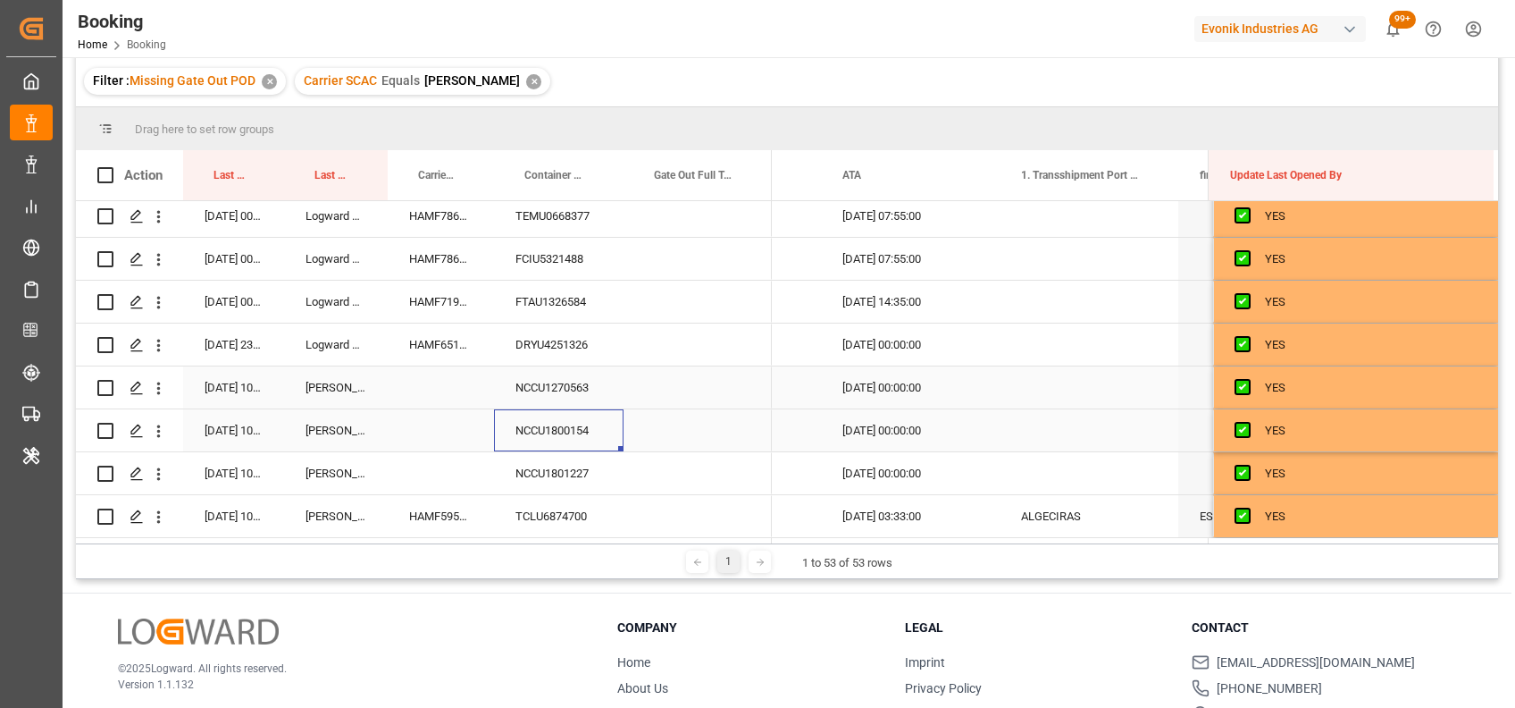
click at [557, 423] on div "NCCU1800154" at bounding box center [559, 430] width 130 height 42
click at [546, 466] on div "NCCU1801227" at bounding box center [559, 473] width 130 height 42
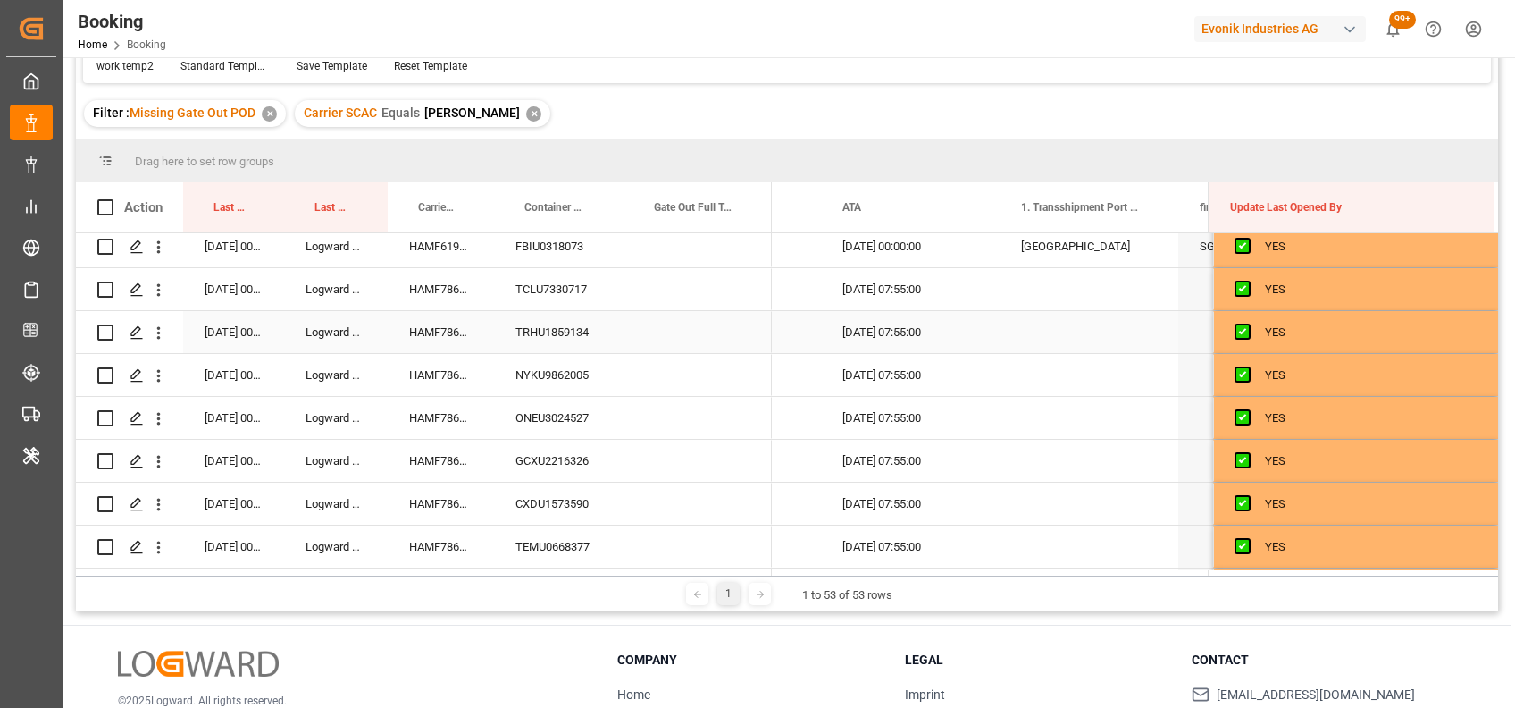
scroll to position [1637, 0]
click at [424, 260] on div "HAMF61918600" at bounding box center [441, 247] width 106 height 42
click at [432, 290] on div "HAMF78609400" at bounding box center [441, 290] width 106 height 42
click at [456, 323] on div "HAMF78609400" at bounding box center [441, 333] width 106 height 42
click at [444, 288] on div "HAMF78609400" at bounding box center [441, 290] width 106 height 42
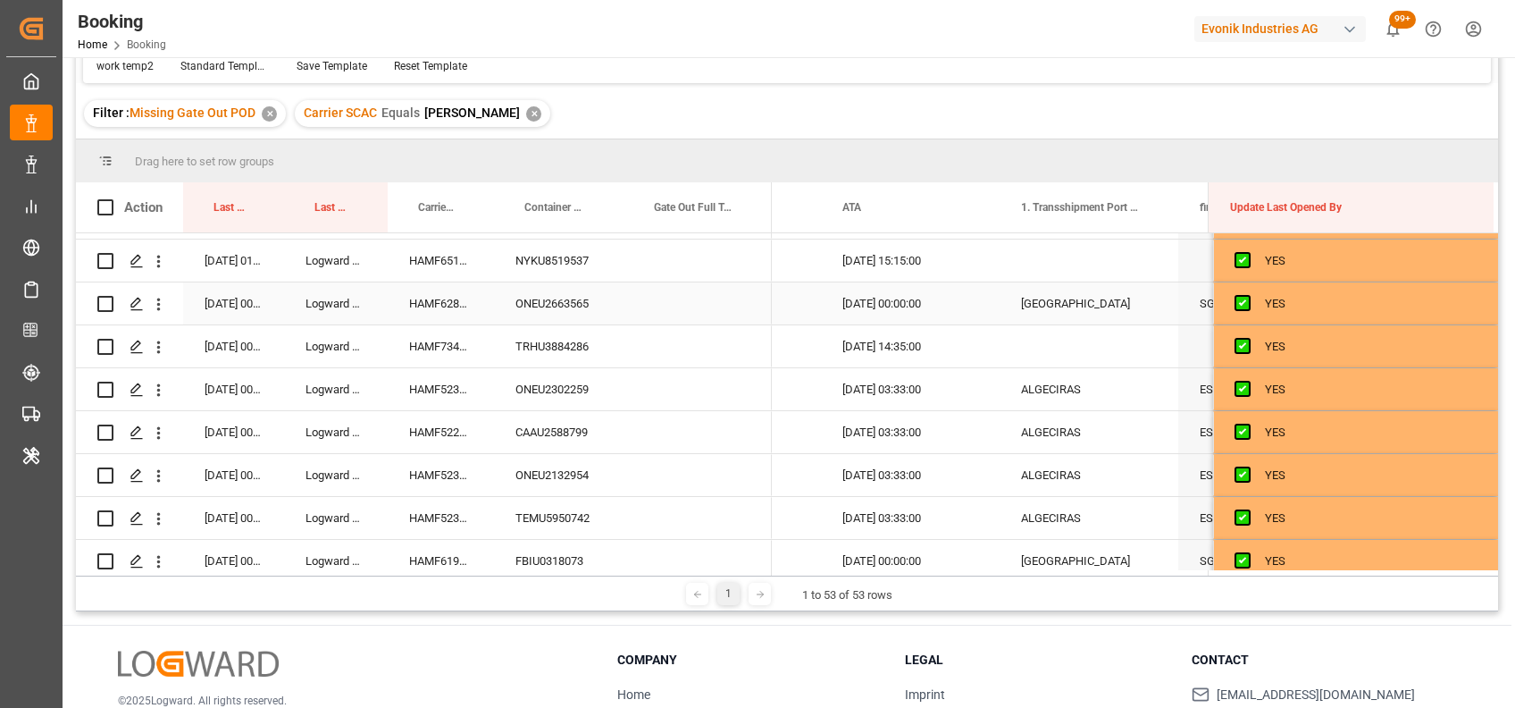
scroll to position [1322, 0]
click at [431, 269] on div "HAMF65134700" at bounding box center [441, 261] width 106 height 42
click at [429, 284] on div "HAMF62840800" at bounding box center [441, 304] width 106 height 42
click at [438, 345] on div "HAMF73419500" at bounding box center [441, 347] width 106 height 42
click at [437, 393] on div "HAMF52329900" at bounding box center [441, 390] width 106 height 42
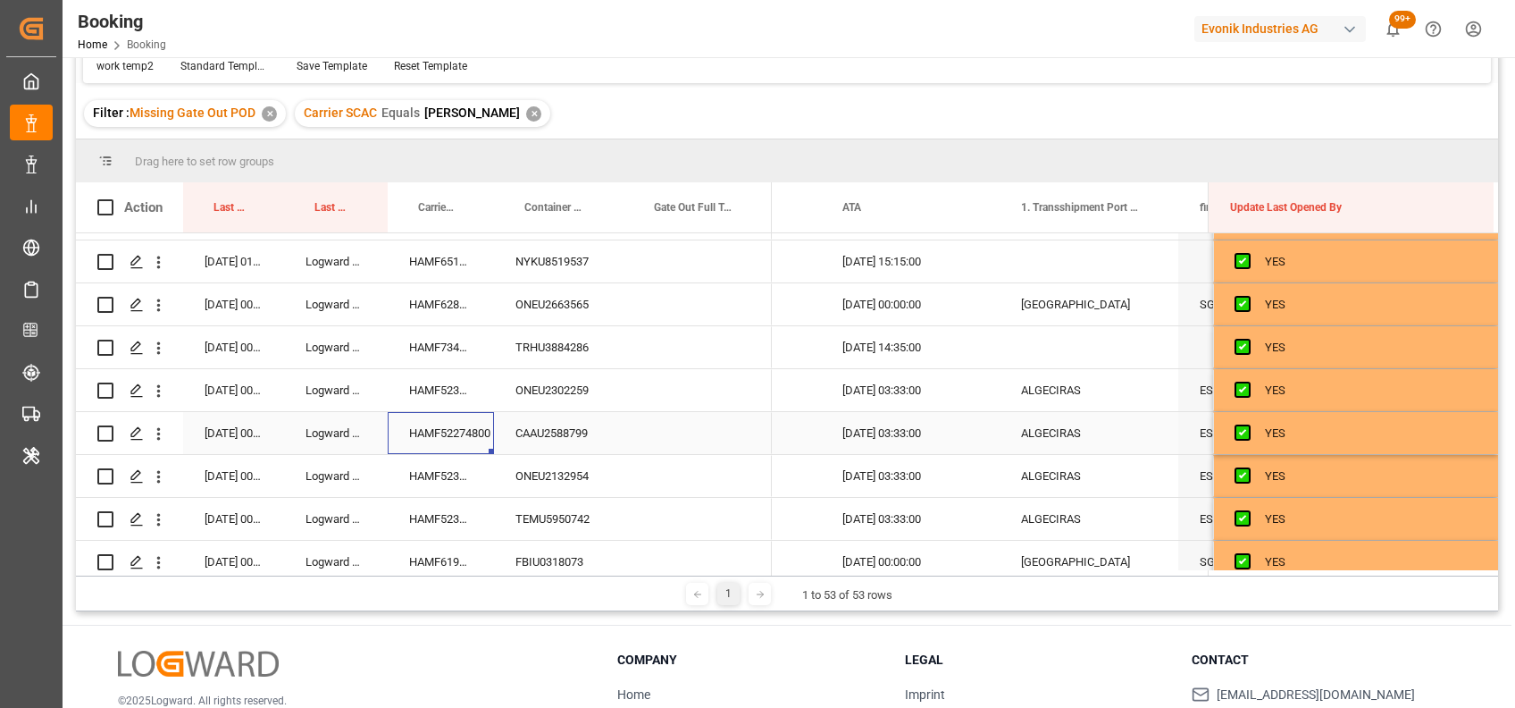
click at [453, 429] on div "HAMF52274800" at bounding box center [441, 433] width 106 height 42
click at [446, 394] on div "HAMF52329900" at bounding box center [441, 390] width 106 height 42
click at [462, 428] on div "HAMF52274800" at bounding box center [441, 433] width 106 height 42
click at [448, 466] on div "HAMF52329900" at bounding box center [441, 476] width 106 height 42
click at [419, 529] on div "HAMF52329900" at bounding box center [441, 519] width 106 height 42
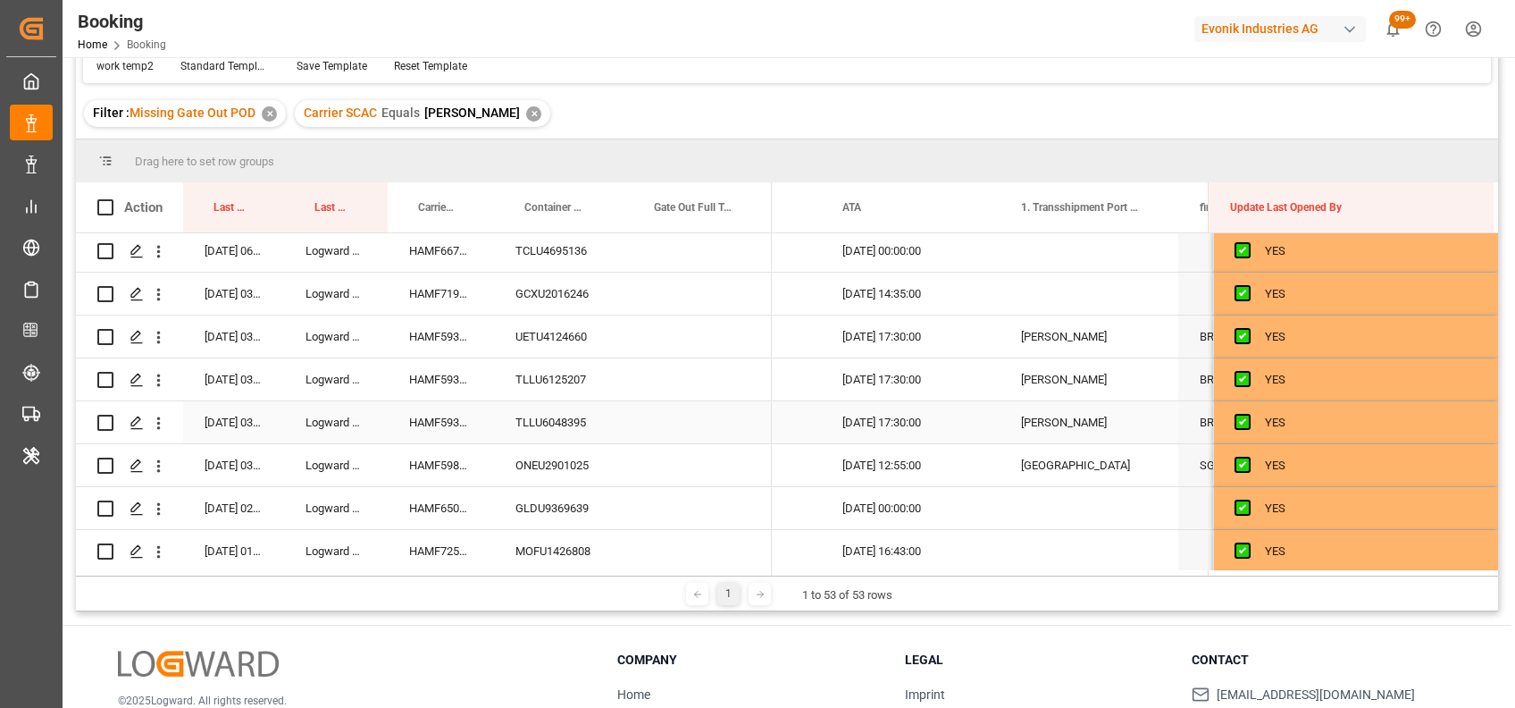
scroll to position [940, 0]
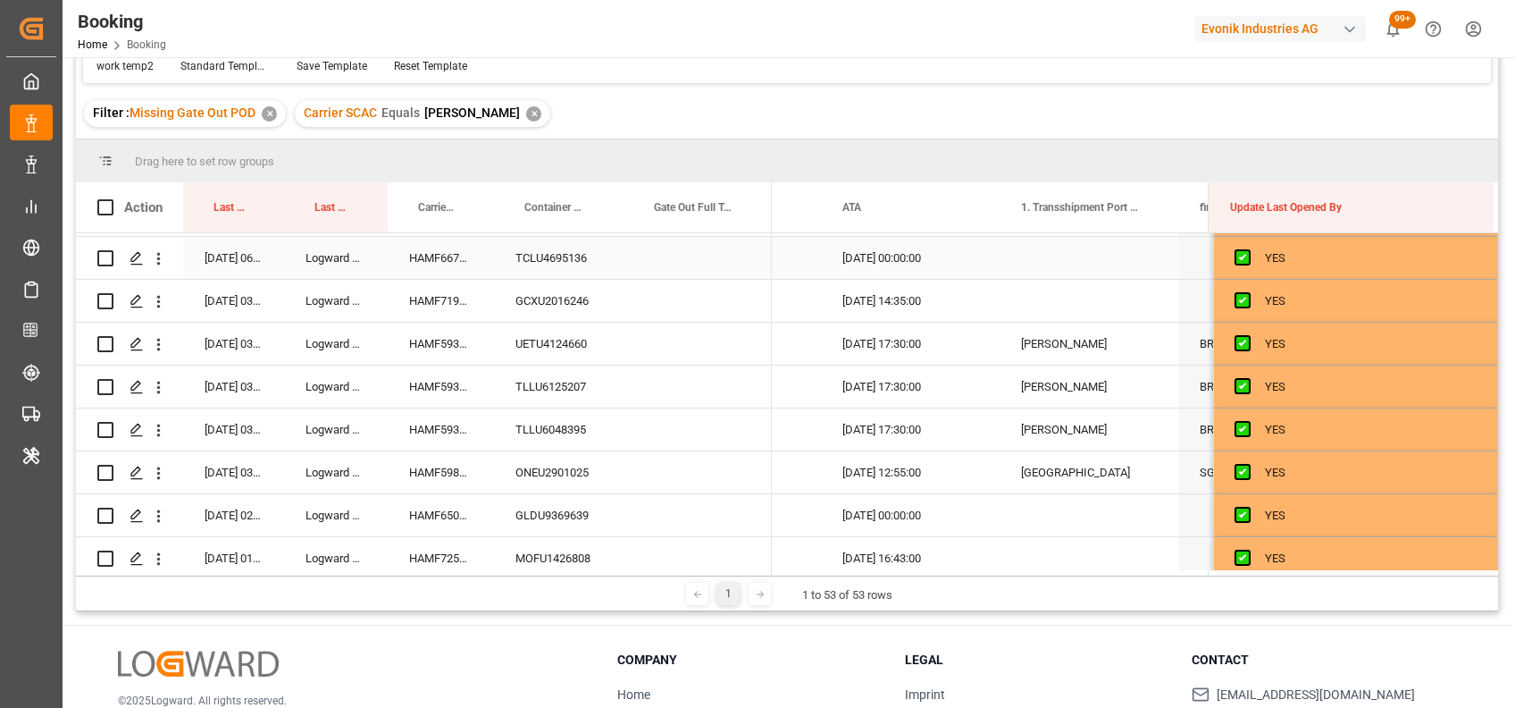
click at [424, 265] on div "HAMF66722400" at bounding box center [441, 258] width 106 height 42
click at [429, 304] on div "HAMF71952500" at bounding box center [441, 301] width 106 height 42
click at [437, 345] on div "HAMF59361500" at bounding box center [441, 344] width 106 height 42
click at [432, 385] on div "HAMF59361500" at bounding box center [441, 386] width 106 height 42
click at [440, 419] on div "HAMF59361500" at bounding box center [441, 429] width 106 height 42
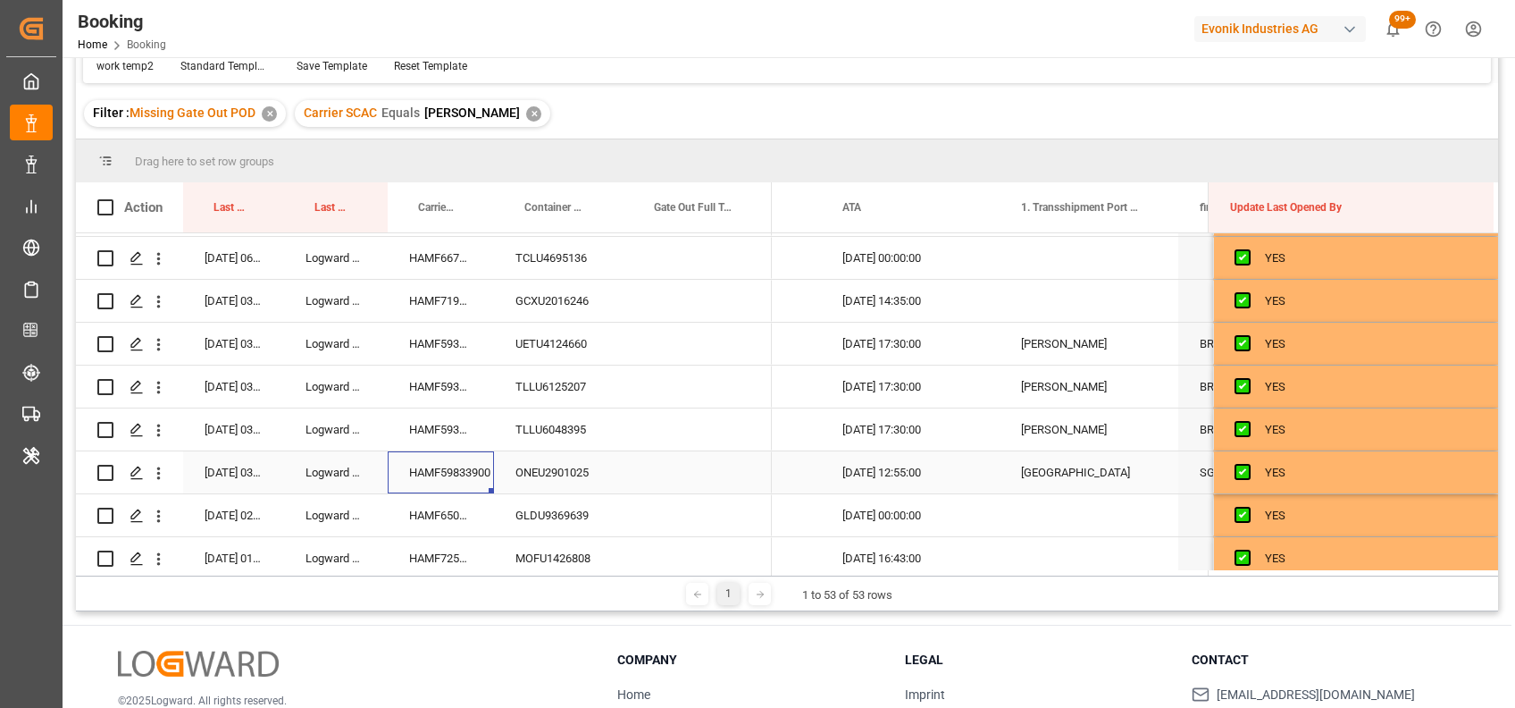
click at [417, 460] on div "HAMF59833900" at bounding box center [441, 472] width 106 height 42
click at [454, 514] on div "HAMF65099300" at bounding box center [441, 515] width 106 height 42
click at [700, 507] on div "Press SPACE to select this row." at bounding box center [698, 515] width 148 height 42
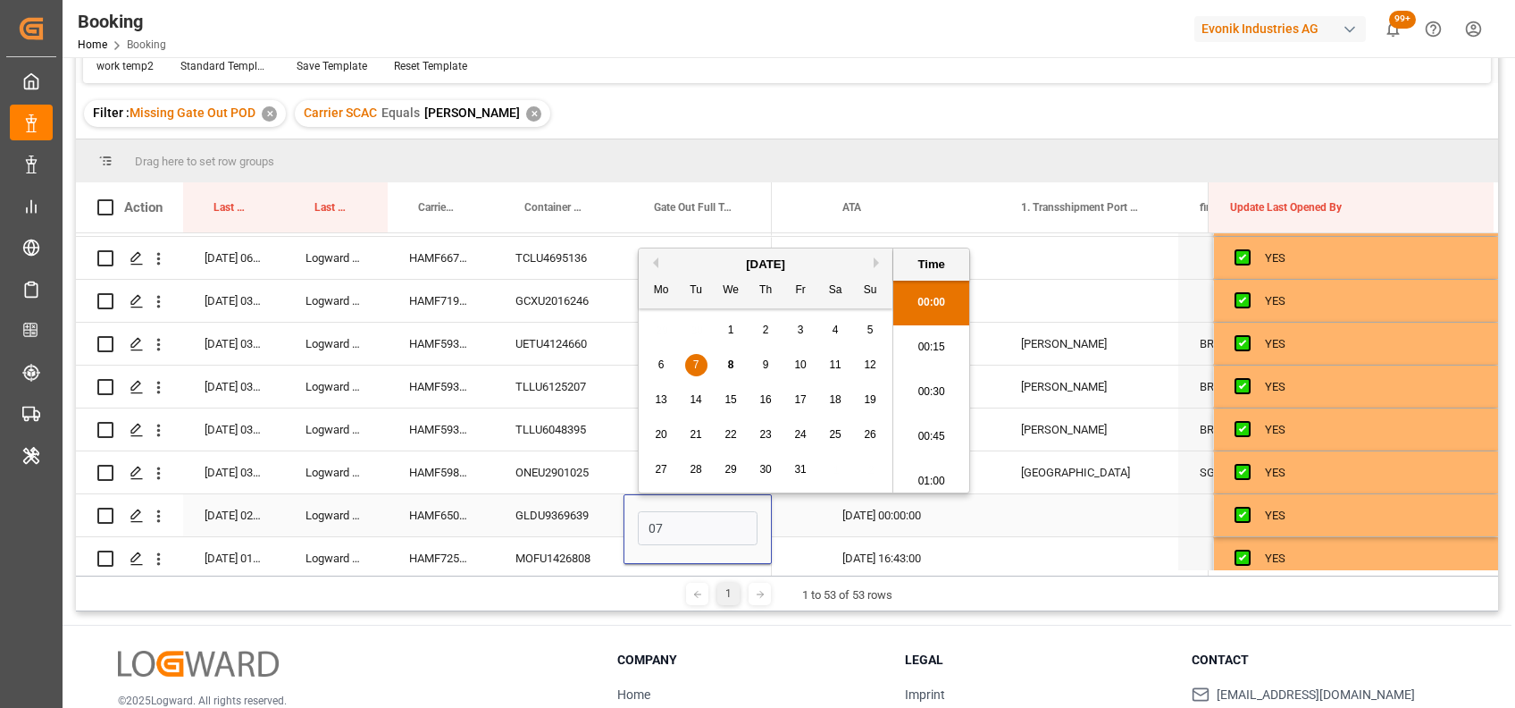
scroll to position [2641, 0]
type input "07-10-2025 00:00"
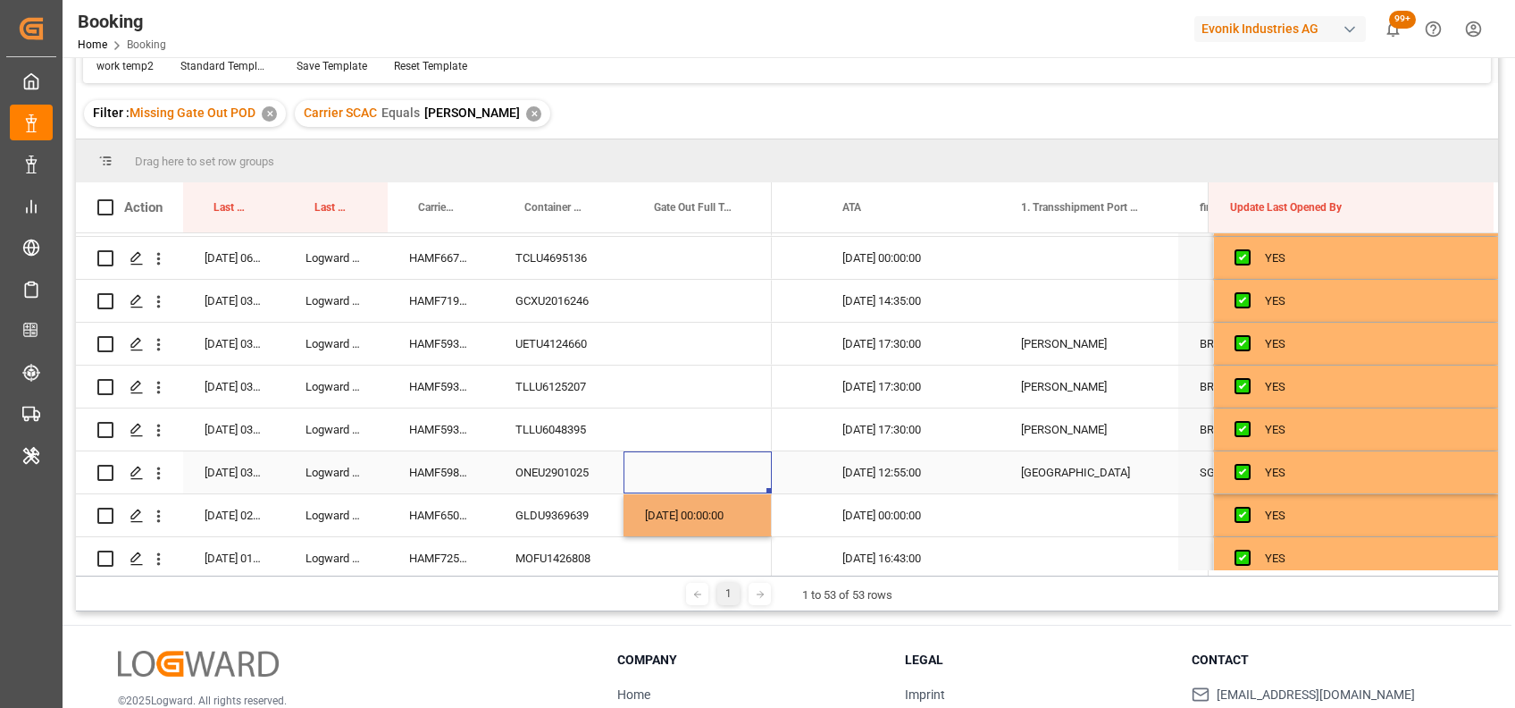
click at [626, 469] on div "Press SPACE to select this row." at bounding box center [698, 472] width 148 height 42
click at [450, 549] on div "HAMF72514700" at bounding box center [441, 558] width 106 height 42
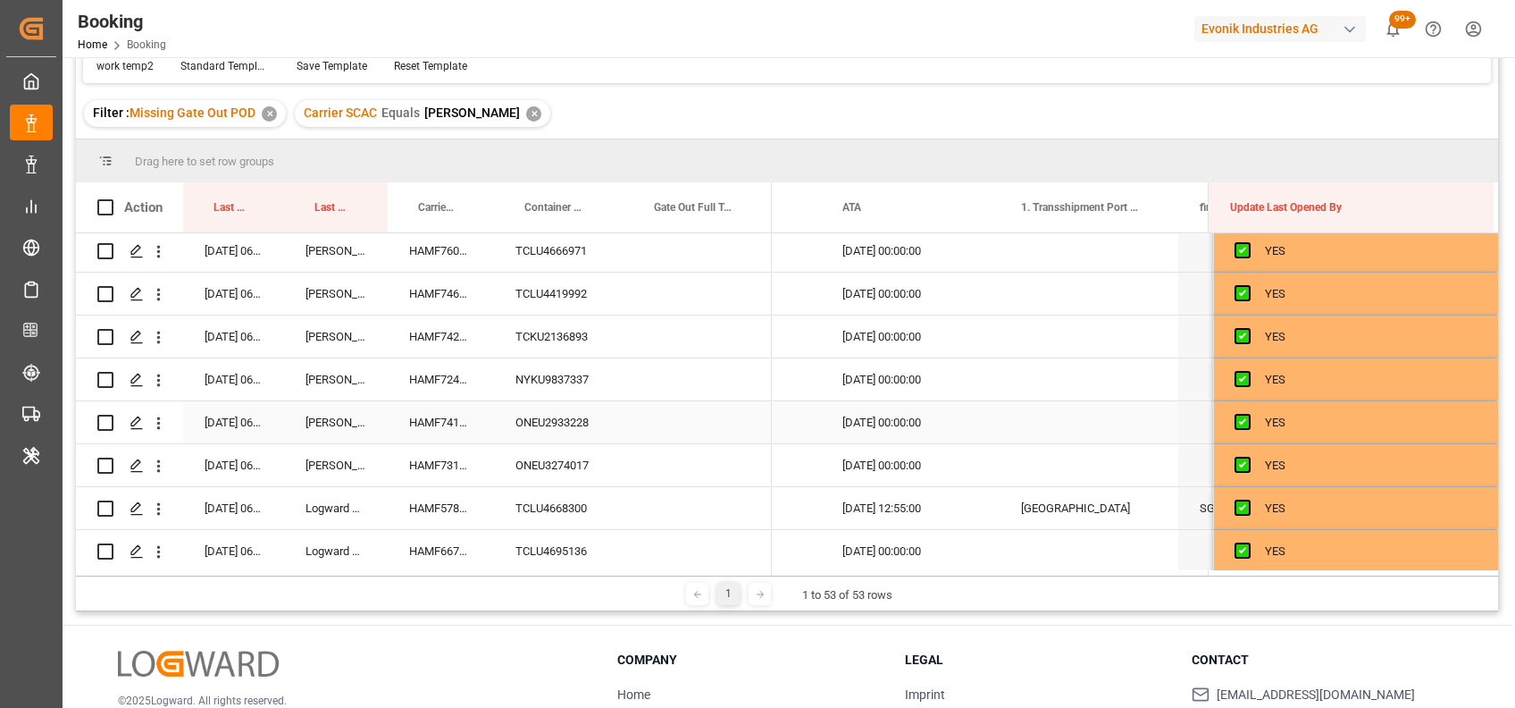
scroll to position [645, 0]
click at [447, 255] on div "HAMF76070800" at bounding box center [441, 252] width 106 height 42
click at [436, 293] on div "HAMF74620700" at bounding box center [441, 295] width 106 height 42
click at [426, 344] on div "HAMF74272300" at bounding box center [441, 338] width 106 height 42
click at [430, 375] on div "HAMF72449700" at bounding box center [441, 381] width 106 height 42
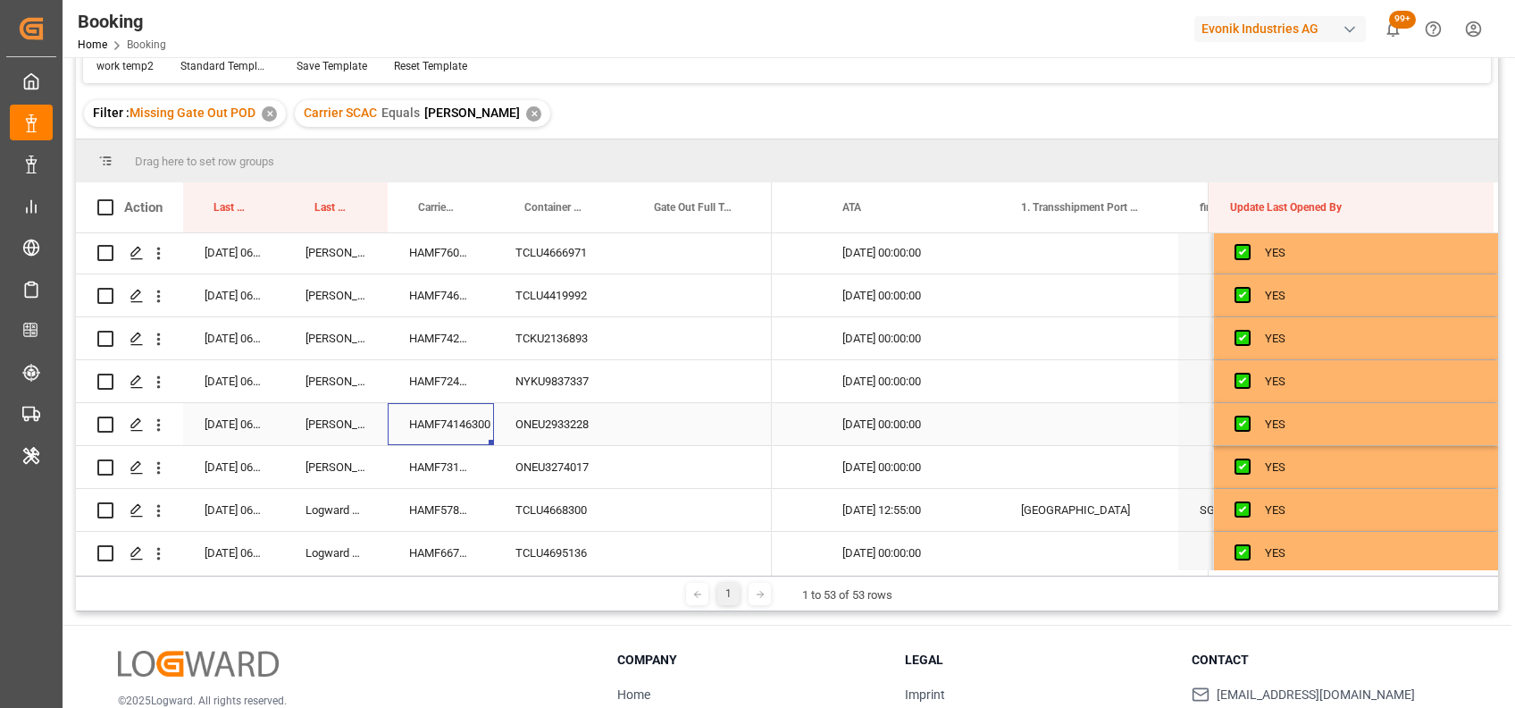
click at [416, 425] on div "HAMF74146300" at bounding box center [441, 424] width 106 height 42
click at [436, 479] on div "HAMF73186600" at bounding box center [441, 467] width 106 height 42
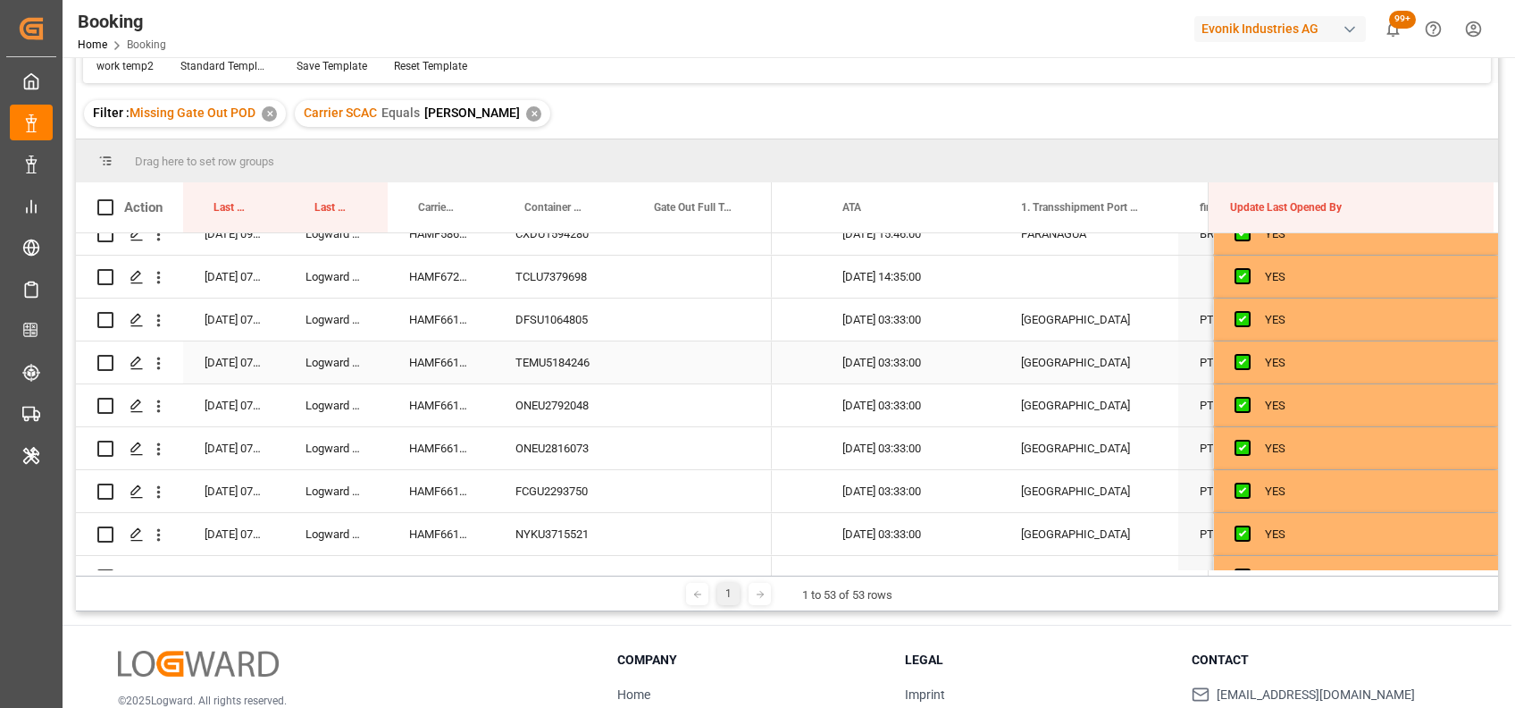
scroll to position [190, 0]
click at [429, 279] on div "HAMF67273600" at bounding box center [441, 278] width 106 height 42
click at [440, 306] on div "HAMF66132600" at bounding box center [441, 321] width 106 height 42
click at [431, 361] on div "HAMF66132600" at bounding box center [441, 364] width 106 height 42
click at [457, 398] on div "HAMF66132600" at bounding box center [441, 407] width 106 height 42
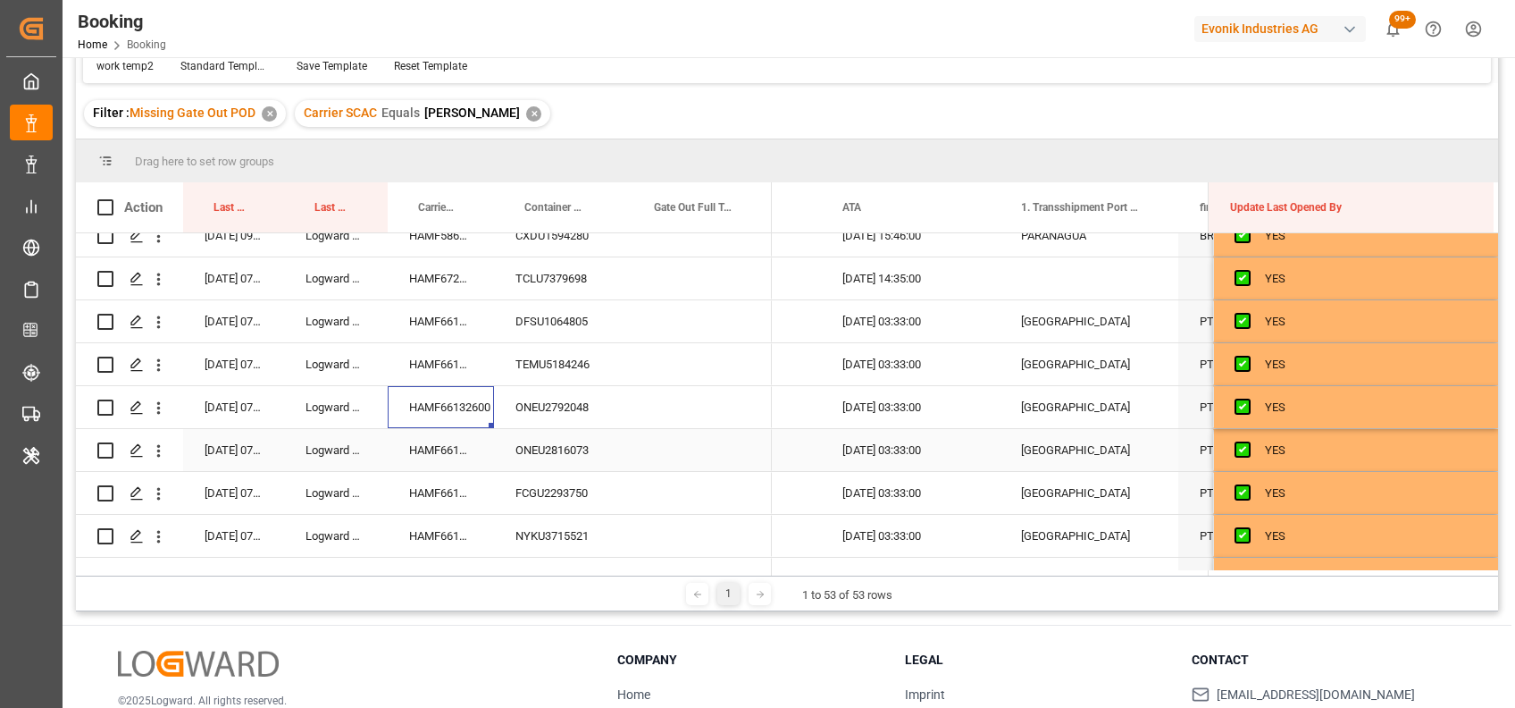
click at [442, 446] on div "HAMF66133700" at bounding box center [441, 450] width 106 height 42
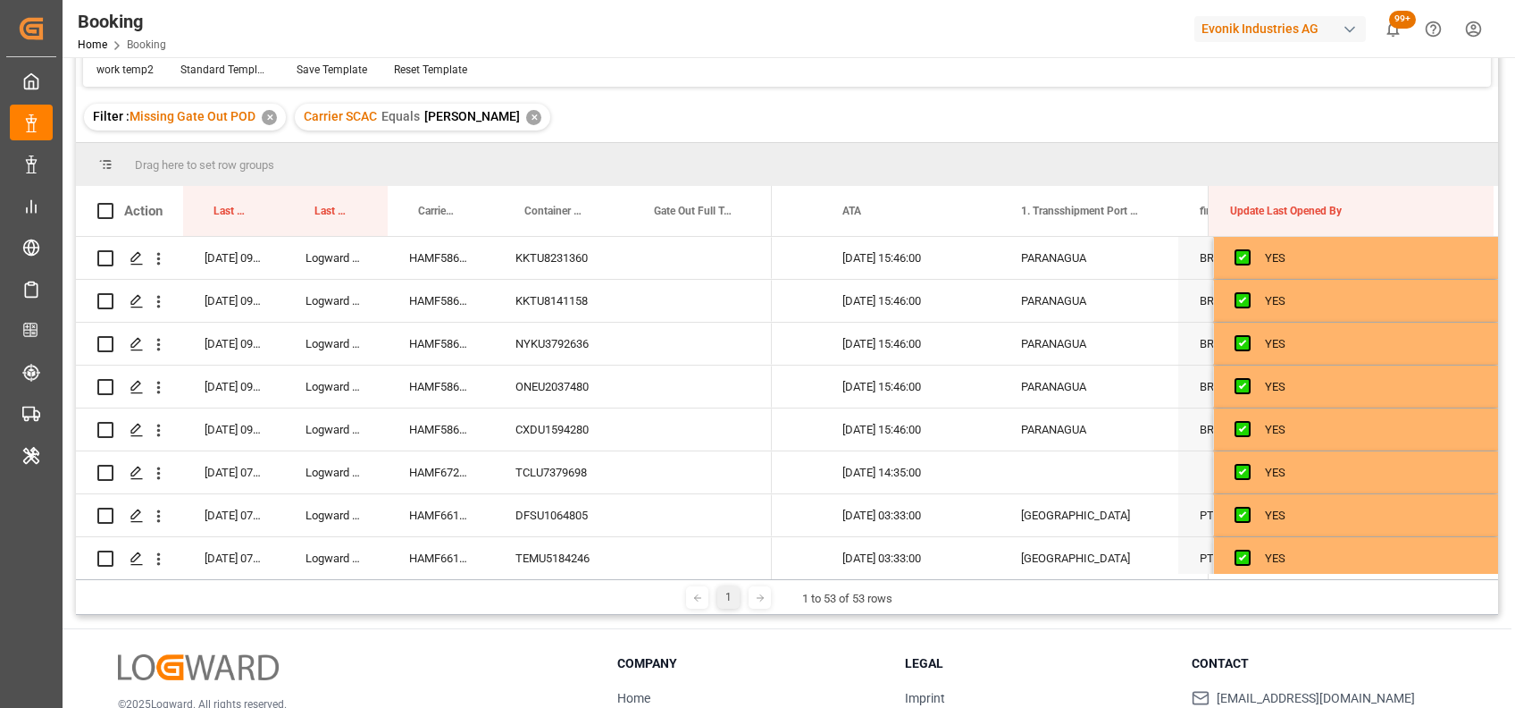
scroll to position [143, 0]
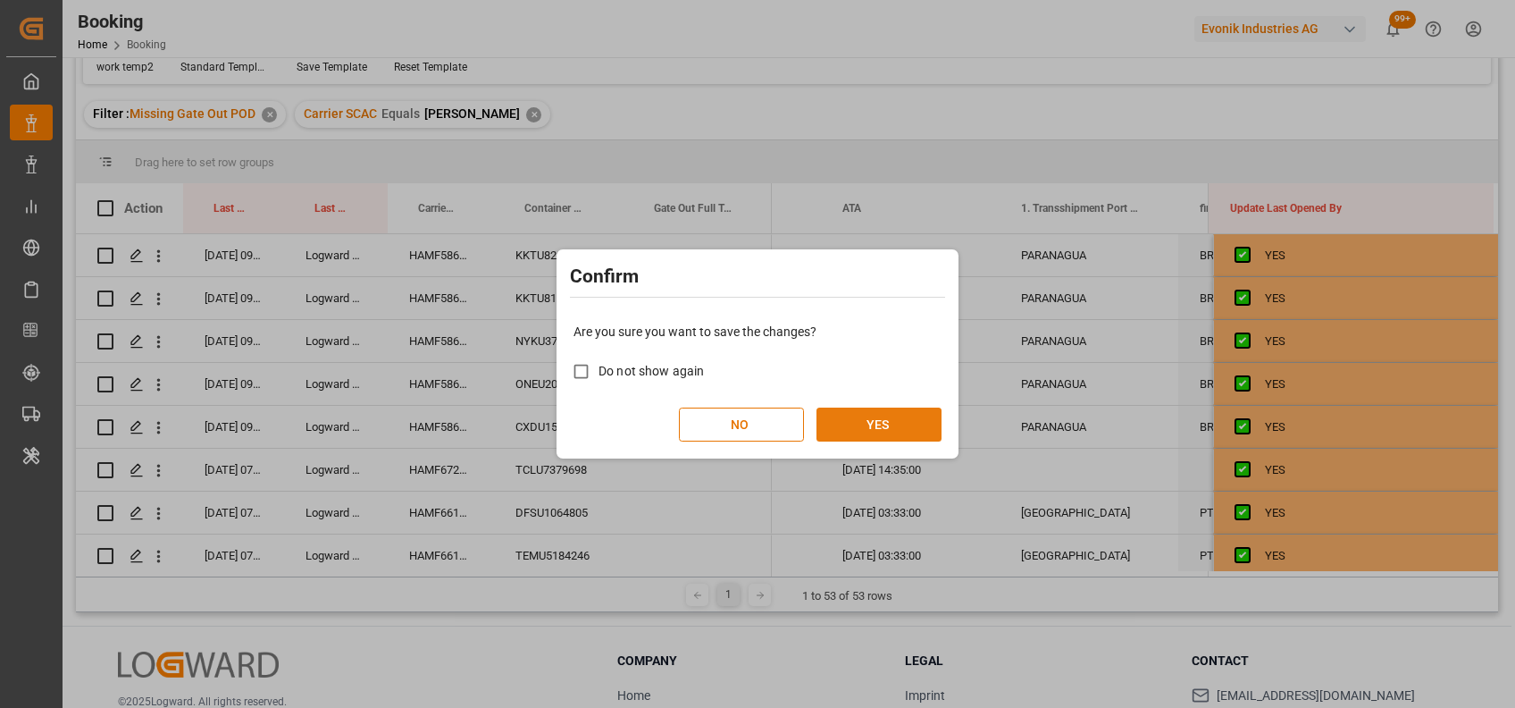
click at [862, 415] on button "YES" at bounding box center [879, 424] width 125 height 34
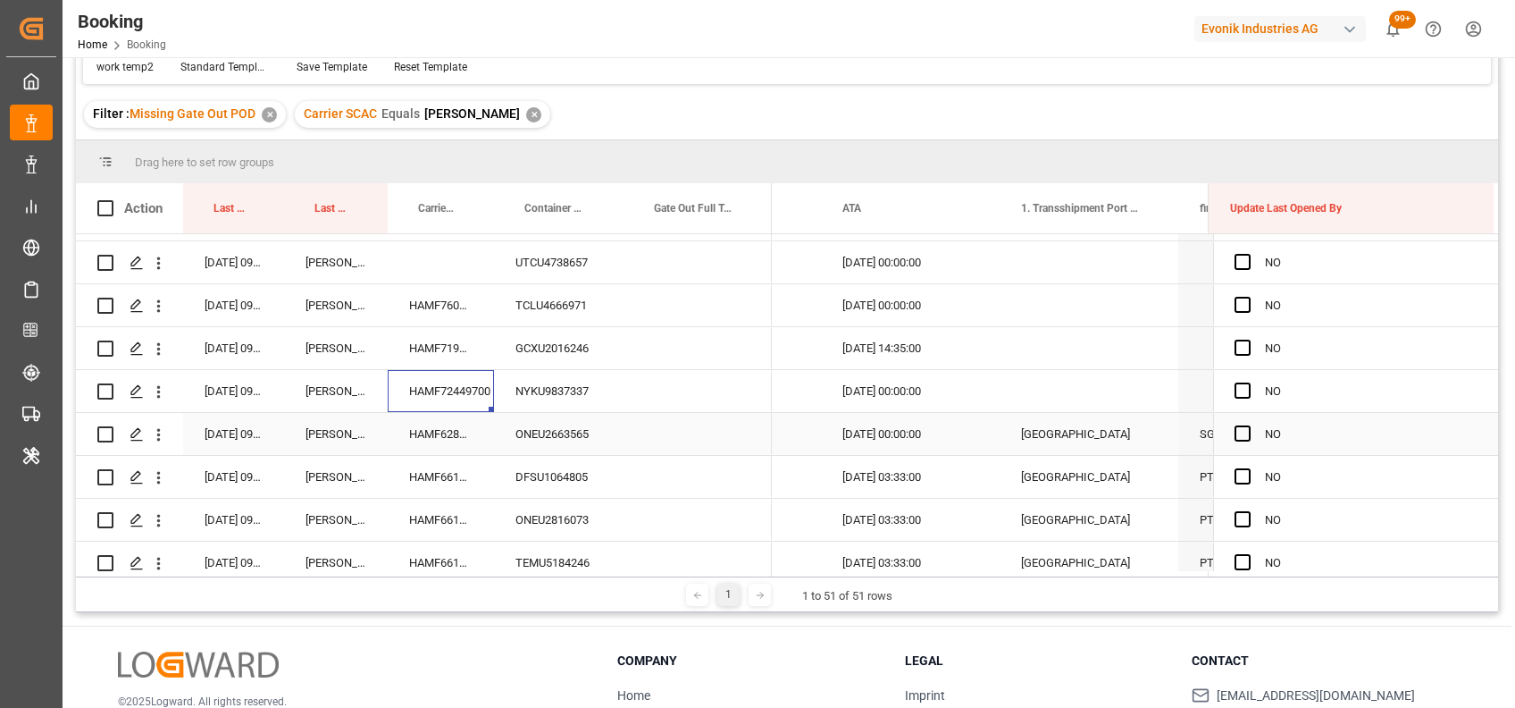
scroll to position [247, 0]
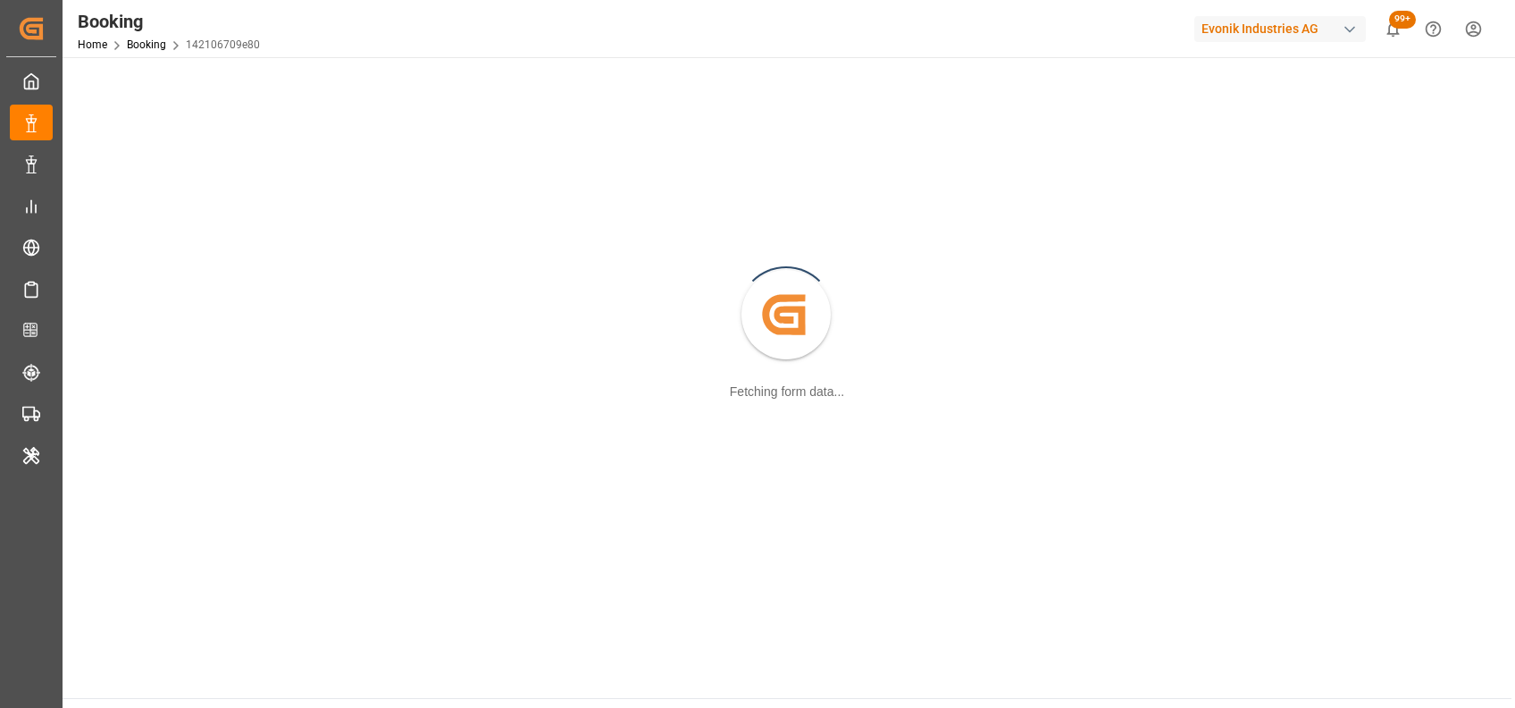
scroll to position [193, 0]
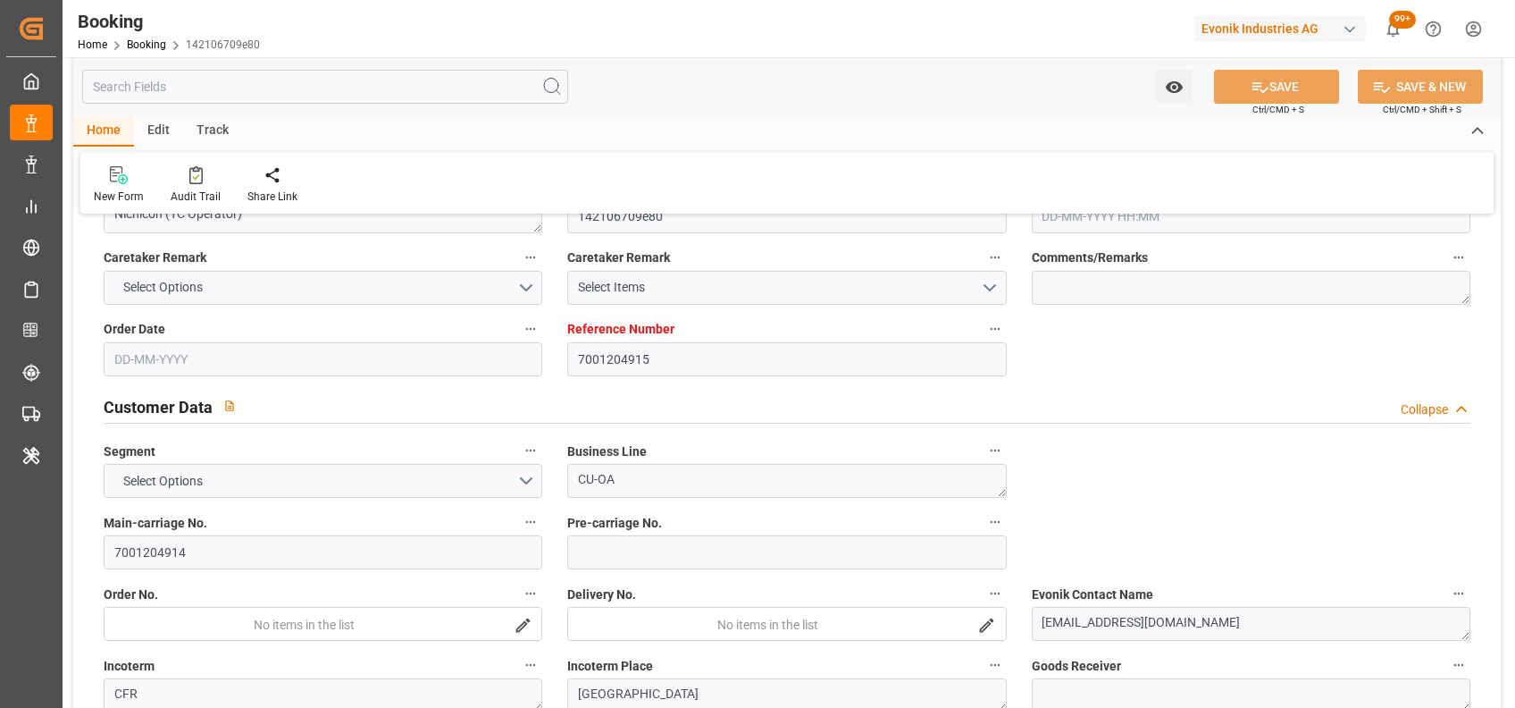
type textarea "0"
type textarea "Nichicon (TC Operator)"
type input "142106709e80"
type input "7001204915"
type textarea "CU-OA"
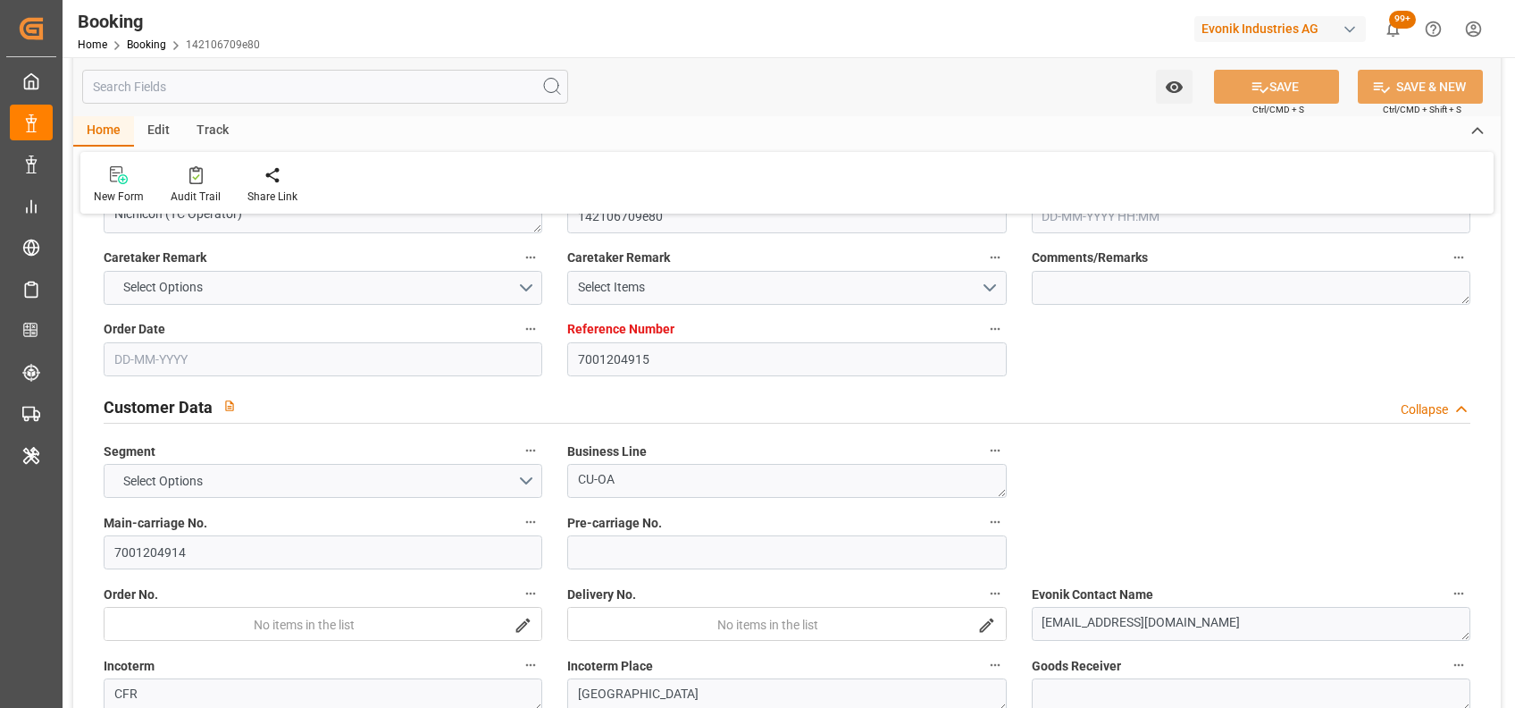
type input "7001204914"
type textarea "yuki.tsunekawa@evonik.com"
type textarea "CFR"
type textarea "TOKYO"
type textarea "Lauterbourg"
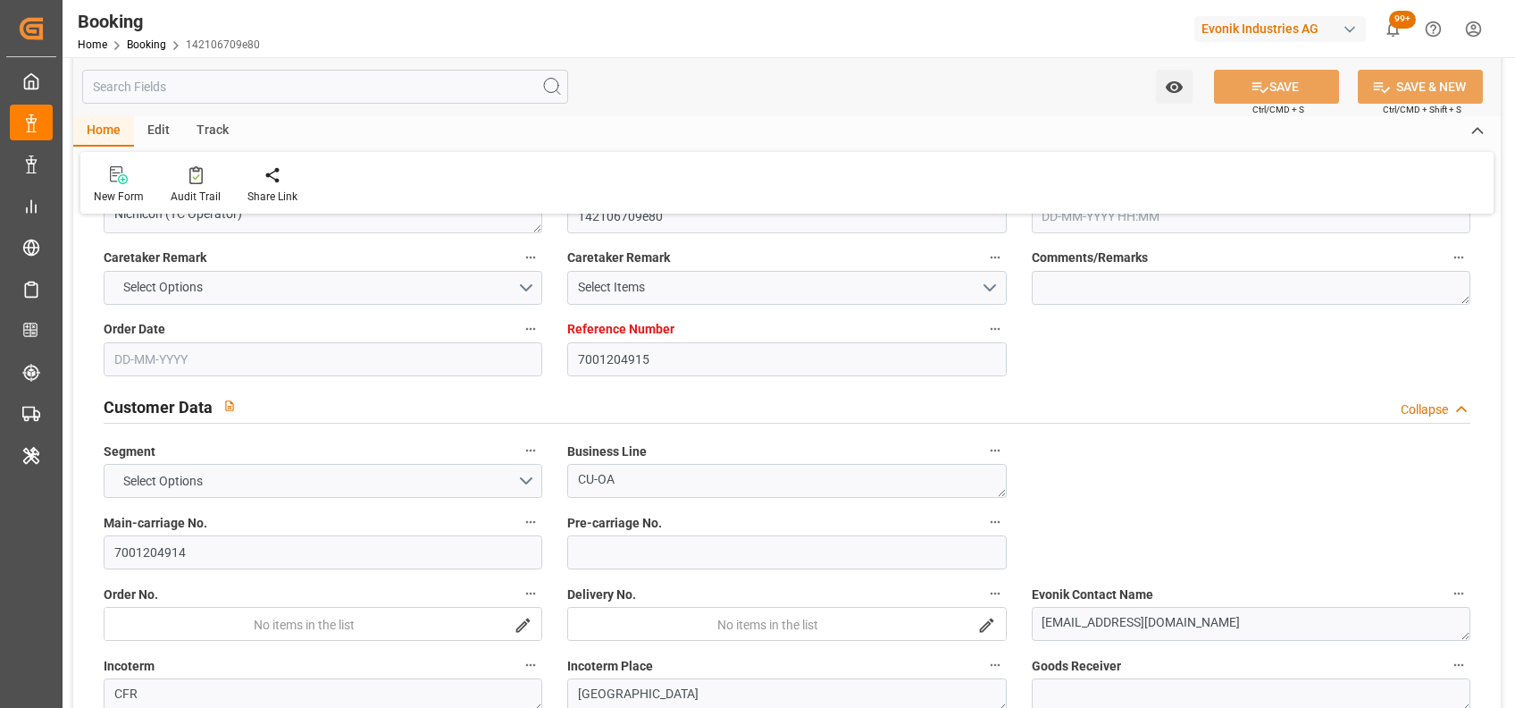
type textarea "NCCU1270563"
type input "ONE Helsinki"
type input "ONEY"
type input "Rotterdam"
type input "Tokyo"
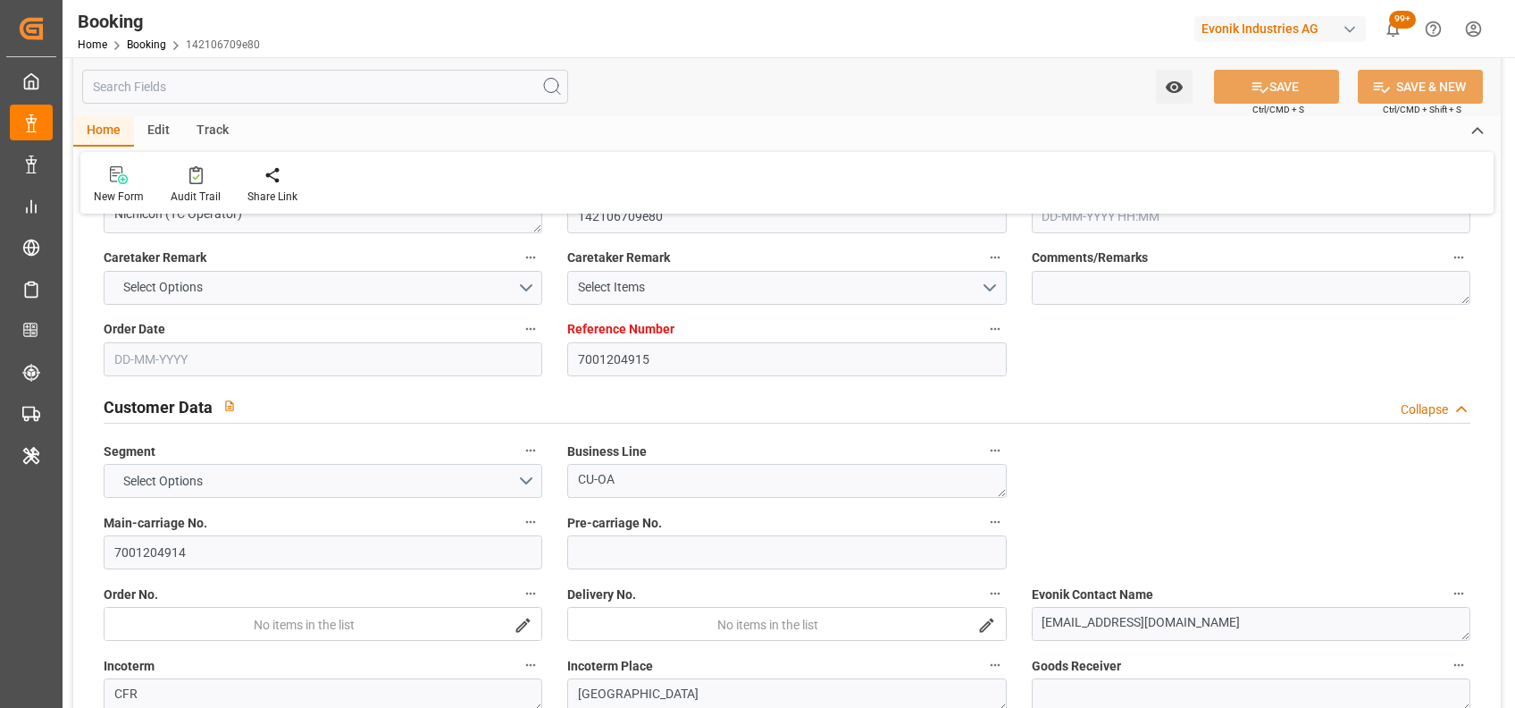
type textarea "vesselName etd eta"
type textarea "INPUT_Evonik_Seeburger_IFTMIN_1003001535_20250729154127146.edi"
type textarea "NWC/UK North West Continent / UK_JPTYO_ONEY_CU-OA"
type textarea "INPUT_Evonik_Seeburger_IFTMIN_1002894580_20250625163626379.edi,INPUT_Evonik_See…"
type textarea "1003001535"
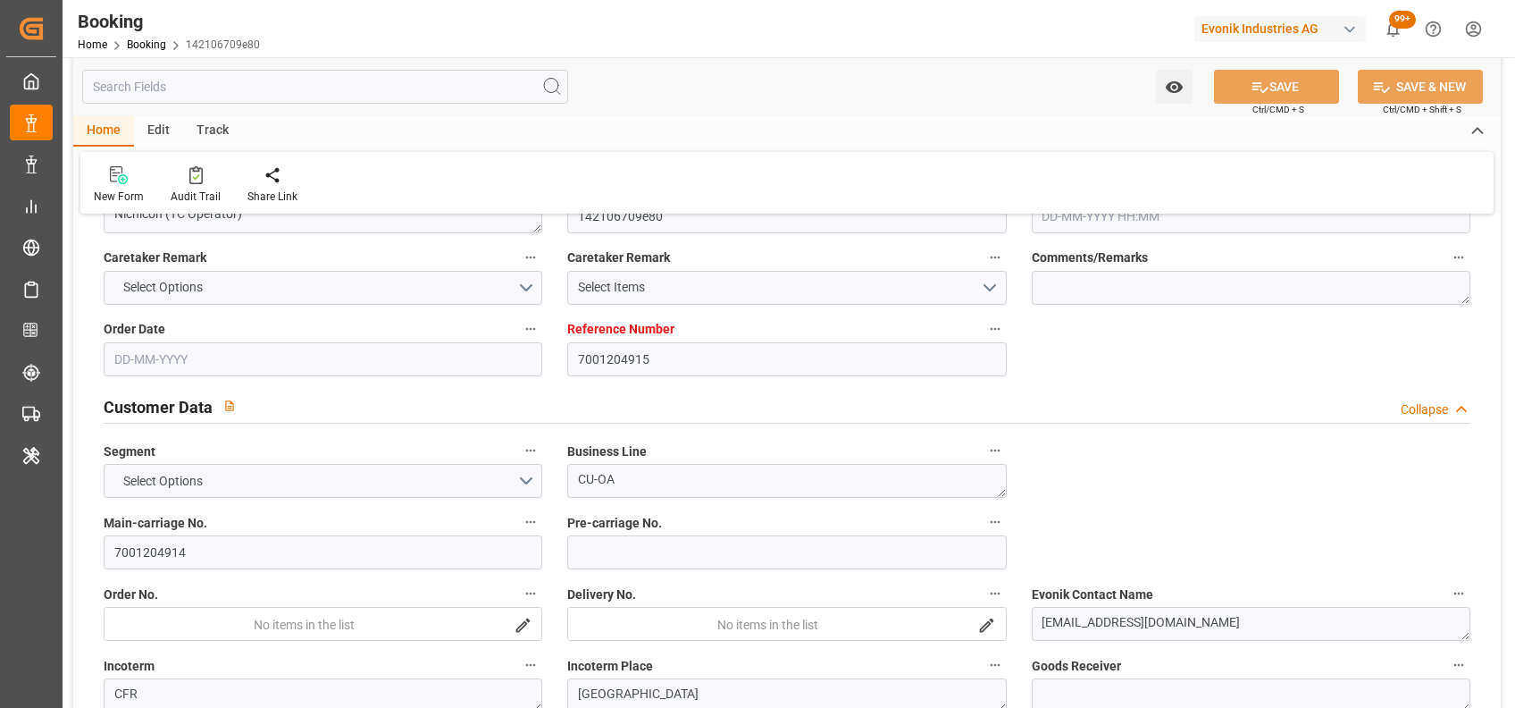
type textarea "shaini ghorai"
type textarea "businessLine-"
type textarea "IFTMIN"
type textarea "a011t00000LcJC5AAN"
type textarea "No"
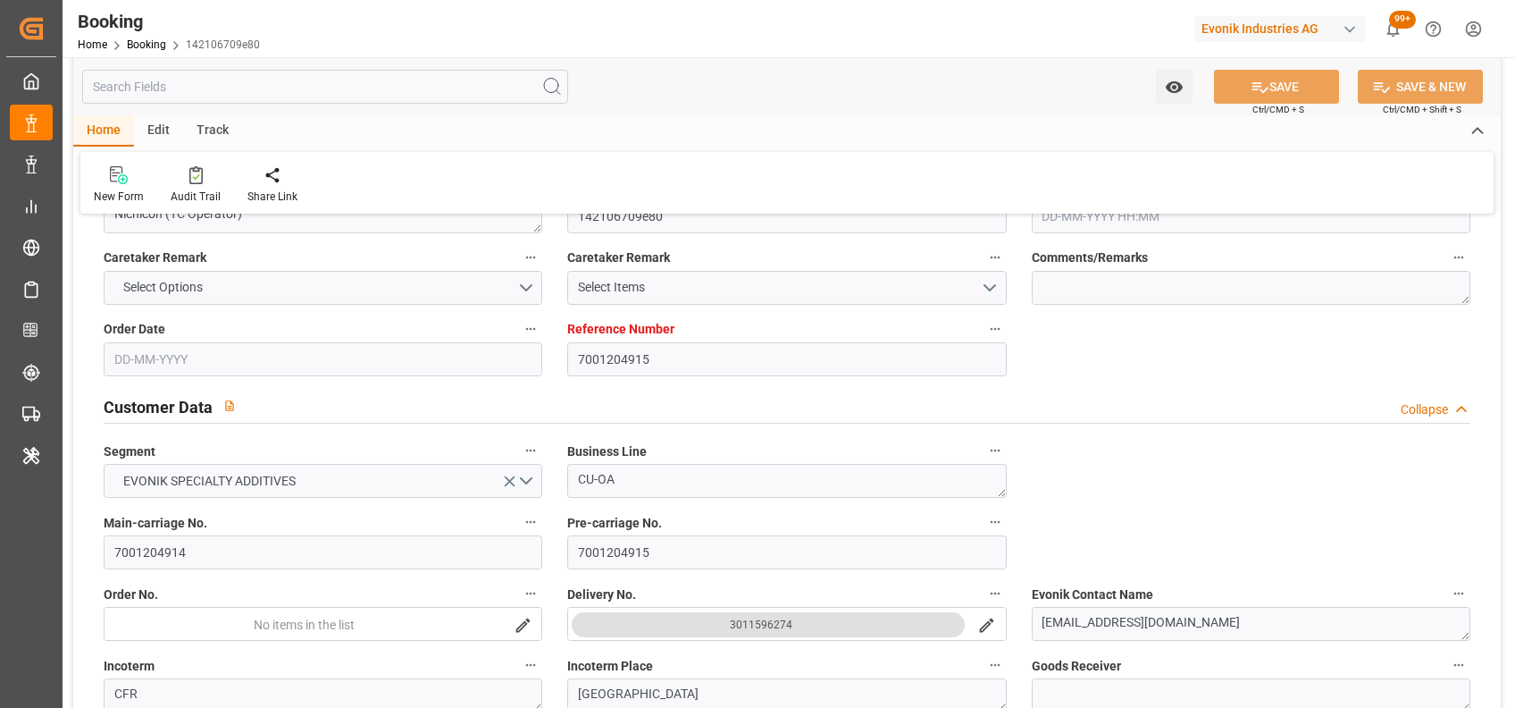
type input "7001204915"
type input "9588081"
type input "ONE"
type input "Ocean Network Express"
type input "NLRTM"
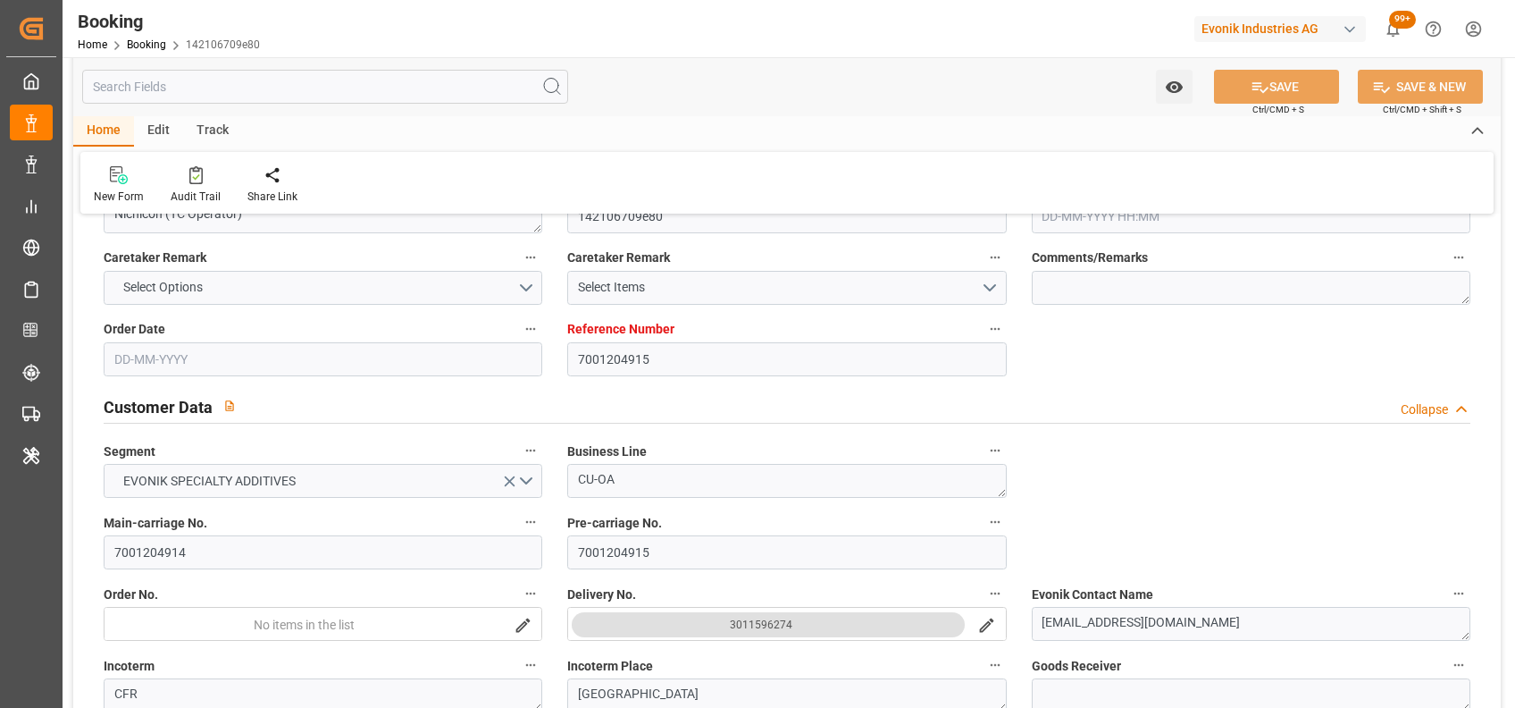
type input "JPTYO"
type input "55"
type input "0"
type input "25-06-2025 14:40"
type input "25-06-2025"
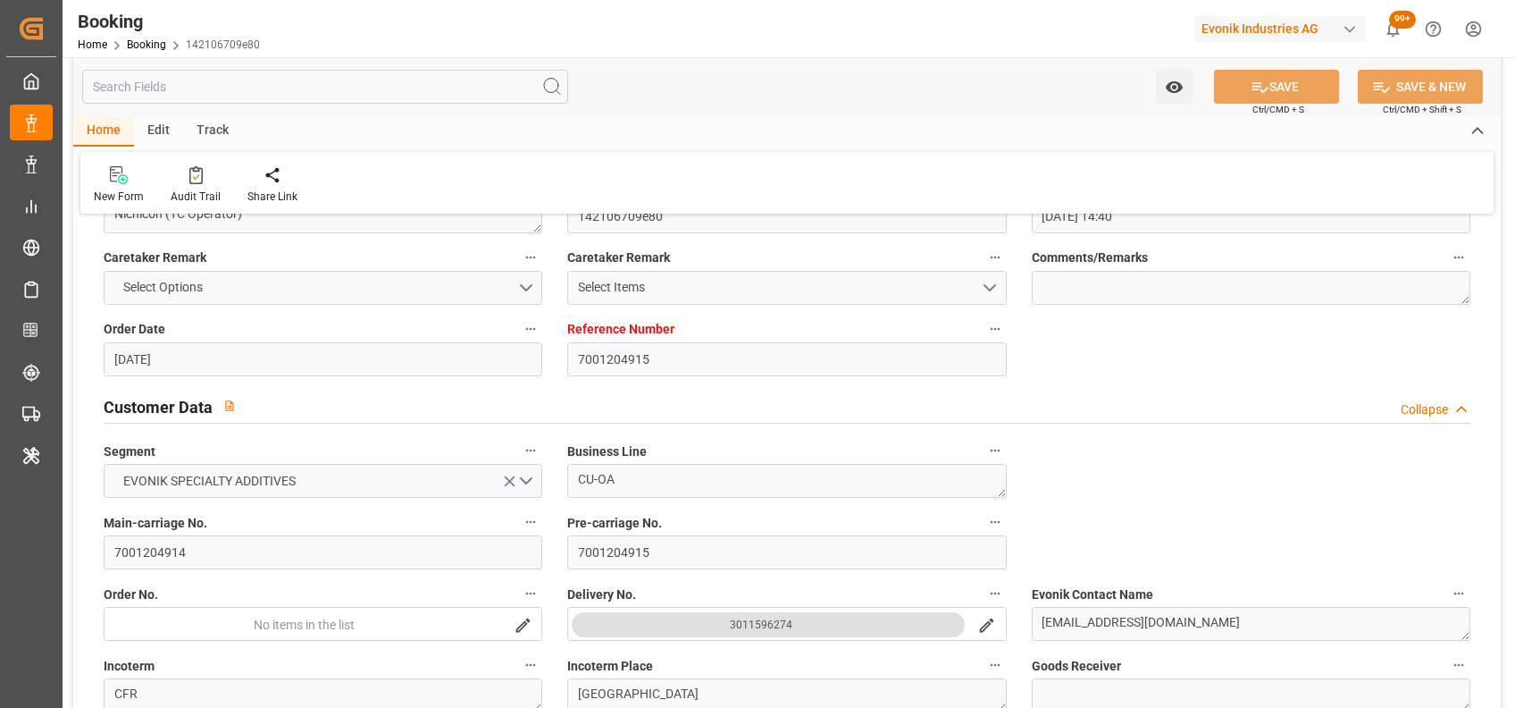
type input "20-09-2025"
type input "16-07-2025"
type input "08-08-2025 00:00"
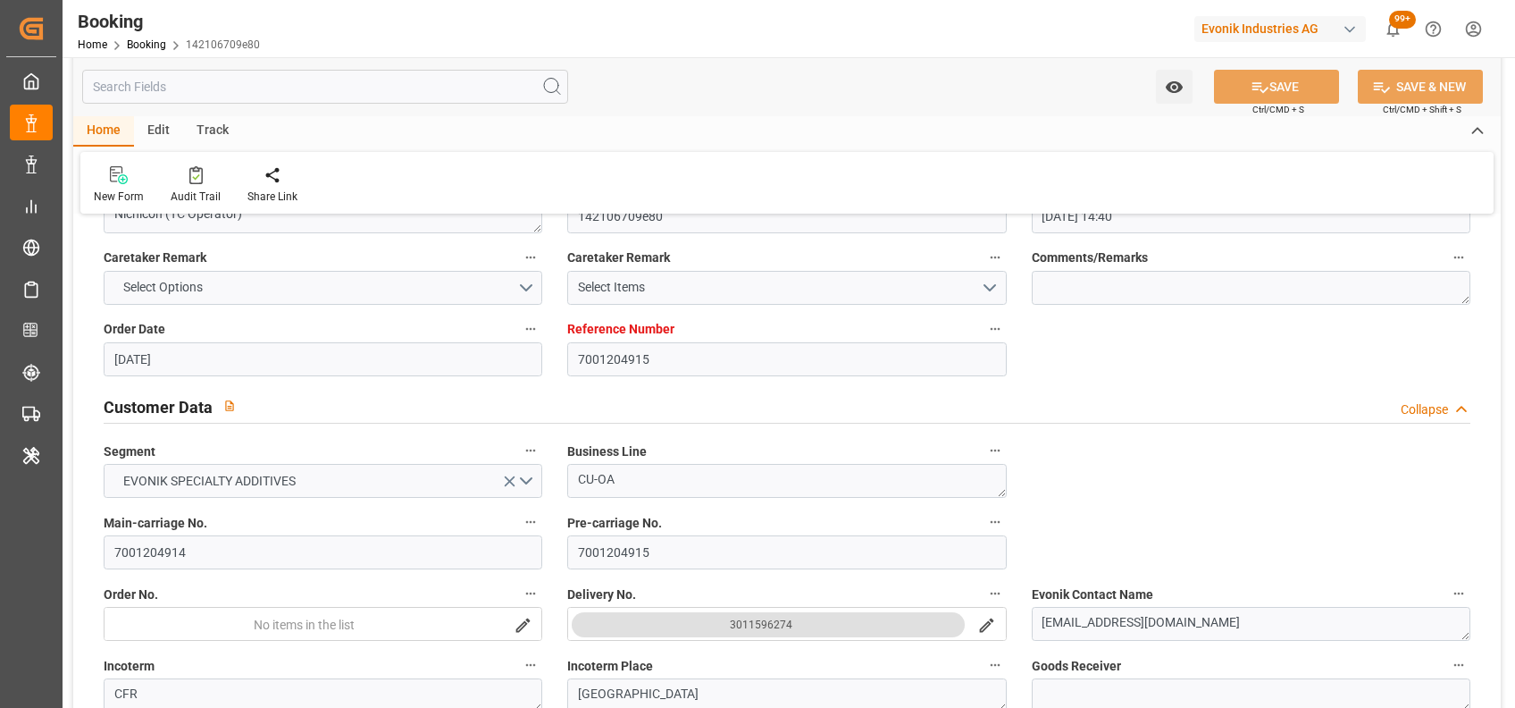
type input "04-08-2025 00:00"
type input "02-10-2025 00:00"
type input "29-07-2025"
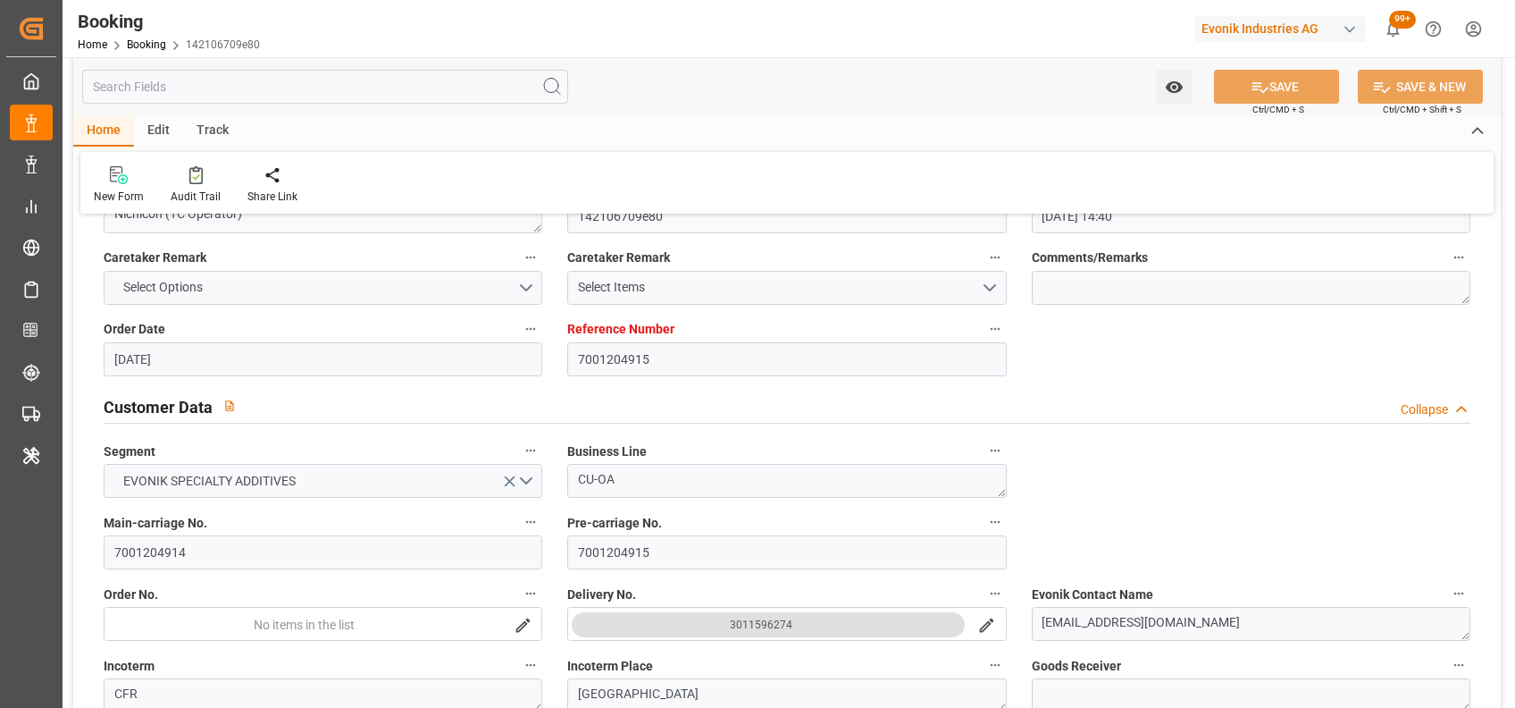
type input "07-10-2025 10:15"
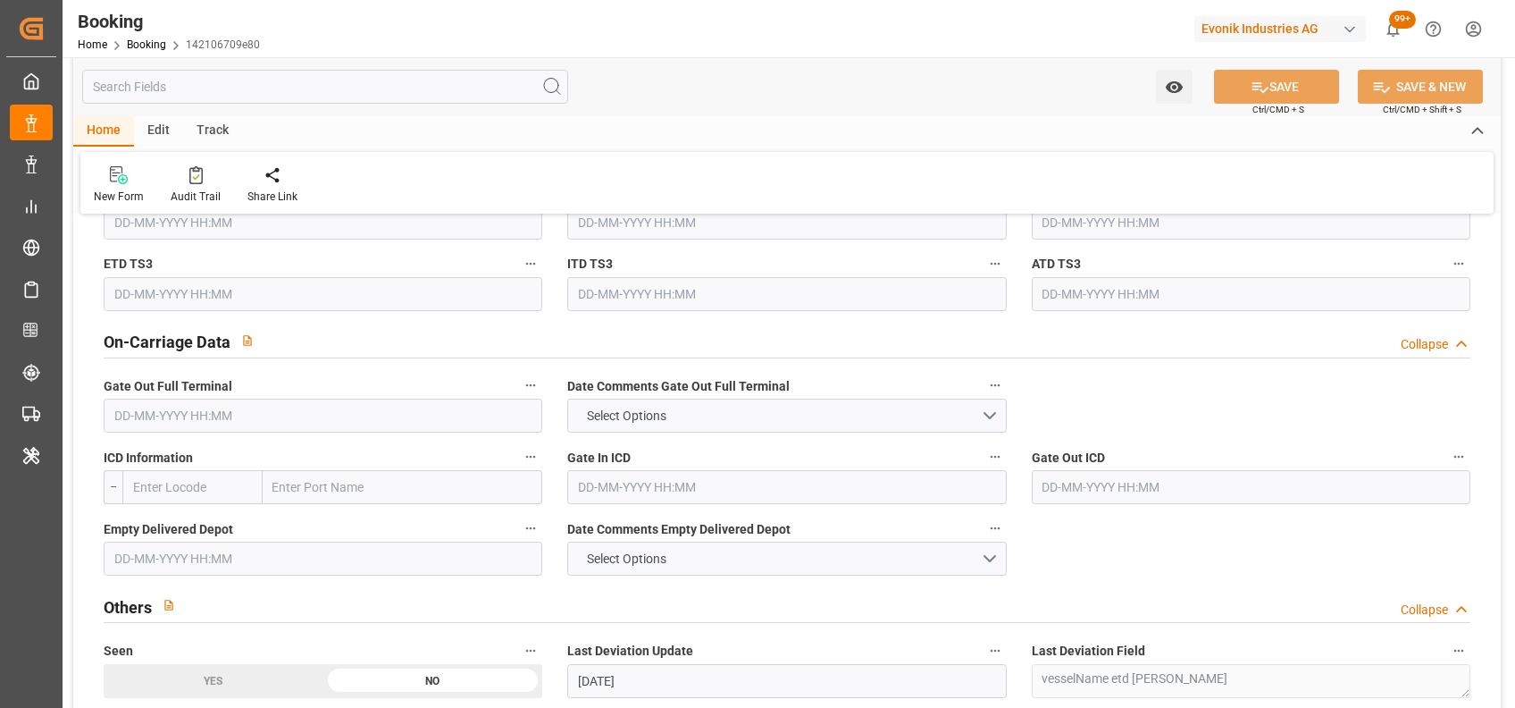
scroll to position [2535, 0]
click at [207, 416] on input "text" at bounding box center [323, 414] width 439 height 34
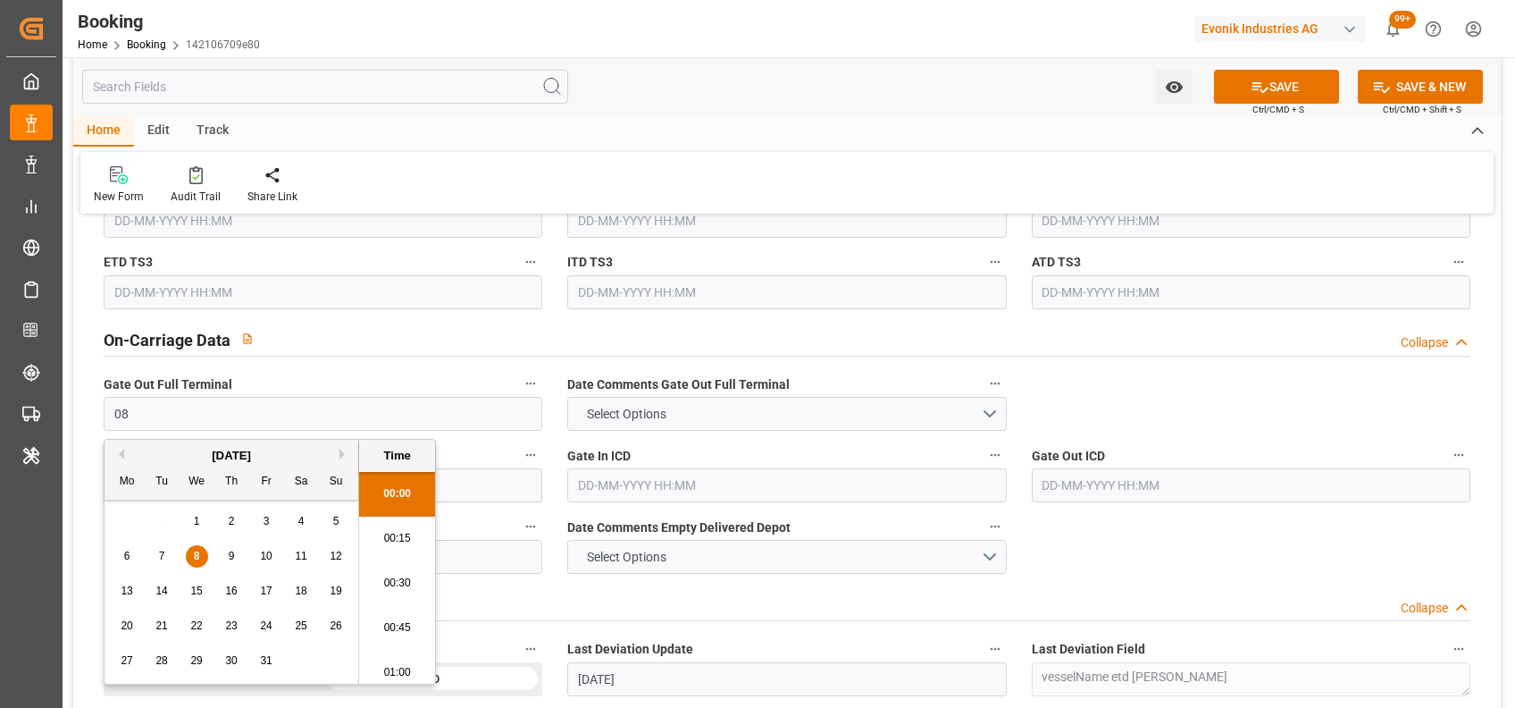
scroll to position [0, 0]
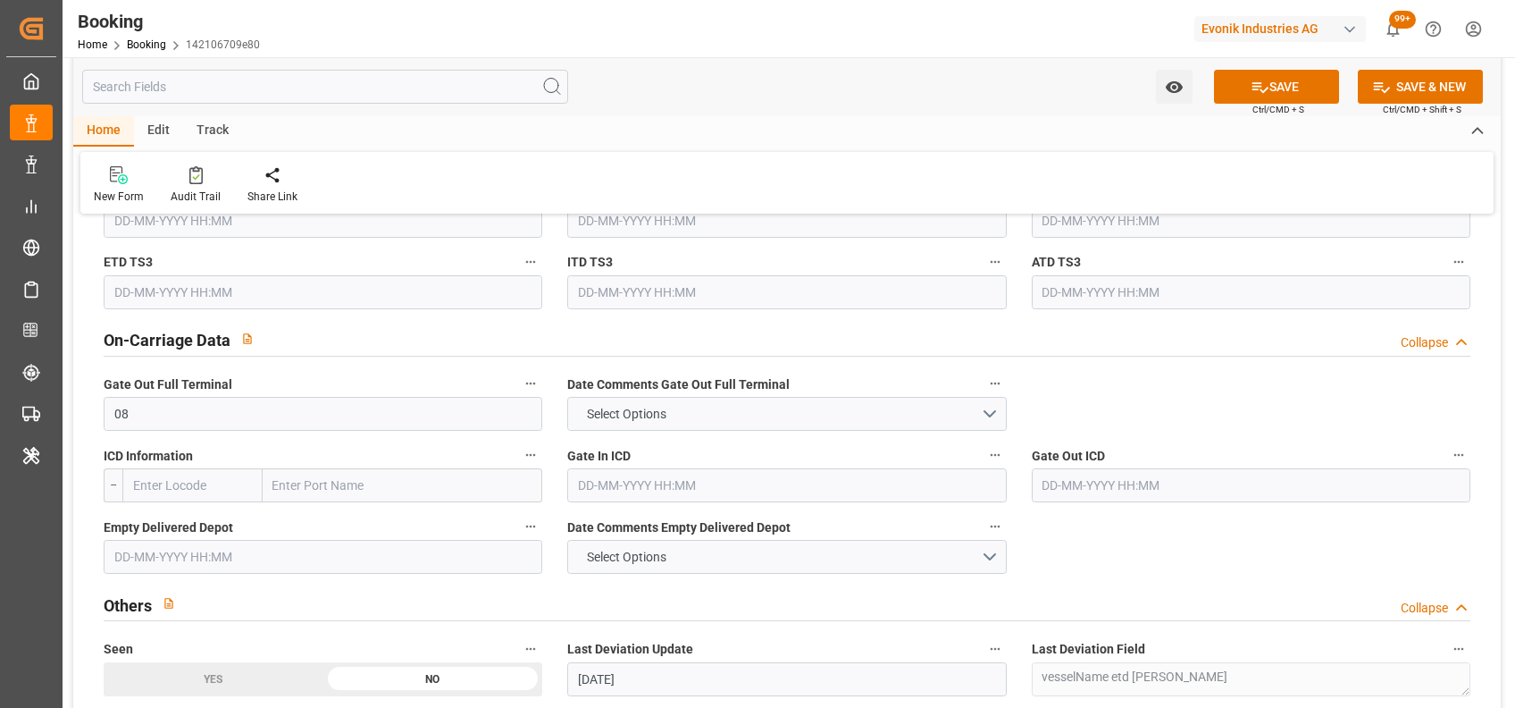
type input "08-10-2025 00:00"
click at [438, 565] on input "text" at bounding box center [323, 557] width 439 height 34
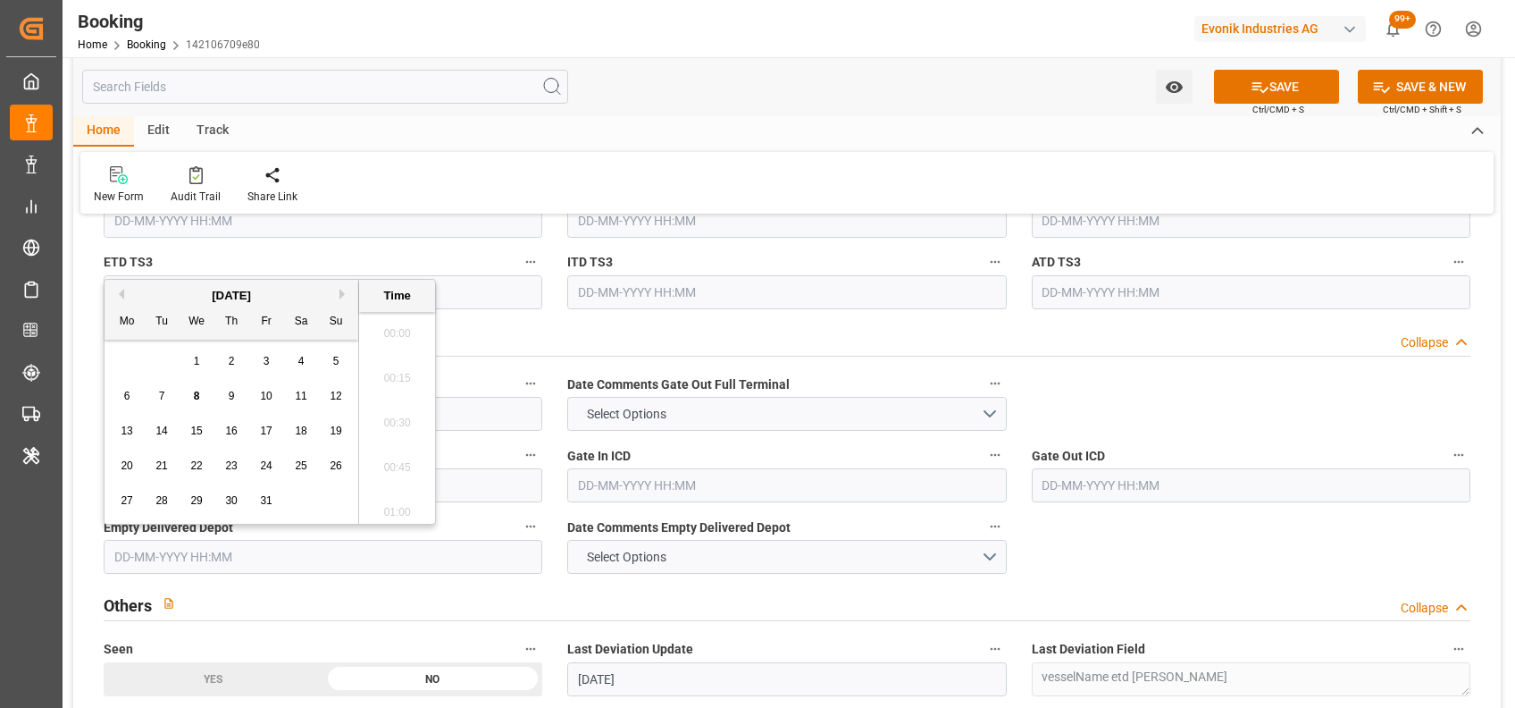
scroll to position [2596, 0]
type input "08-10-2025 00:00"
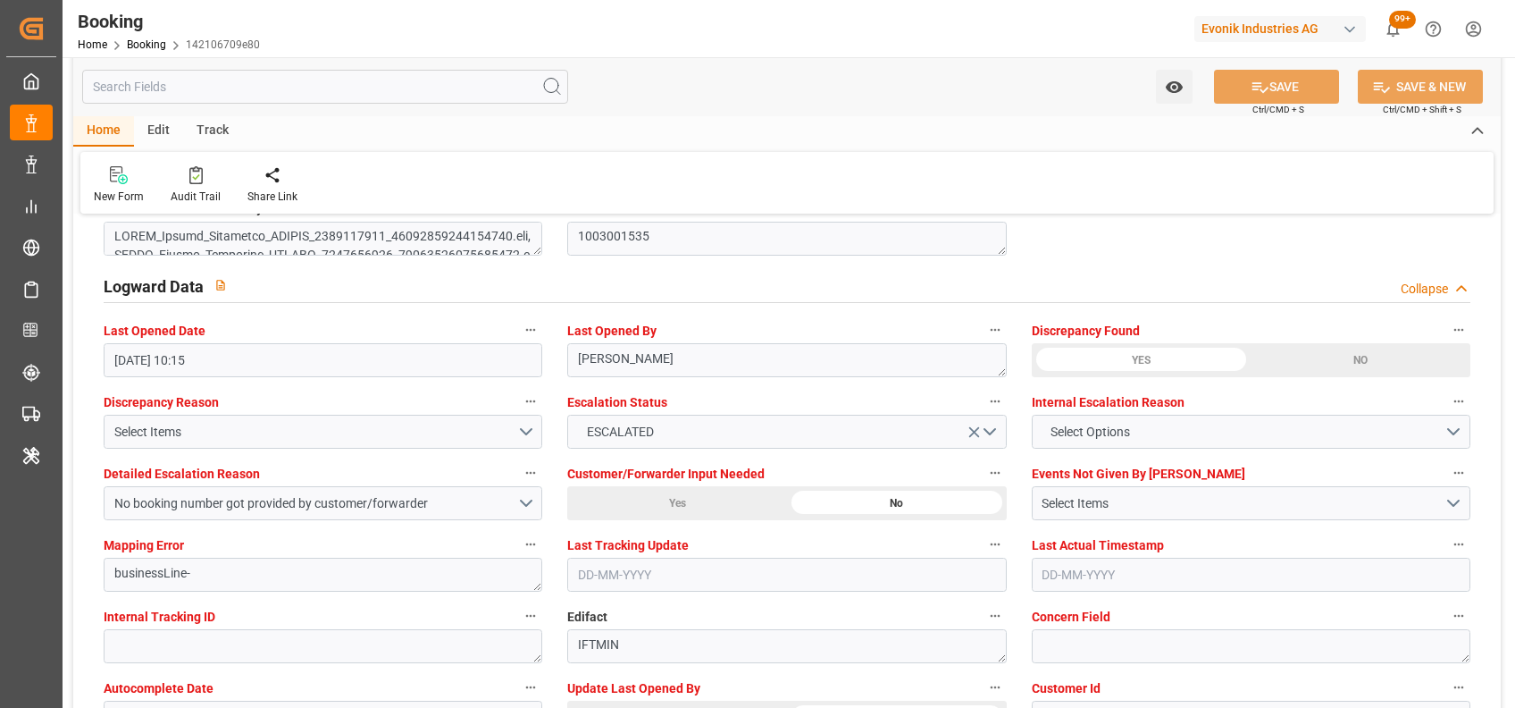
scroll to position [3191, 0]
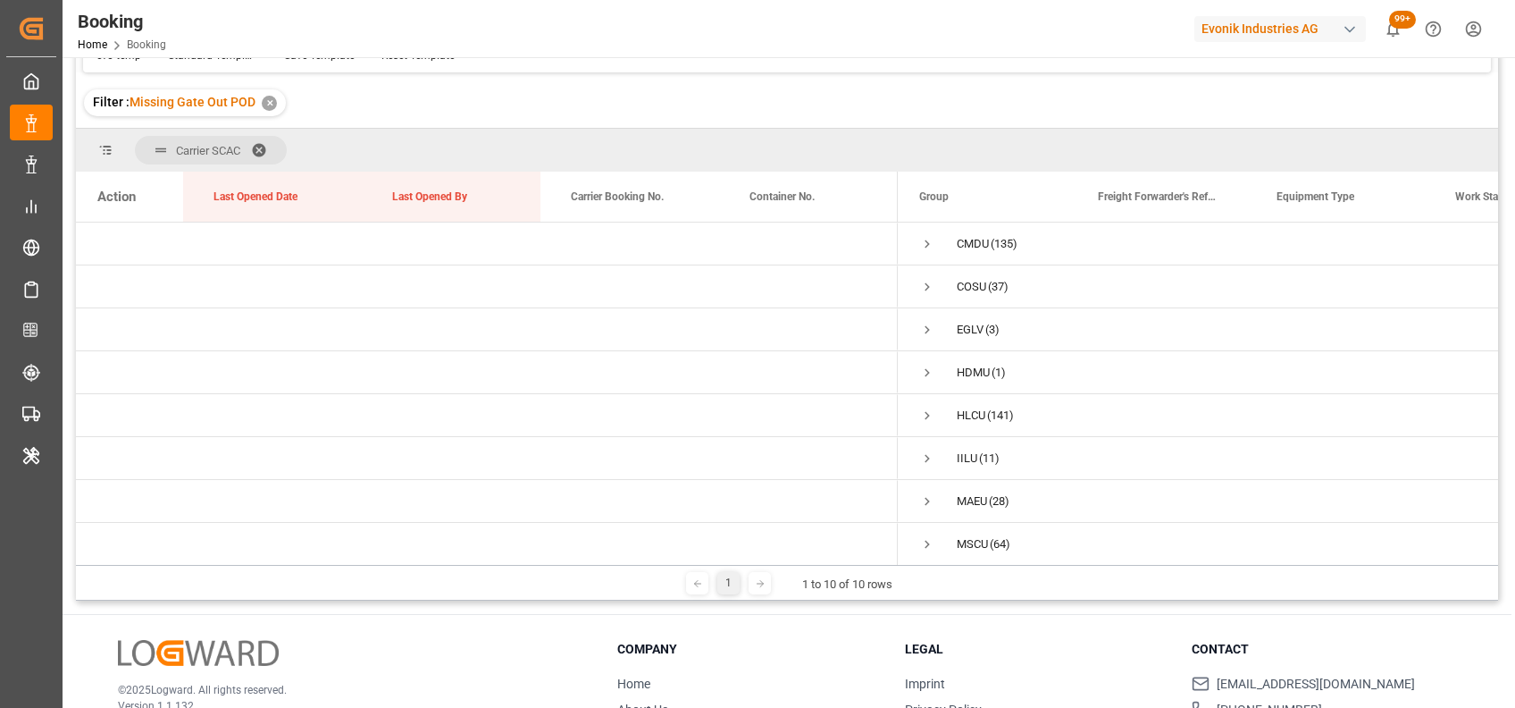
scroll to position [97, 0]
click at [1013, 102] on div "Filter : Missing Gate Out POD ✕" at bounding box center [787, 103] width 1422 height 50
click at [431, 269] on div "Press SPACE to select this row." at bounding box center [451, 280] width 179 height 42
